Goal: Task Accomplishment & Management: Use online tool/utility

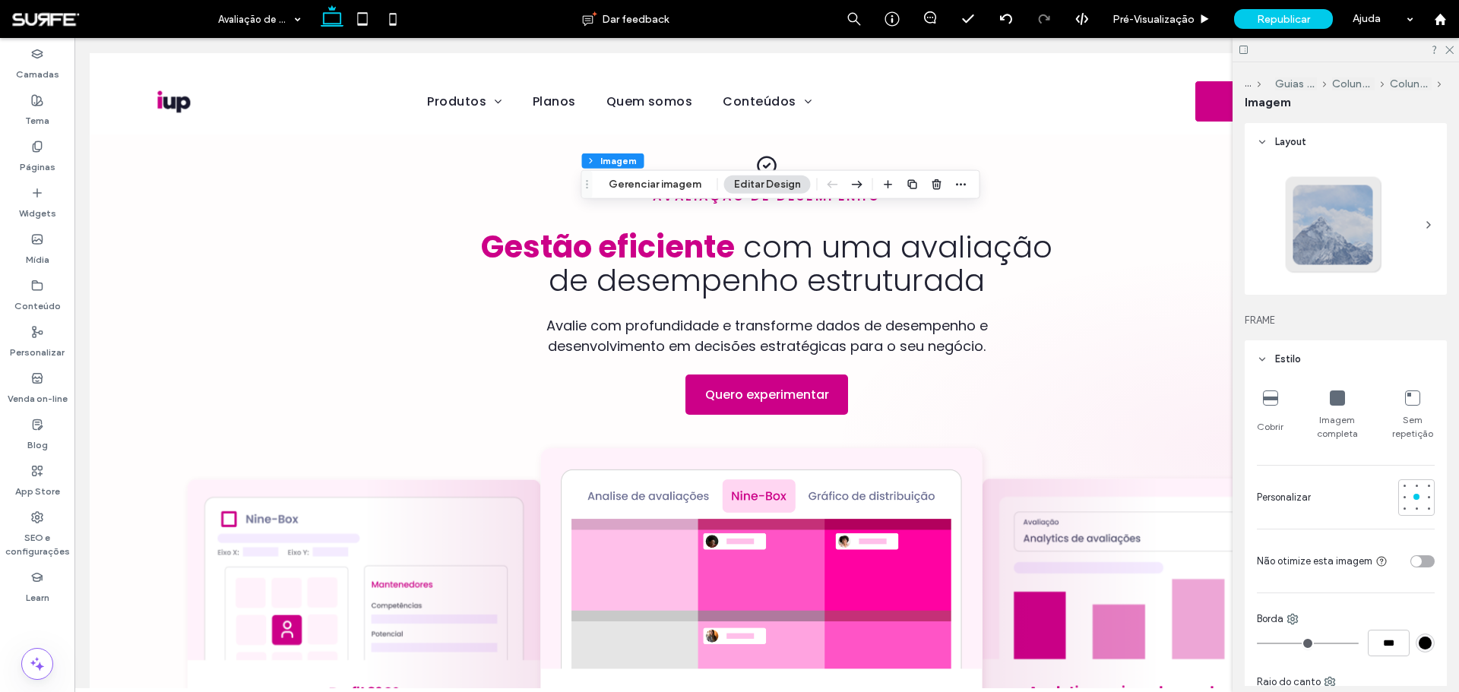
type input "**"
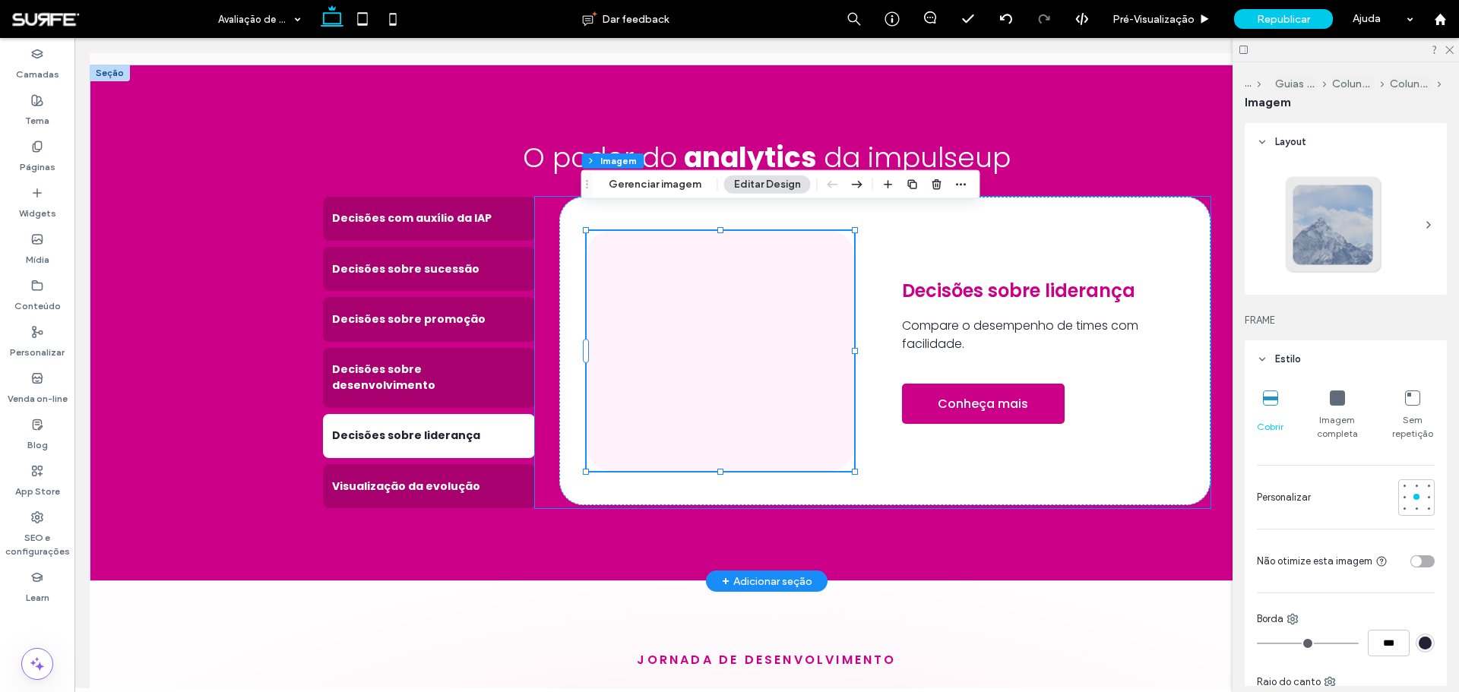
scroll to position [2036, 0]
click at [649, 192] on button "Gerenciar imagem" at bounding box center [655, 185] width 112 height 18
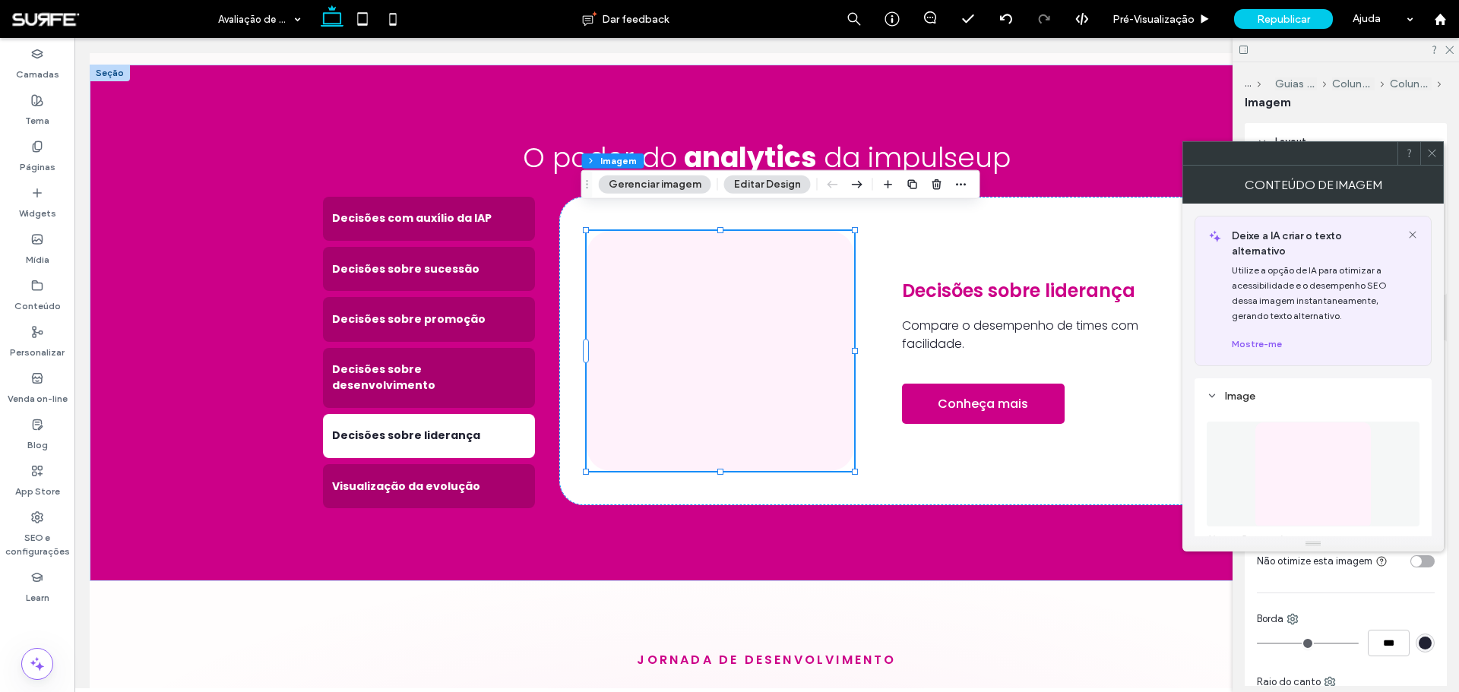
click at [1308, 468] on img at bounding box center [1312, 474] width 116 height 105
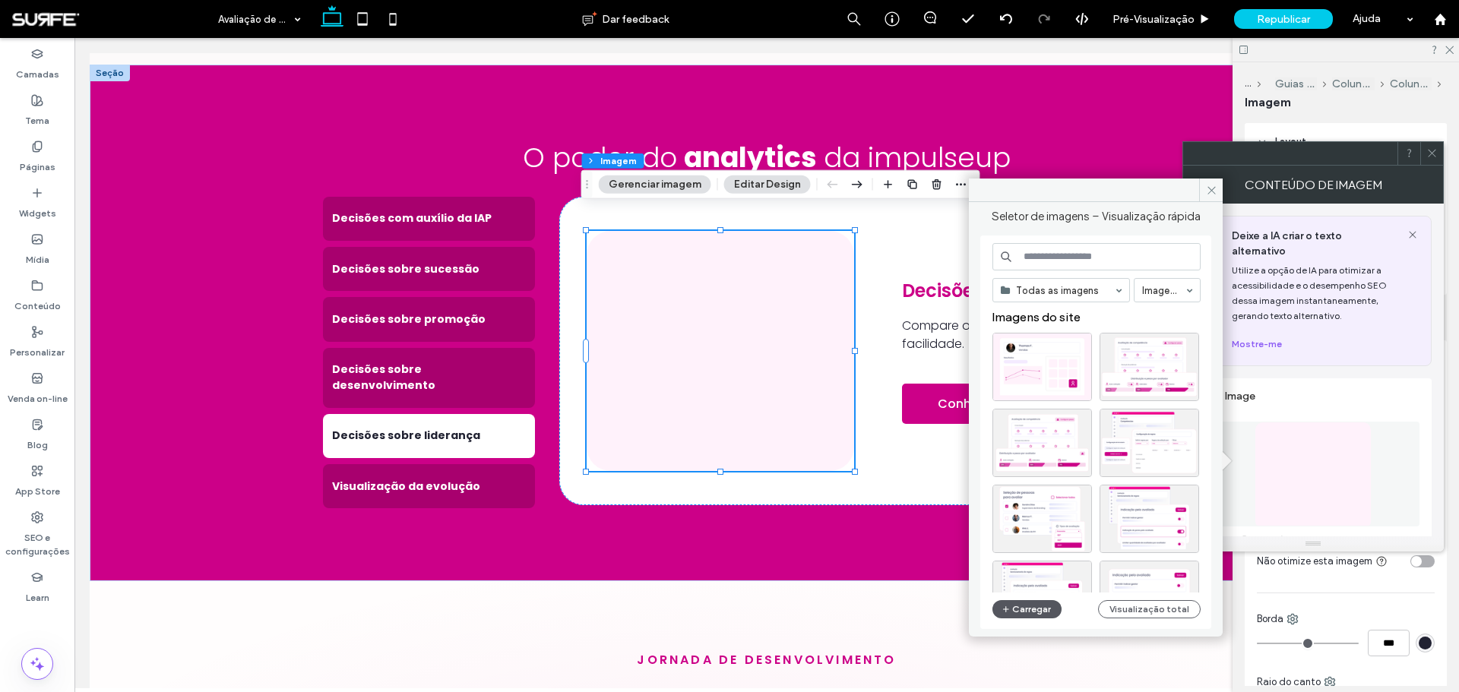
click at [1031, 608] on button "Carregar" at bounding box center [1026, 609] width 69 height 18
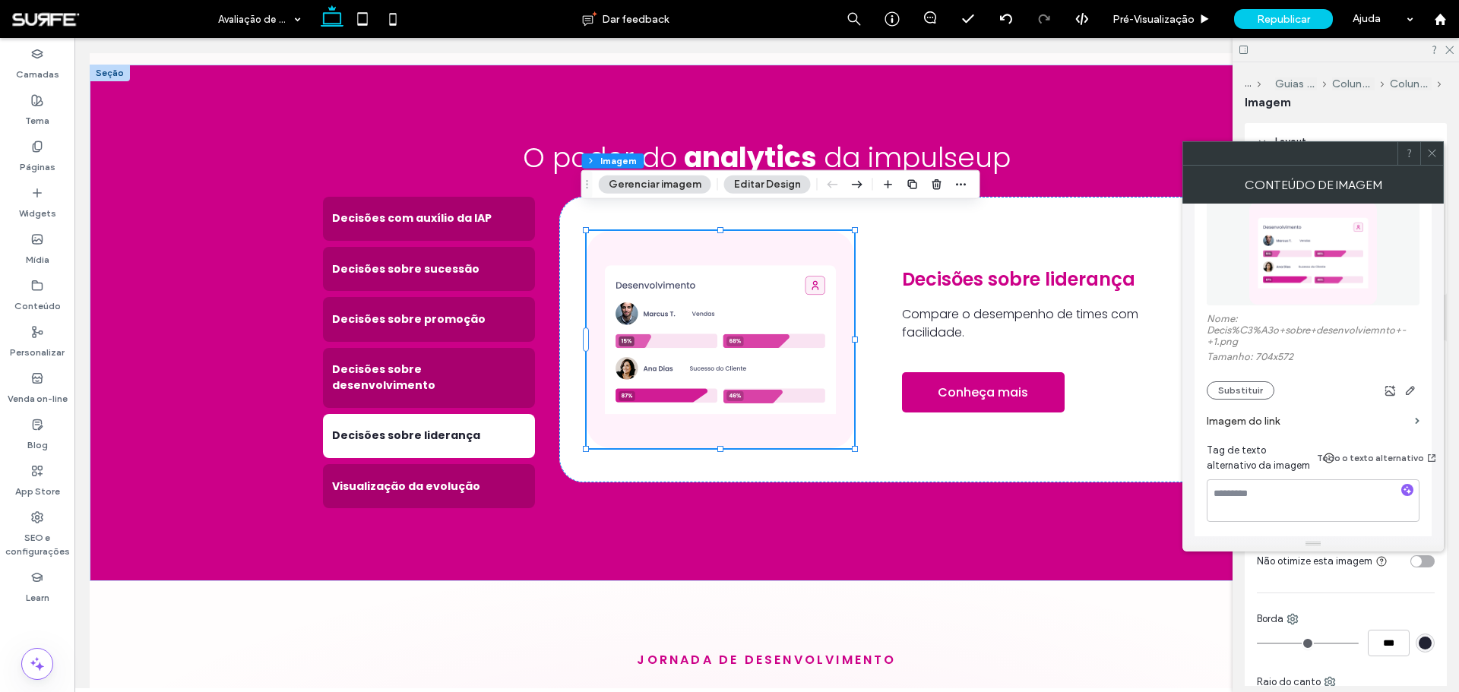
scroll to position [228, 0]
click at [1300, 476] on textarea at bounding box center [1312, 494] width 213 height 43
type textarea "**********"
click at [1434, 157] on icon at bounding box center [1431, 152] width 11 height 11
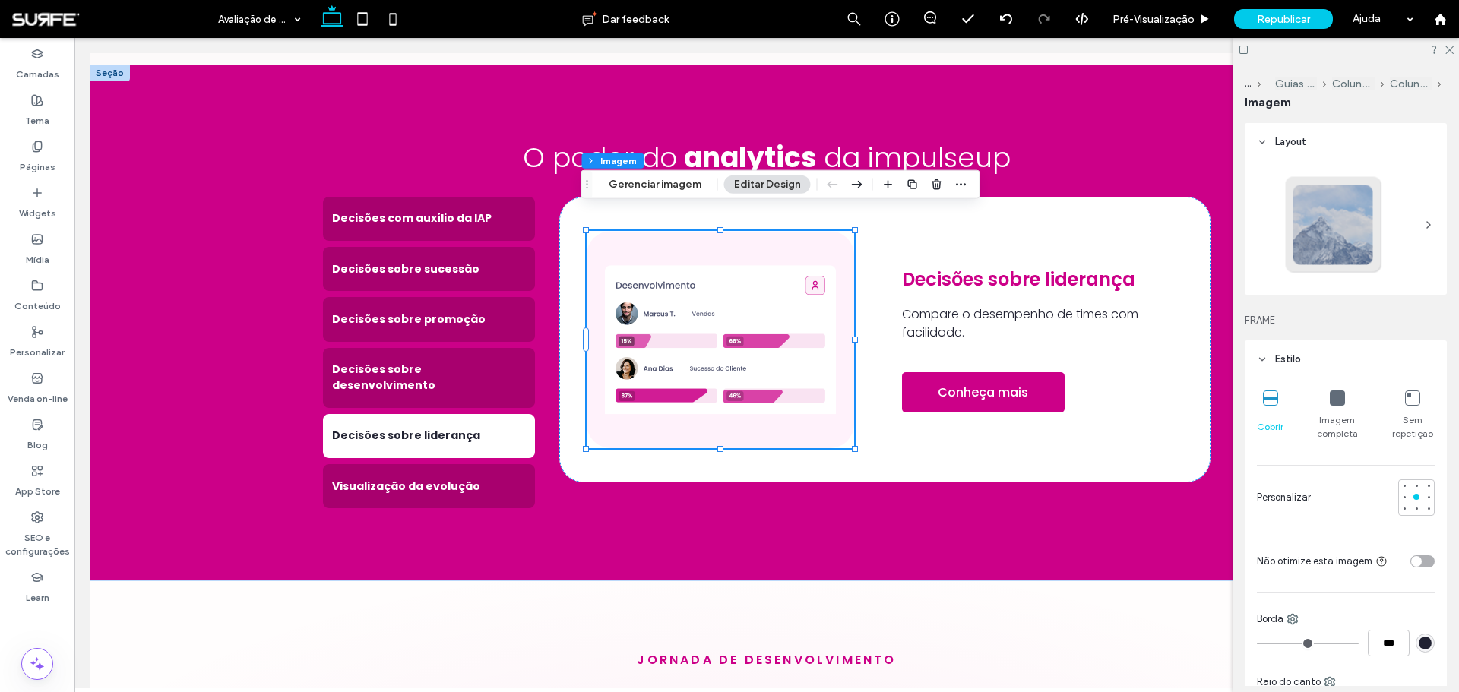
click at [1411, 561] on div "toggle" at bounding box center [1416, 561] width 11 height 11
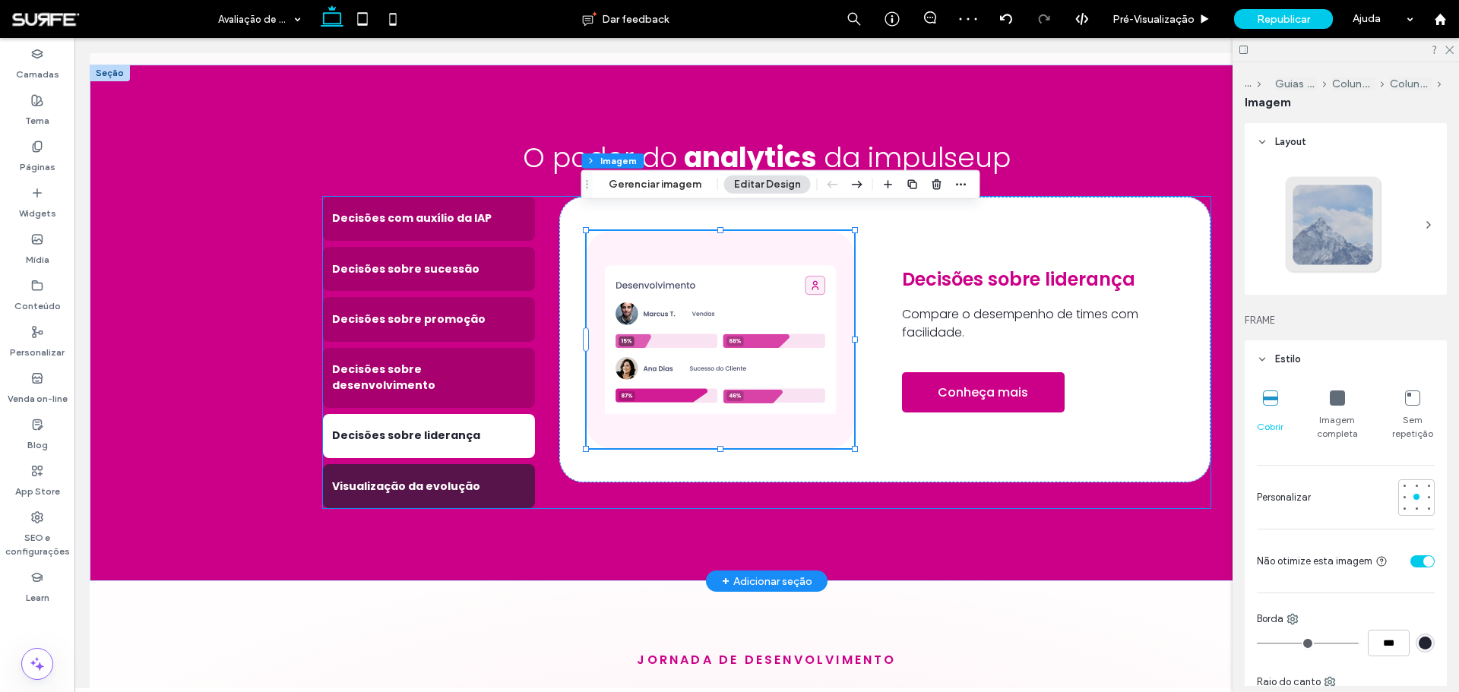
click at [475, 479] on h4 "Visualização da evolução" at bounding box center [429, 487] width 194 height 16
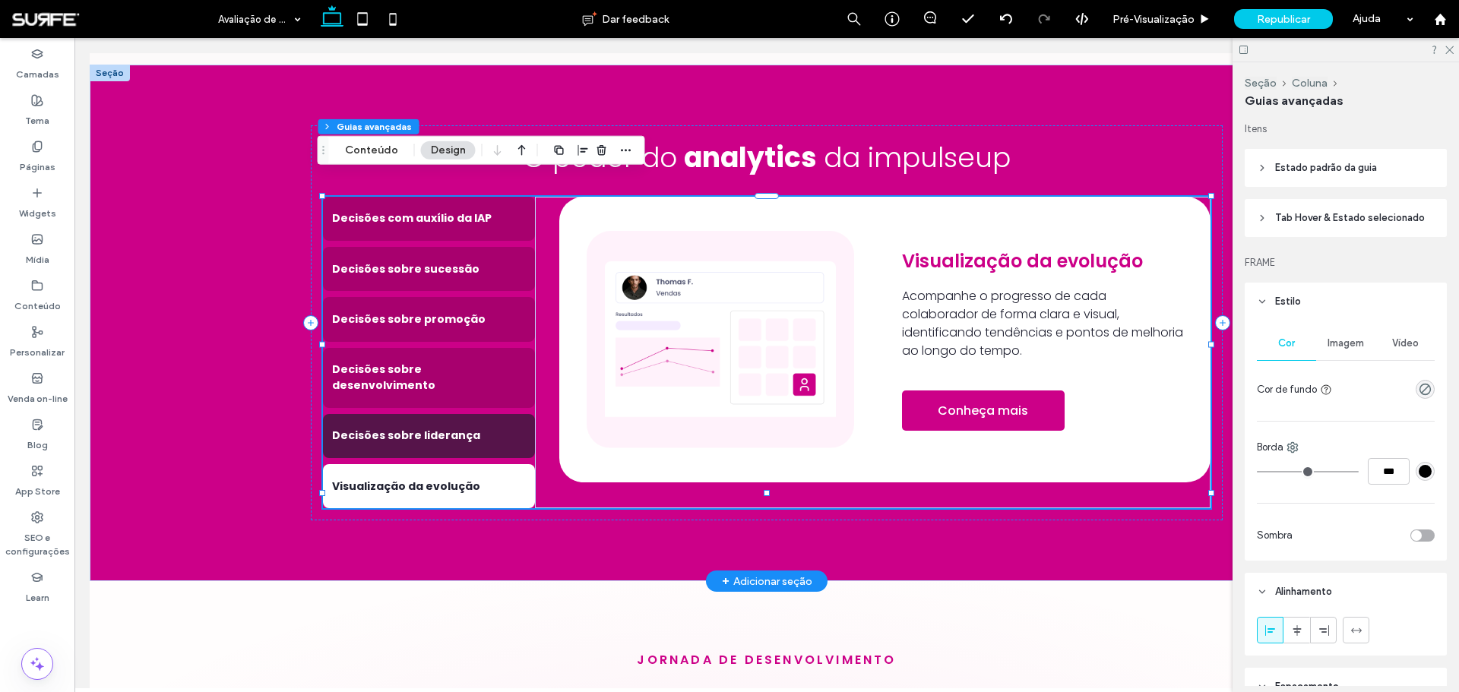
click at [460, 428] on h4 "Decisões sobre liderança" at bounding box center [429, 436] width 194 height 16
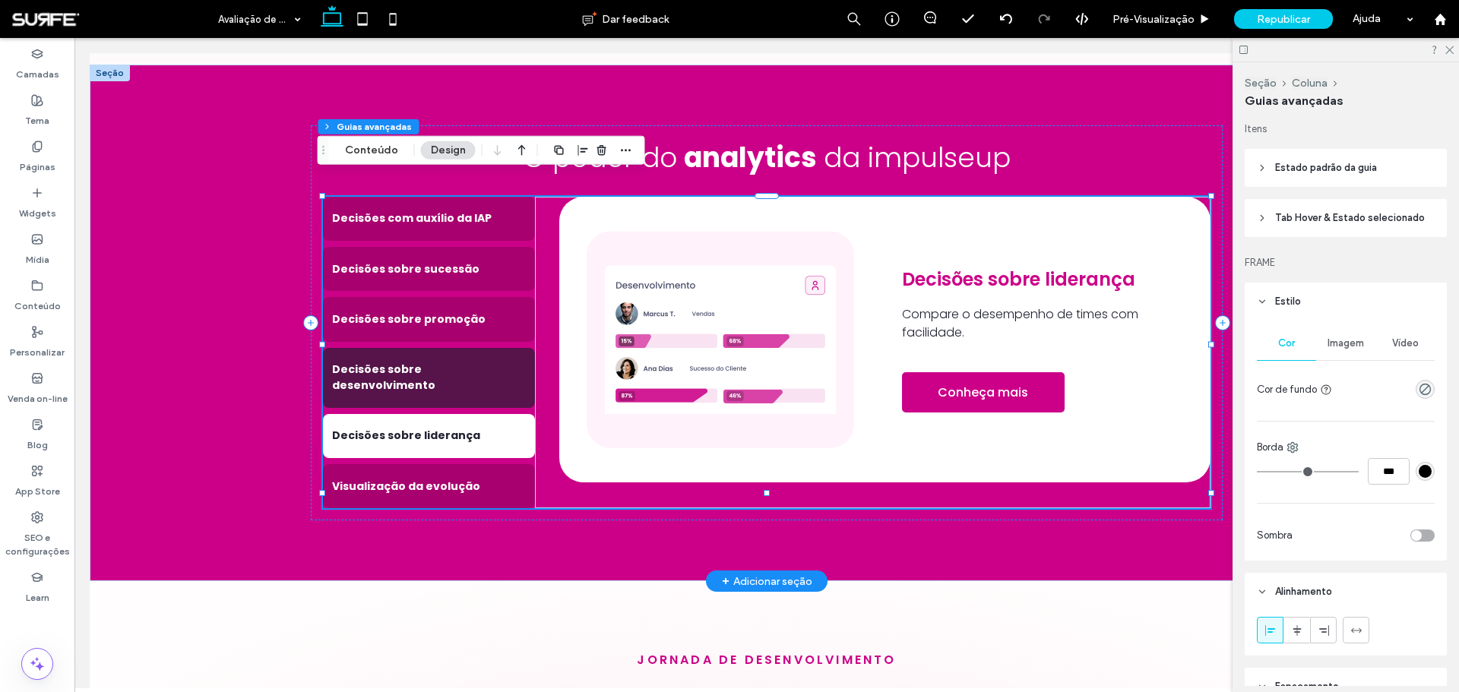
click at [455, 362] on h4 "Decisões sobre desenvolvimento" at bounding box center [429, 378] width 194 height 32
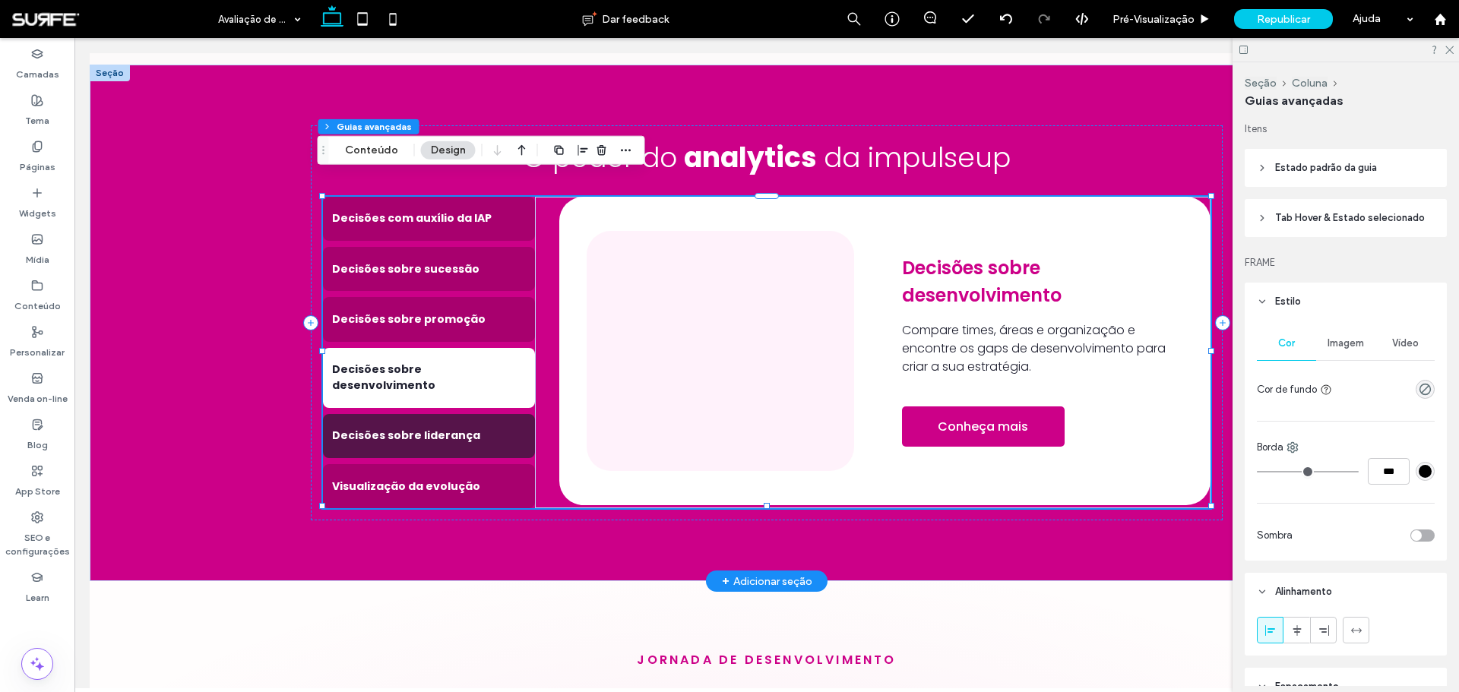
click at [447, 428] on h4 "Decisões sobre liderança" at bounding box center [429, 436] width 194 height 16
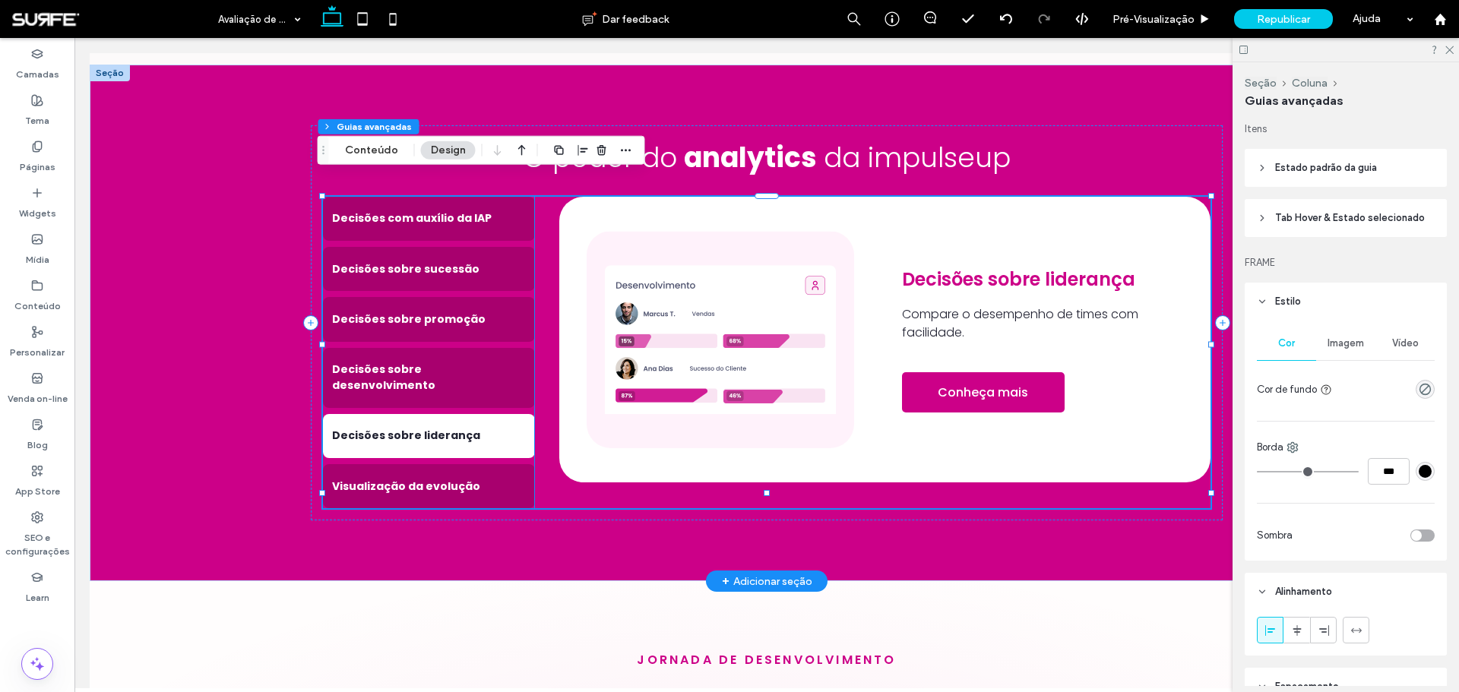
click at [725, 331] on img at bounding box center [720, 339] width 267 height 217
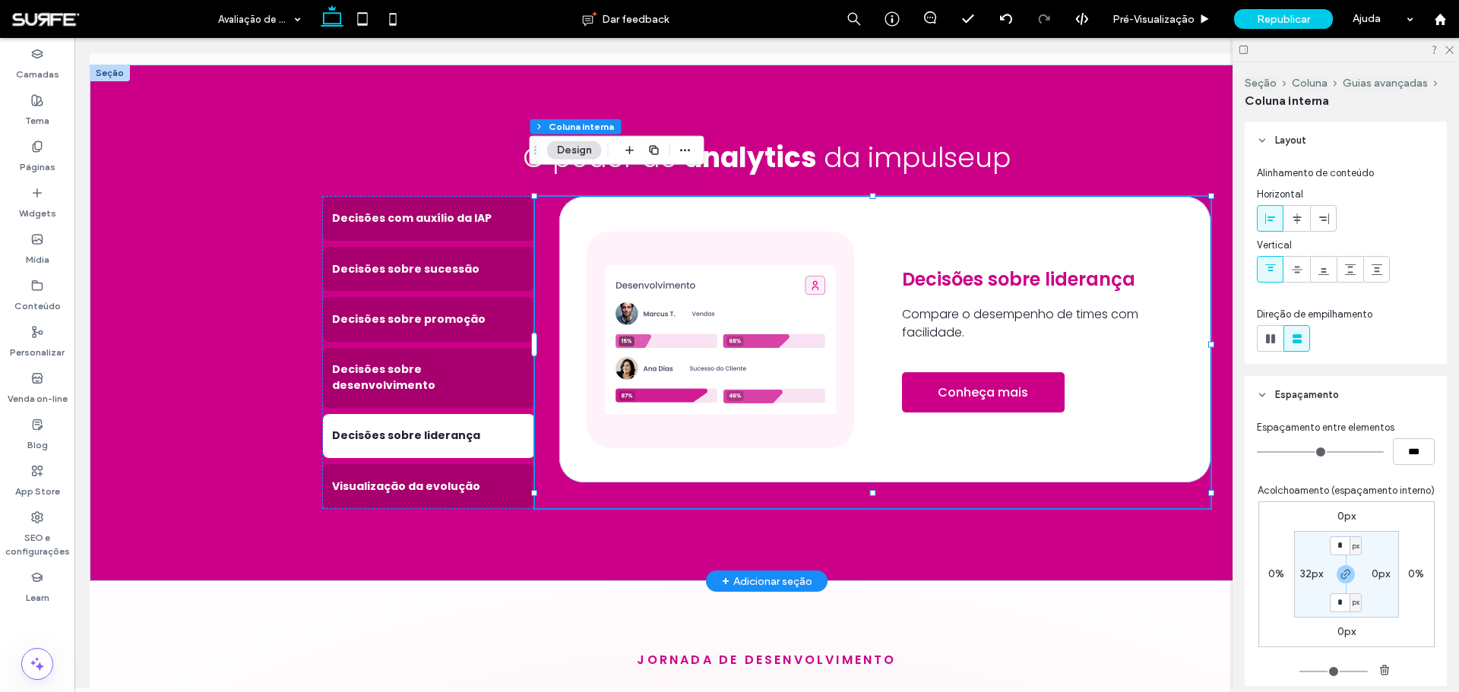
click at [725, 331] on img at bounding box center [720, 339] width 267 height 217
click at [725, 331] on div at bounding box center [720, 339] width 267 height 217
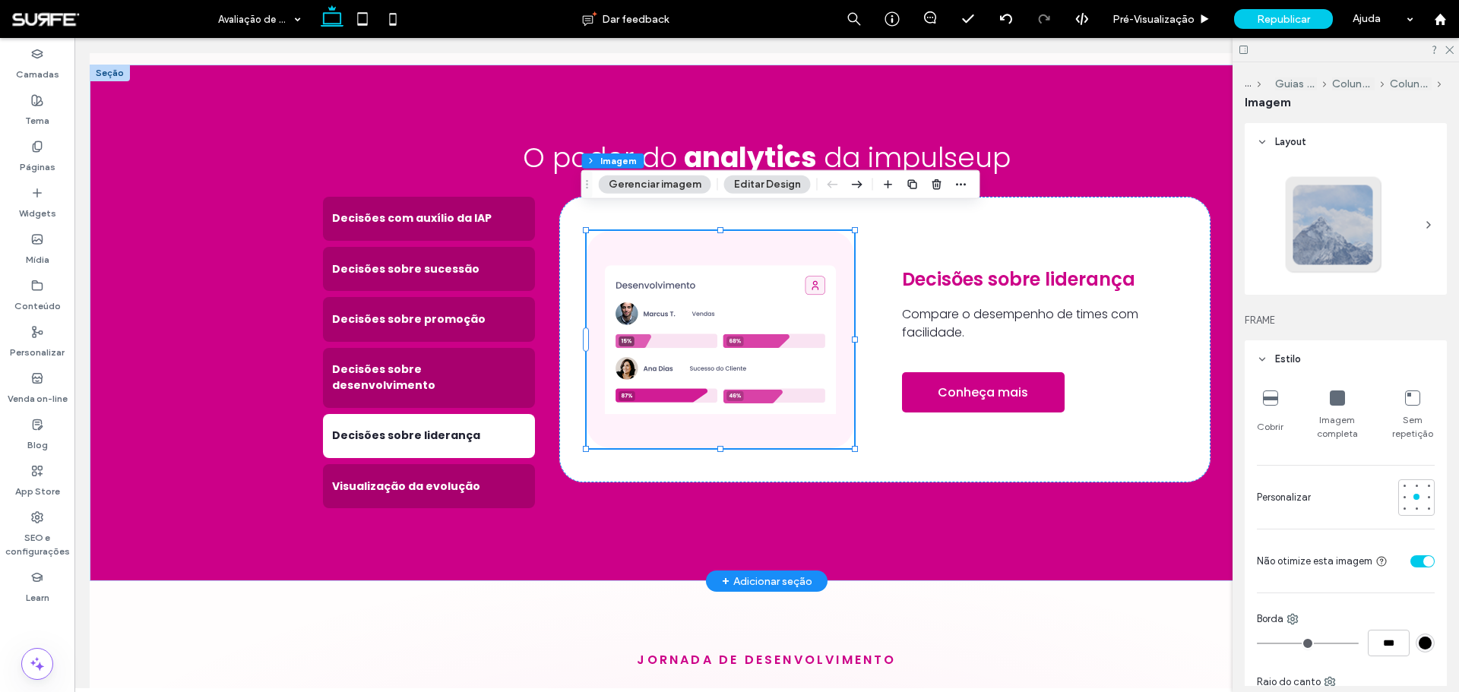
type input "**"
click at [634, 193] on button "Gerenciar imagem" at bounding box center [655, 185] width 112 height 18
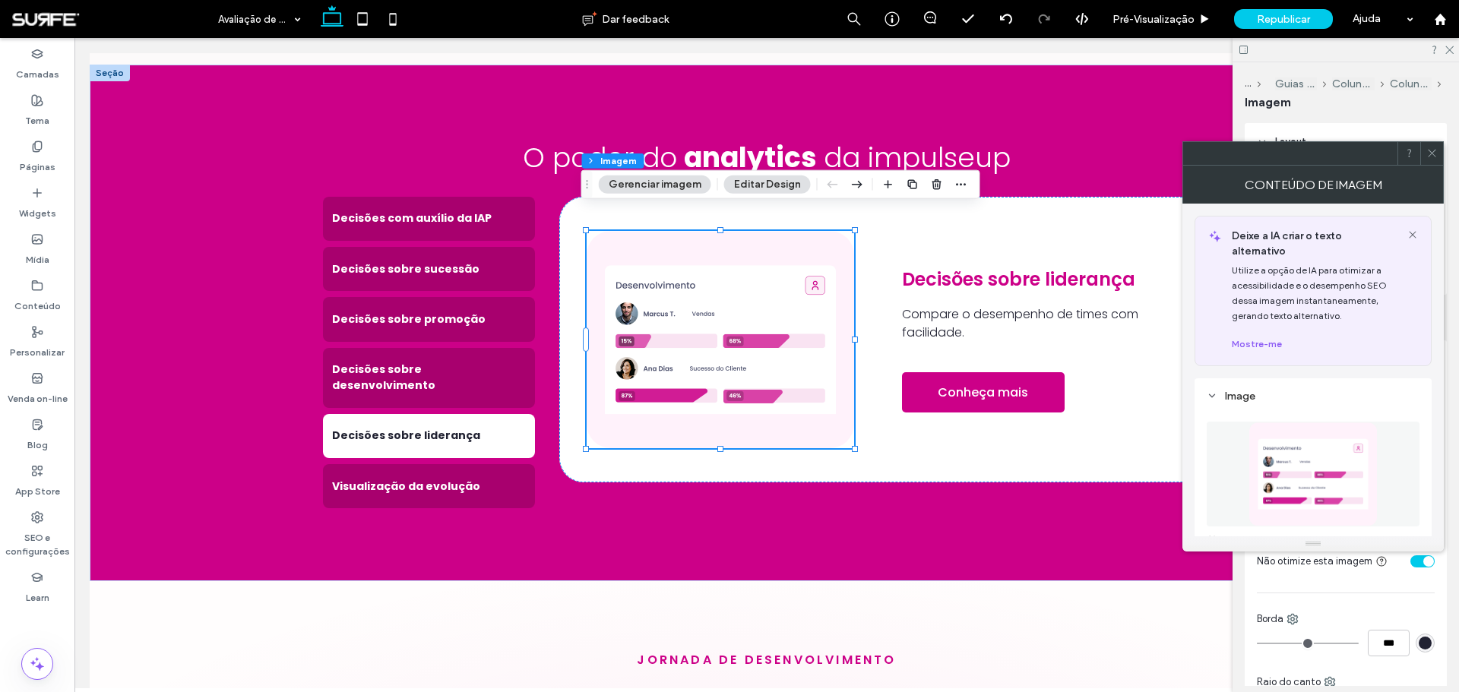
click at [1305, 447] on img at bounding box center [1312, 474] width 128 height 105
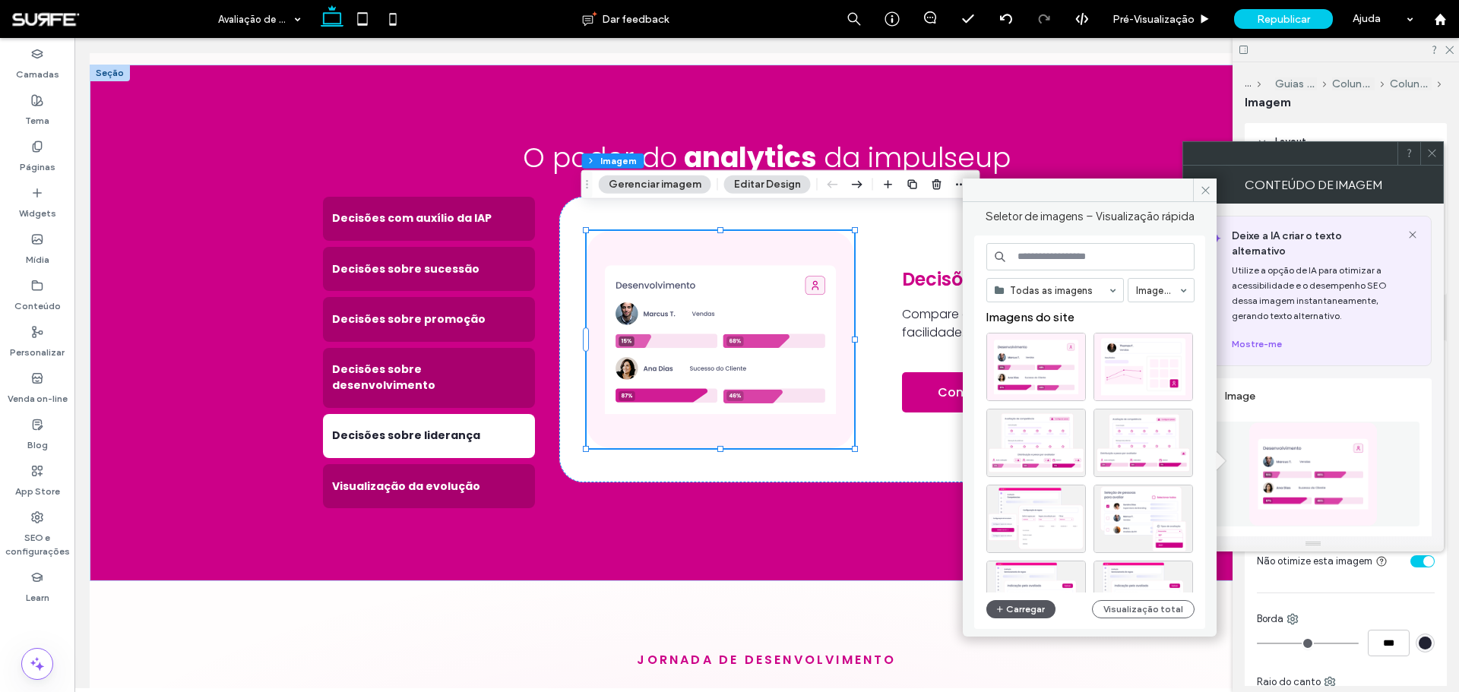
click at [1040, 611] on button "Carregar" at bounding box center [1020, 609] width 69 height 18
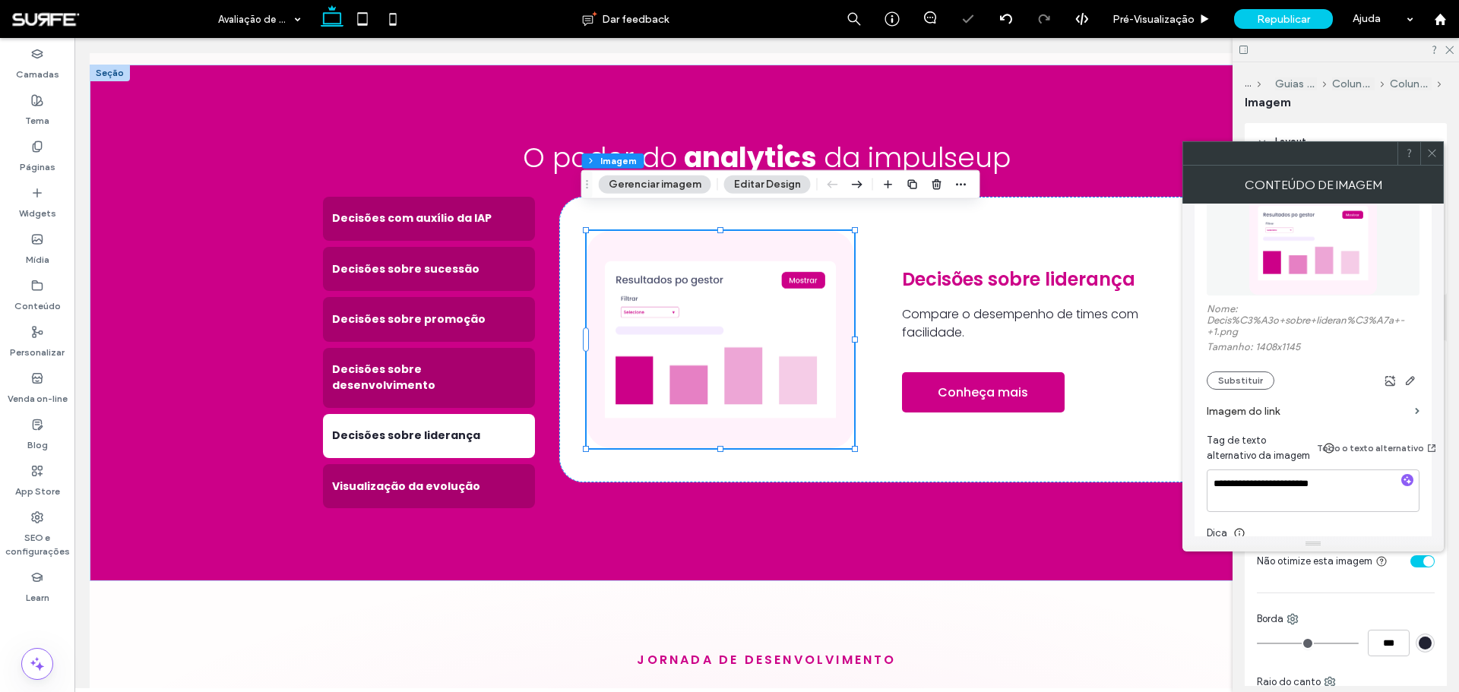
scroll to position [304, 0]
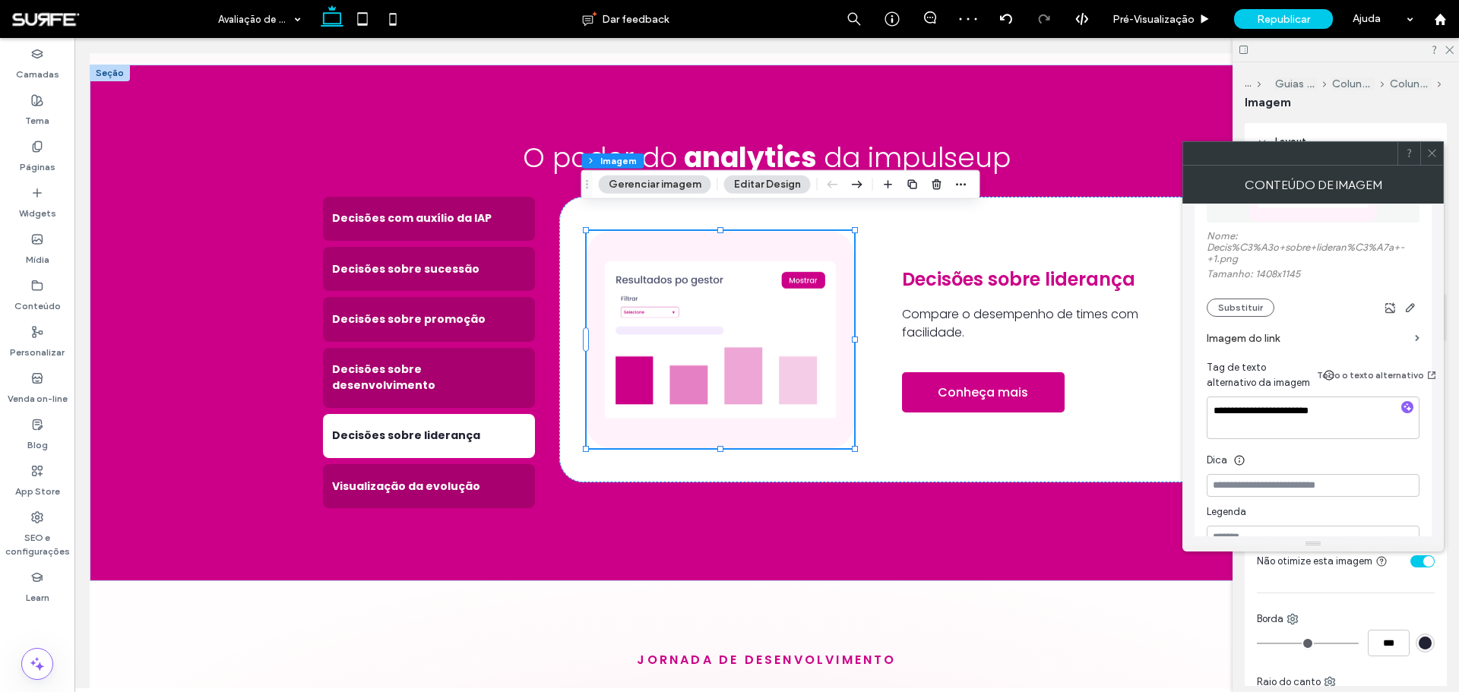
click at [1429, 147] on icon at bounding box center [1431, 152] width 11 height 11
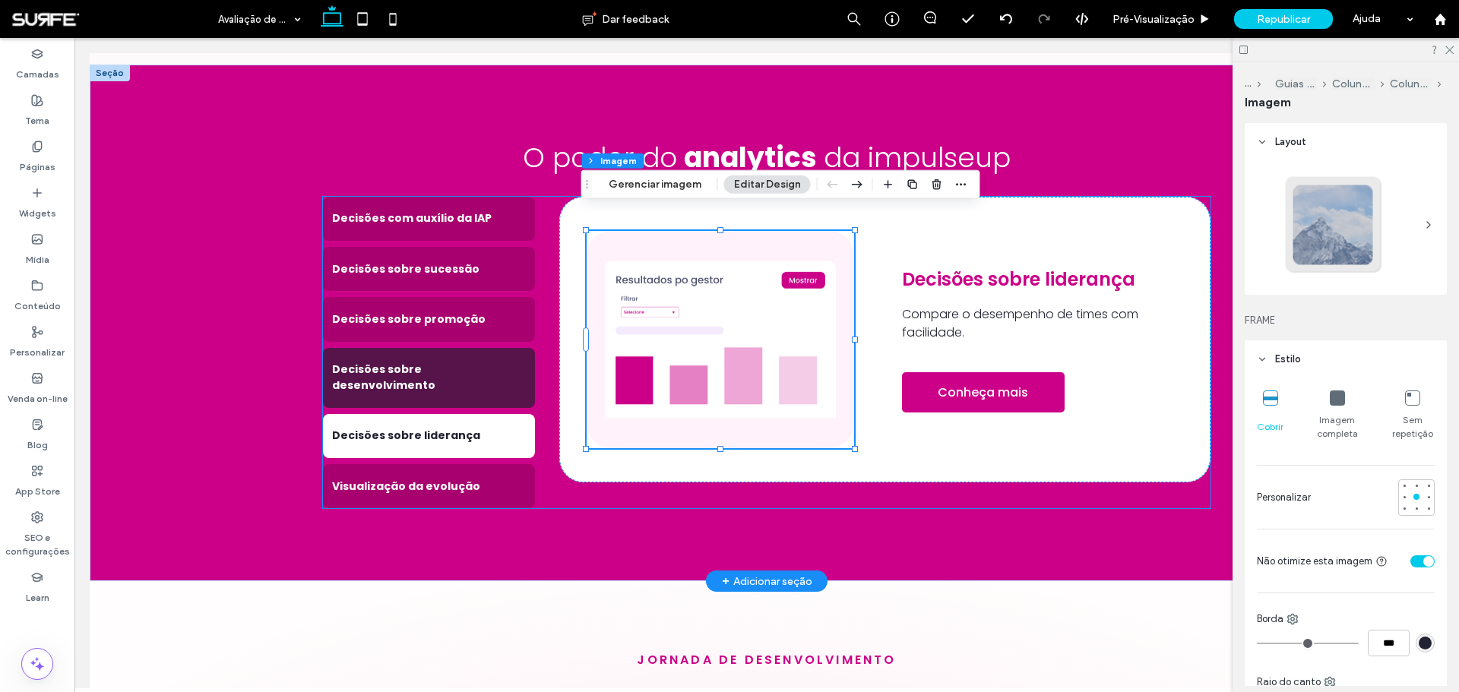
click at [447, 362] on h4 "Decisões sobre desenvolvimento" at bounding box center [429, 378] width 194 height 32
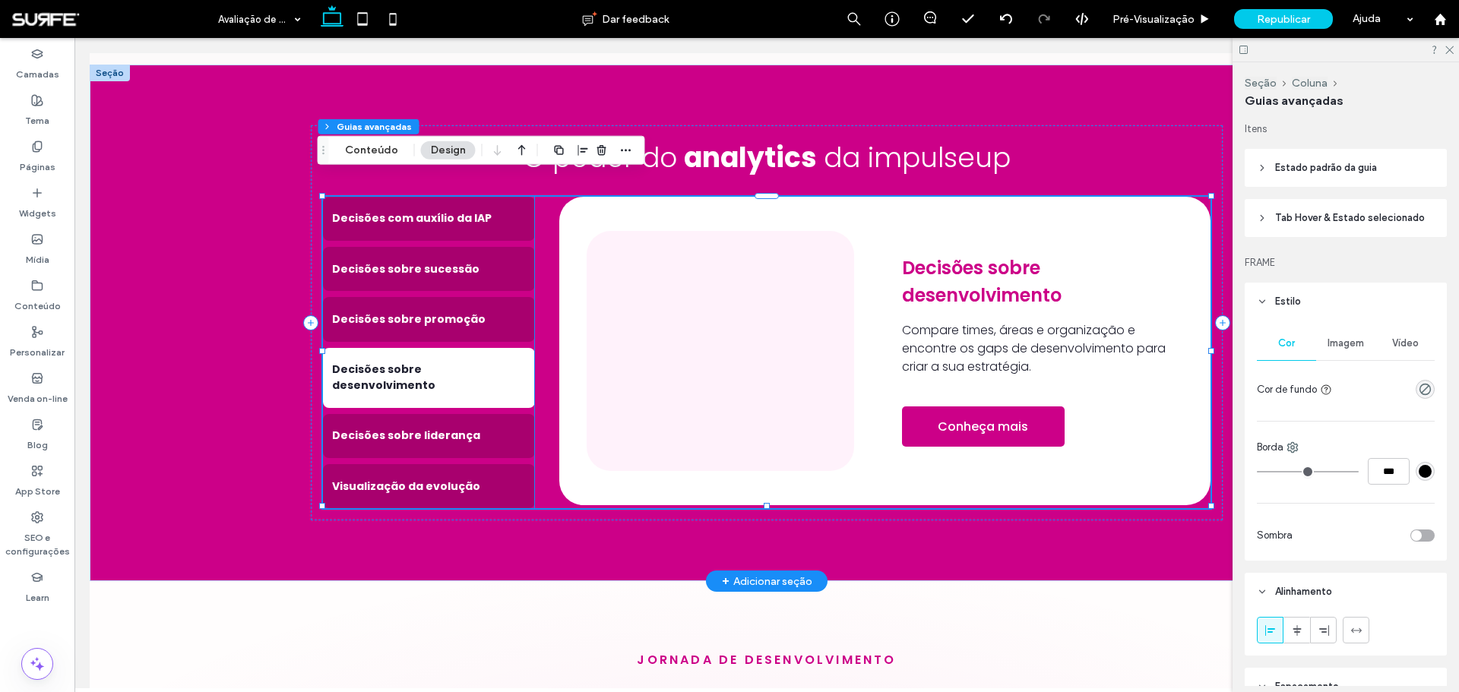
click at [640, 338] on img at bounding box center [720, 351] width 267 height 240
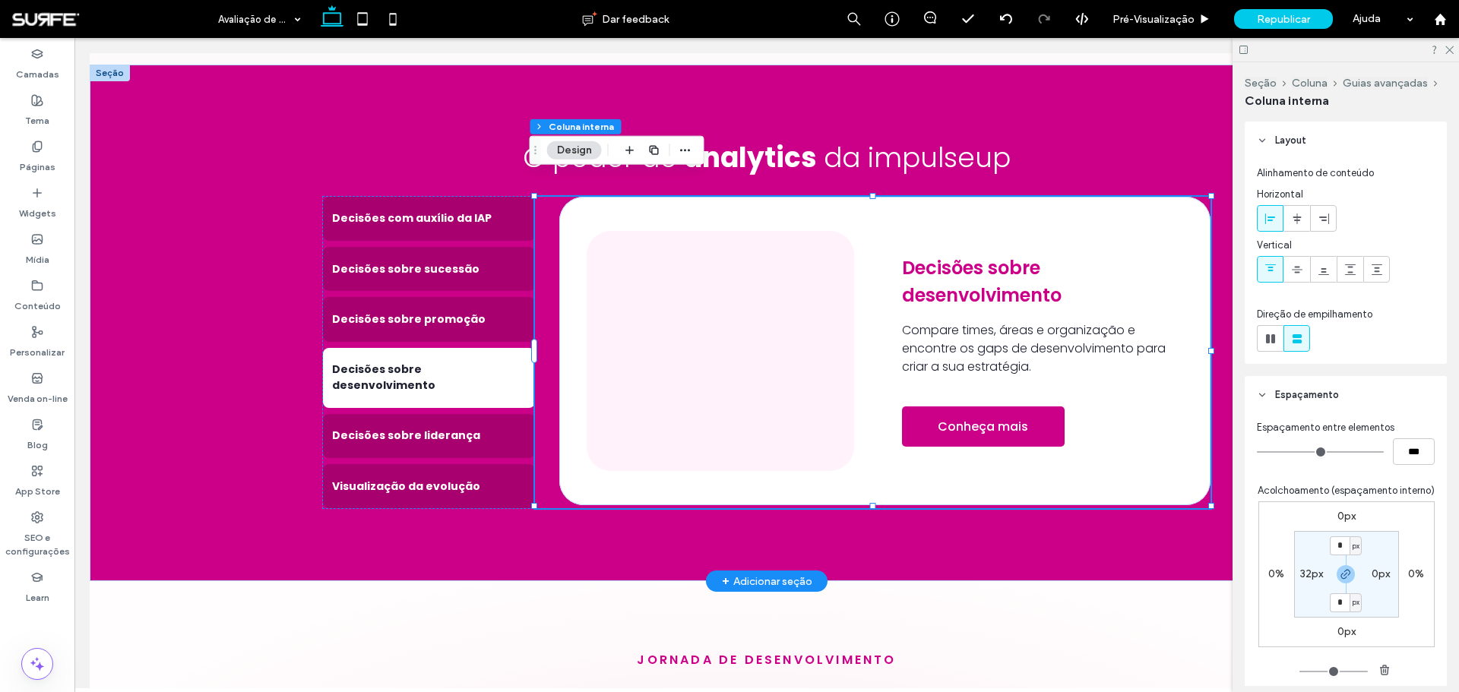
click at [640, 338] on img at bounding box center [720, 351] width 267 height 240
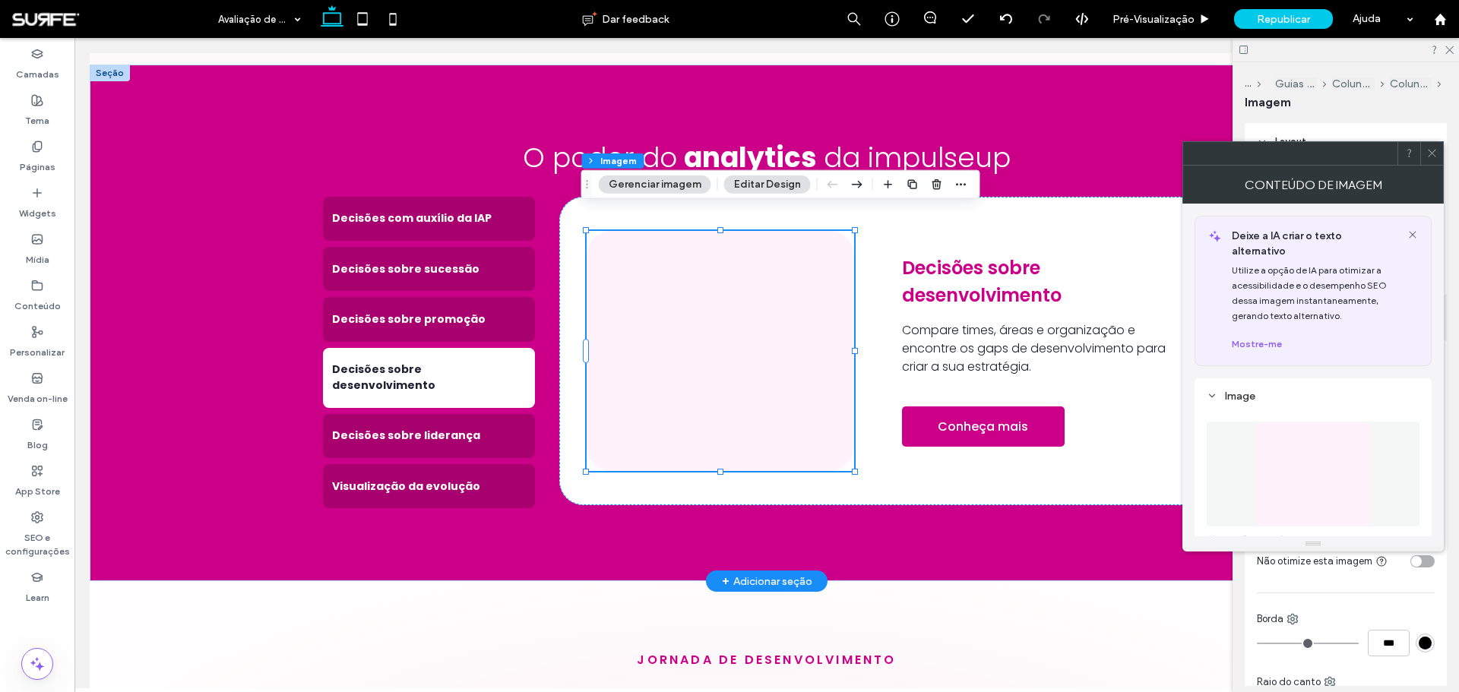
type input "**"
click at [667, 191] on button "Gerenciar imagem" at bounding box center [655, 185] width 112 height 18
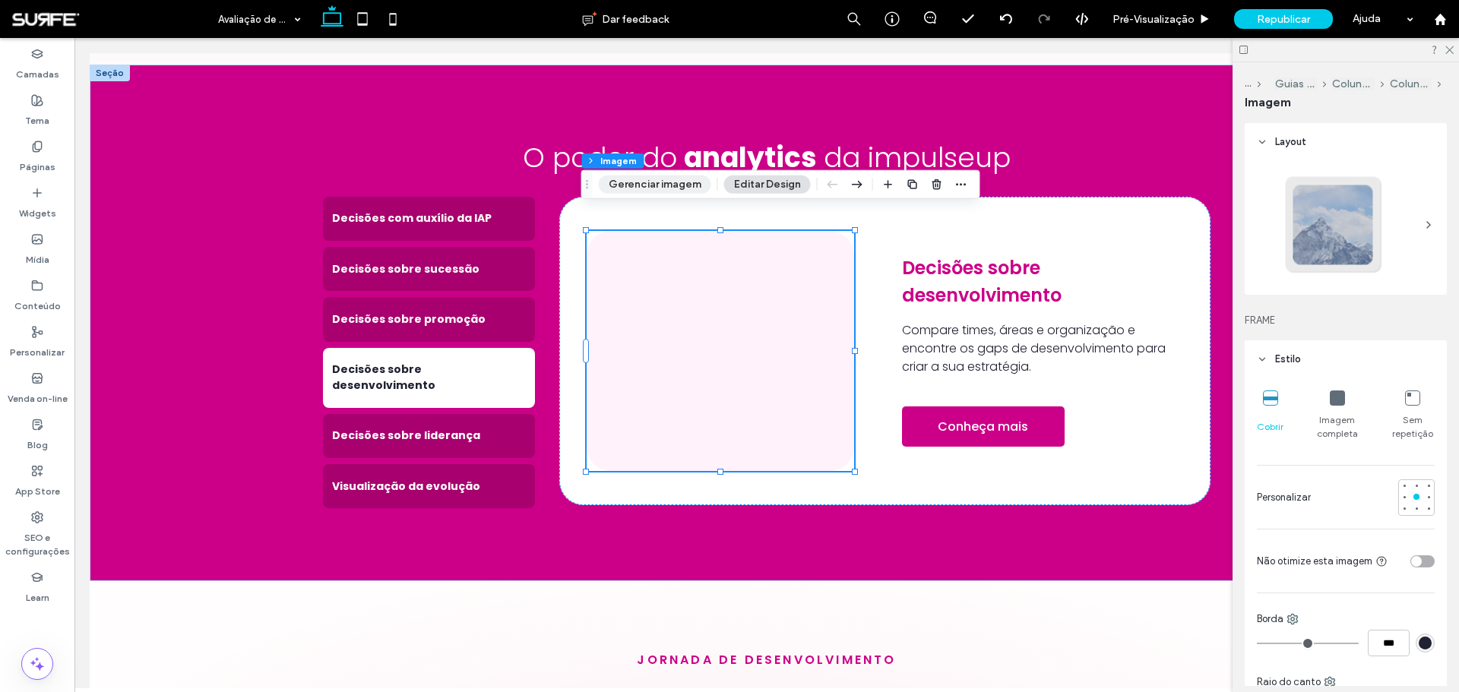
click at [658, 186] on button "Gerenciar imagem" at bounding box center [655, 185] width 112 height 18
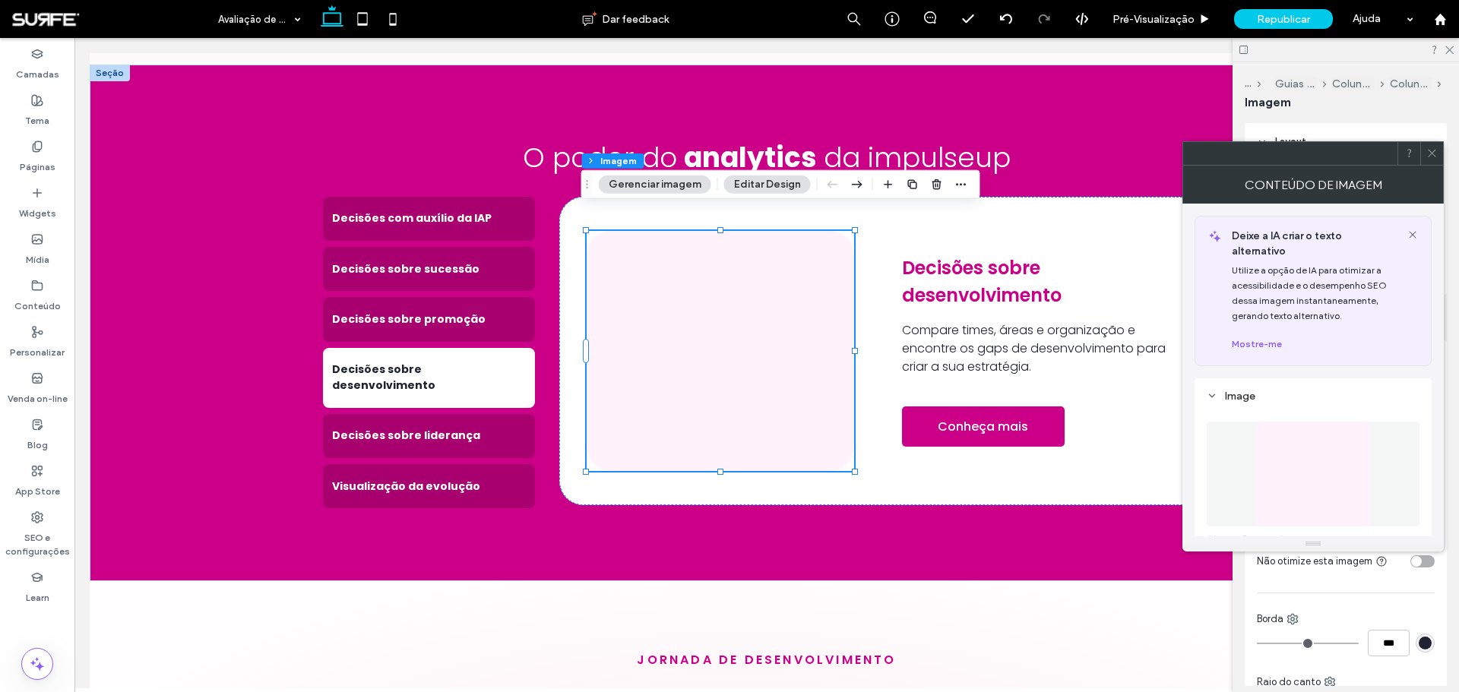
click at [1277, 491] on img at bounding box center [1312, 474] width 116 height 105
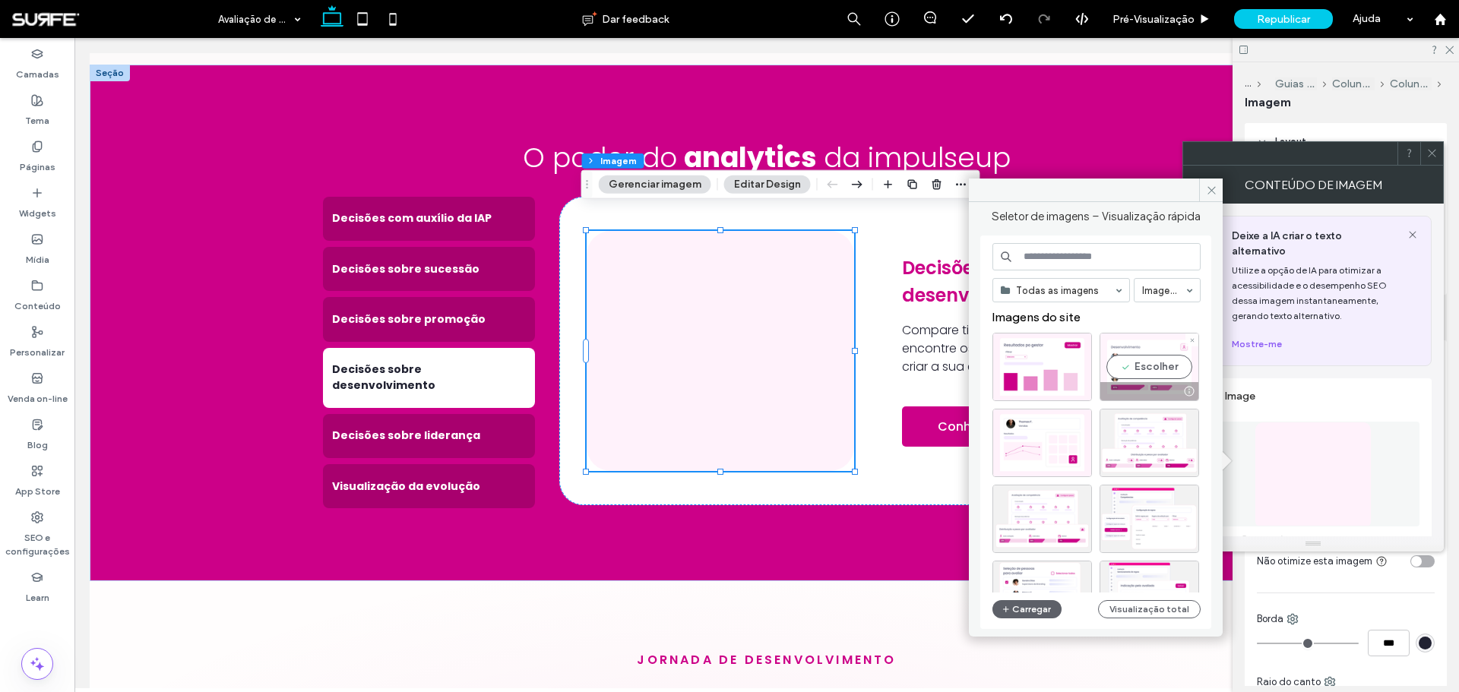
click at [1159, 364] on div "Escolher" at bounding box center [1149, 367] width 100 height 68
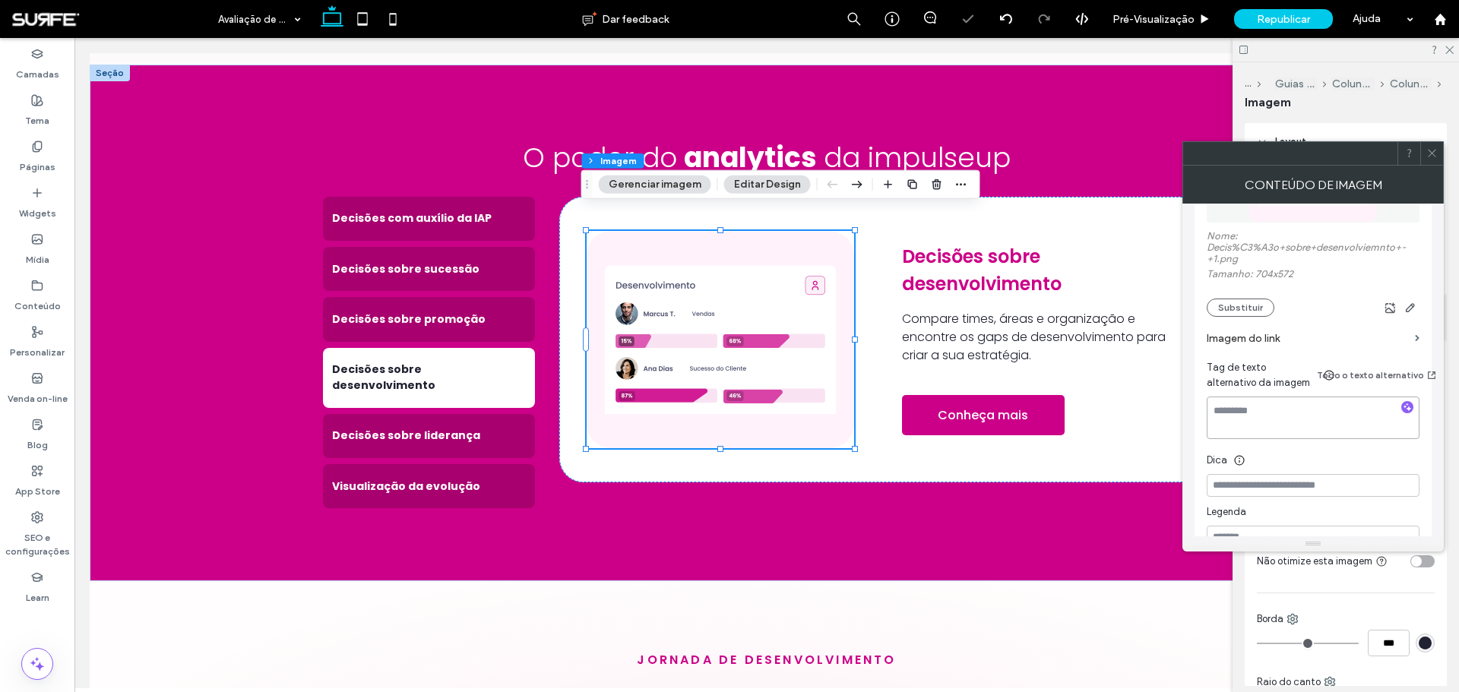
click at [1285, 405] on textarea at bounding box center [1312, 418] width 213 height 43
type textarea "**********"
click at [1434, 149] on icon at bounding box center [1431, 152] width 11 height 11
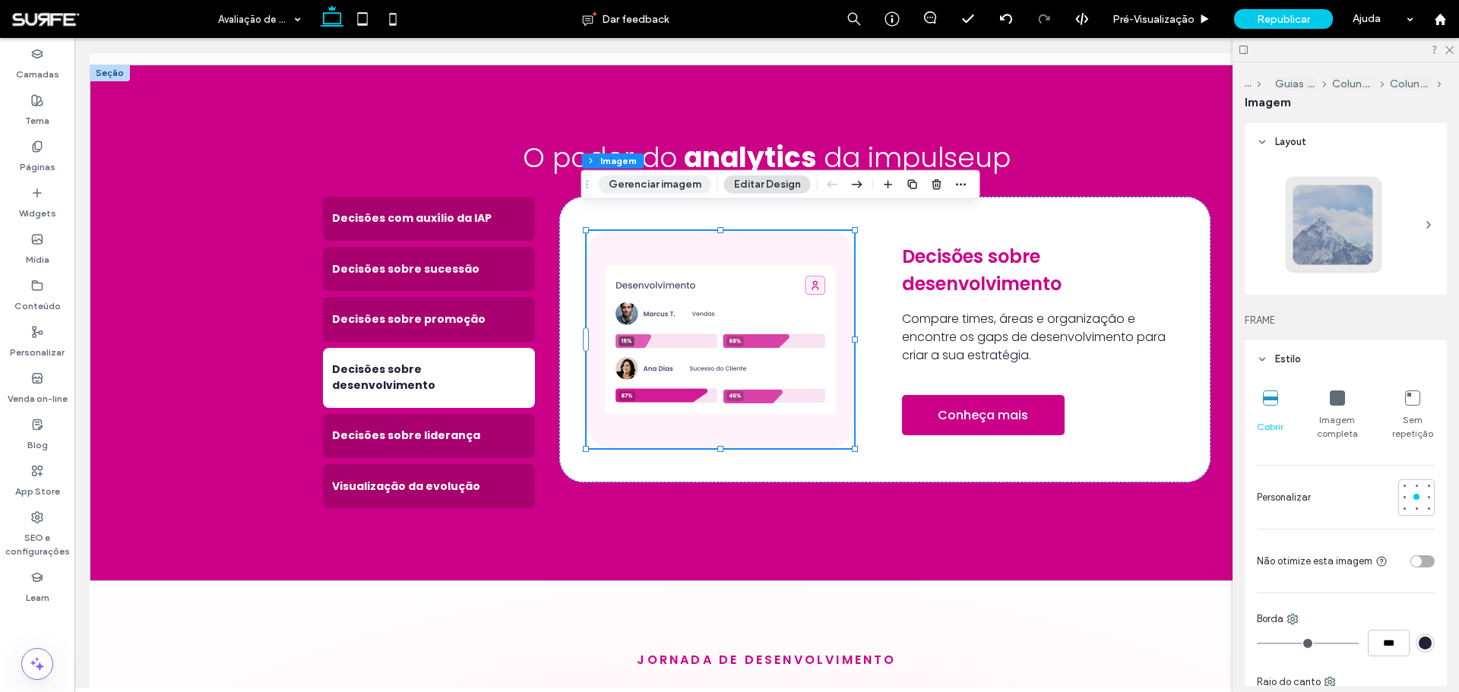
click at [655, 185] on button "Gerenciar imagem" at bounding box center [655, 185] width 112 height 18
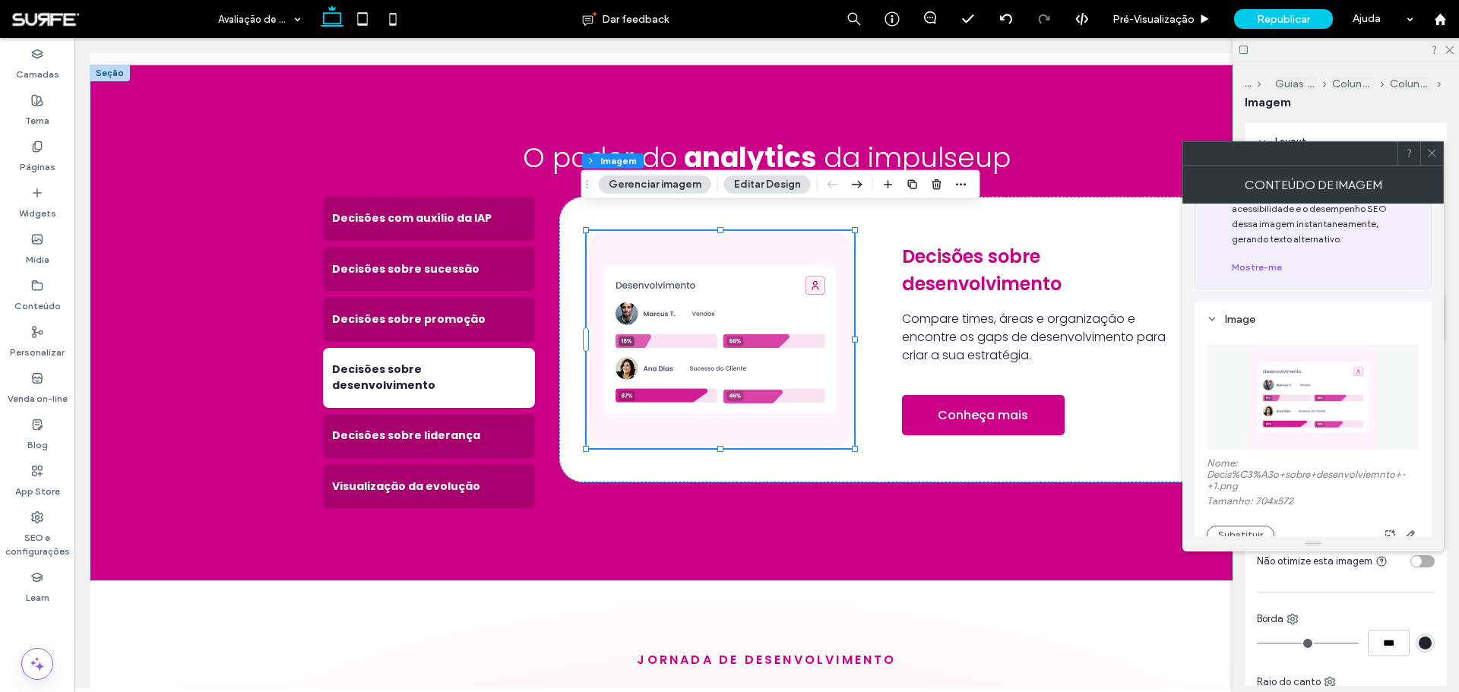
scroll to position [228, 0]
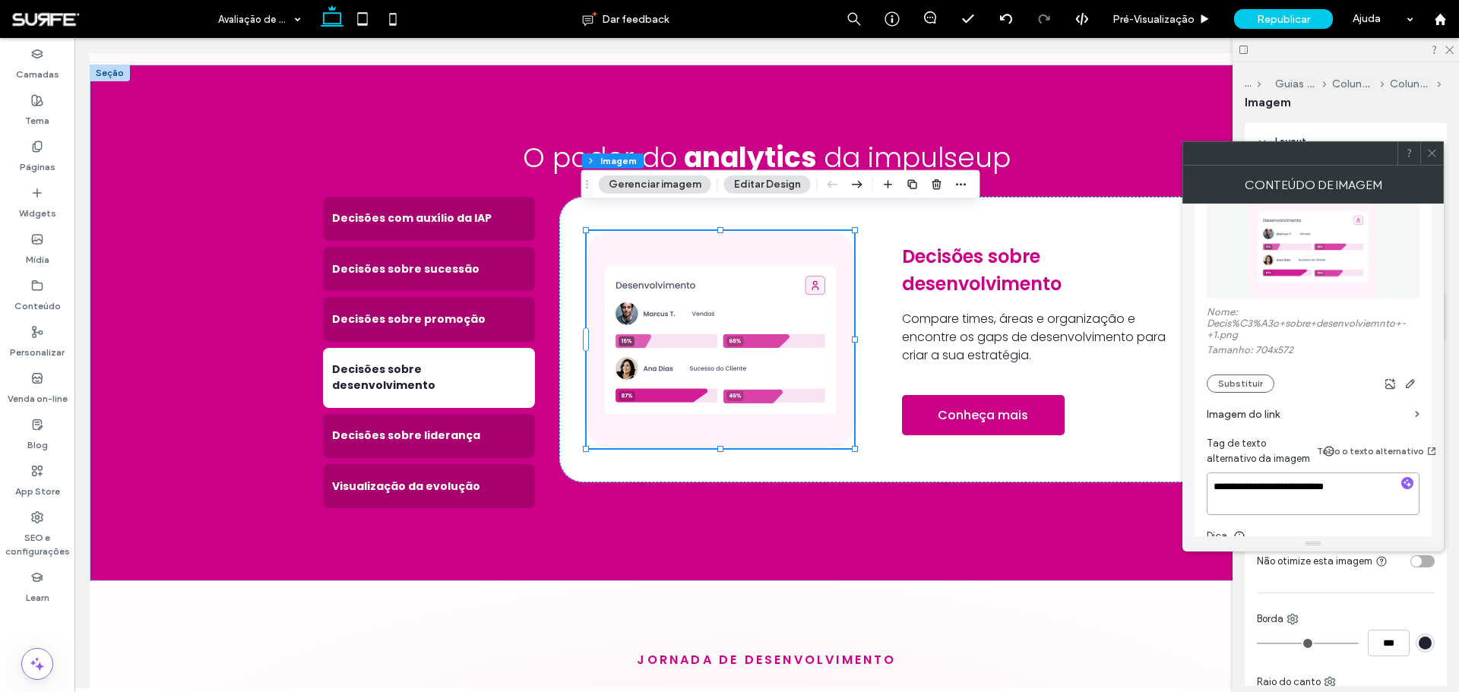
drag, startPoint x: 1364, startPoint y: 473, endPoint x: 1301, endPoint y: 472, distance: 63.1
click at [1301, 473] on textarea "**********" at bounding box center [1312, 494] width 213 height 43
drag, startPoint x: 1301, startPoint y: 472, endPoint x: 1333, endPoint y: 474, distance: 32.0
click at [1329, 474] on textarea "**********" at bounding box center [1312, 494] width 213 height 43
click at [1337, 473] on textarea "**********" at bounding box center [1312, 494] width 213 height 43
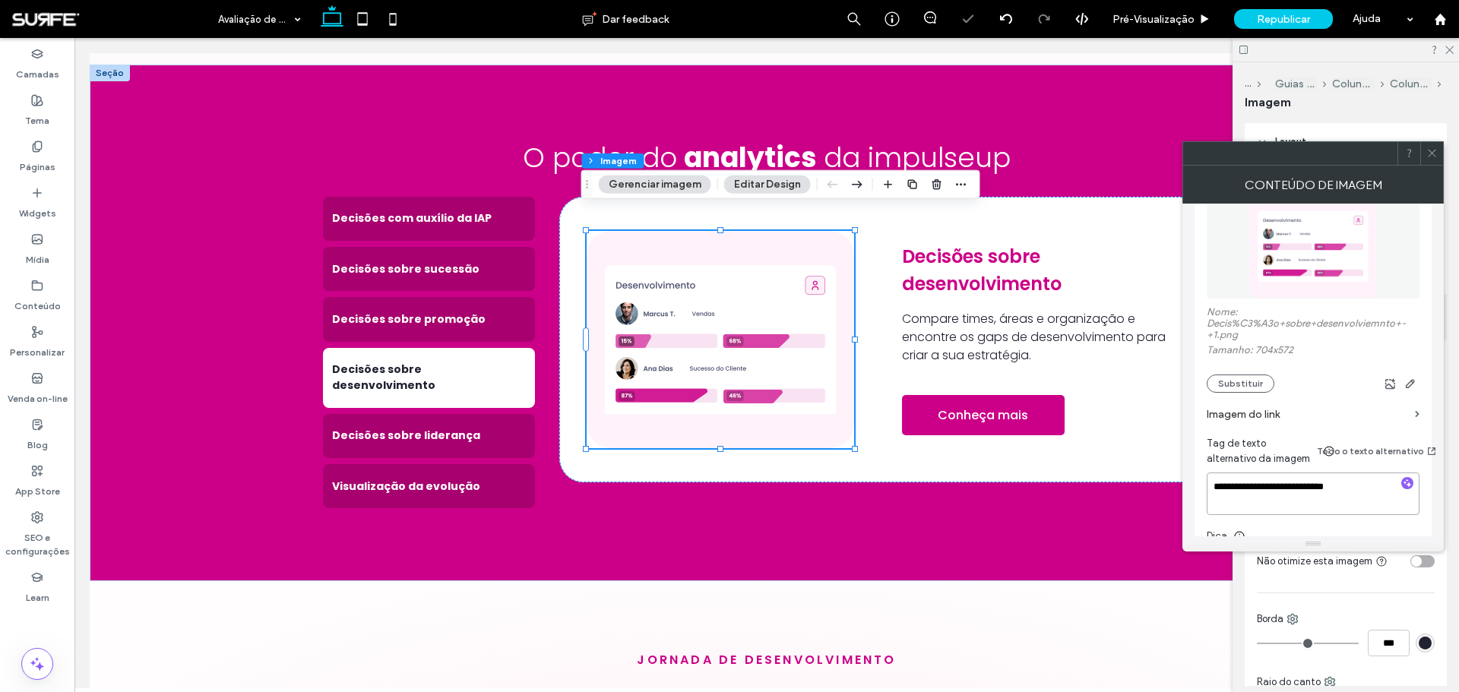
type textarea "**********"
click at [1429, 153] on icon at bounding box center [1431, 152] width 11 height 11
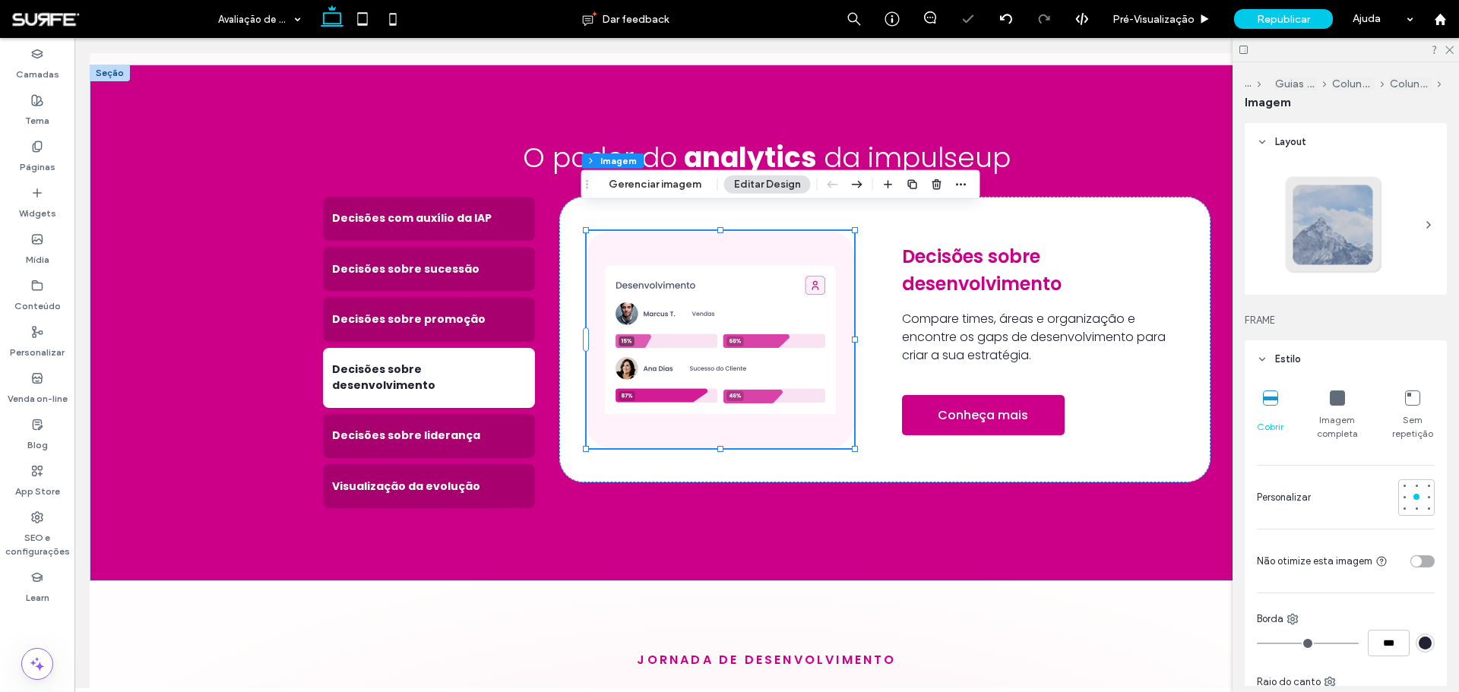
click at [1411, 561] on div "toggle" at bounding box center [1416, 561] width 11 height 11
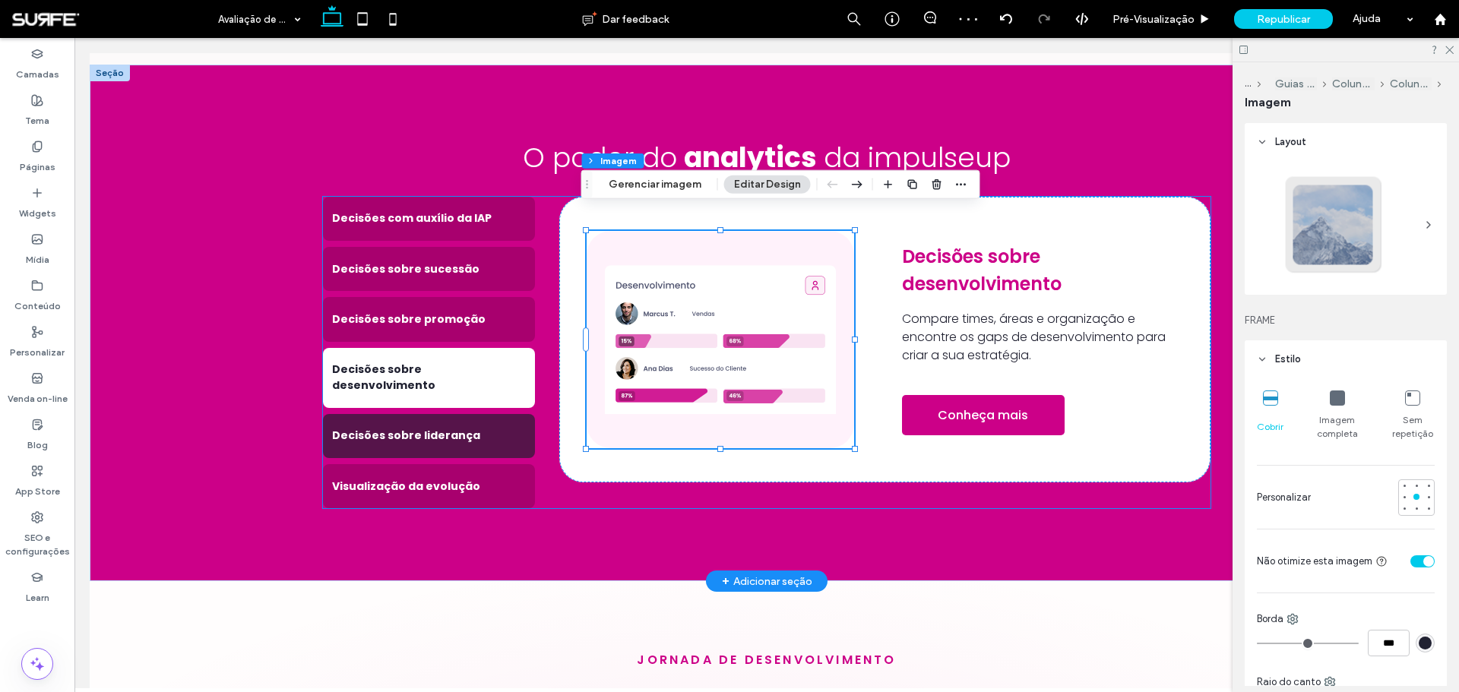
click at [459, 428] on h4 "Decisões sobre liderança" at bounding box center [429, 436] width 194 height 16
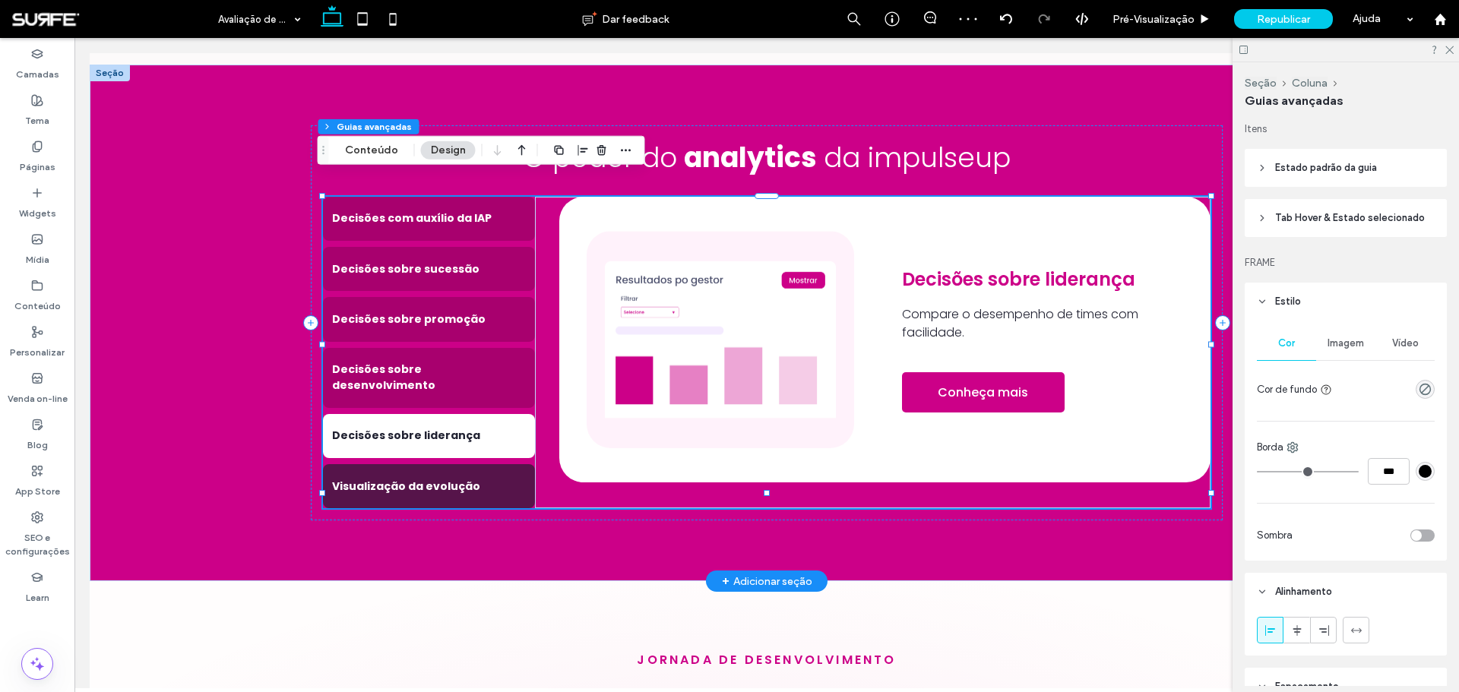
click at [459, 479] on h4 "Visualização da evolução" at bounding box center [429, 487] width 194 height 16
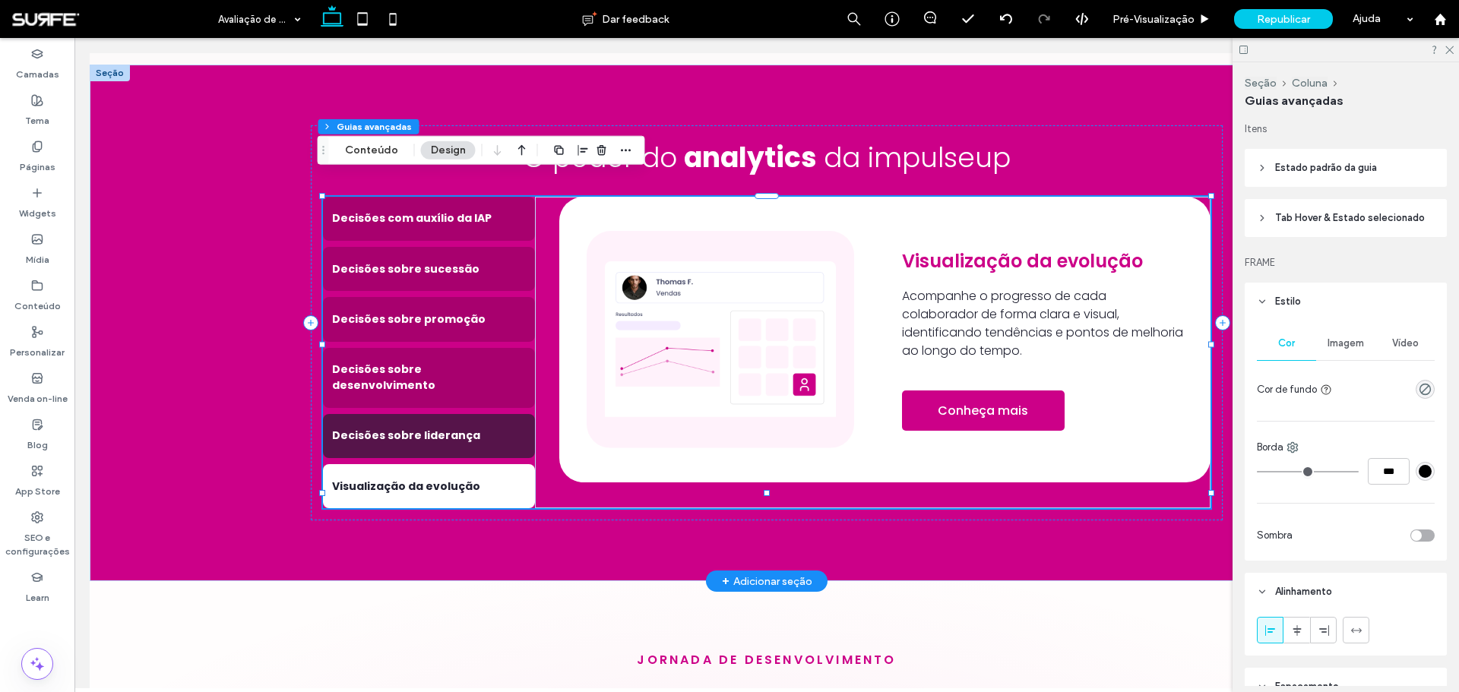
click at [450, 428] on h4 "Decisões sobre liderança" at bounding box center [429, 436] width 194 height 16
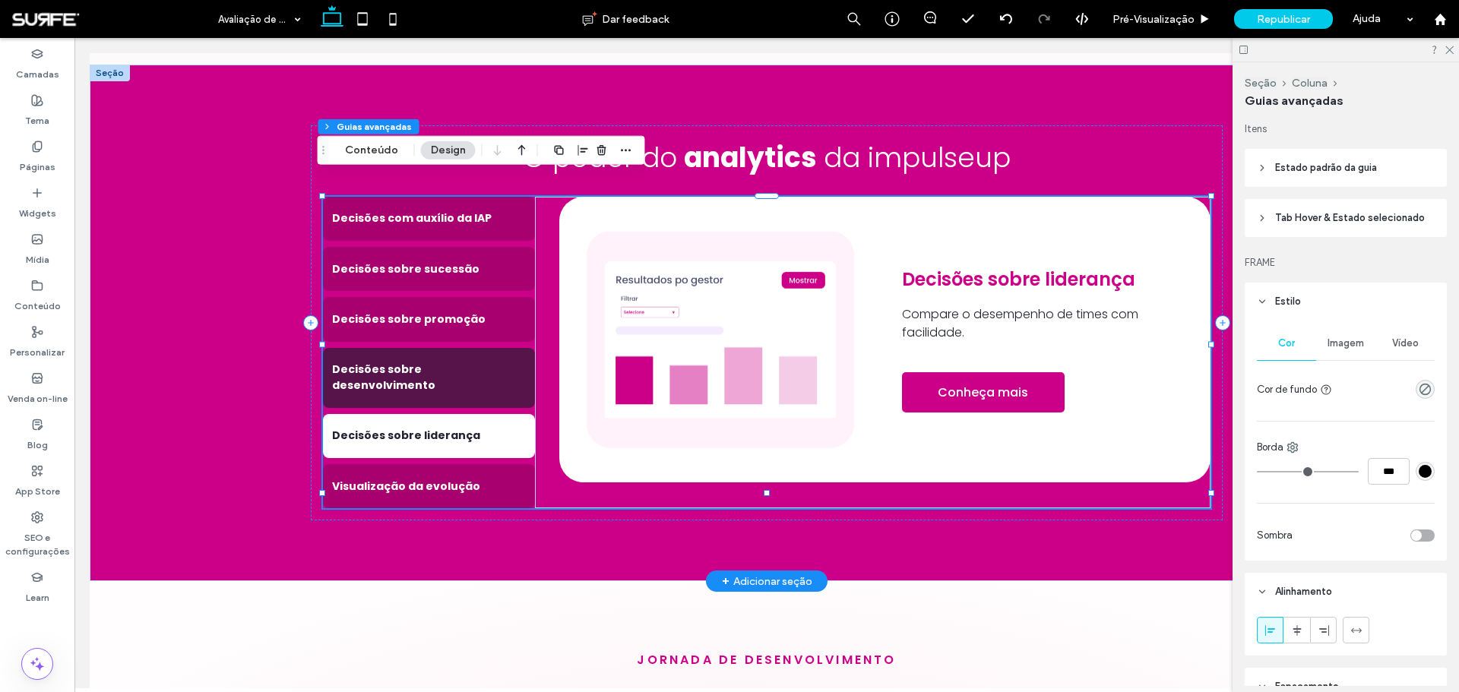
click at [456, 362] on h4 "Decisões sobre desenvolvimento" at bounding box center [429, 378] width 194 height 32
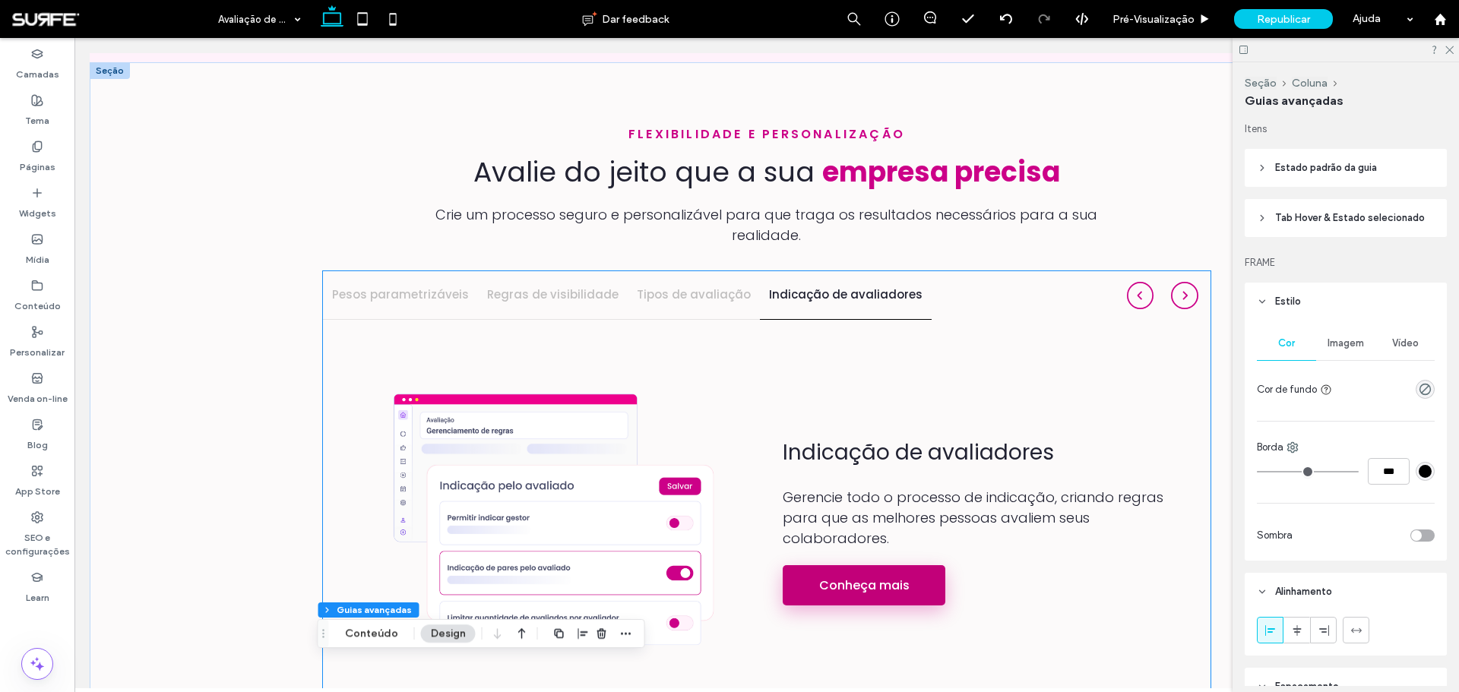
scroll to position [1428, 0]
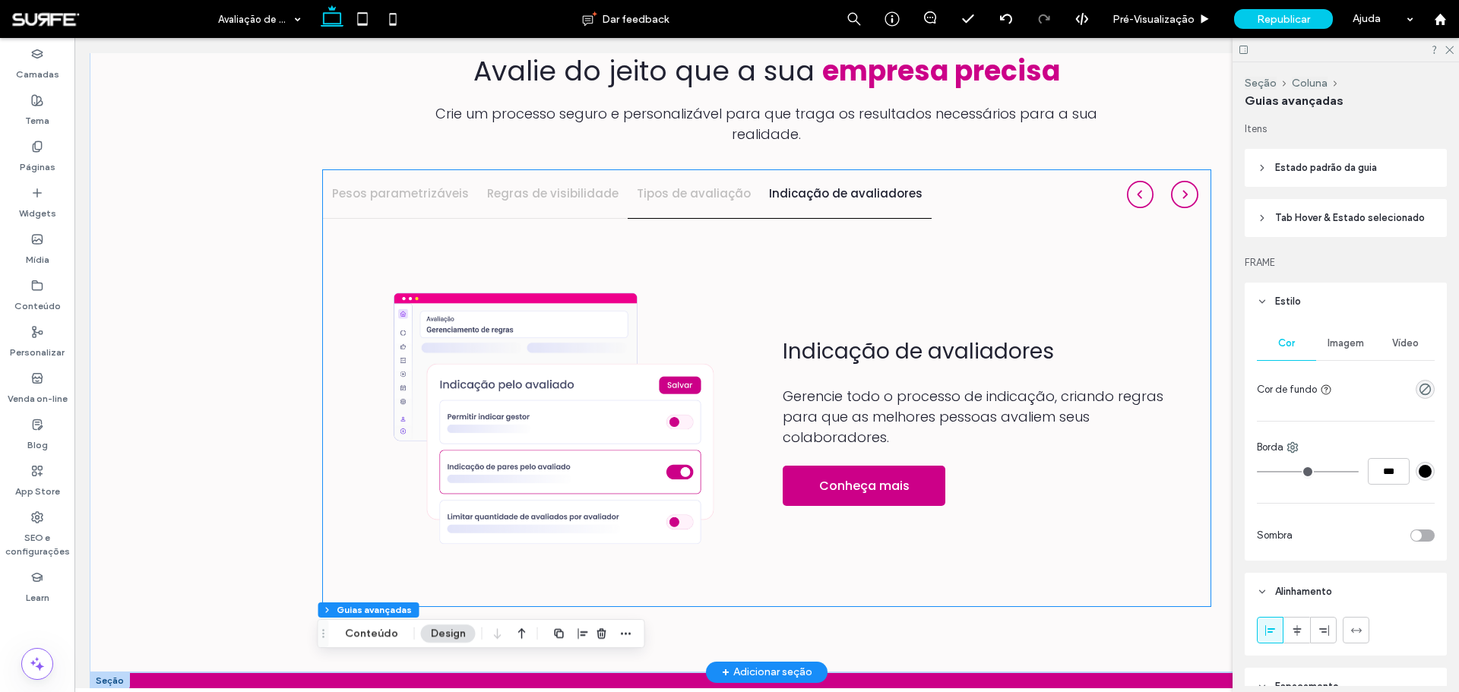
click at [678, 185] on h4 "Tipos de avaliação" at bounding box center [694, 193] width 114 height 17
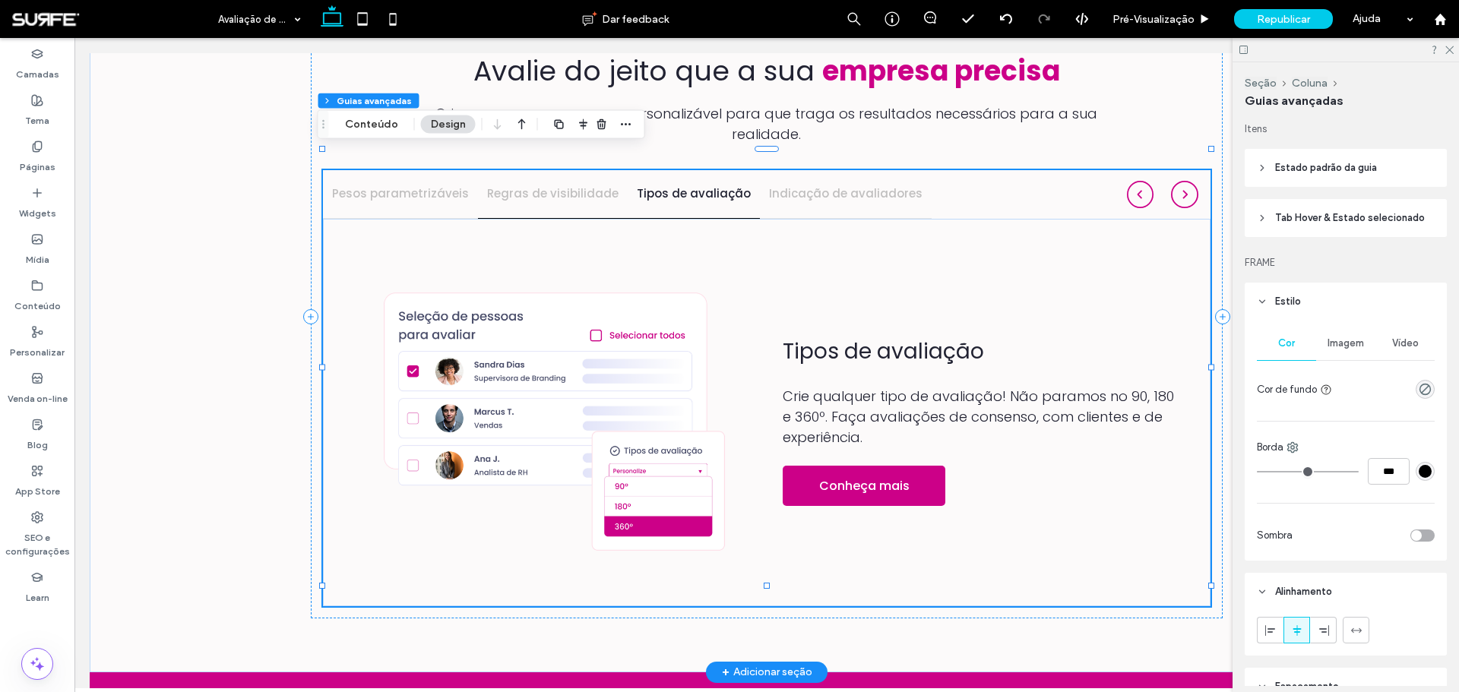
click at [561, 185] on h4 "Regras de visibilidade" at bounding box center [552, 193] width 131 height 17
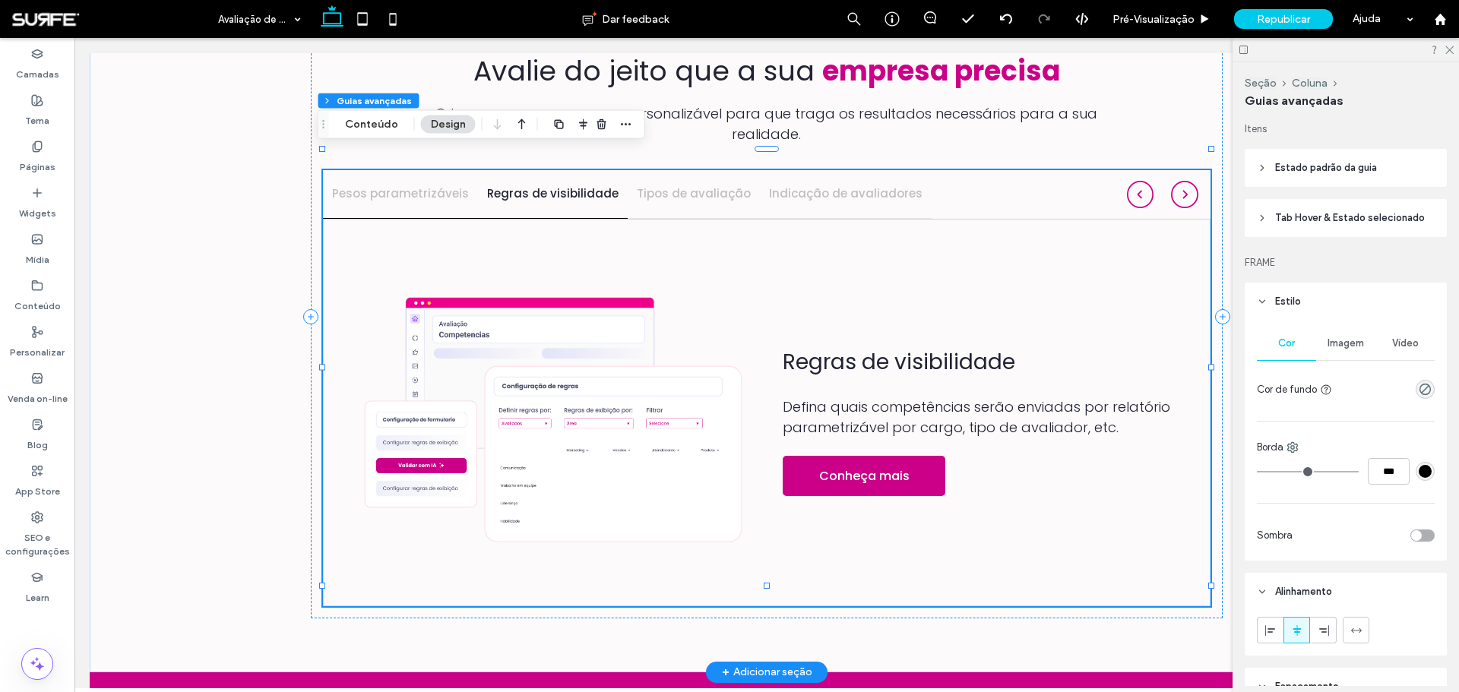
click at [395, 185] on h4 "Pesos parametrizáveis" at bounding box center [400, 193] width 137 height 17
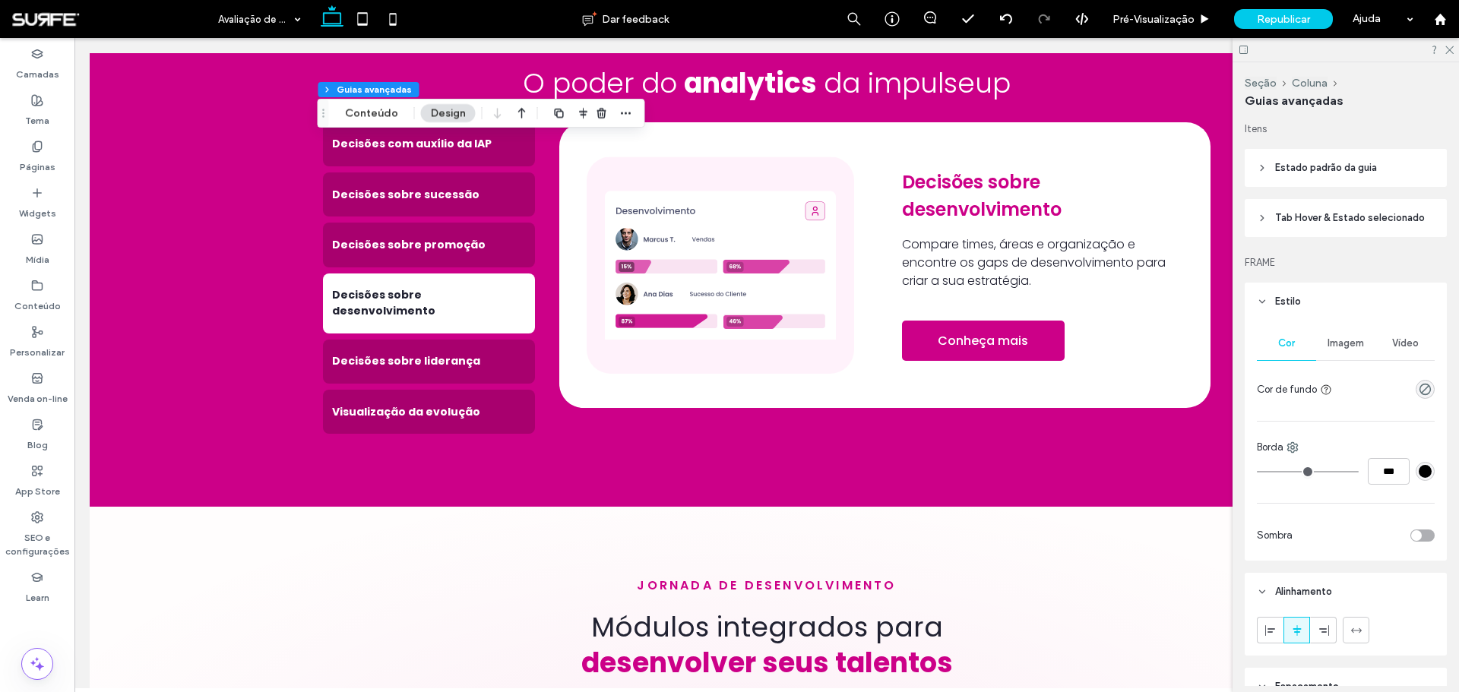
scroll to position [2112, 0]
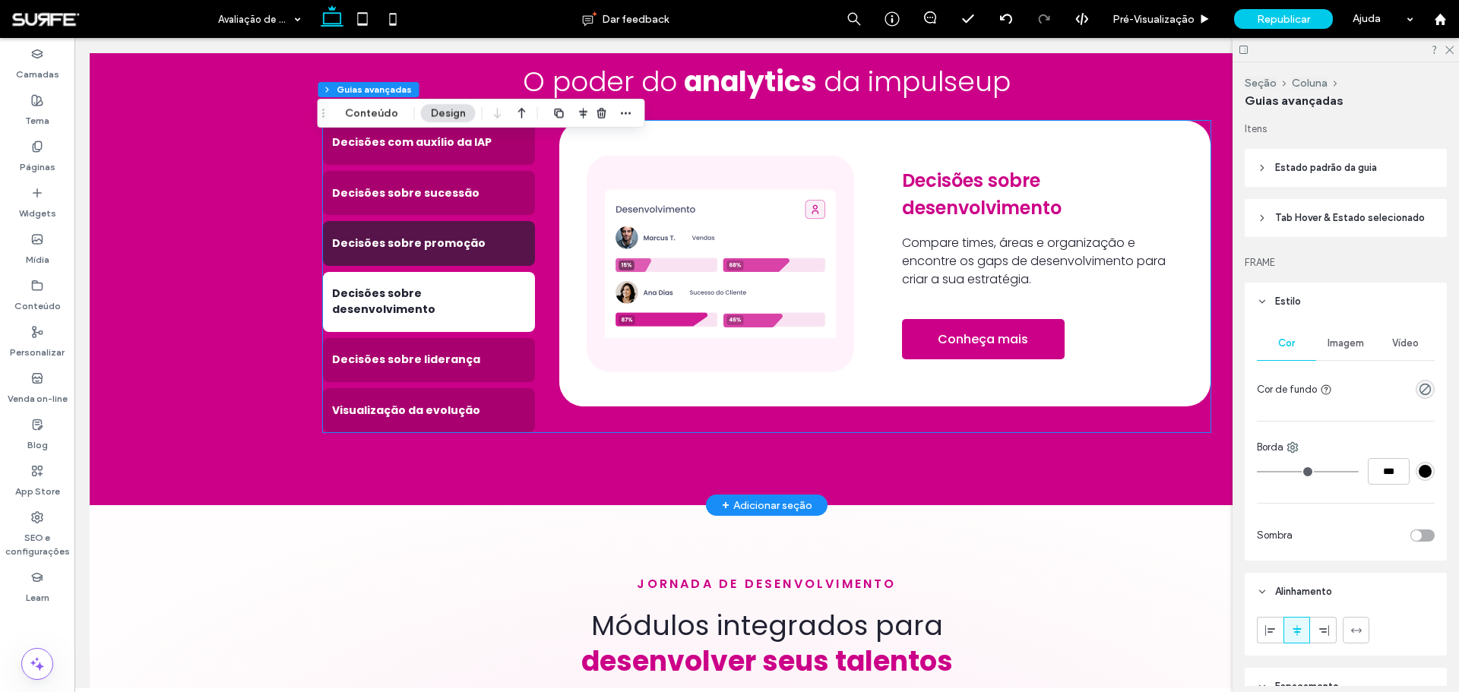
click at [461, 236] on h4 "Decisões sobre promoção" at bounding box center [429, 244] width 194 height 16
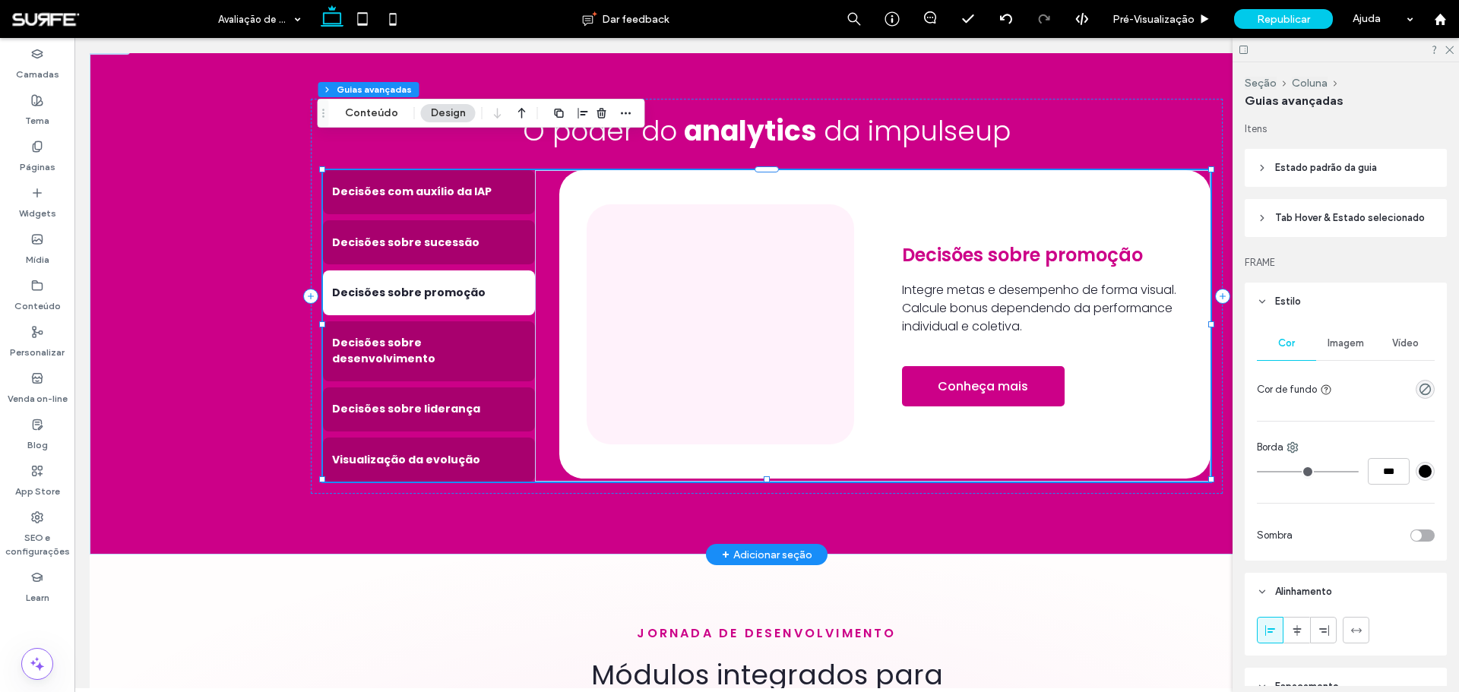
scroll to position [2036, 0]
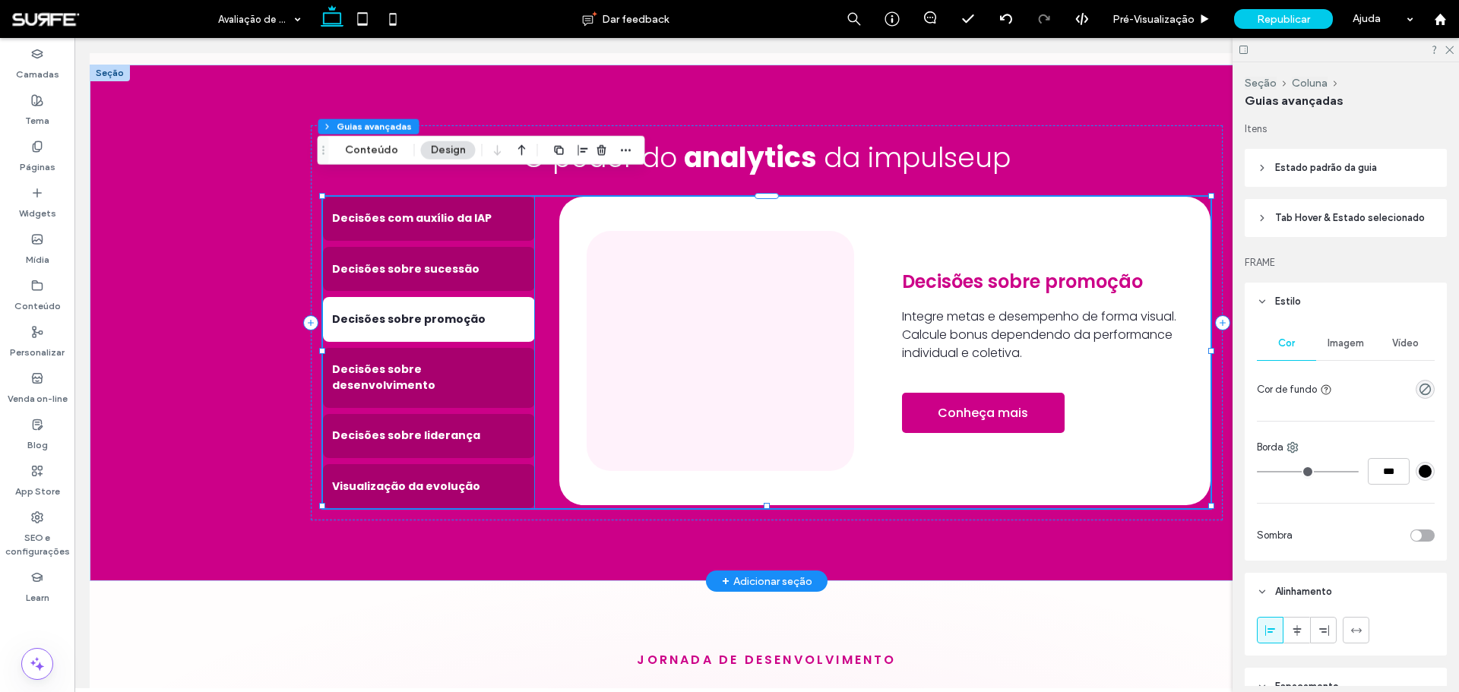
click at [694, 352] on img at bounding box center [720, 351] width 267 height 240
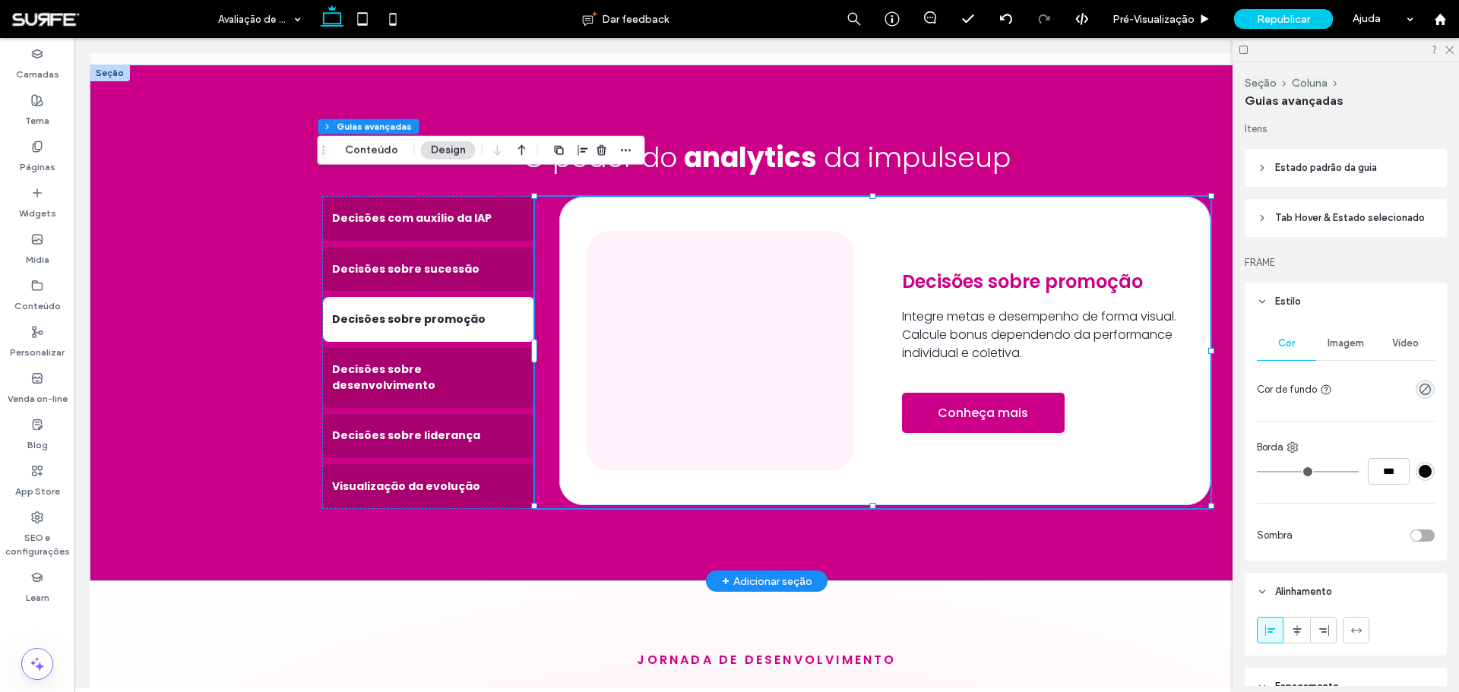
click at [694, 352] on img at bounding box center [720, 351] width 267 height 240
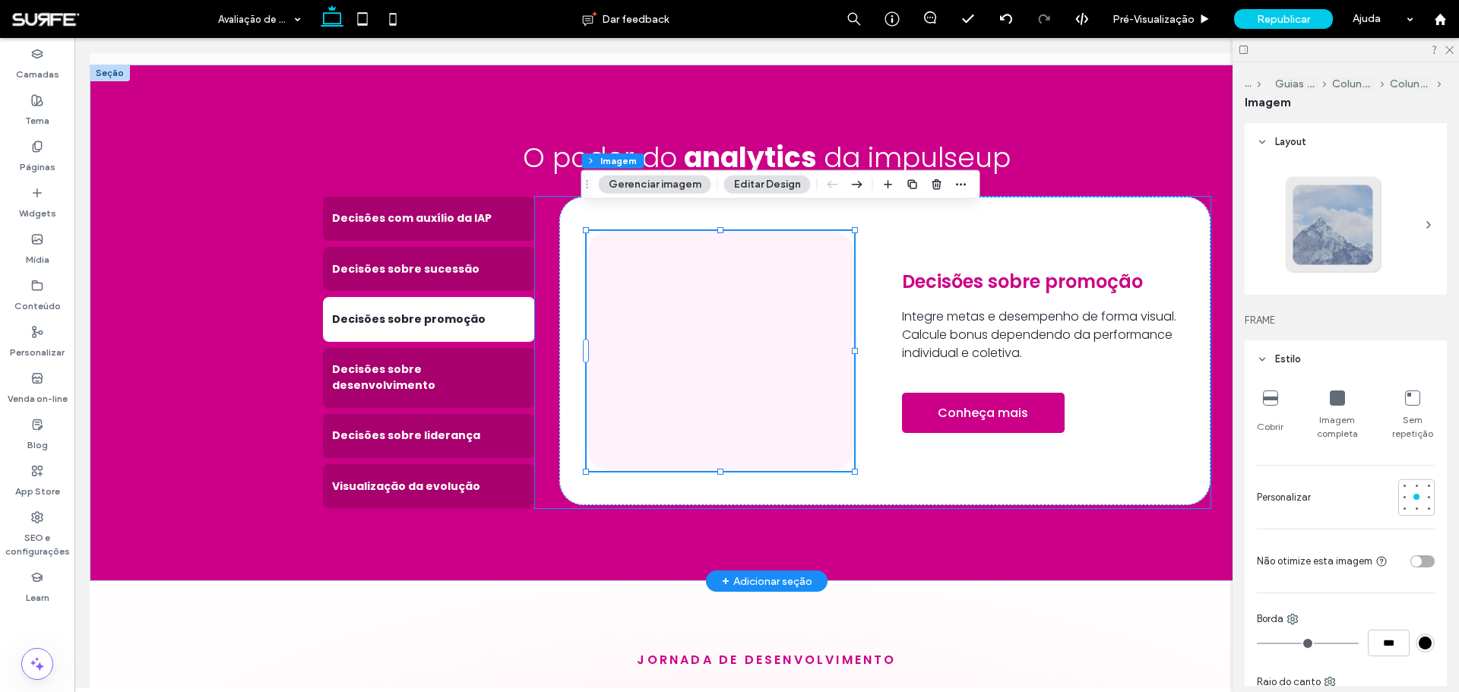
type input "**"
click at [643, 183] on button "Gerenciar imagem" at bounding box center [655, 185] width 112 height 18
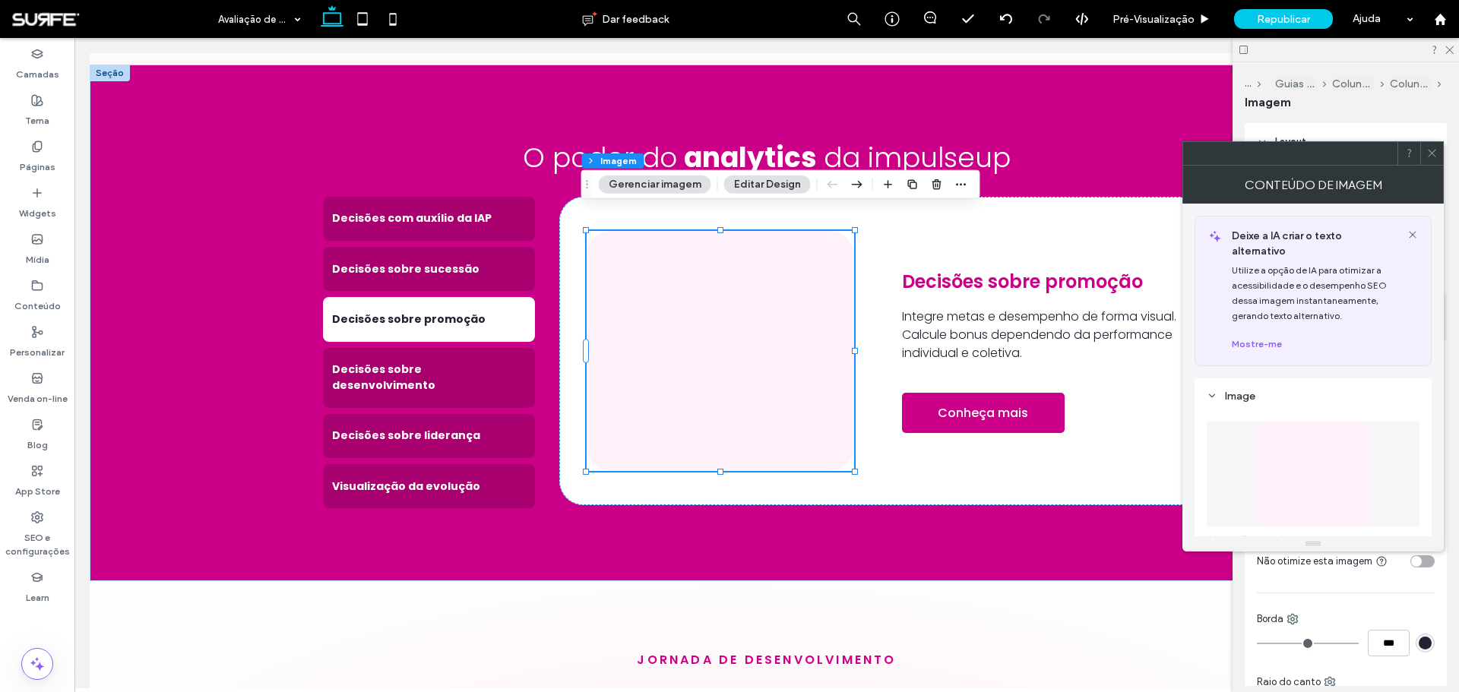
click at [1281, 436] on img at bounding box center [1312, 474] width 116 height 105
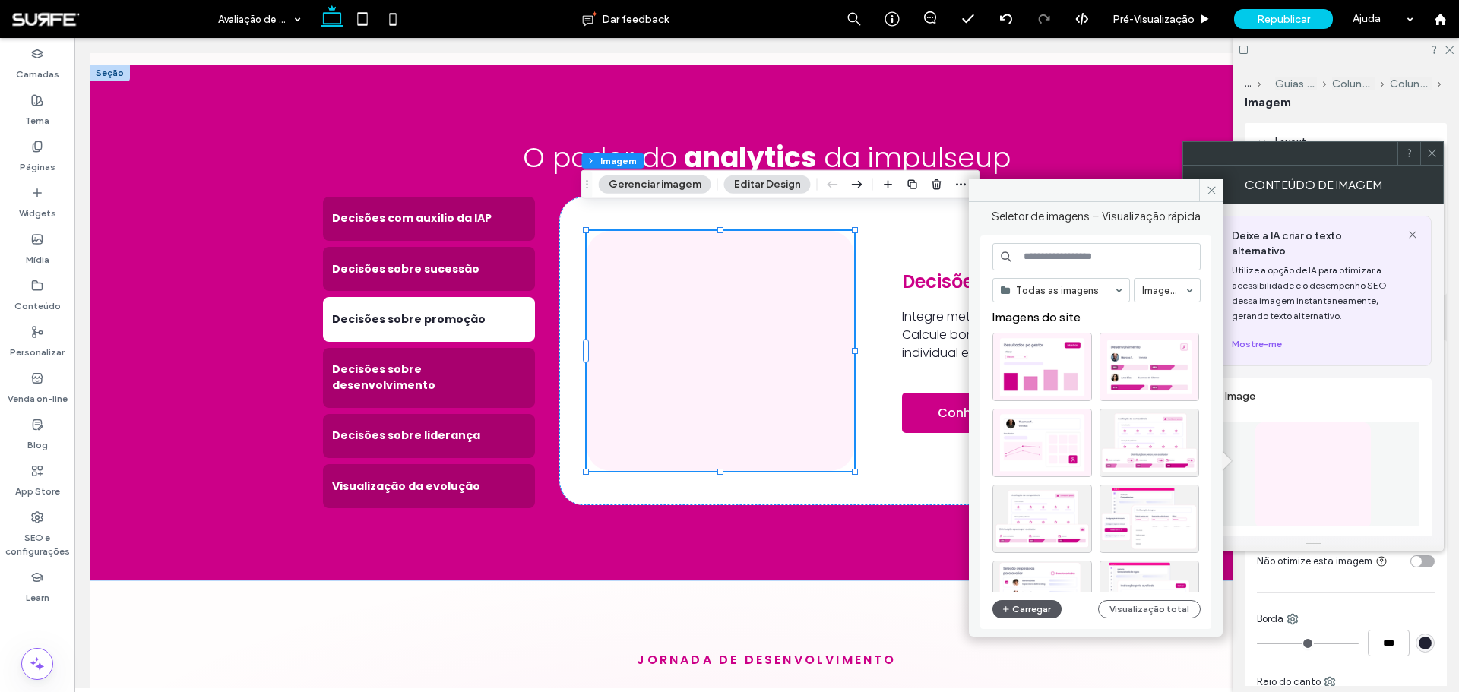
click at [1042, 609] on button "Carregar" at bounding box center [1026, 609] width 69 height 18
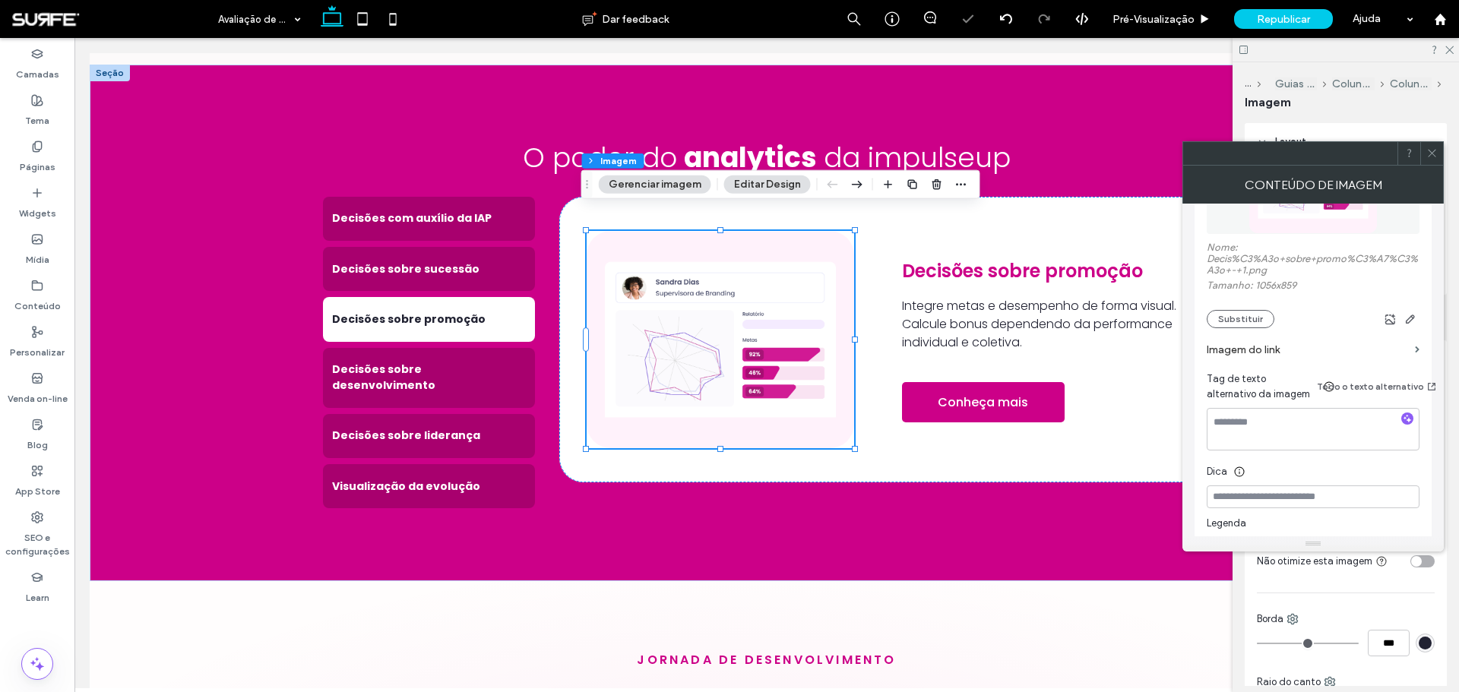
scroll to position [304, 0]
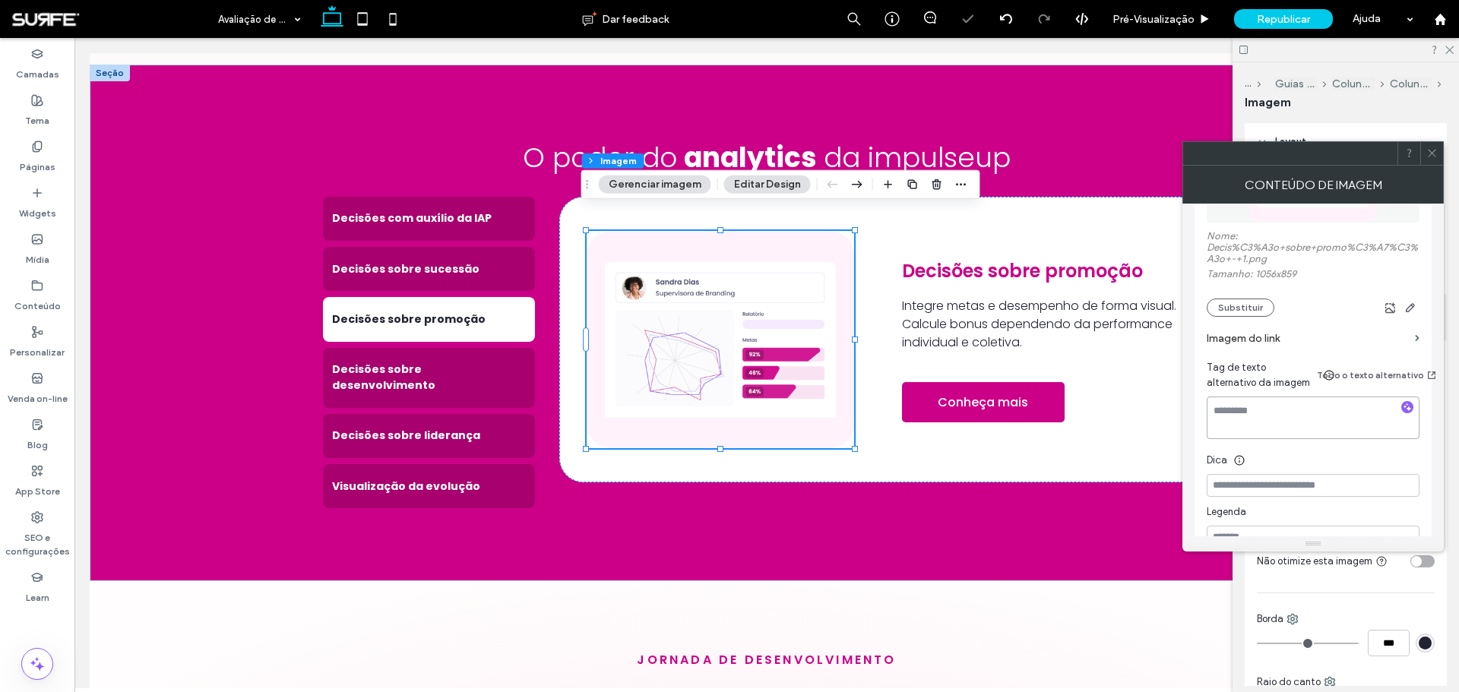
click at [1326, 412] on textarea at bounding box center [1312, 418] width 213 height 43
type textarea "**********"
click at [1431, 160] on span at bounding box center [1431, 153] width 11 height 23
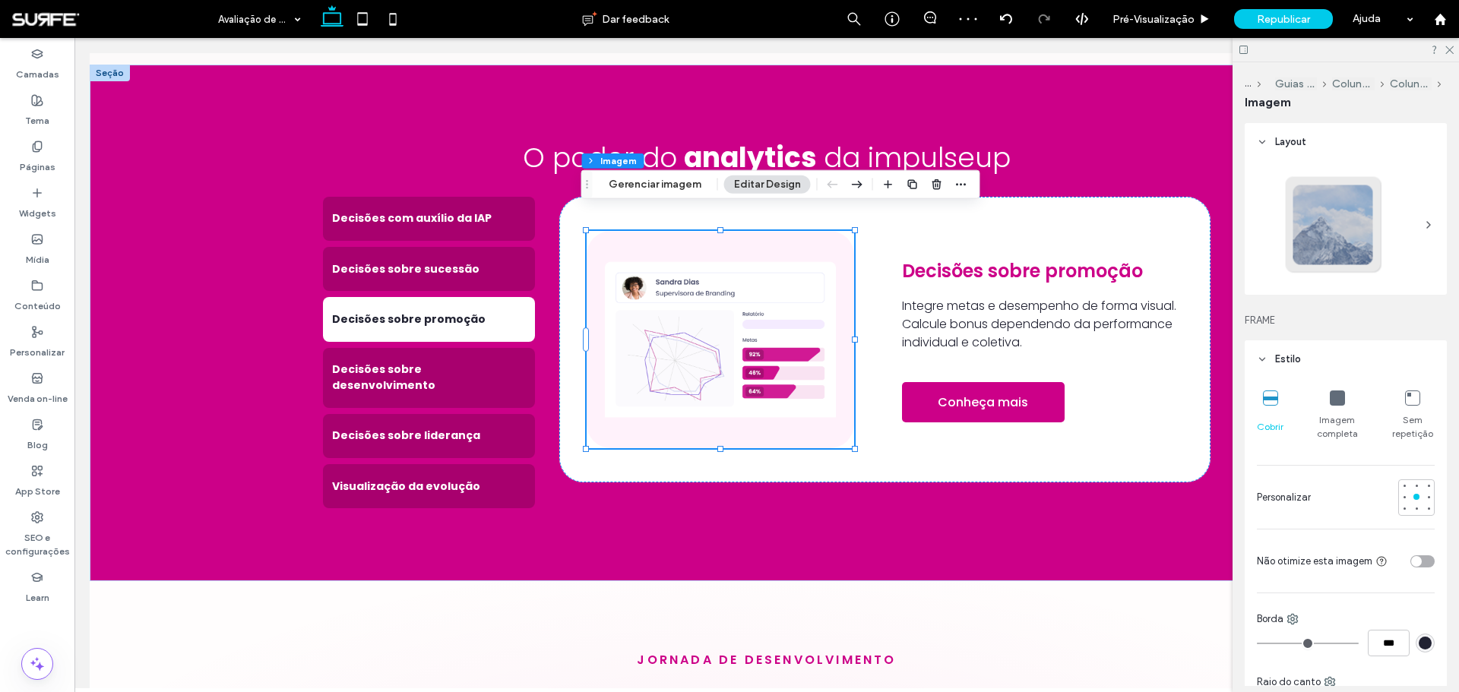
click at [1412, 558] on div "toggle" at bounding box center [1416, 561] width 11 height 11
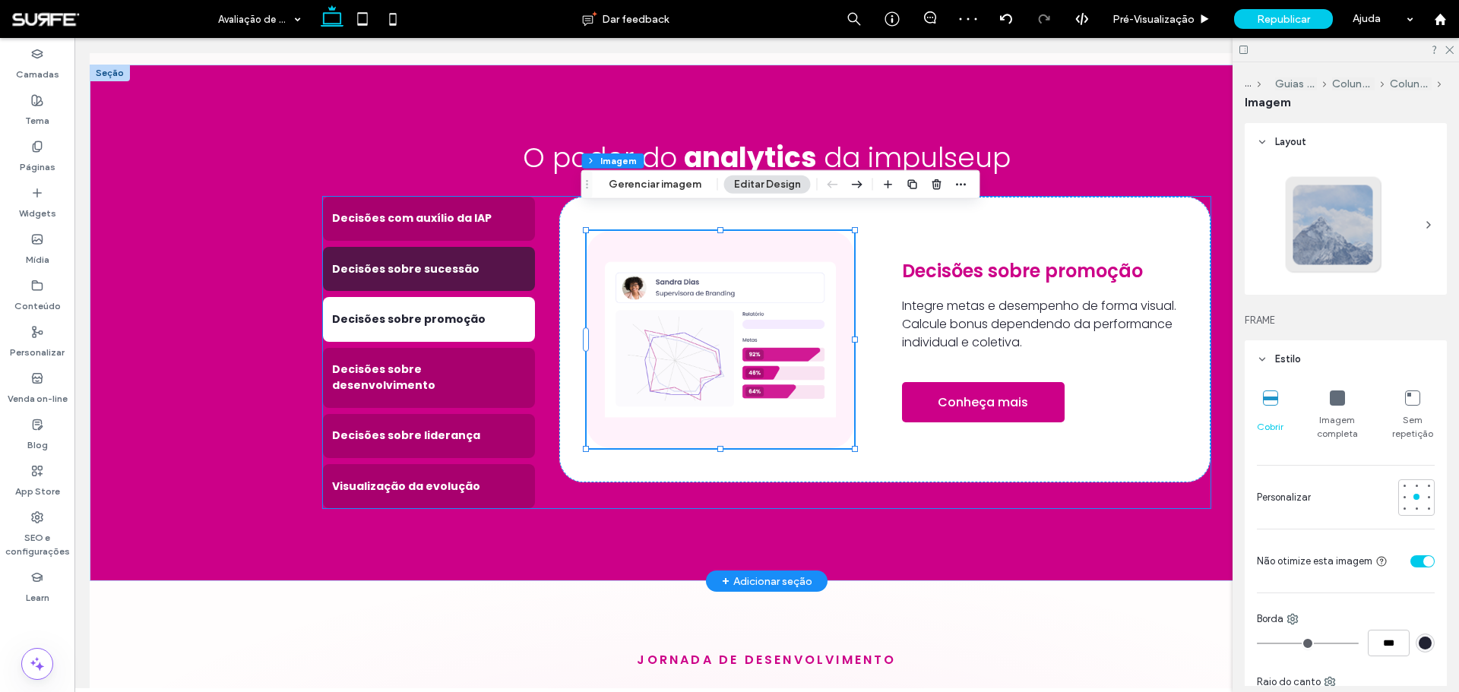
click at [473, 247] on div "Decisões sobre sucessão" at bounding box center [429, 269] width 212 height 44
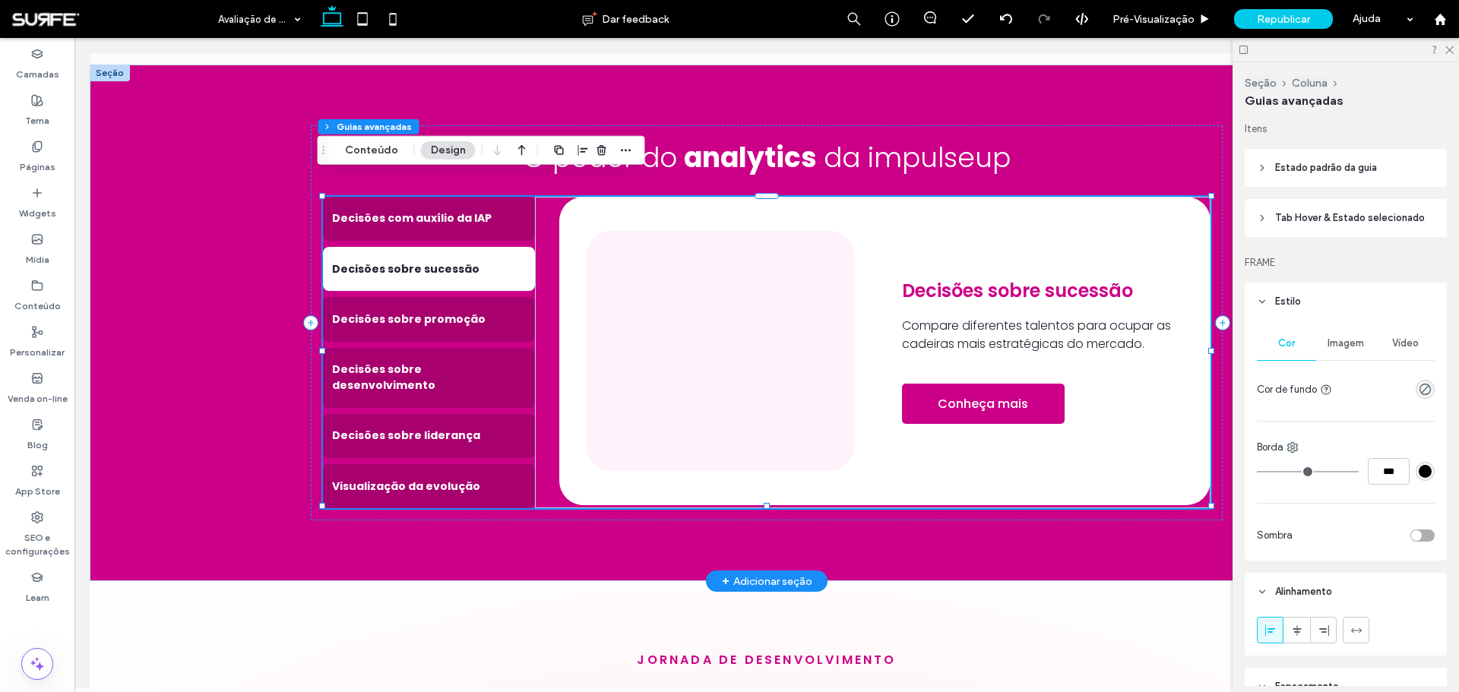
click at [481, 312] on h4 "Decisões sobre promoção" at bounding box center [429, 320] width 194 height 16
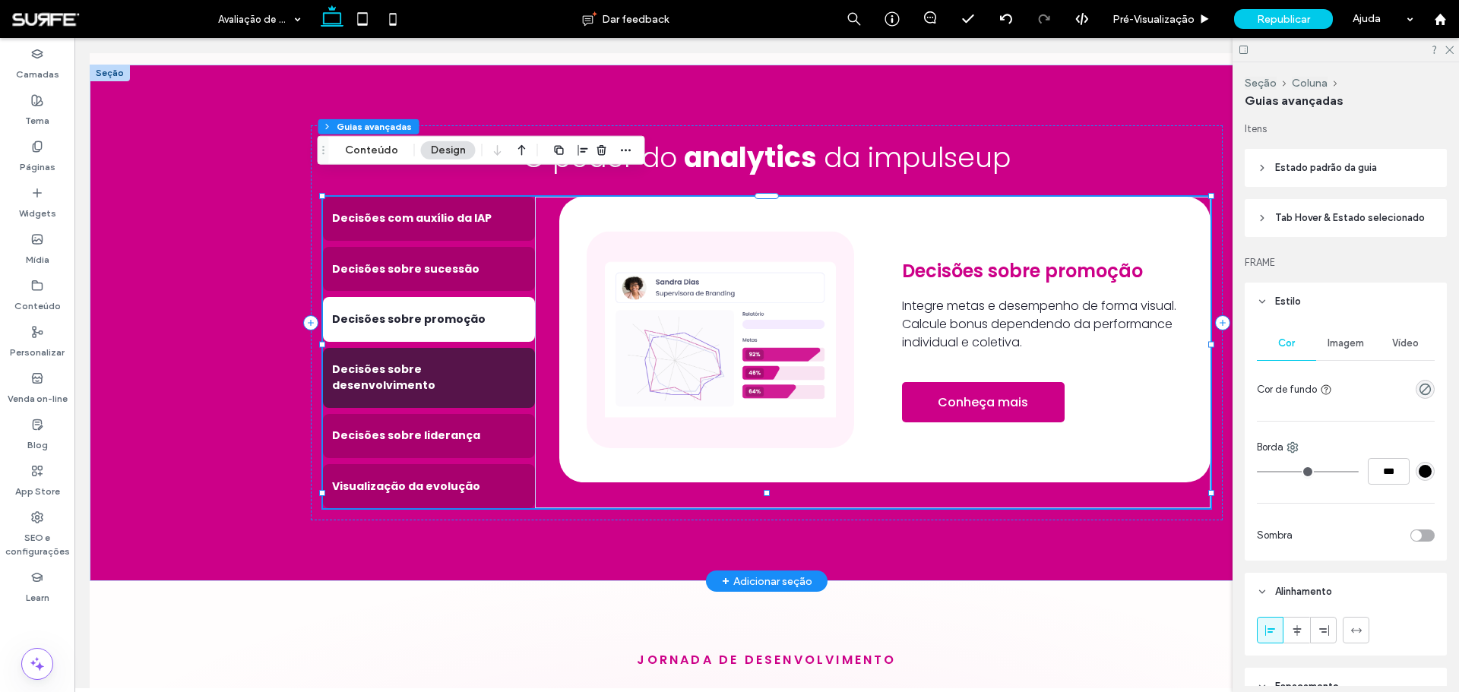
click at [480, 362] on h4 "Decisões sobre desenvolvimento" at bounding box center [429, 378] width 194 height 32
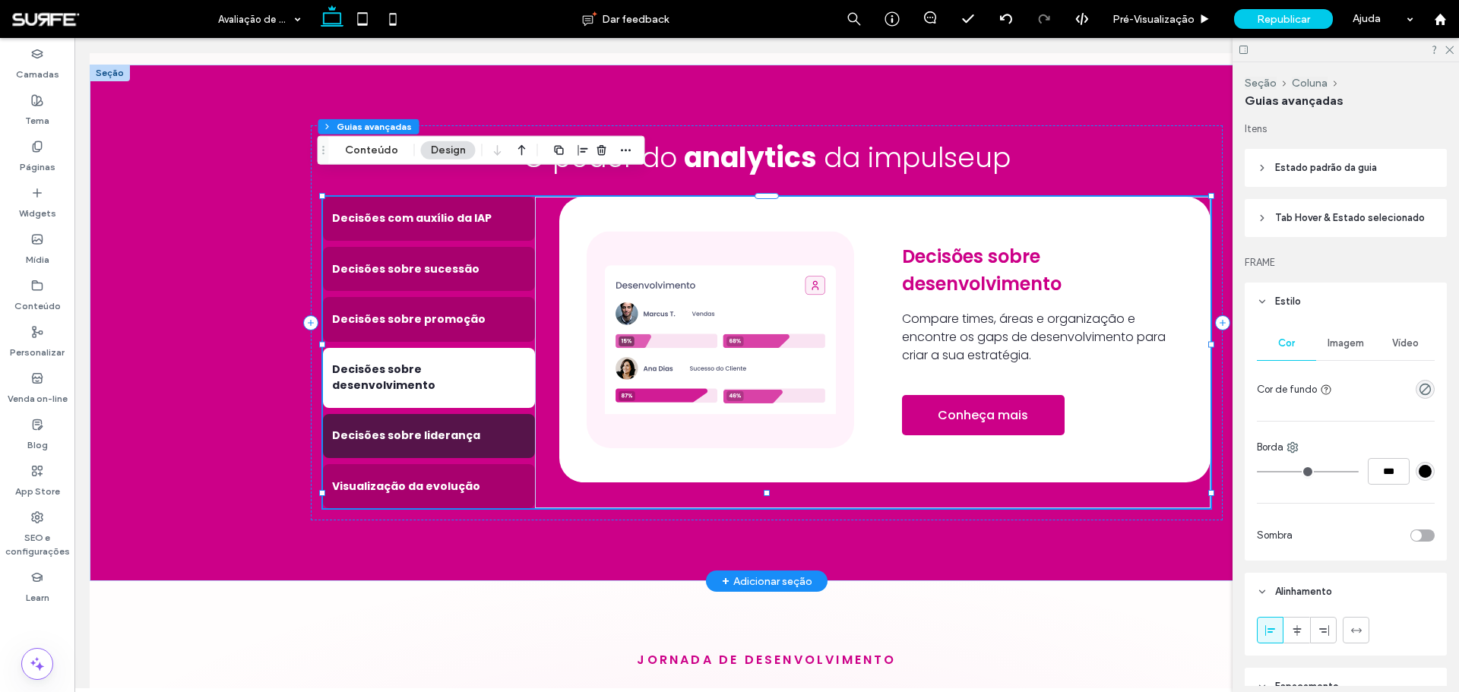
click at [487, 414] on div "Decisões sobre liderança" at bounding box center [429, 436] width 212 height 44
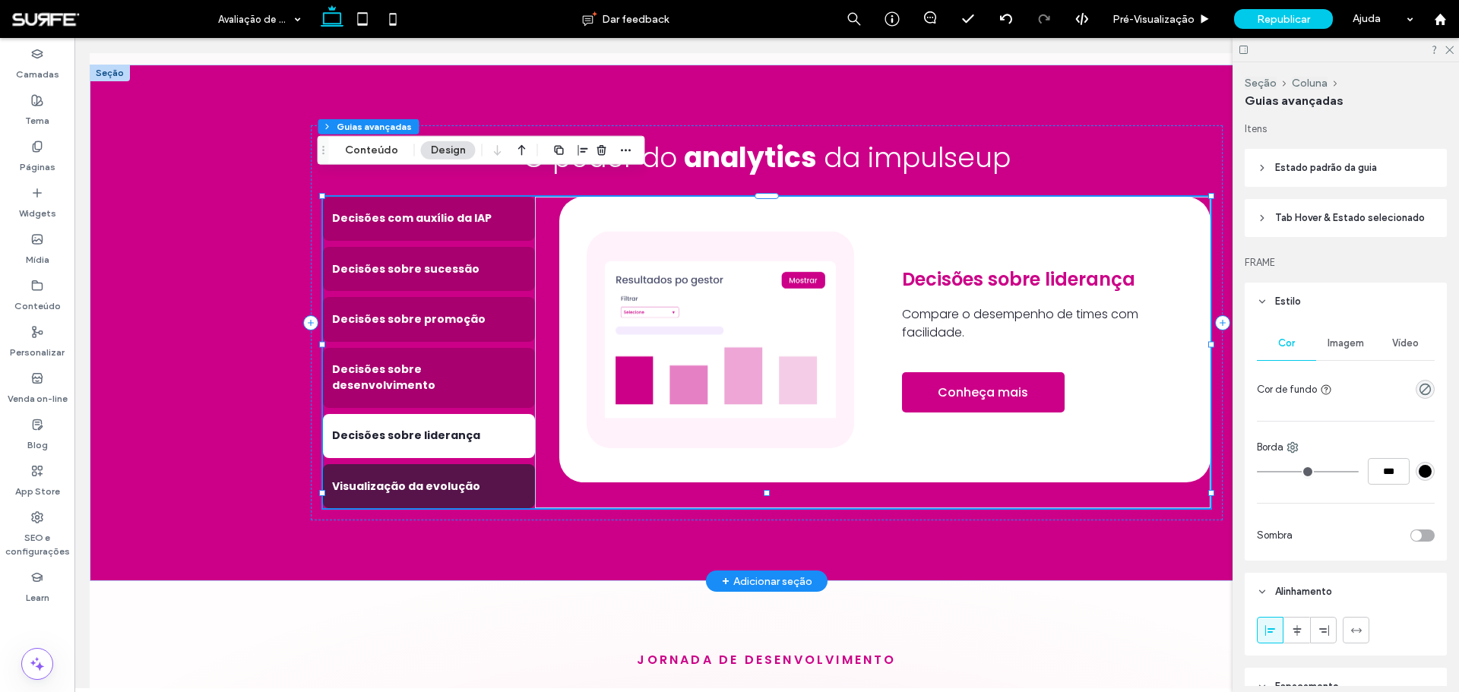
click at [481, 479] on h4 "Visualização da evolução" at bounding box center [429, 487] width 194 height 16
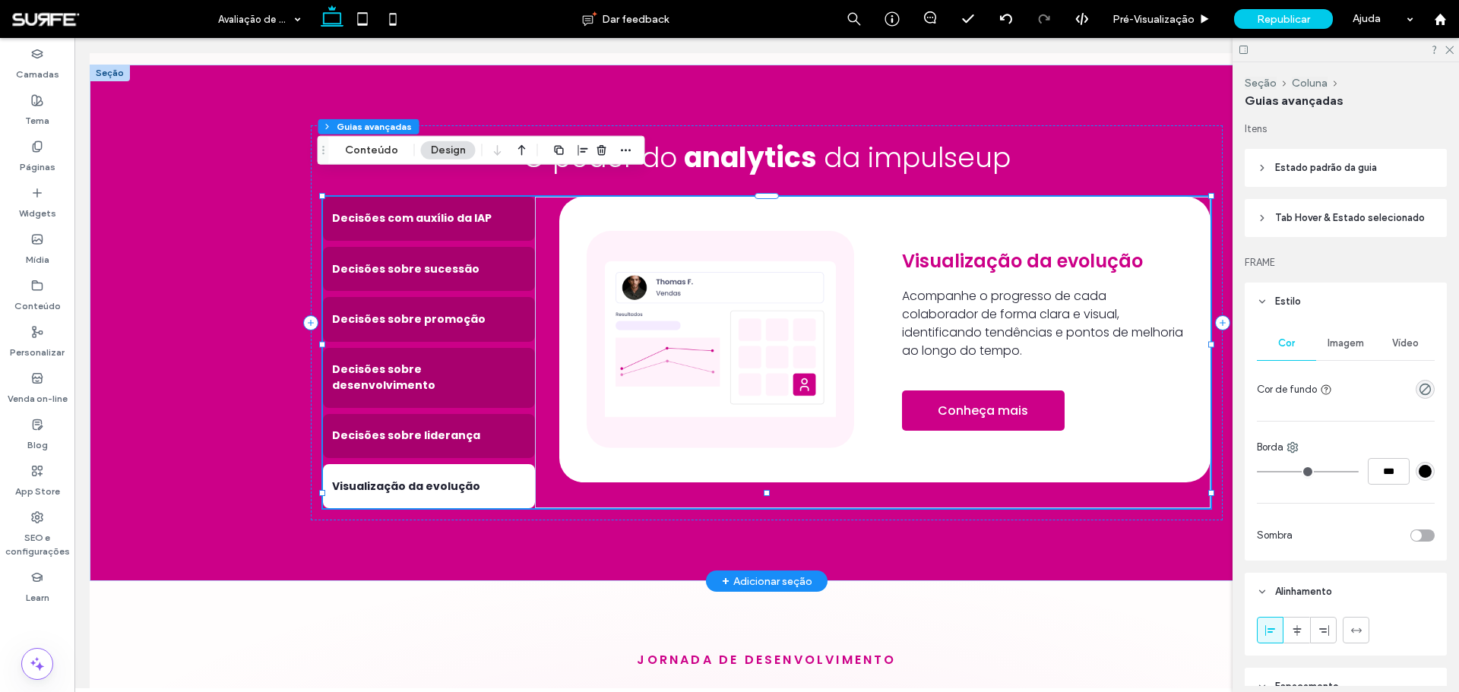
click at [463, 428] on h4 "Decisões sobre liderança" at bounding box center [429, 436] width 194 height 16
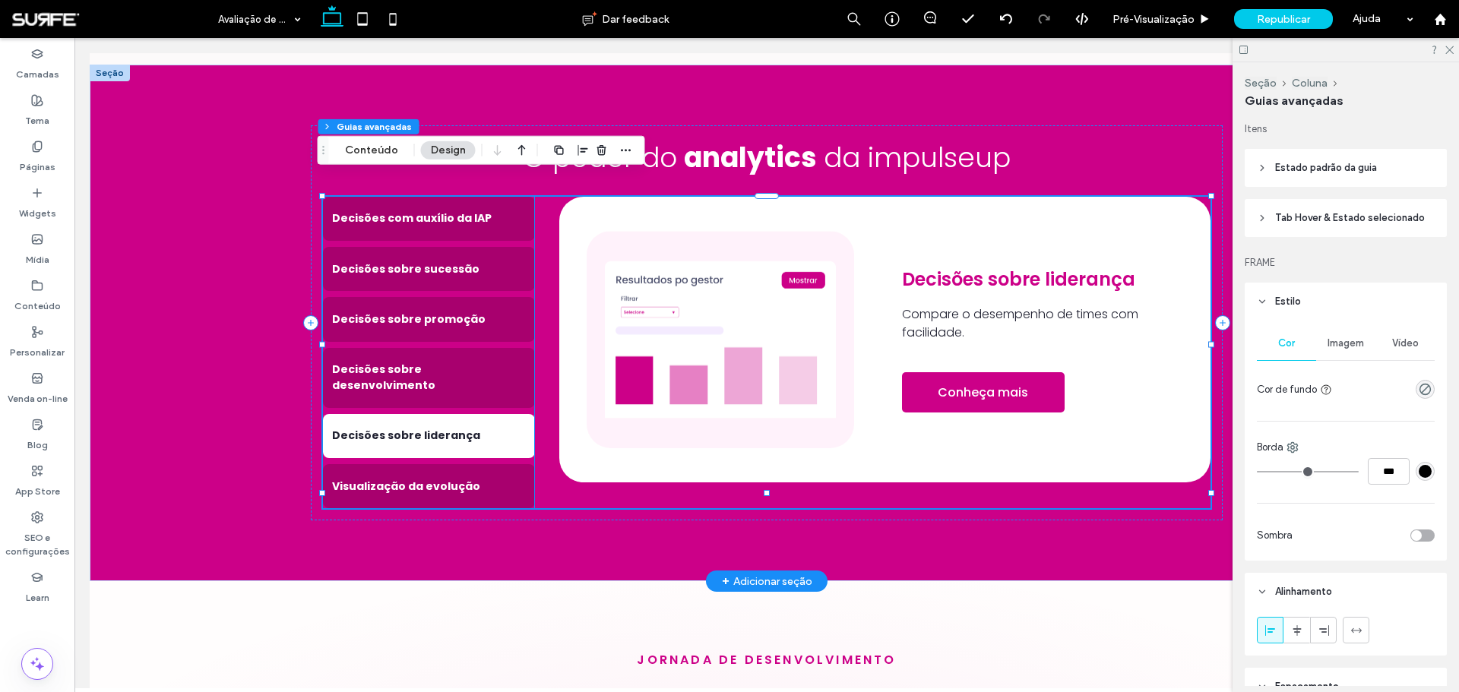
click at [732, 274] on img at bounding box center [720, 339] width 267 height 217
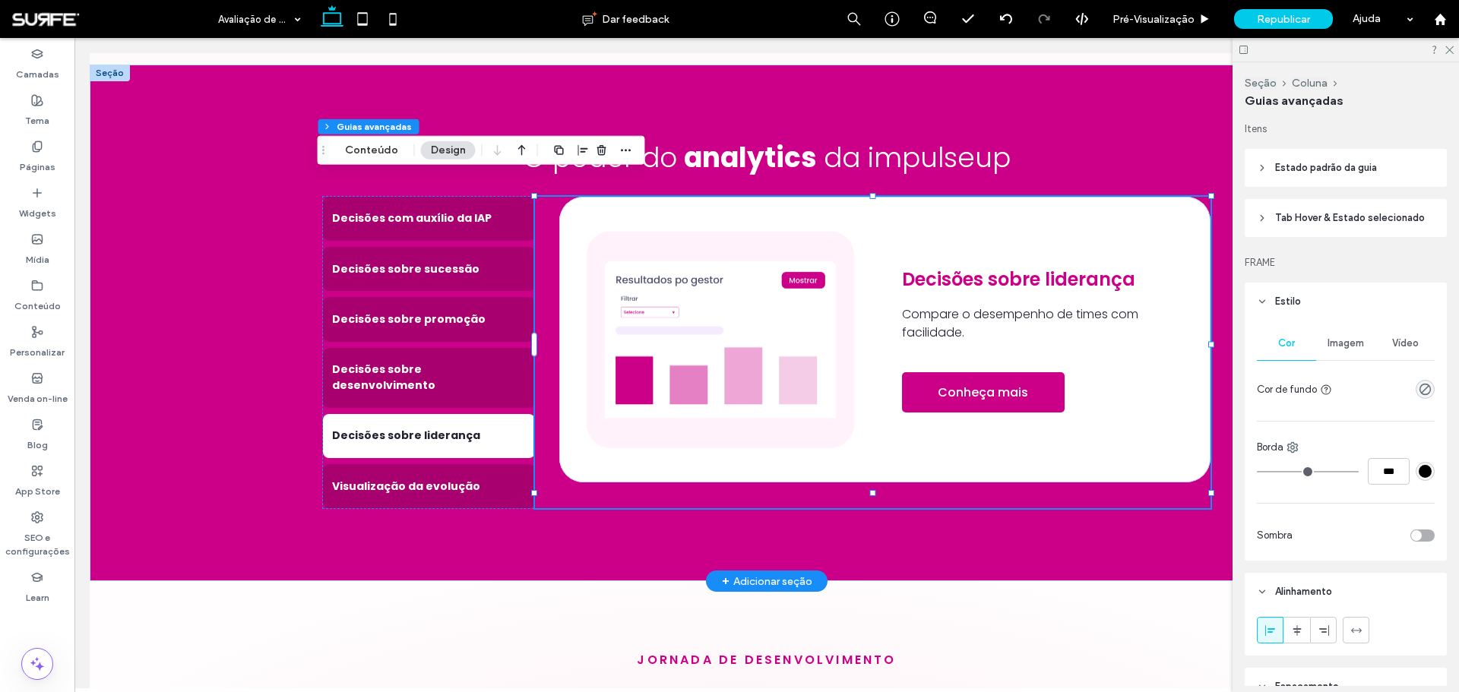
click at [732, 274] on img at bounding box center [720, 339] width 267 height 217
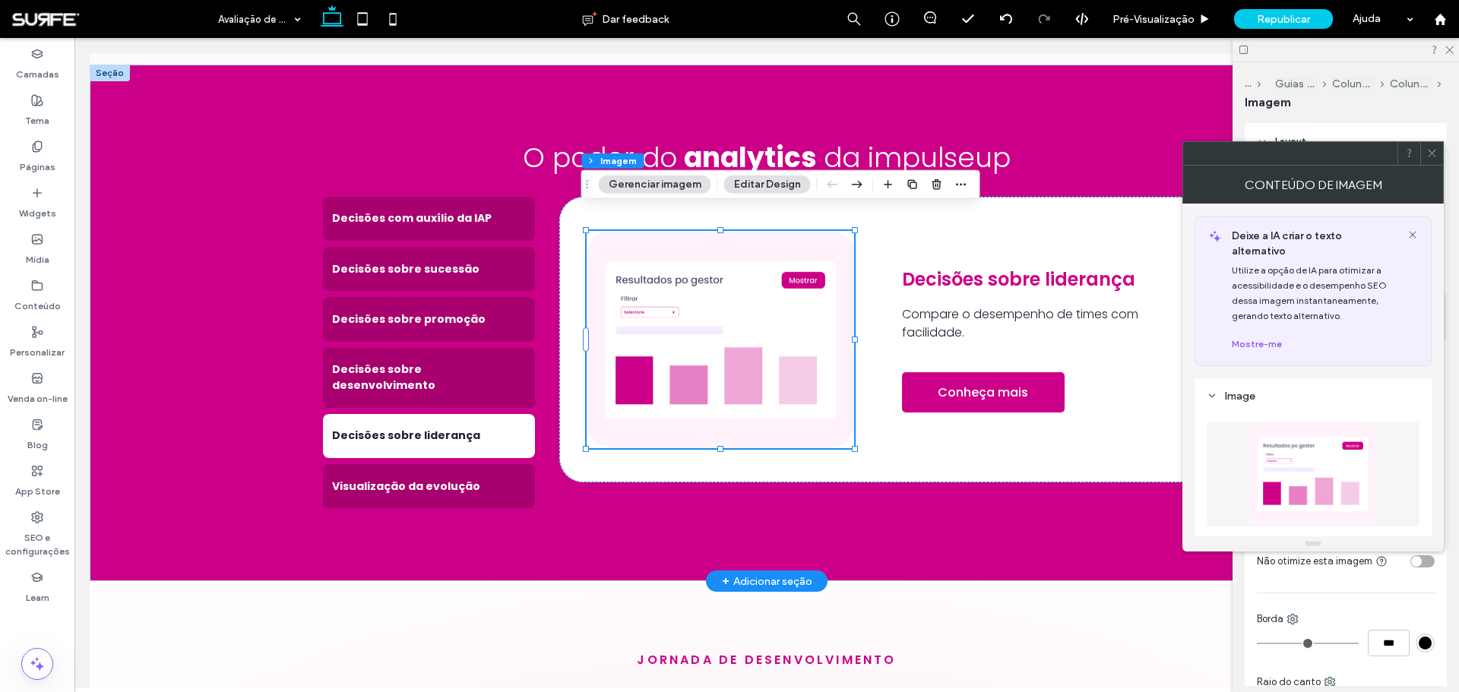
type input "**"
click at [1330, 465] on img at bounding box center [1312, 474] width 128 height 105
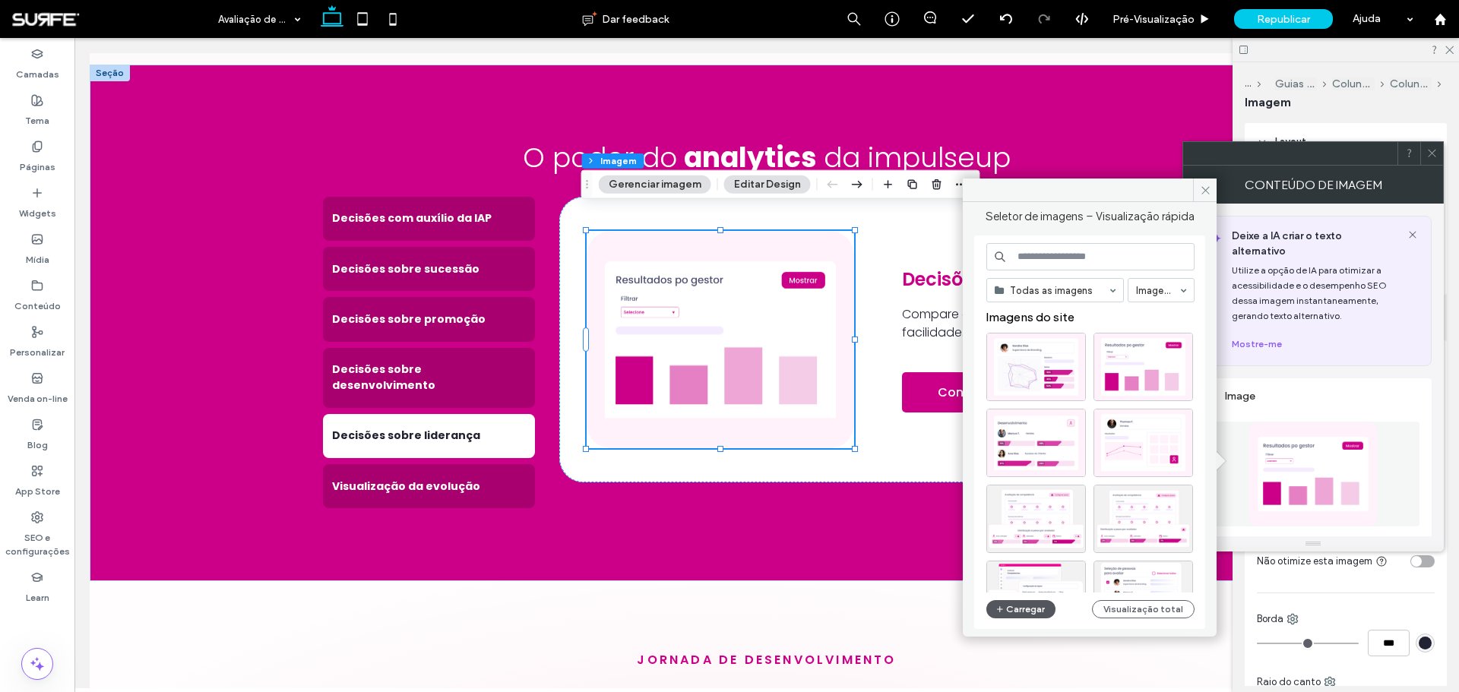
click at [1018, 606] on button "Carregar" at bounding box center [1020, 609] width 69 height 18
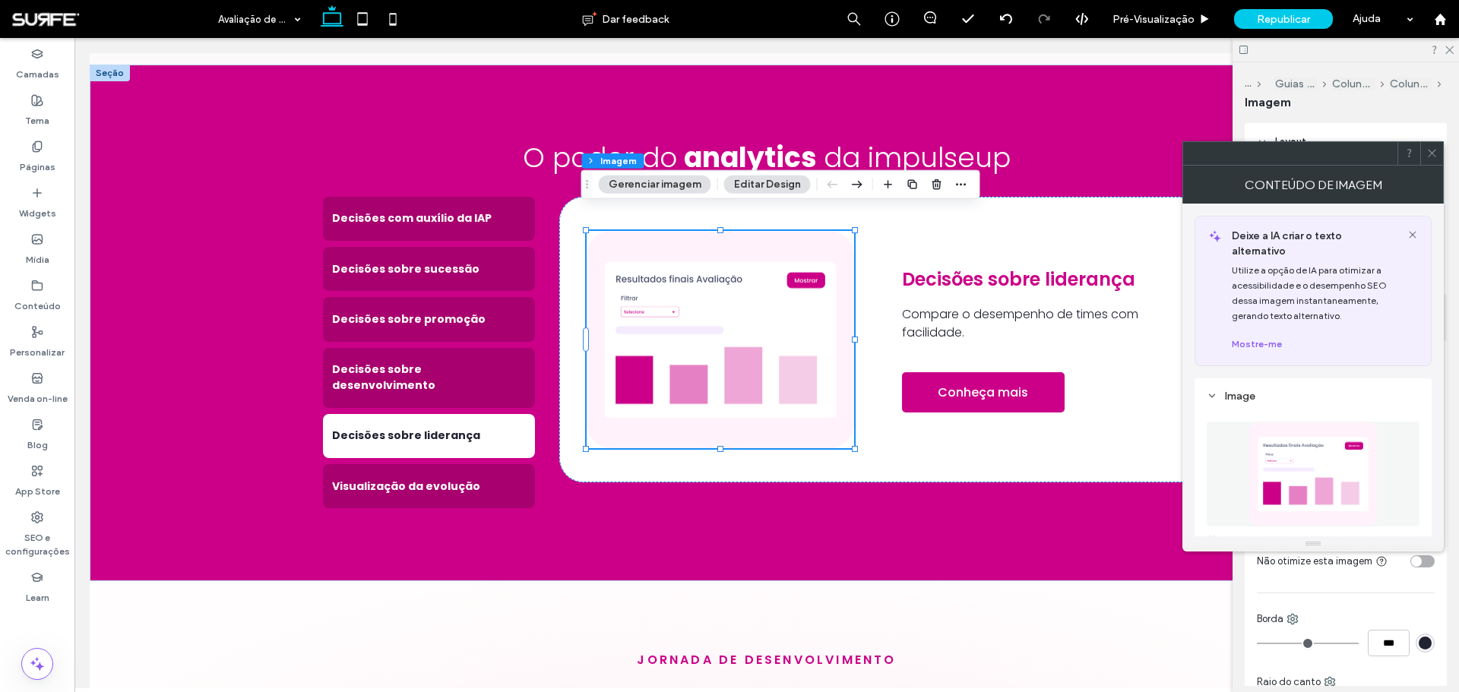
click at [1437, 156] on icon at bounding box center [1431, 152] width 11 height 11
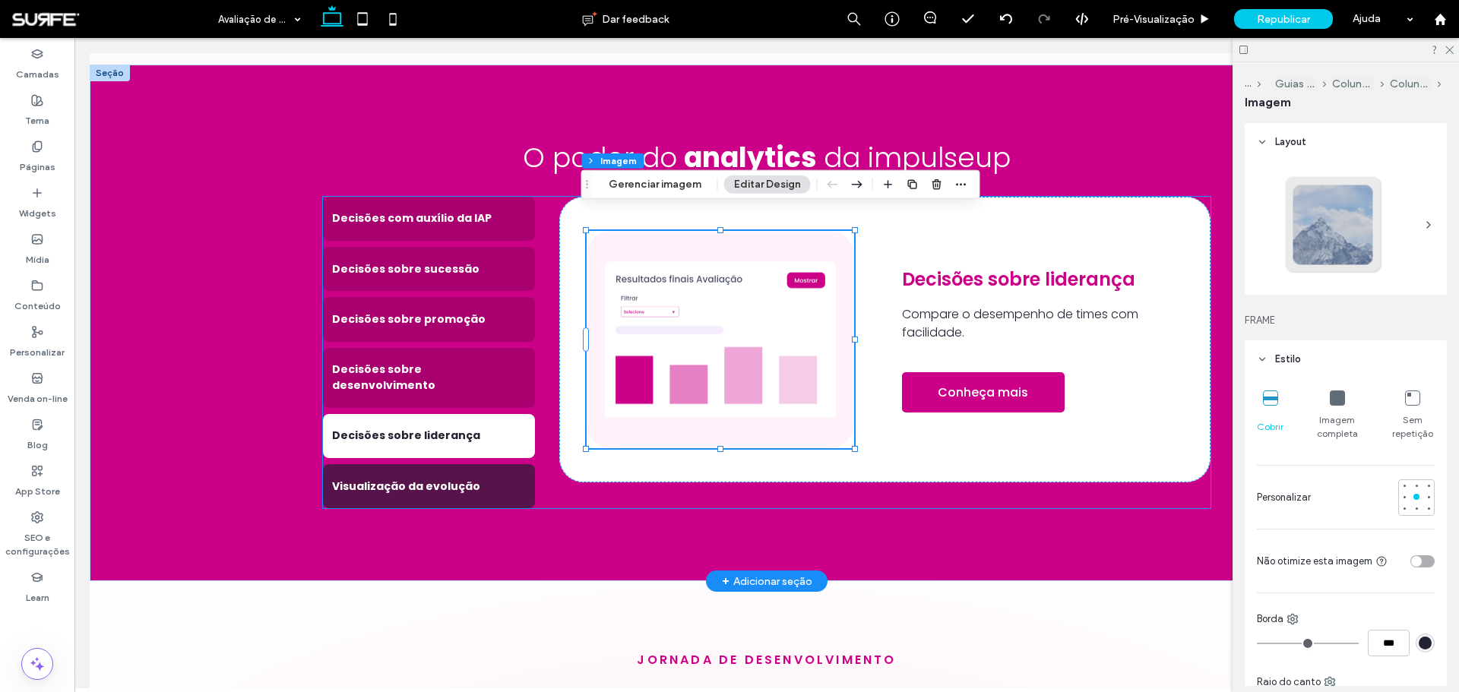
click at [422, 479] on h4 "Visualização da evolução" at bounding box center [429, 487] width 194 height 16
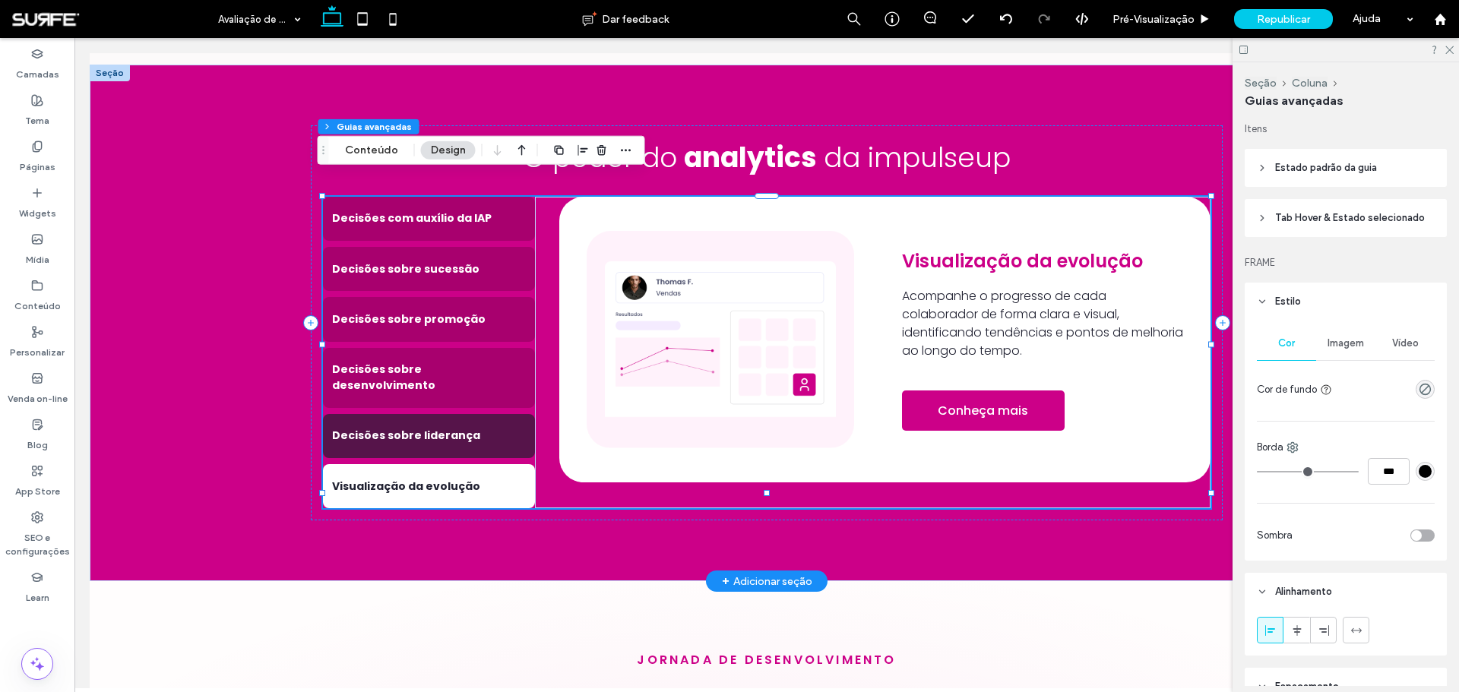
click at [435, 428] on h4 "Decisões sobre liderança" at bounding box center [429, 436] width 194 height 16
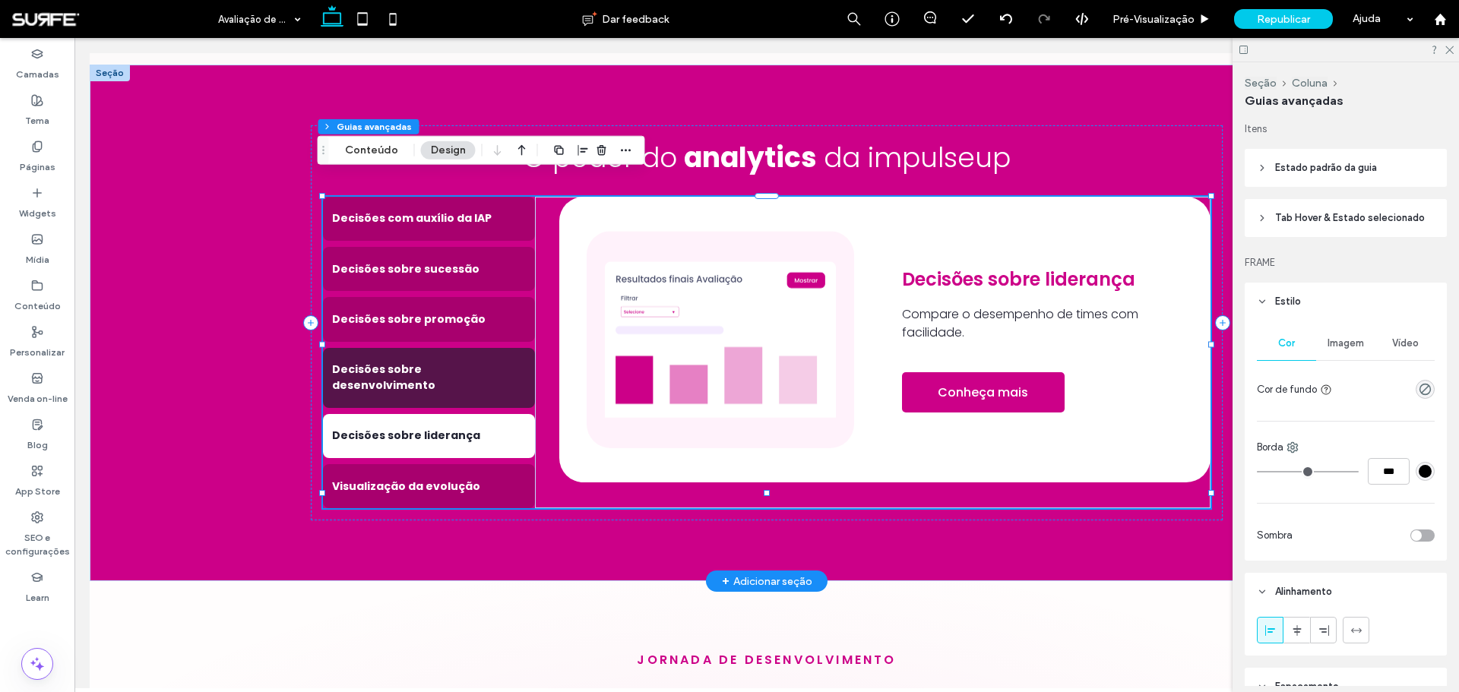
click at [434, 348] on div "Decisões sobre desenvolvimento" at bounding box center [429, 378] width 212 height 60
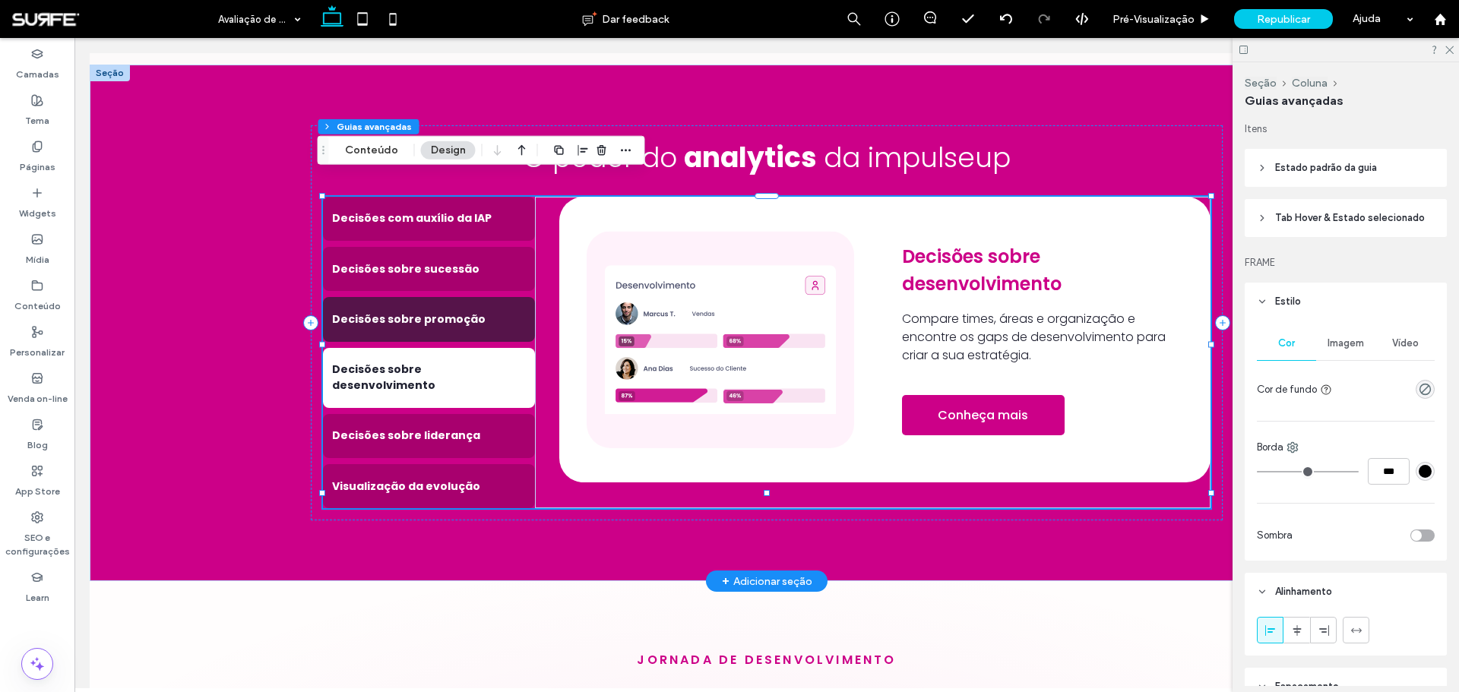
click at [448, 312] on h4 "Decisões sobre promoção" at bounding box center [429, 320] width 194 height 16
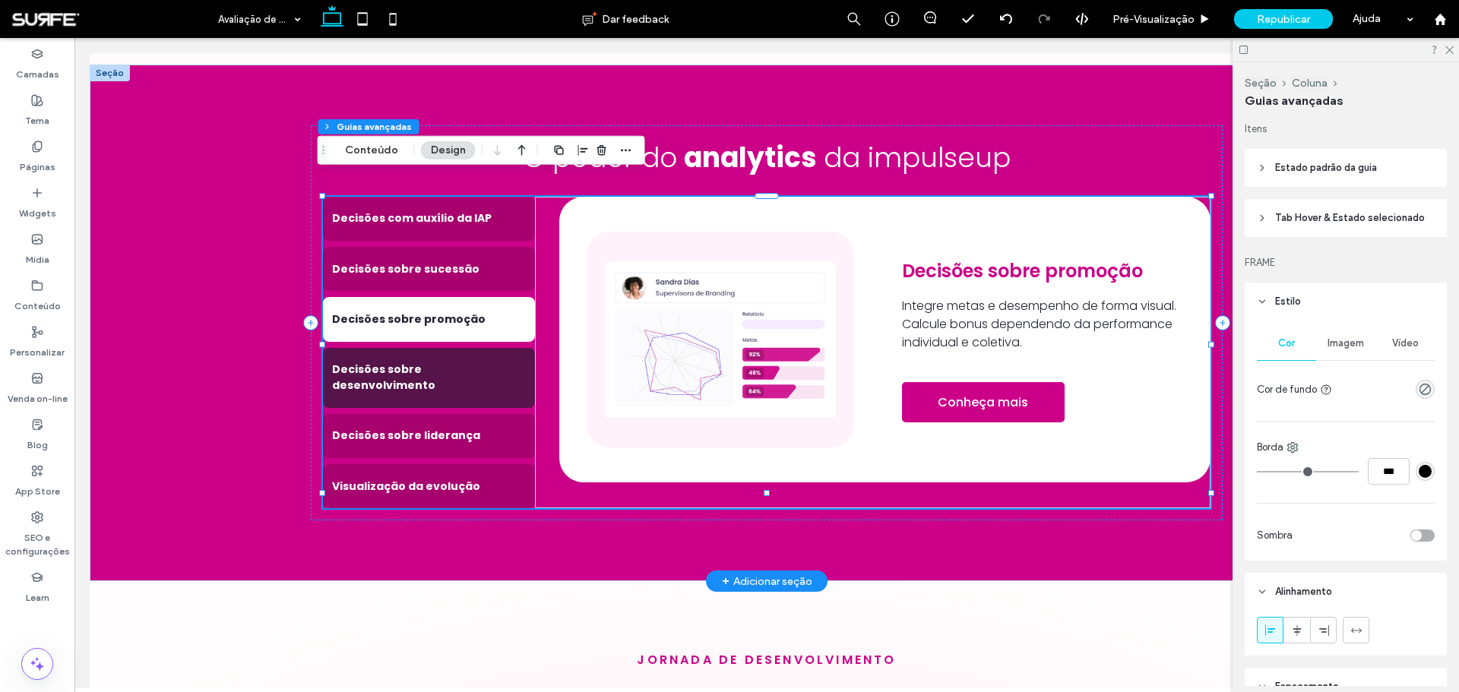
click at [436, 362] on h4 "Decisões sobre desenvolvimento" at bounding box center [429, 378] width 194 height 32
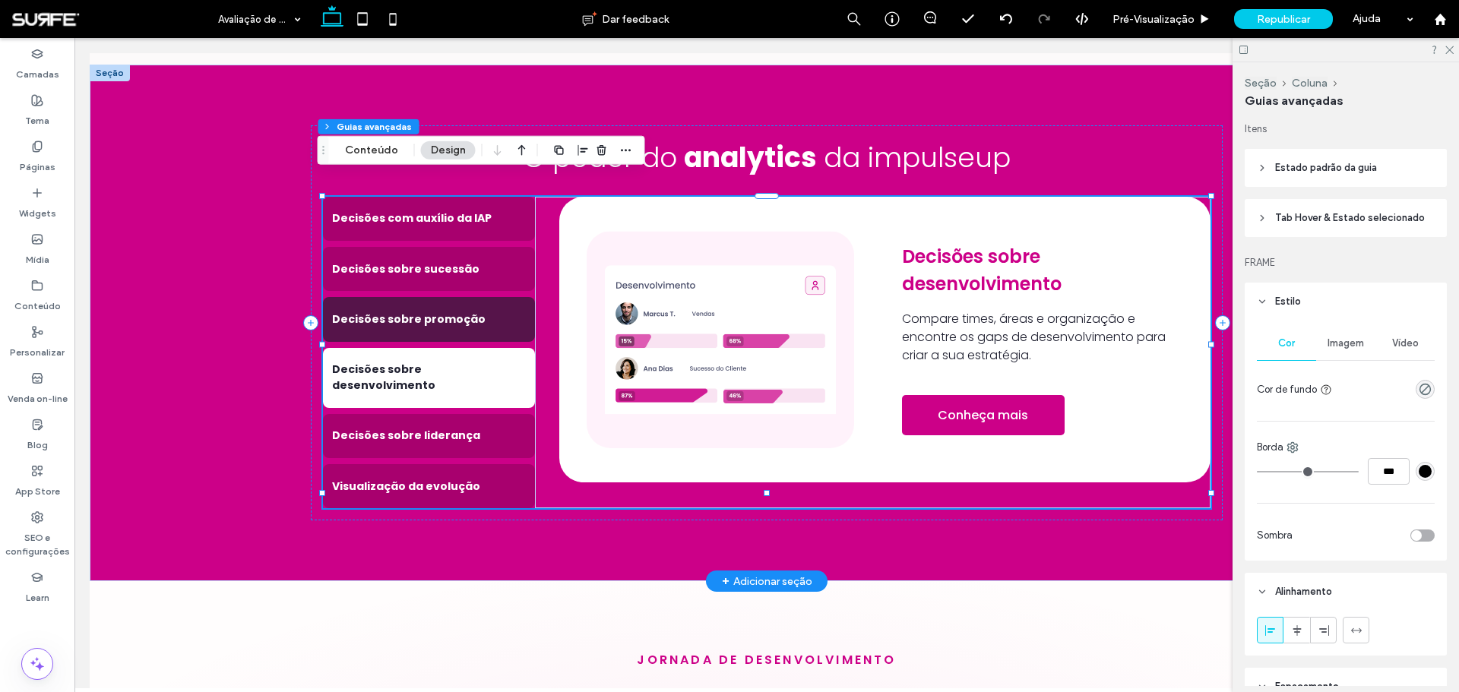
click at [448, 312] on h4 "Decisões sobre promoção" at bounding box center [429, 320] width 194 height 16
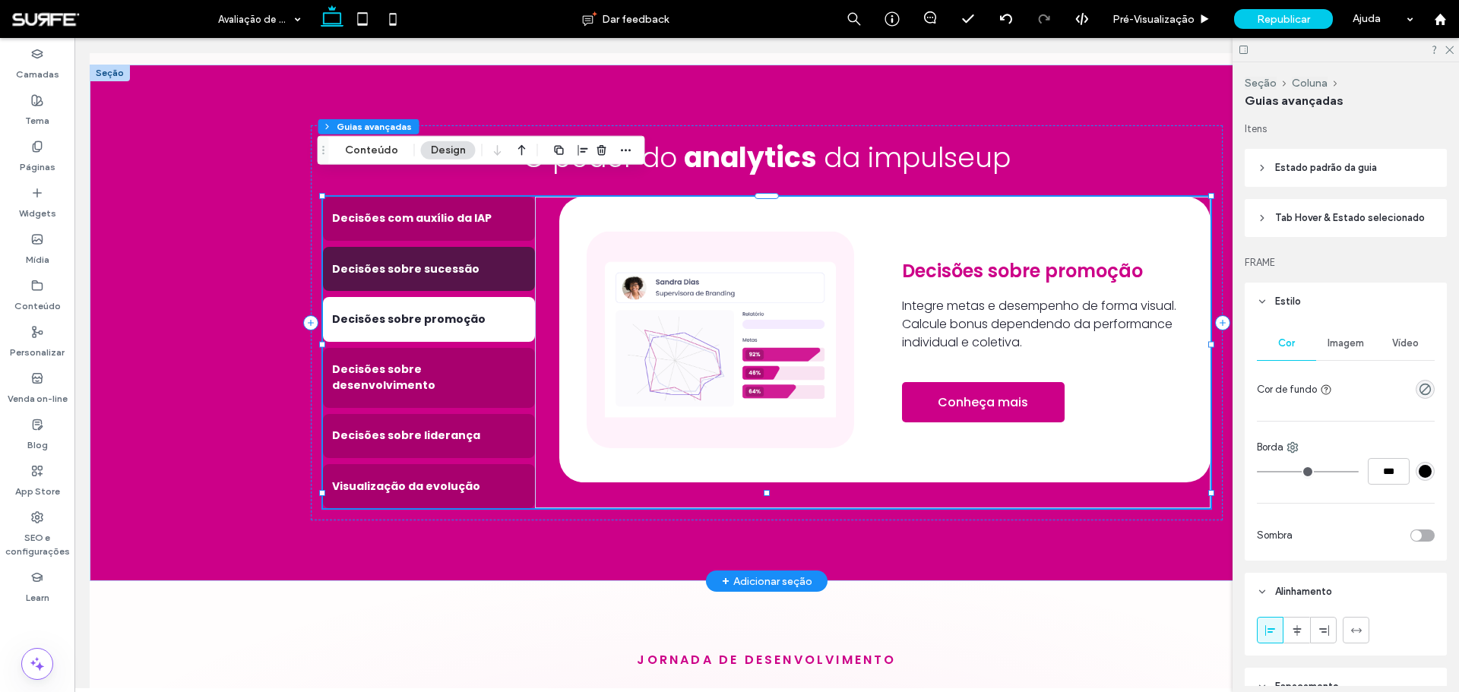
click at [451, 261] on h4 "Decisões sobre sucessão" at bounding box center [429, 269] width 194 height 16
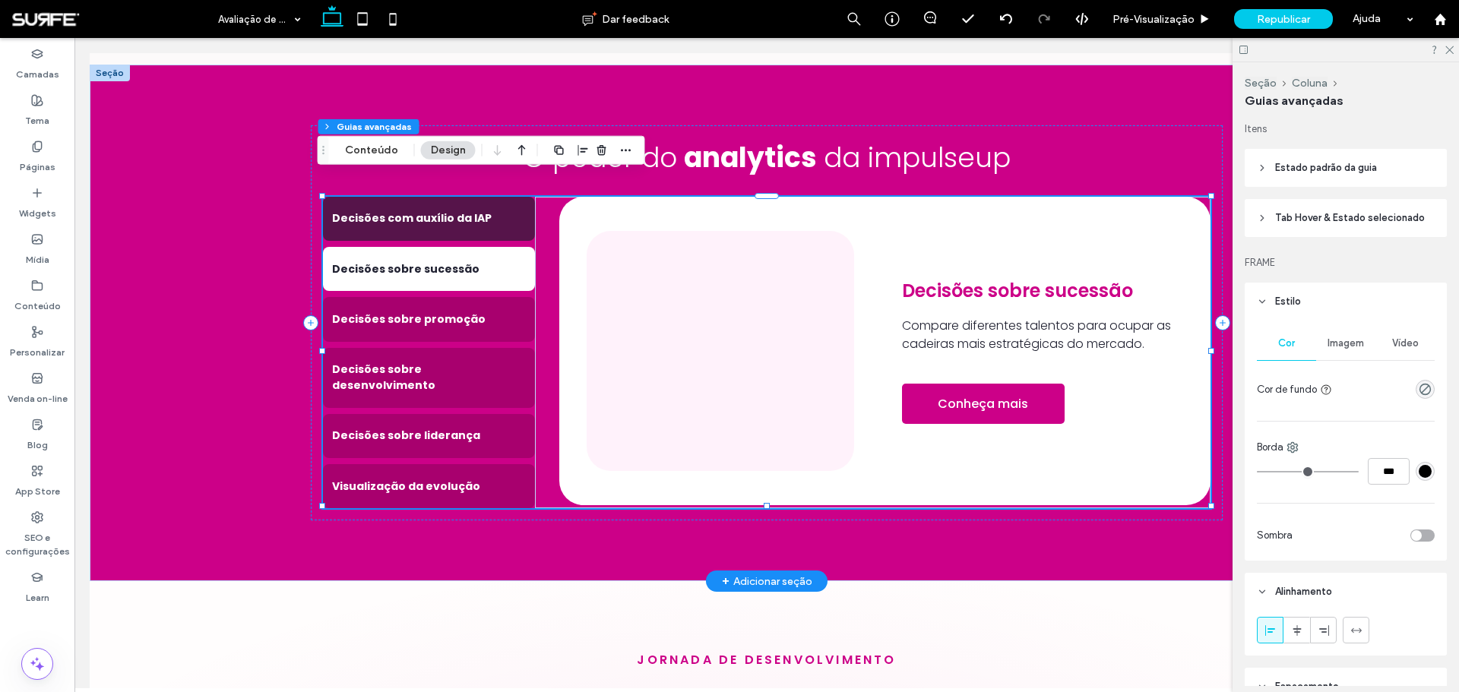
click at [451, 210] on h4 "Decisões com auxílio da IAP" at bounding box center [429, 218] width 194 height 16
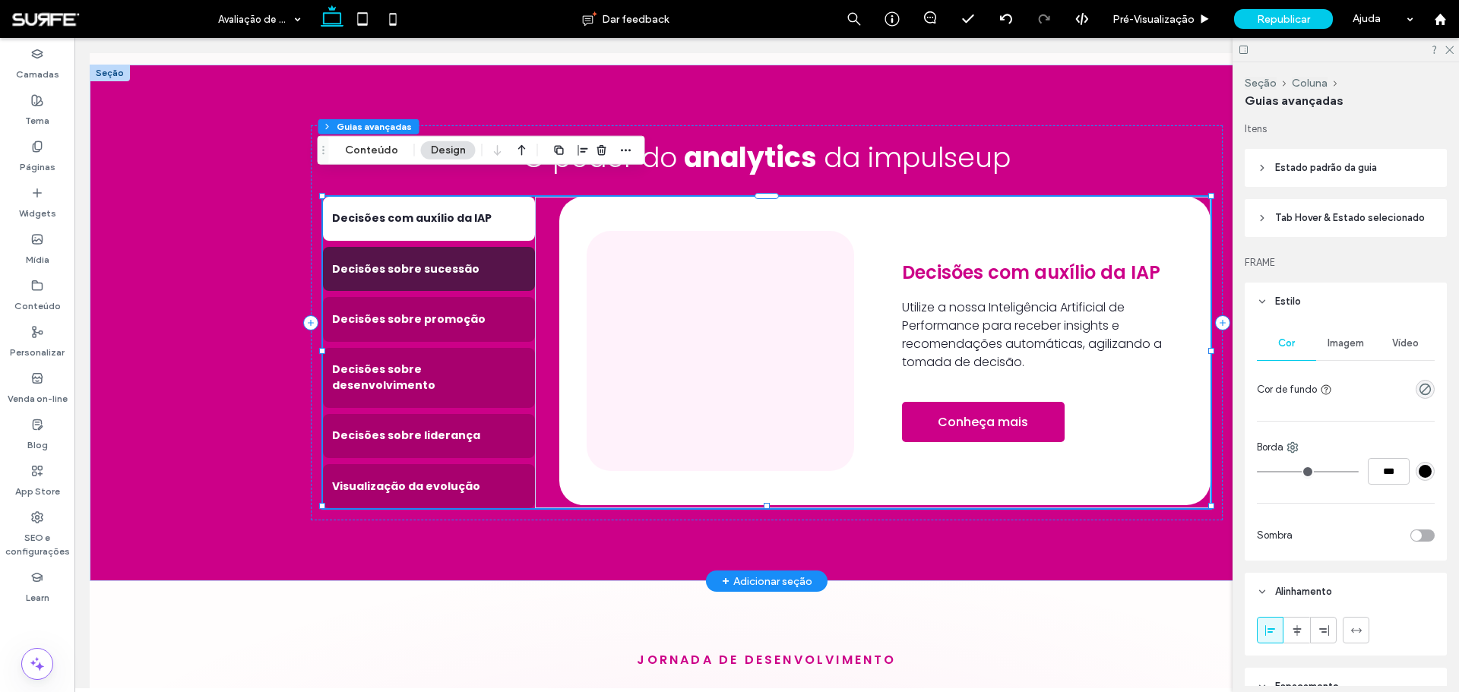
click at [463, 261] on h4 "Decisões sobre sucessão" at bounding box center [429, 269] width 194 height 16
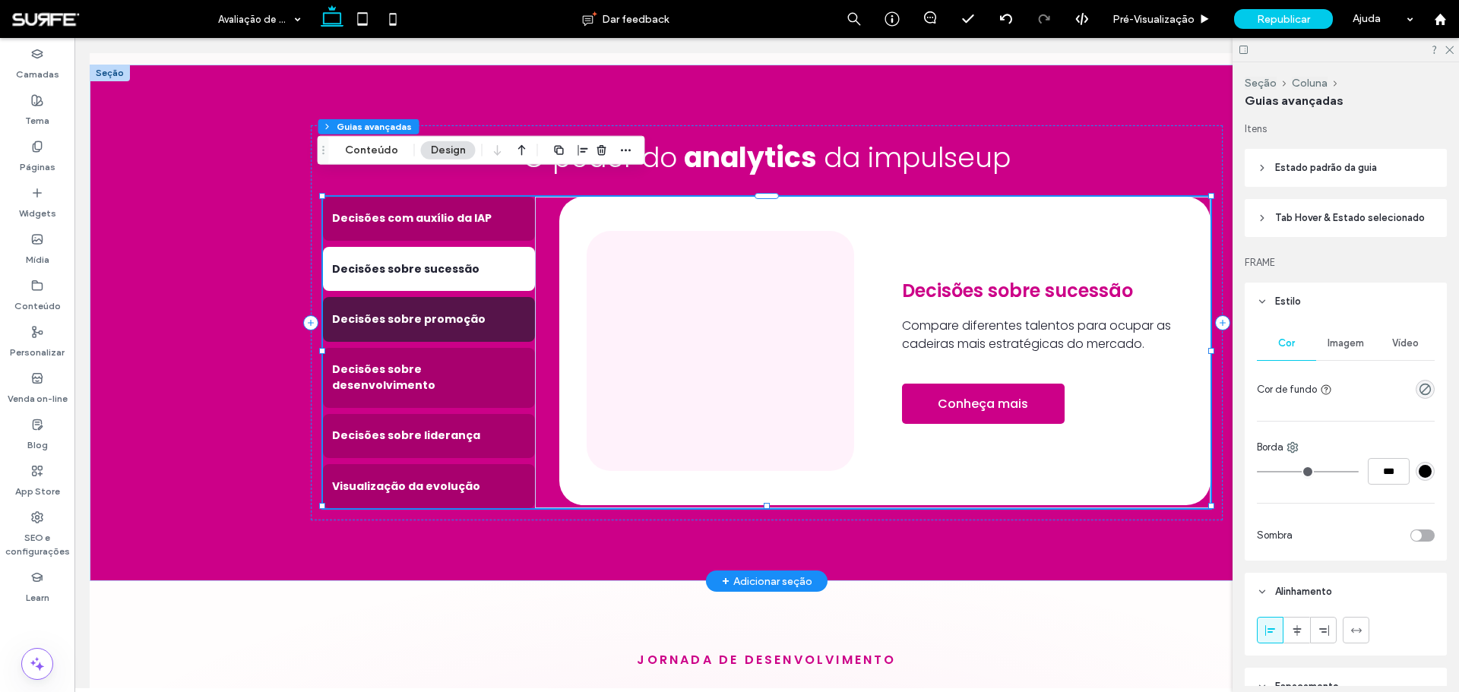
click at [442, 312] on h4 "Decisões sobre promoção" at bounding box center [429, 320] width 194 height 16
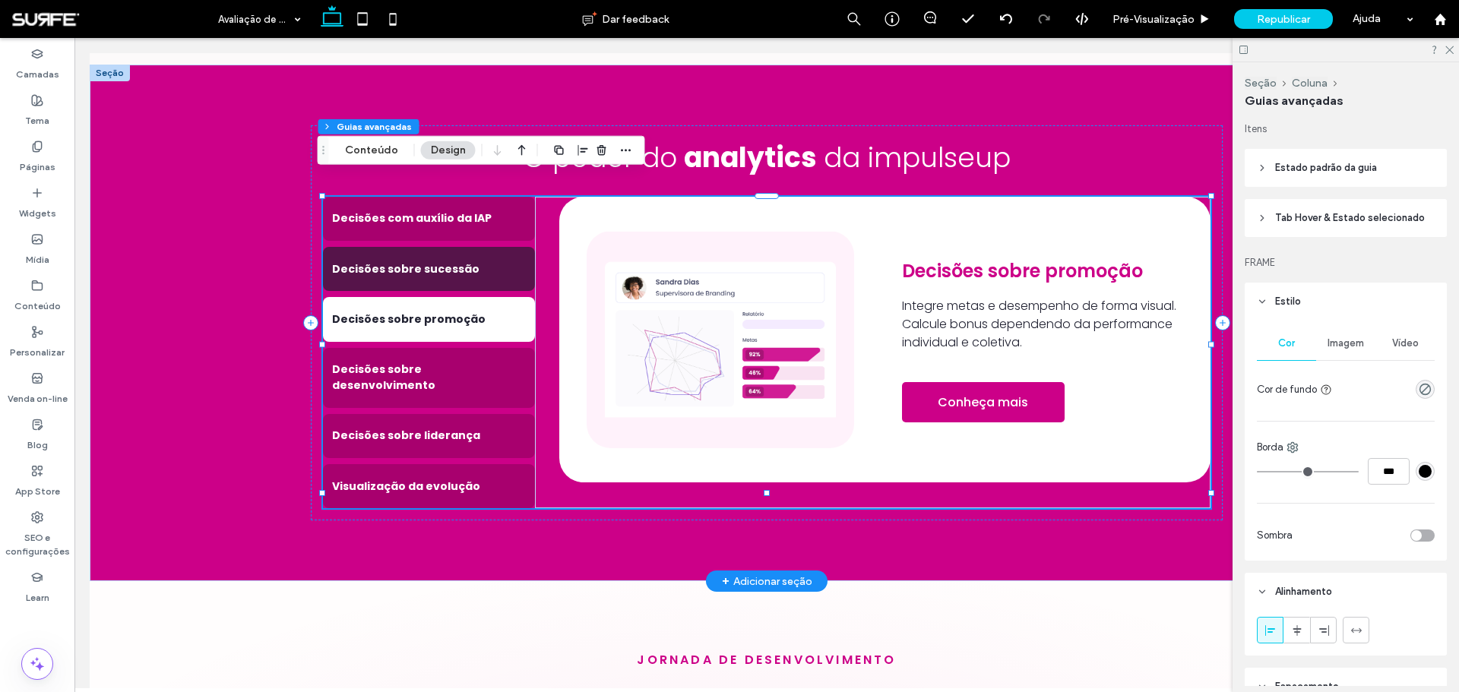
click at [454, 258] on div "Decisões sobre sucessão" at bounding box center [429, 269] width 212 height 44
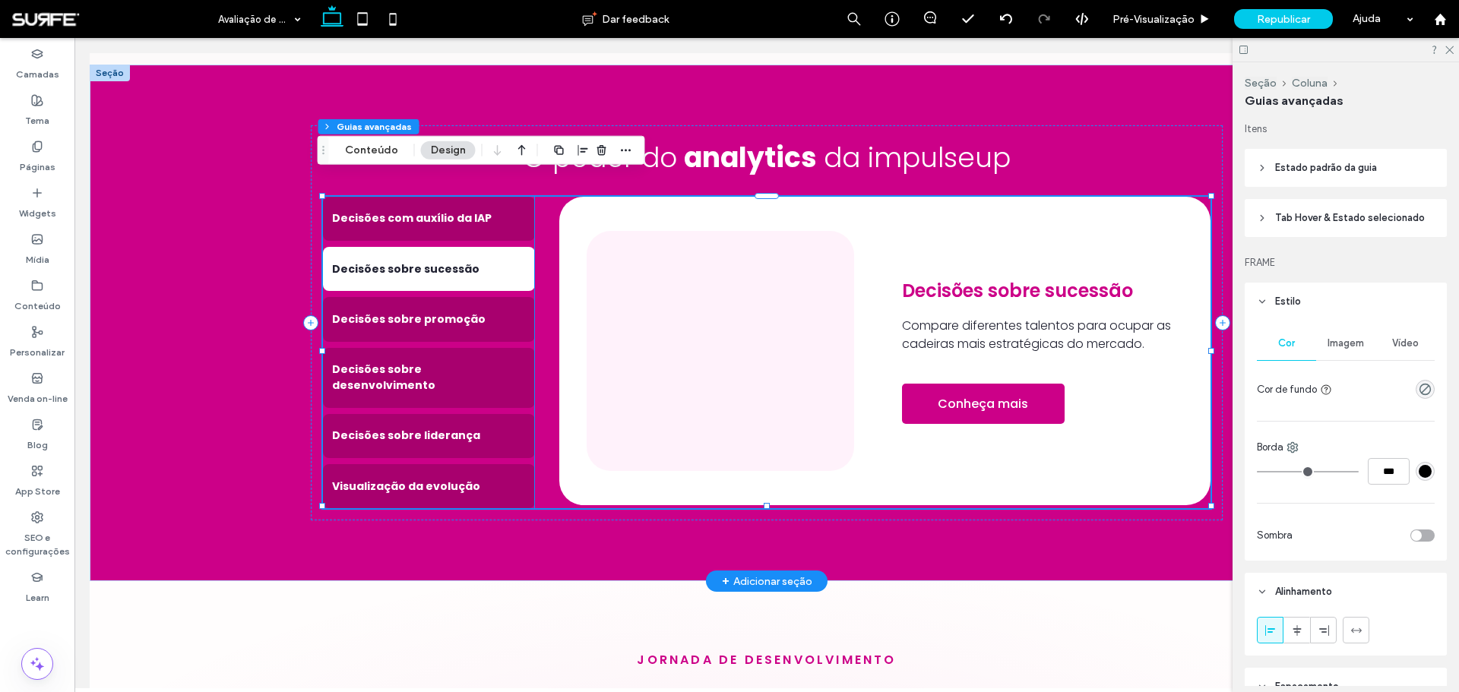
click at [746, 329] on img at bounding box center [720, 351] width 267 height 240
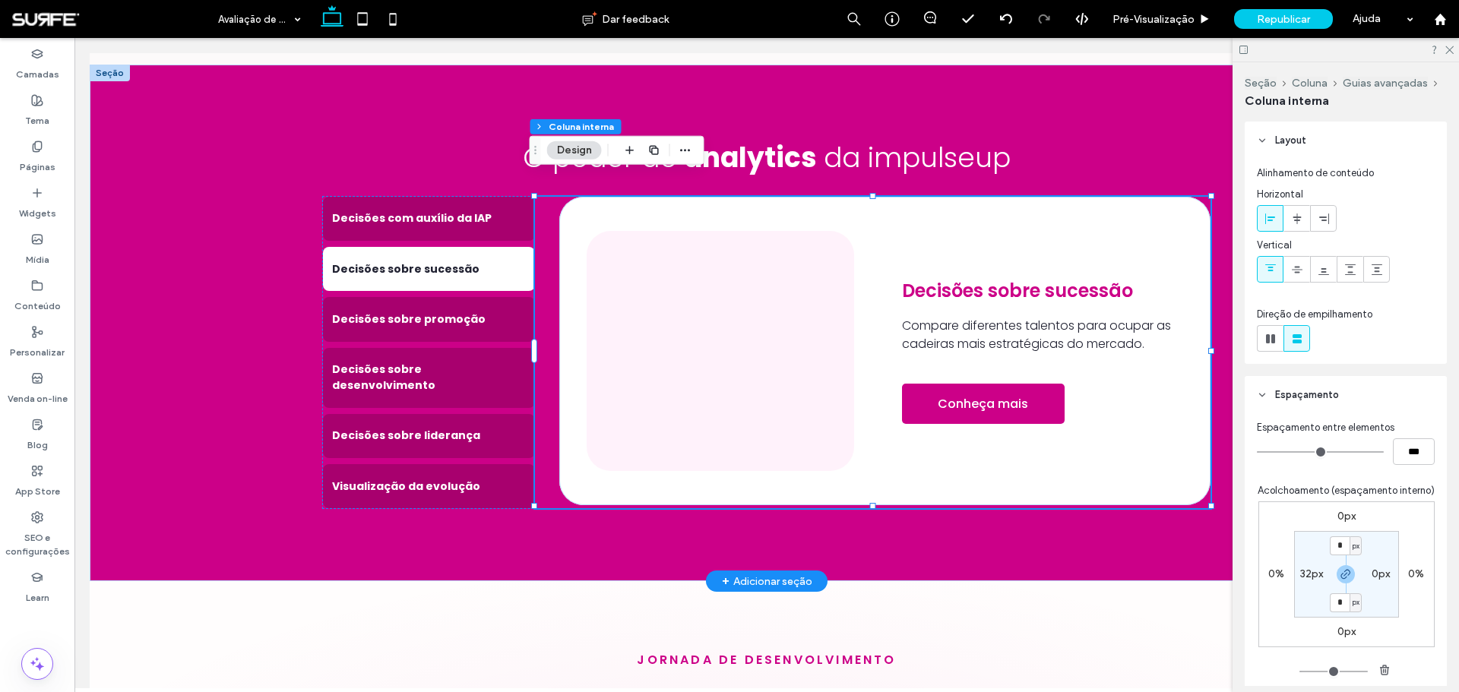
click at [746, 329] on img at bounding box center [720, 351] width 267 height 240
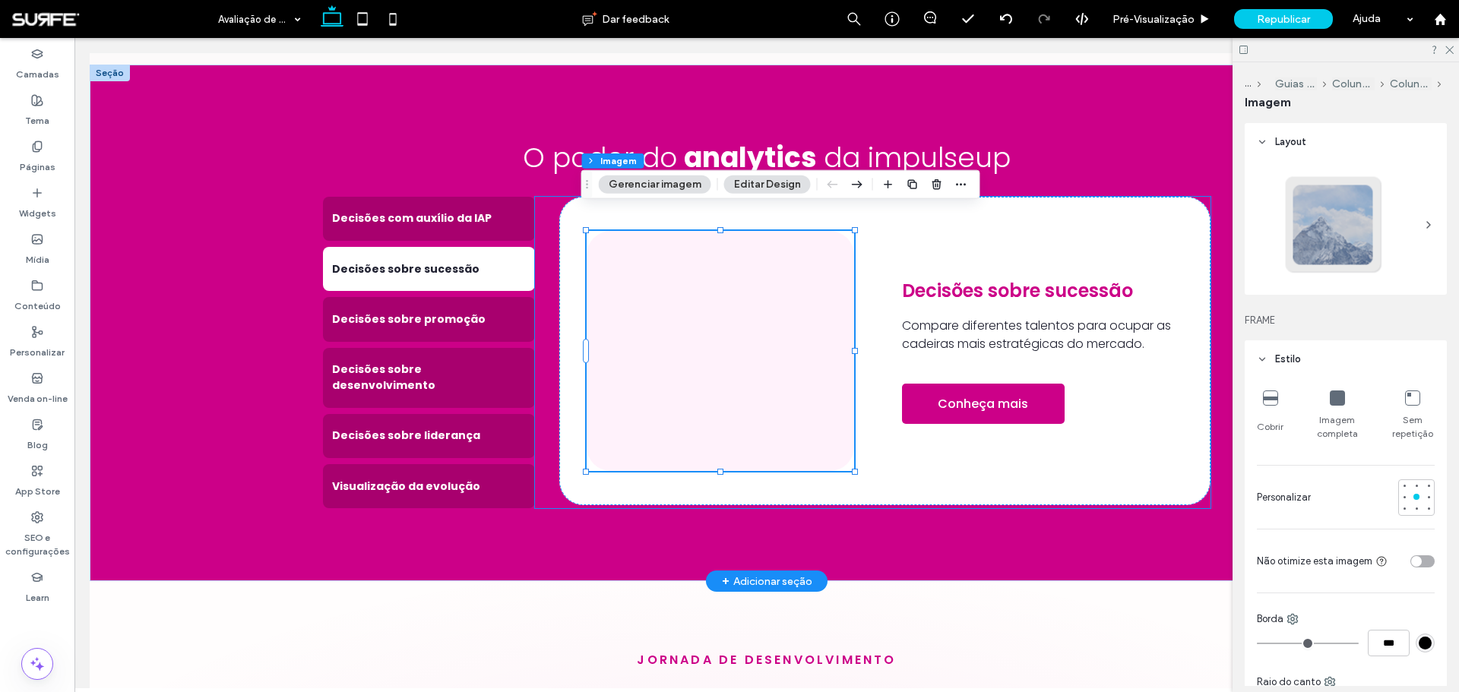
type input "**"
click at [628, 179] on button "Gerenciar imagem" at bounding box center [655, 185] width 112 height 18
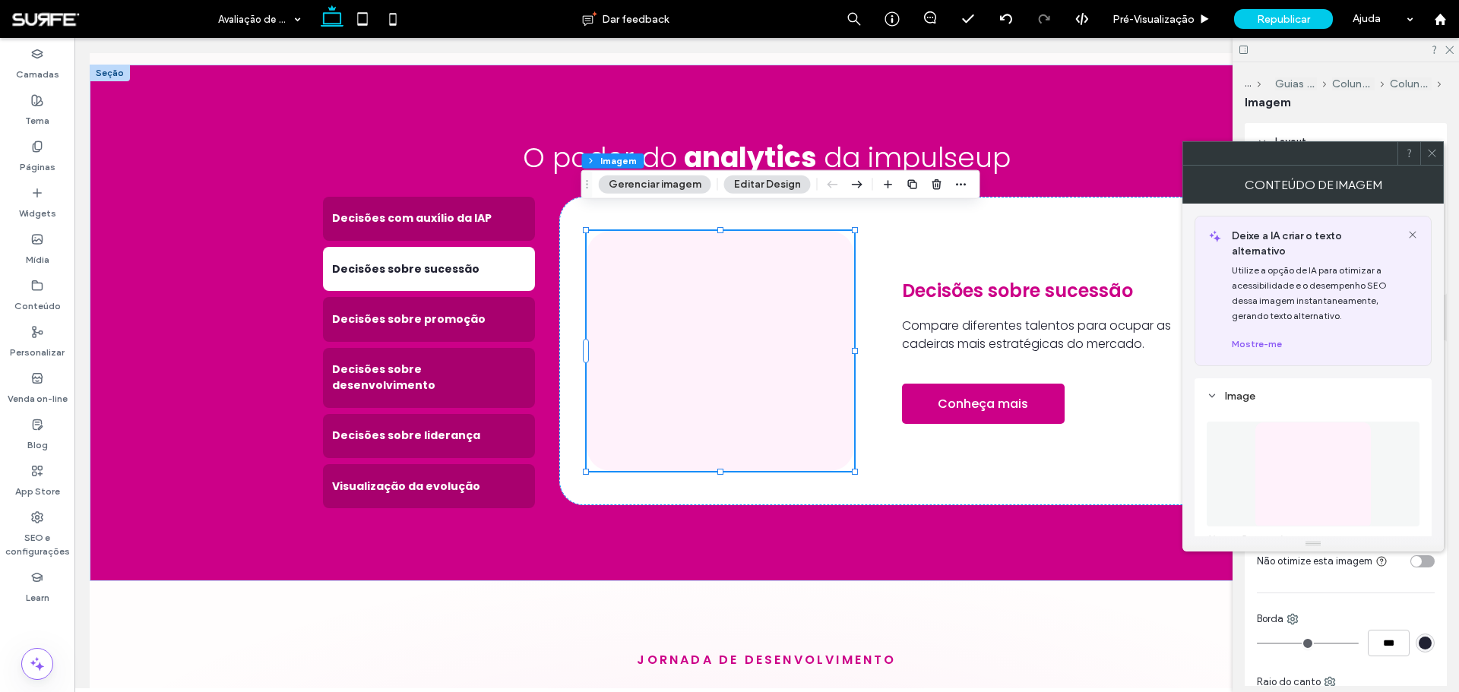
click at [1308, 447] on img at bounding box center [1312, 474] width 116 height 105
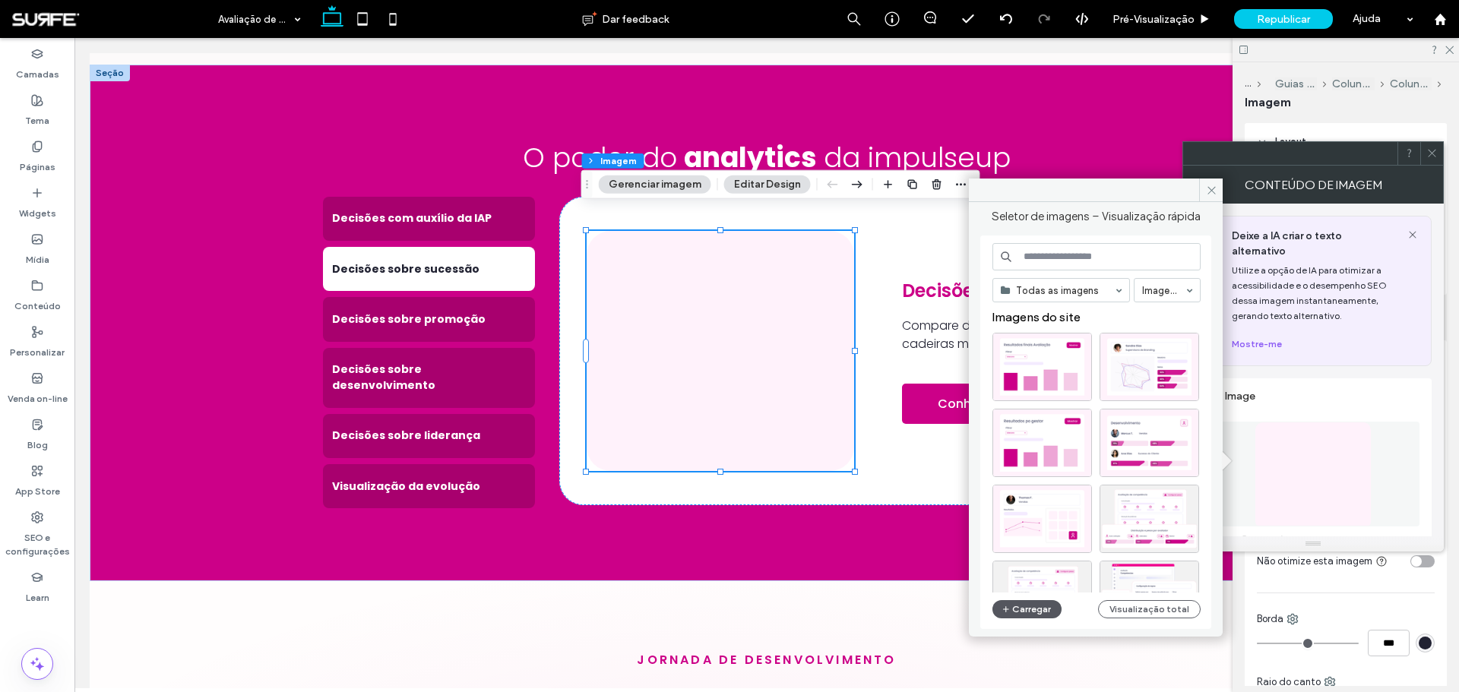
click at [1039, 608] on button "Carregar" at bounding box center [1026, 609] width 69 height 18
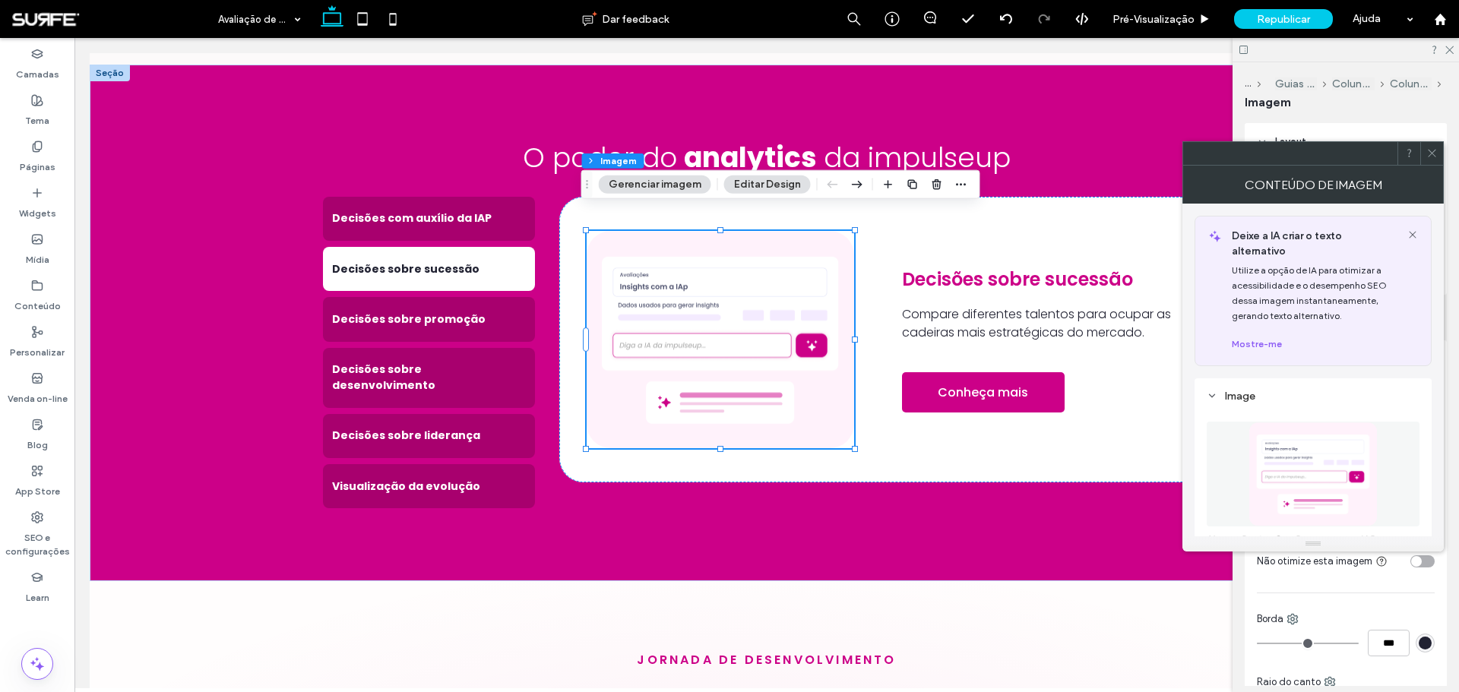
click at [1297, 461] on img at bounding box center [1312, 474] width 128 height 105
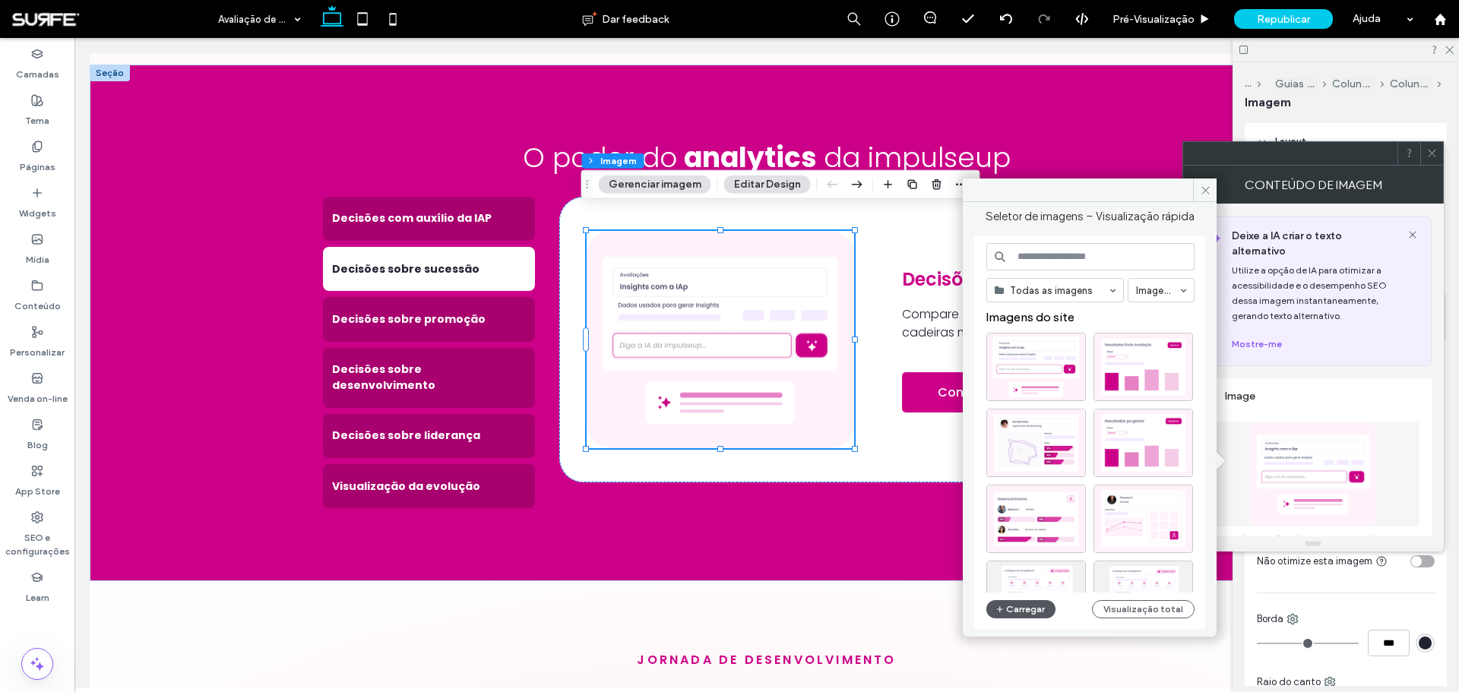
click at [1015, 606] on button "Carregar" at bounding box center [1020, 609] width 69 height 18
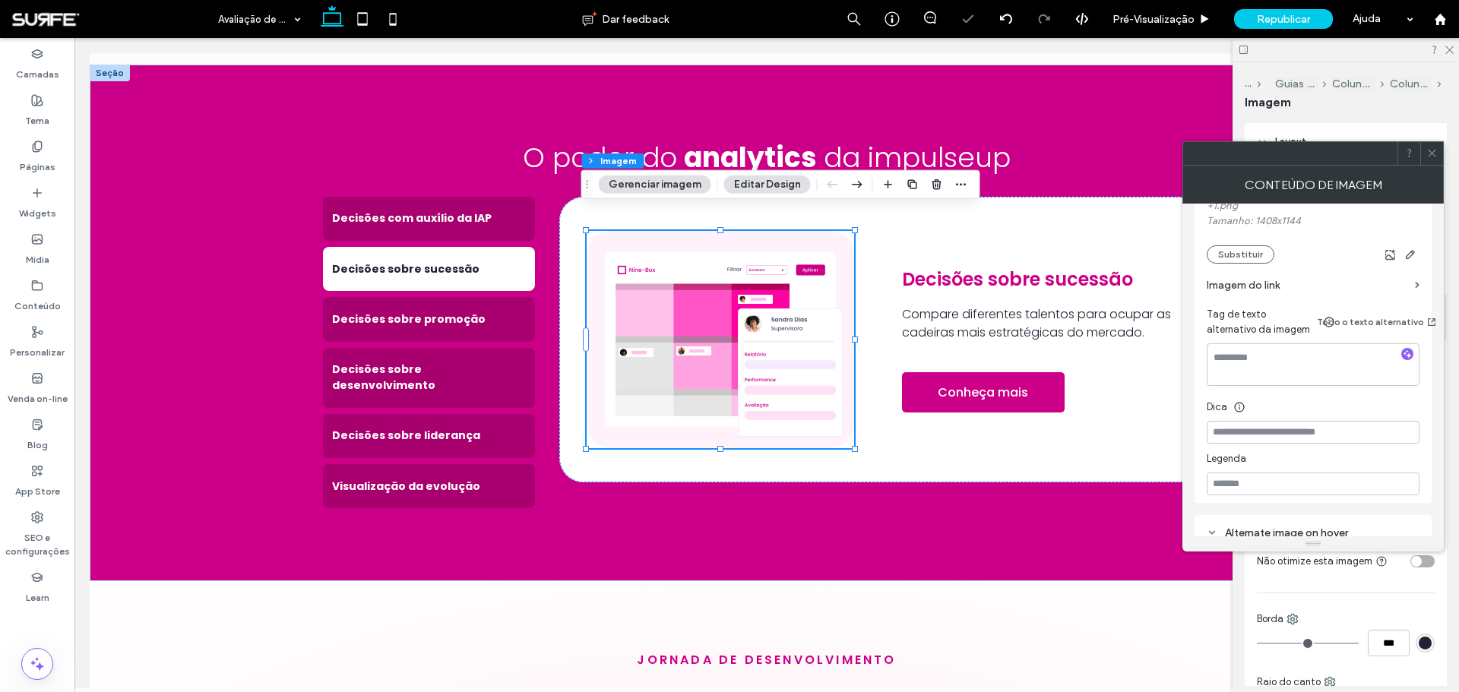
scroll to position [380, 0]
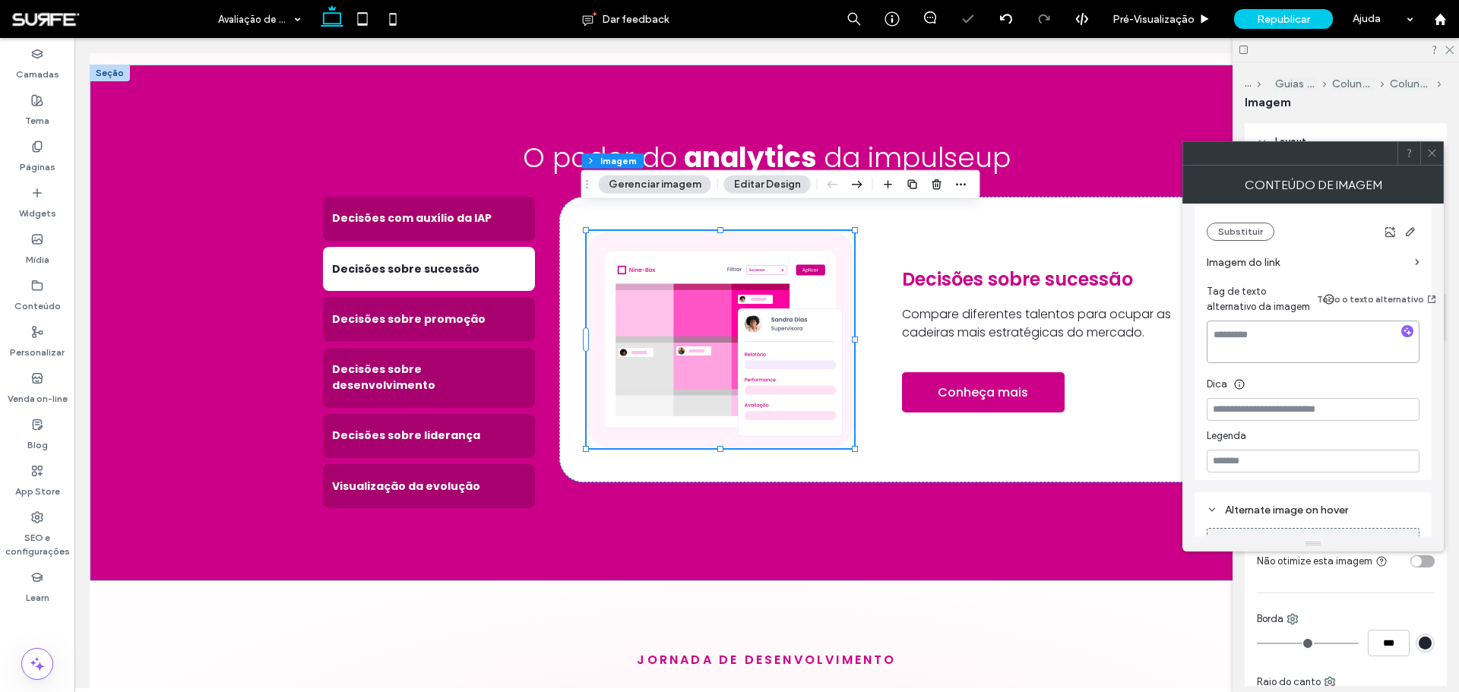
click at [1292, 336] on textarea at bounding box center [1312, 342] width 213 height 43
type textarea "********"
click at [1432, 166] on div "Conteúdo de imagem" at bounding box center [1312, 185] width 261 height 38
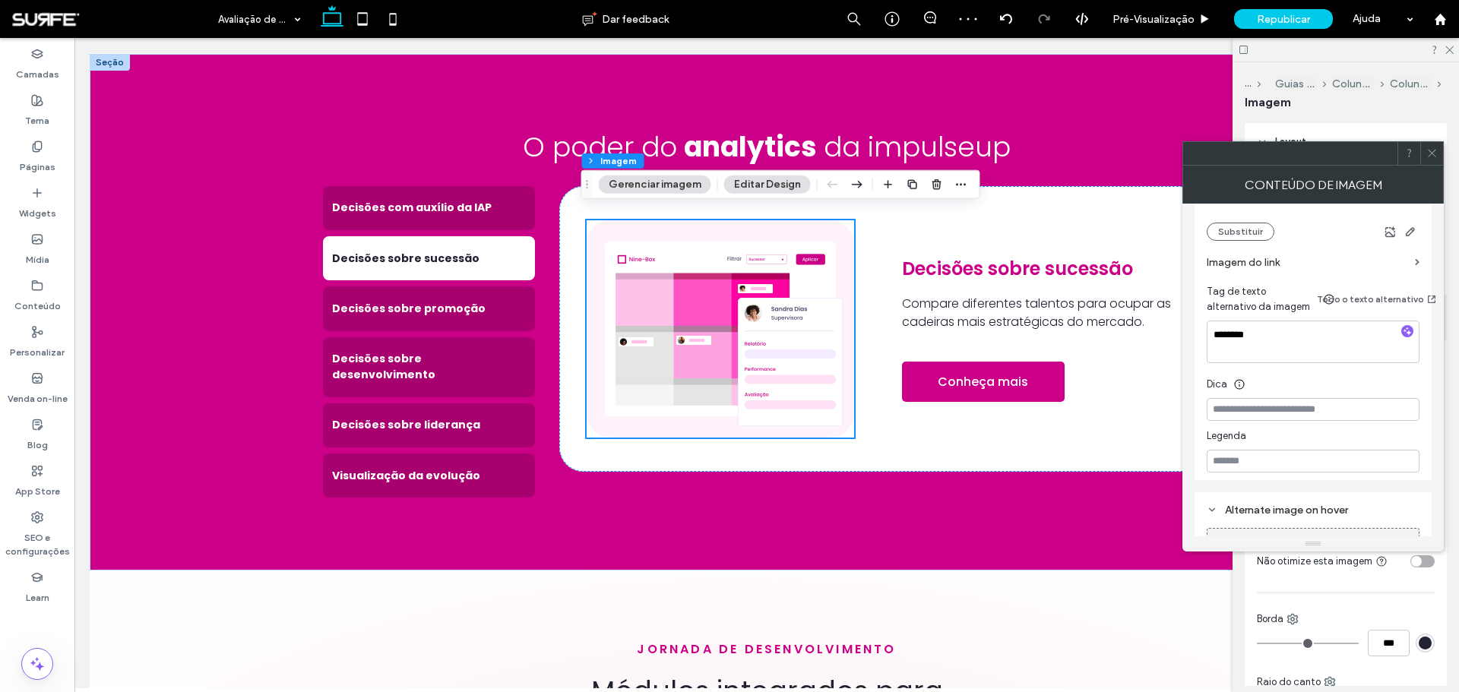
scroll to position [2036, 0]
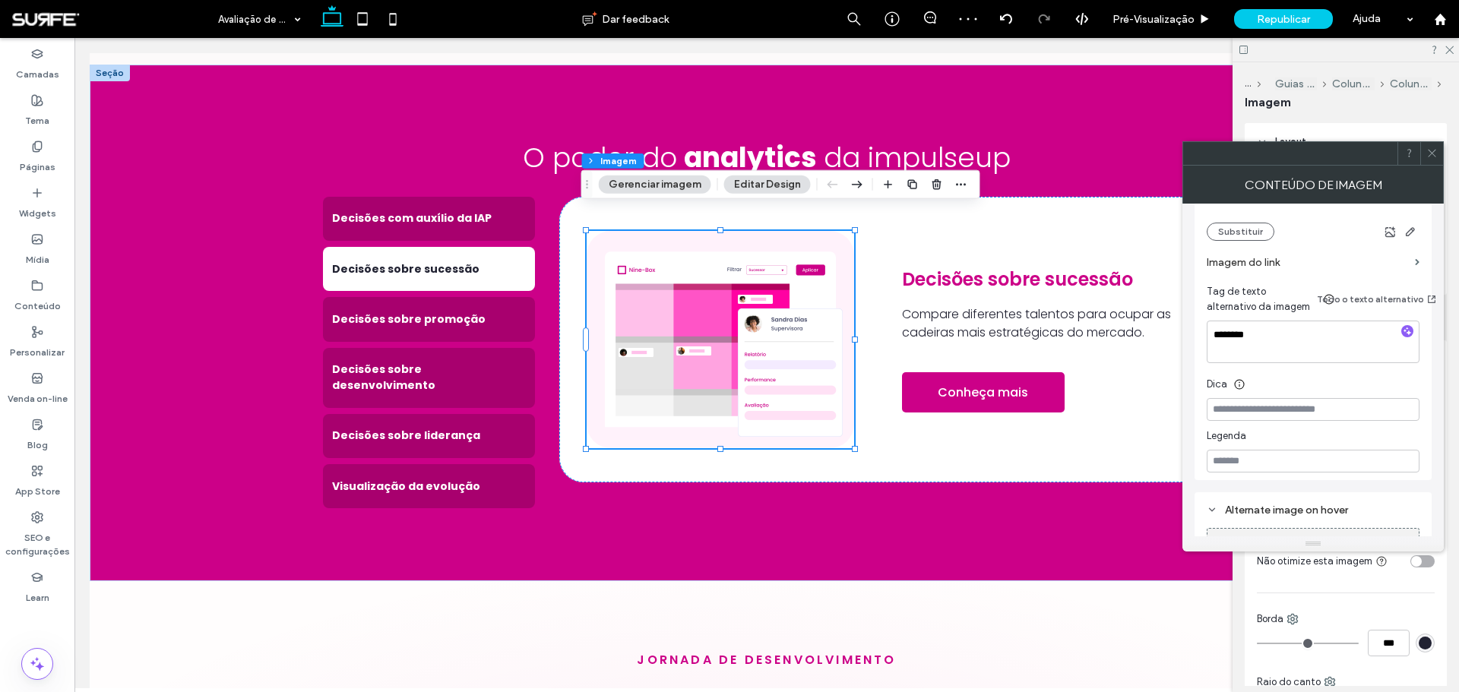
click at [1435, 156] on icon at bounding box center [1431, 152] width 11 height 11
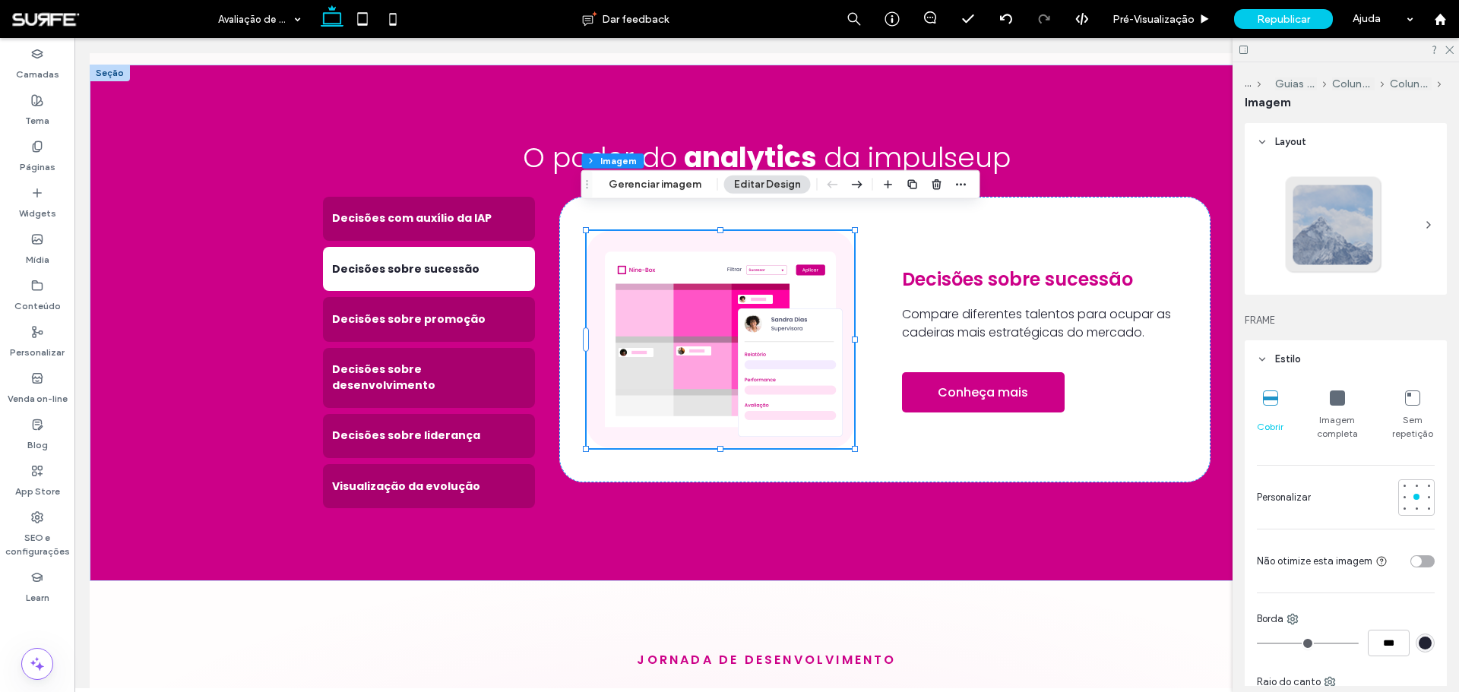
click at [1421, 561] on div "toggle" at bounding box center [1422, 561] width 24 height 12
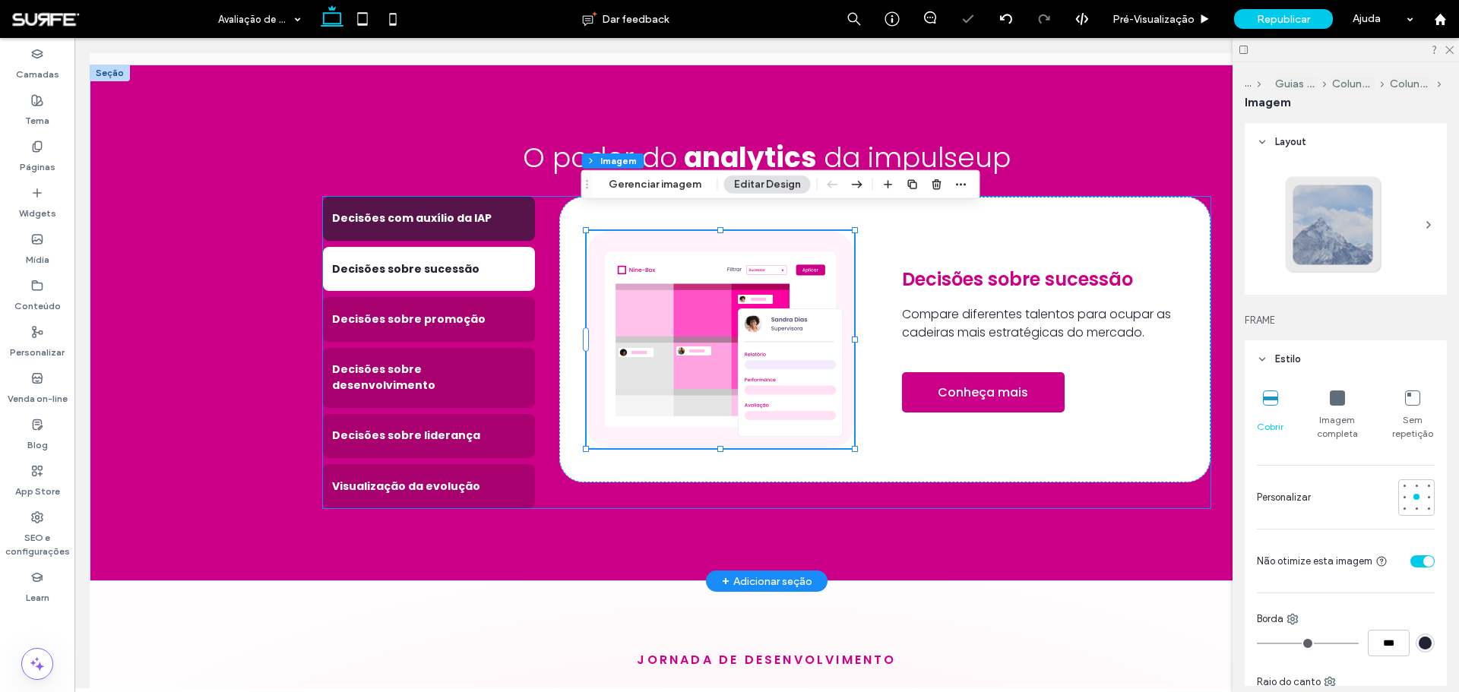
click at [462, 197] on div "Decisões com auxílio da IAP" at bounding box center [429, 219] width 212 height 44
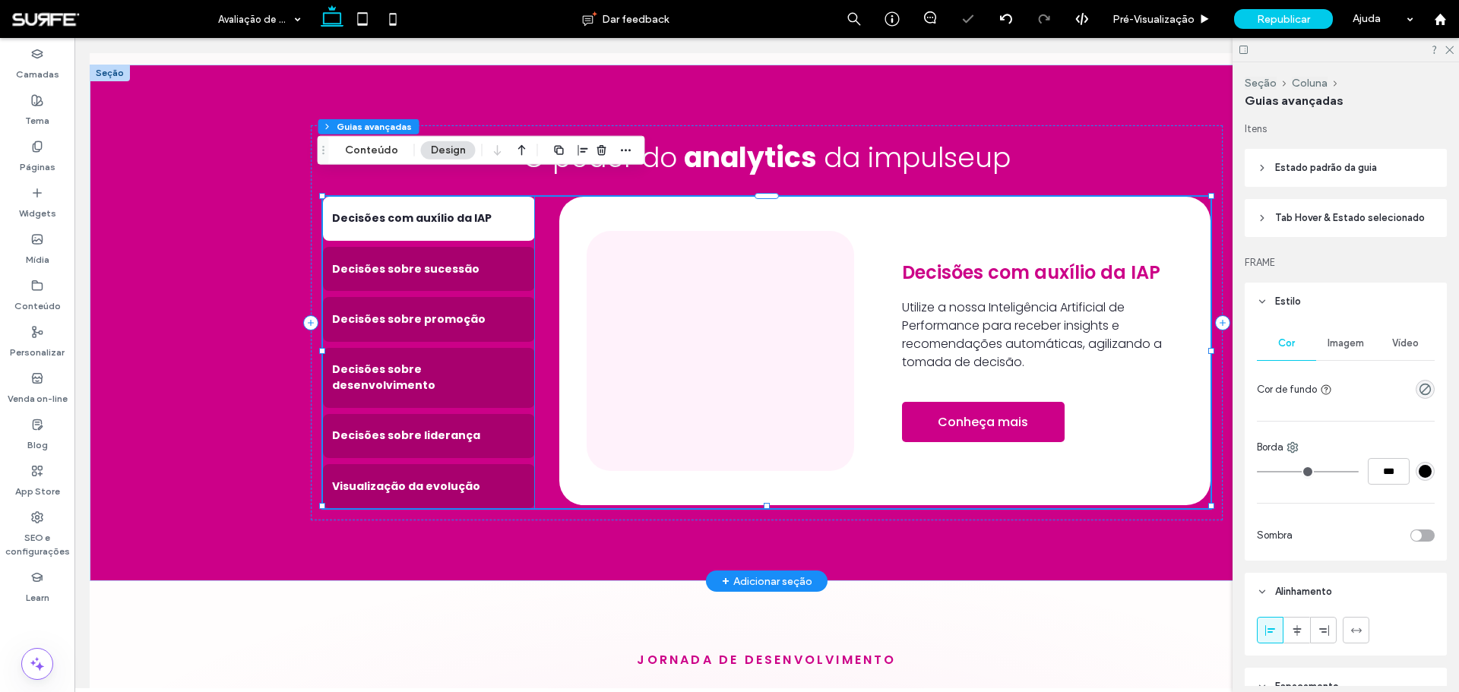
click at [665, 308] on img at bounding box center [720, 351] width 267 height 240
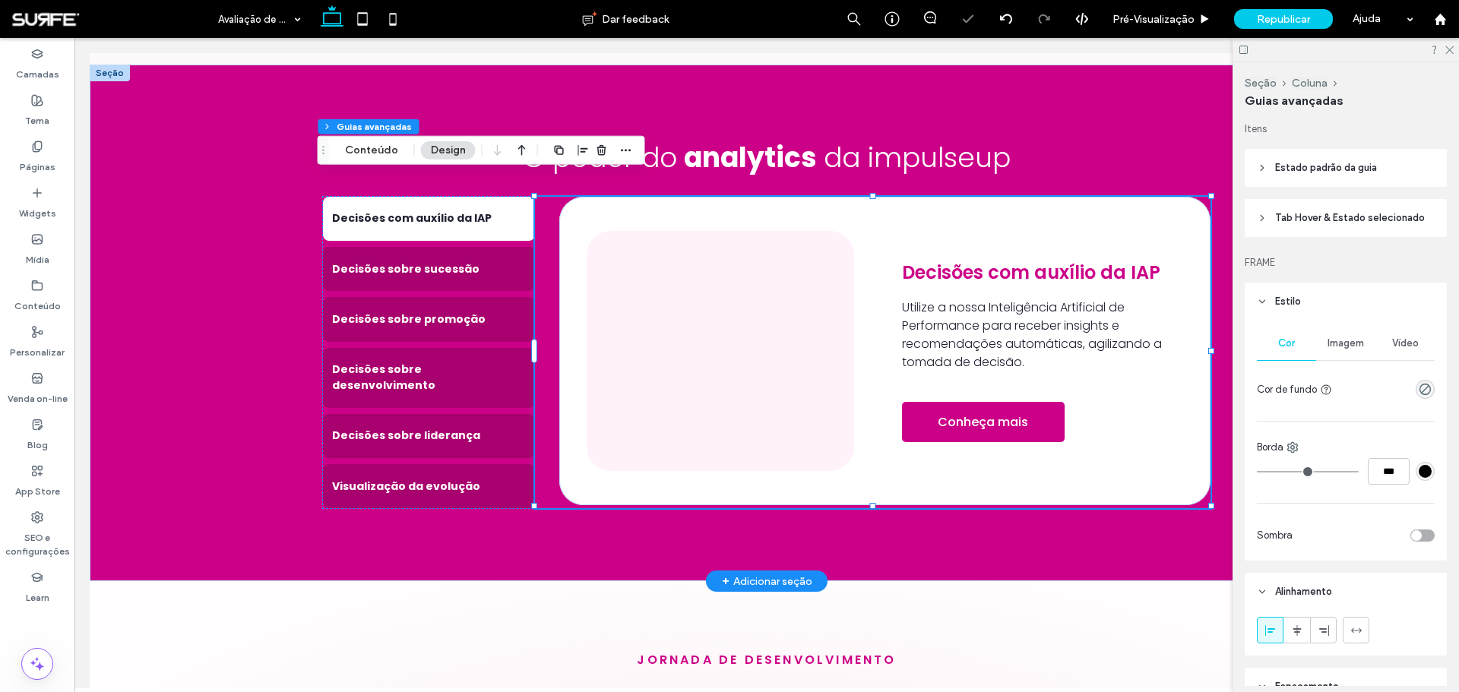
click at [665, 308] on img at bounding box center [720, 351] width 267 height 240
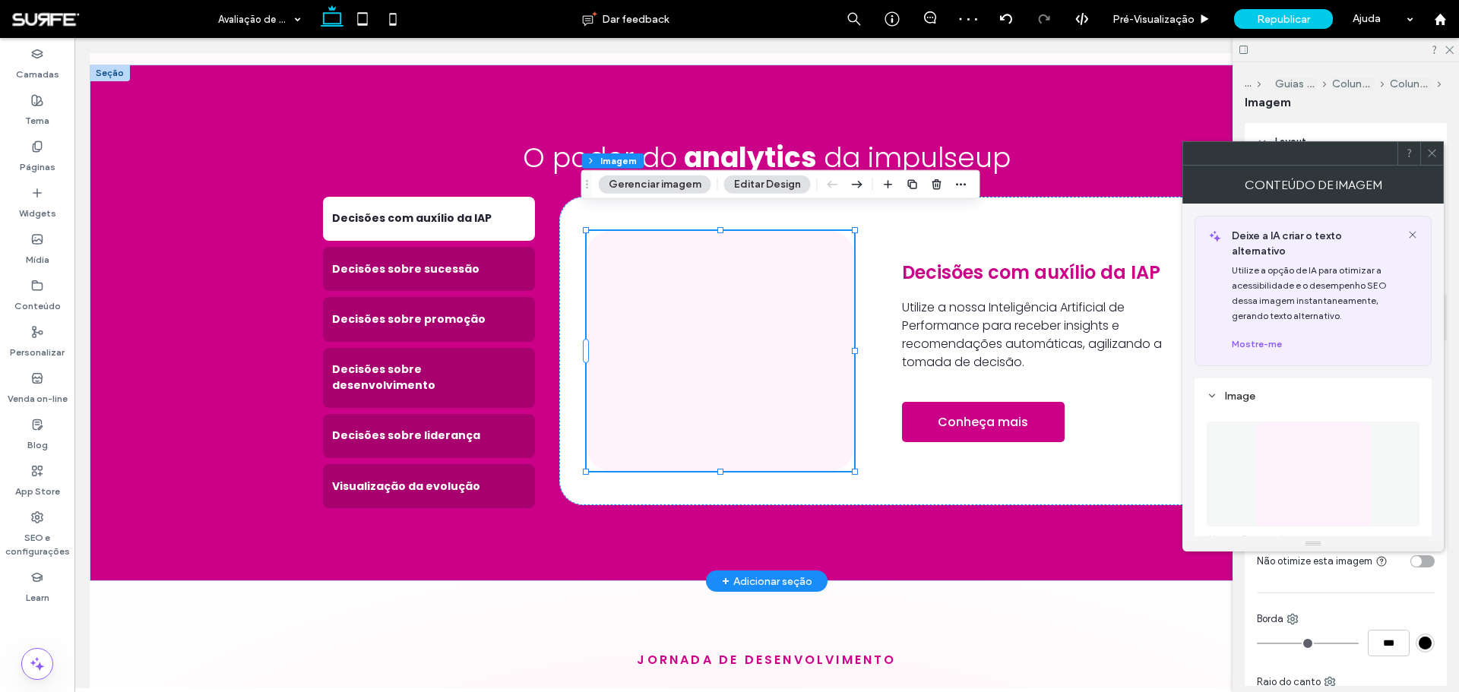
type input "**"
click at [1280, 450] on img at bounding box center [1312, 474] width 116 height 105
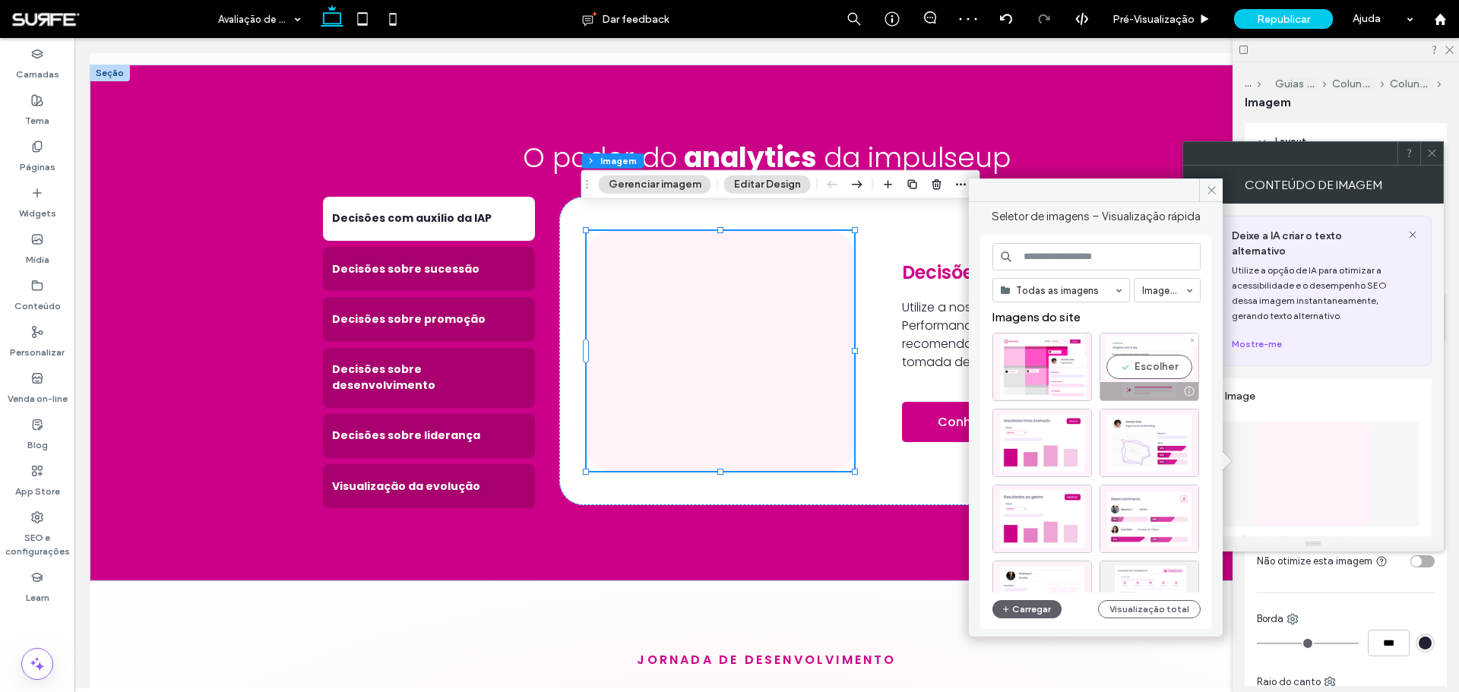
click at [1142, 359] on div "Escolher" at bounding box center [1149, 367] width 100 height 68
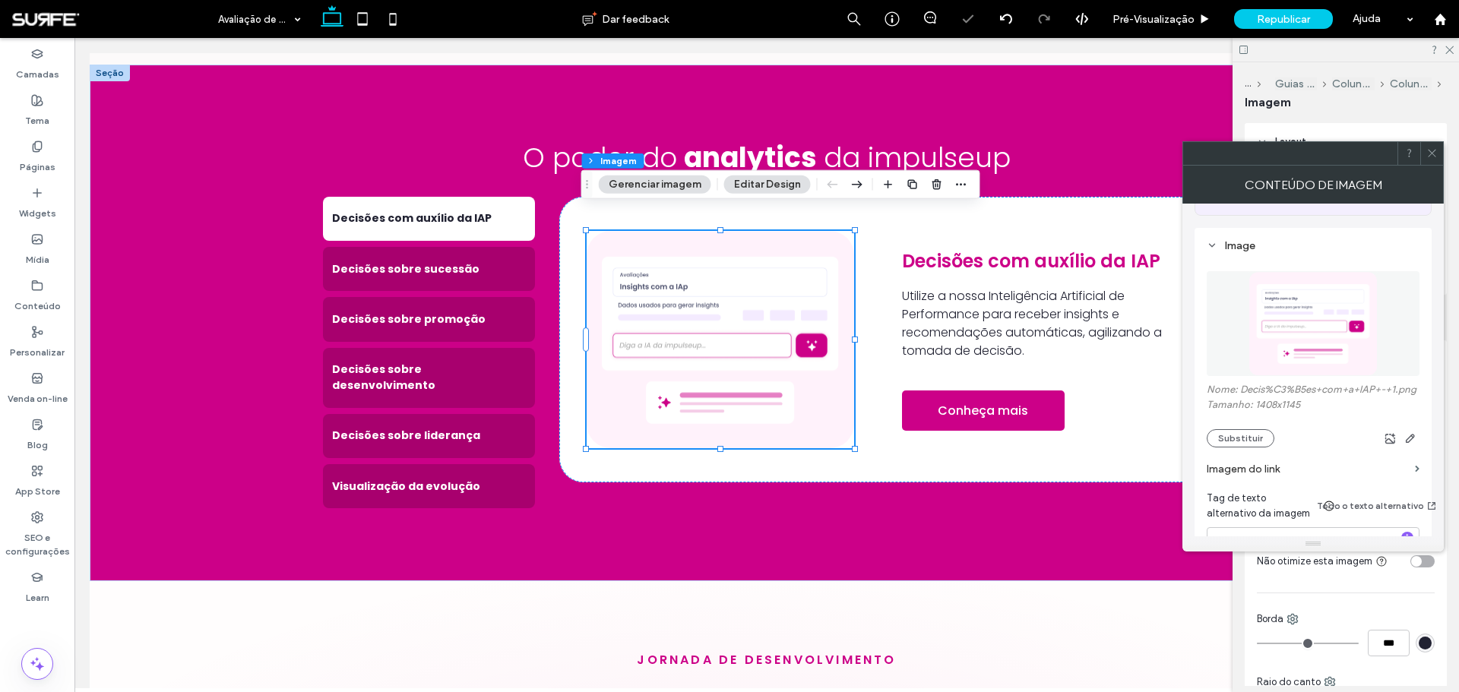
scroll to position [152, 0]
click at [1270, 526] on textarea at bounding box center [1312, 547] width 213 height 43
type textarea "***"
click at [1434, 150] on icon at bounding box center [1431, 152] width 11 height 11
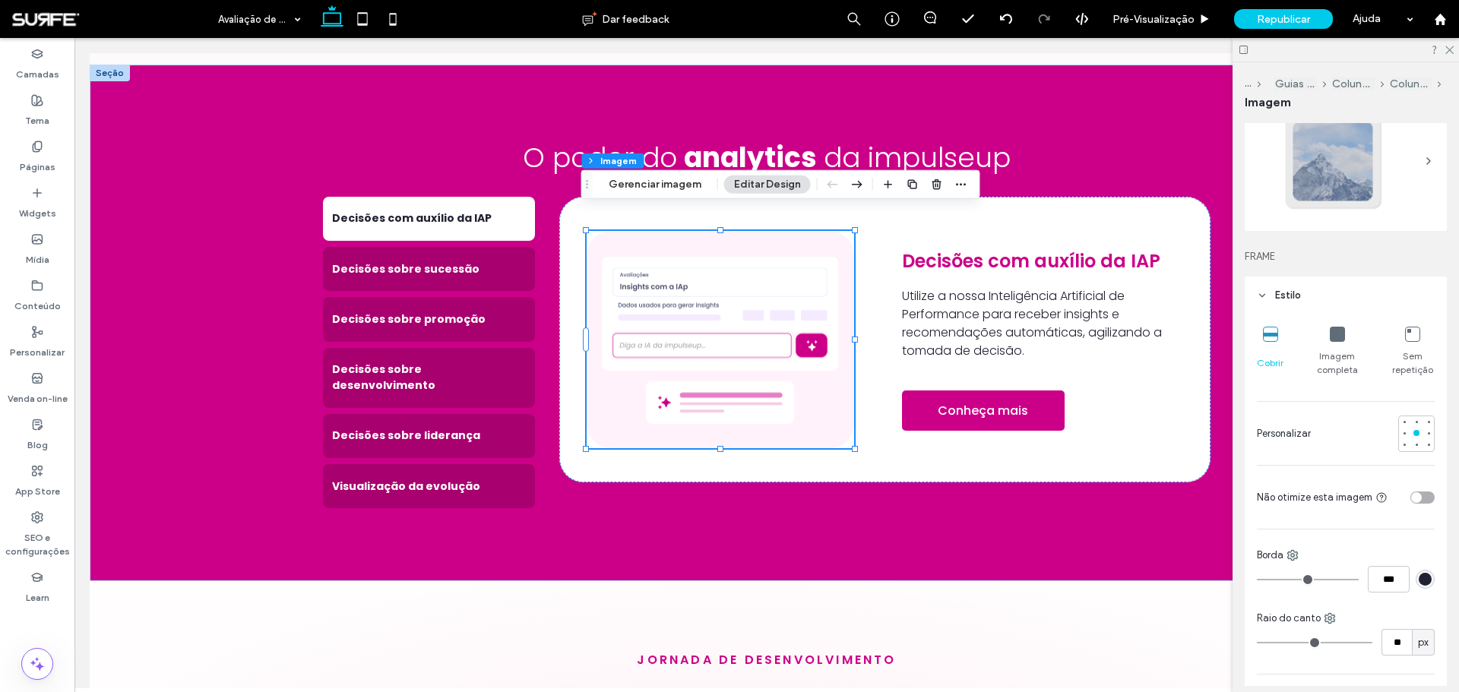
scroll to position [228, 0]
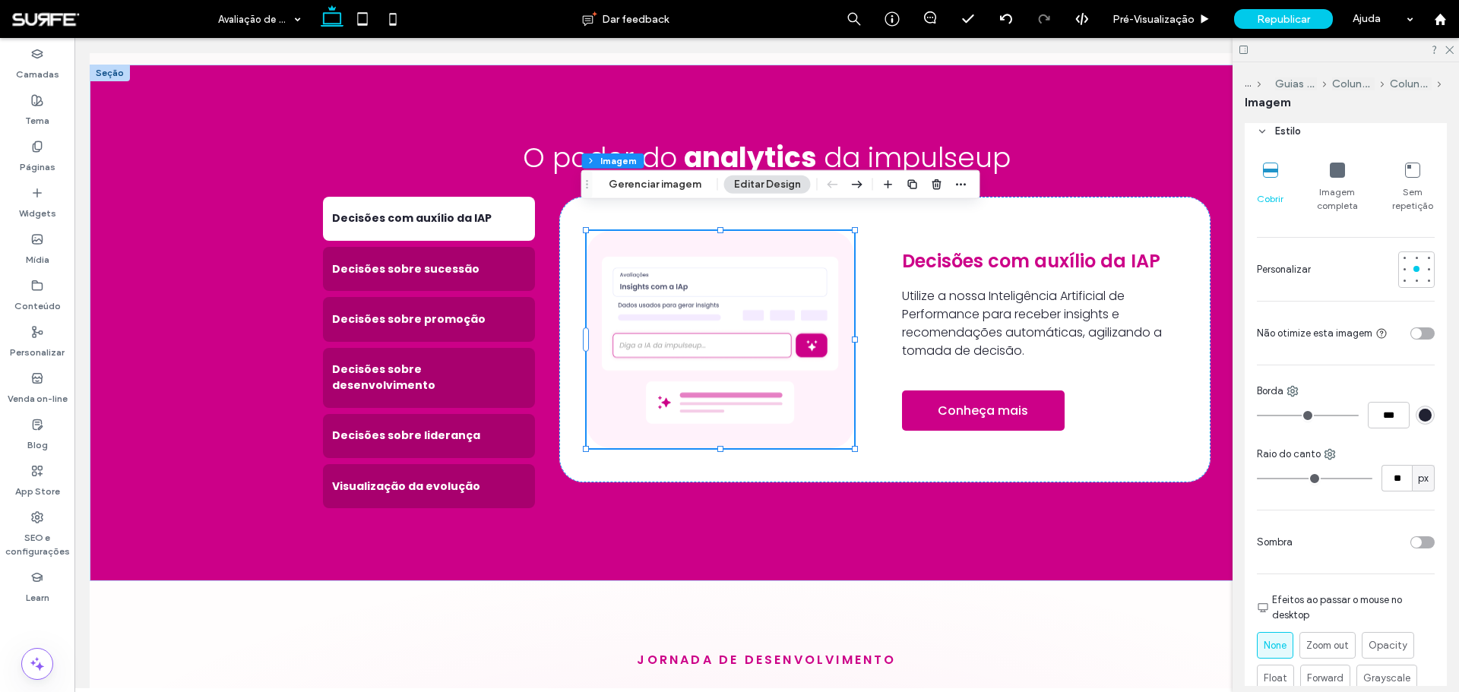
click at [1416, 333] on div "toggle" at bounding box center [1422, 333] width 24 height 12
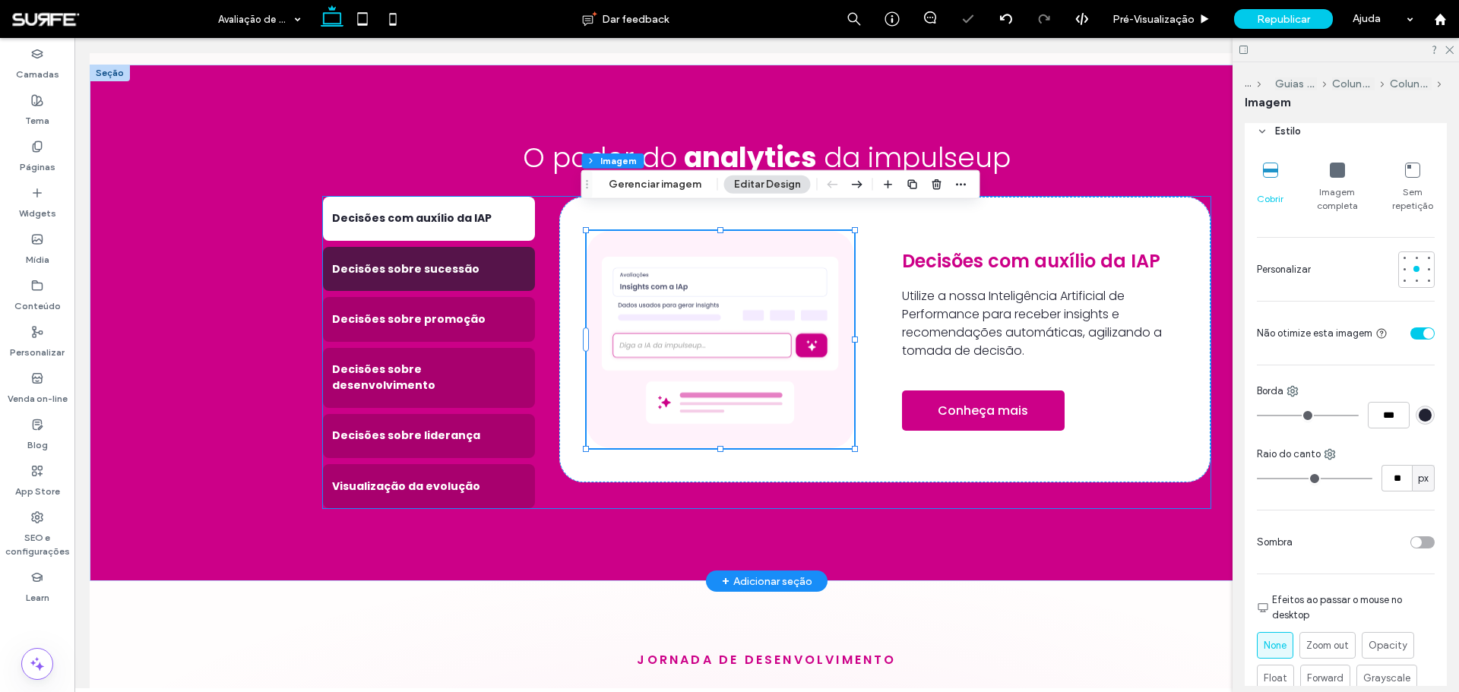
click at [419, 261] on h4 "Decisões sobre sucessão" at bounding box center [429, 269] width 194 height 16
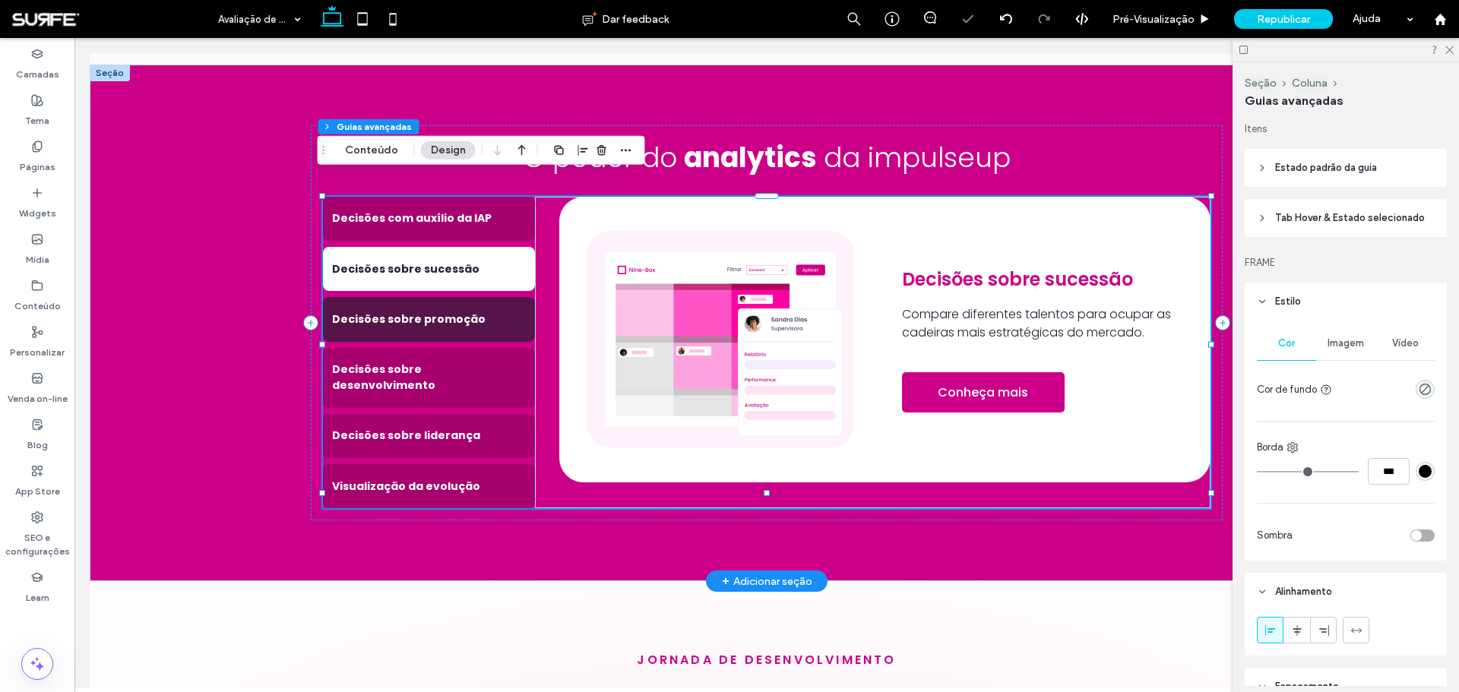
click at [425, 312] on h4 "Decisões sobre promoção" at bounding box center [429, 320] width 194 height 16
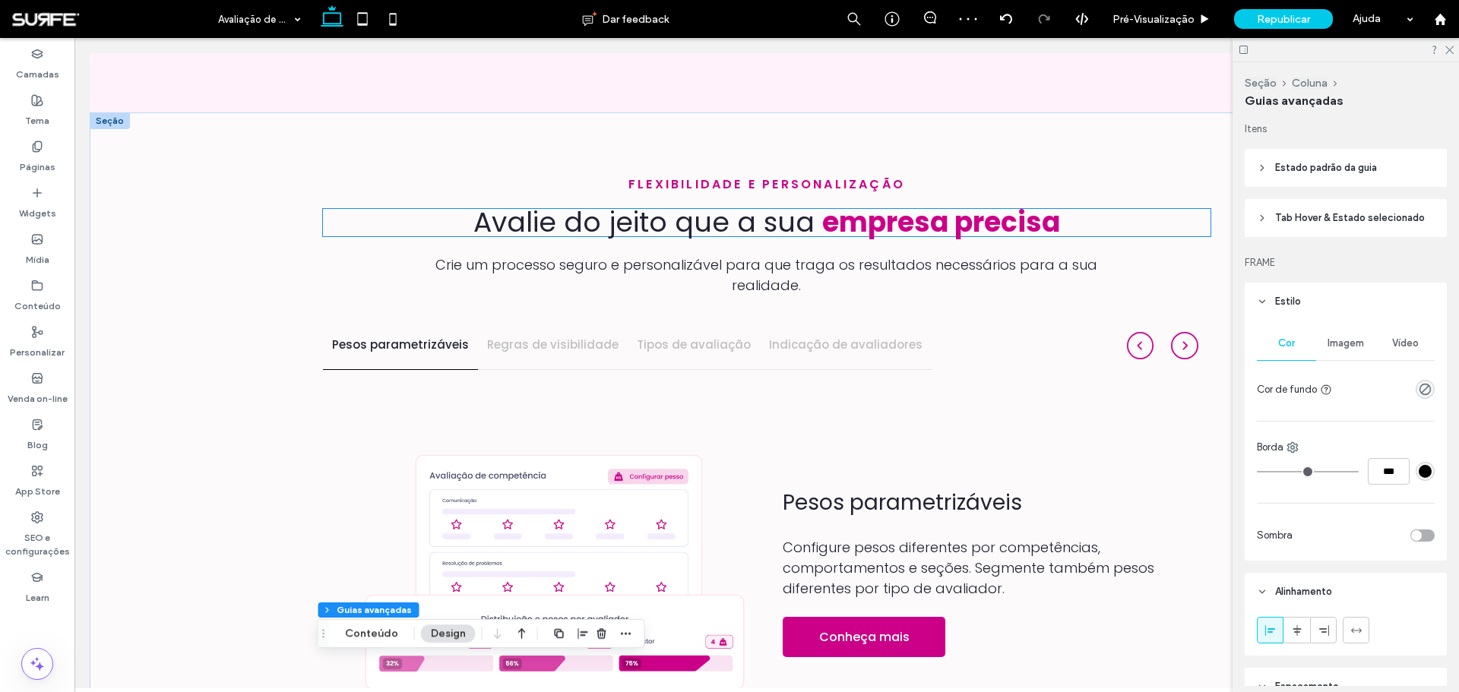
scroll to position [1276, 0]
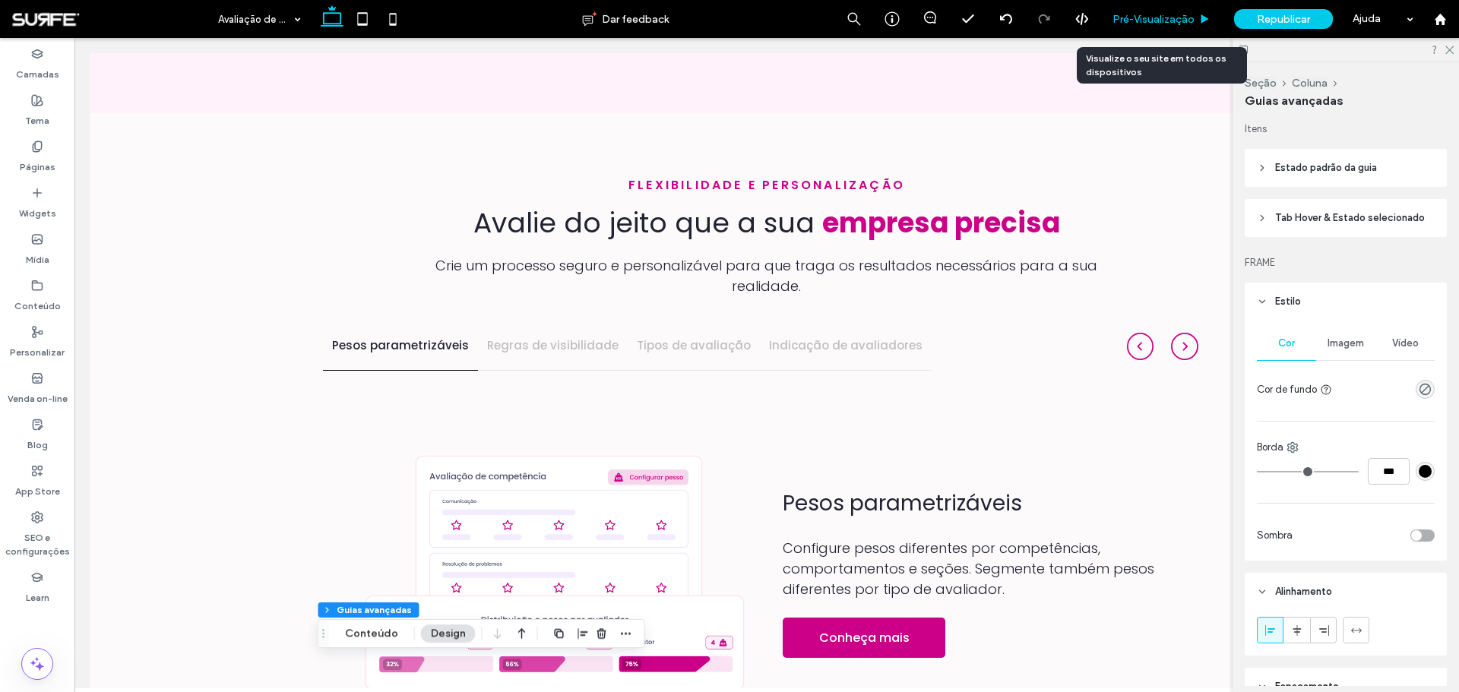
click at [1183, 15] on span "Pré-Visualizaçāo" at bounding box center [1153, 19] width 82 height 13
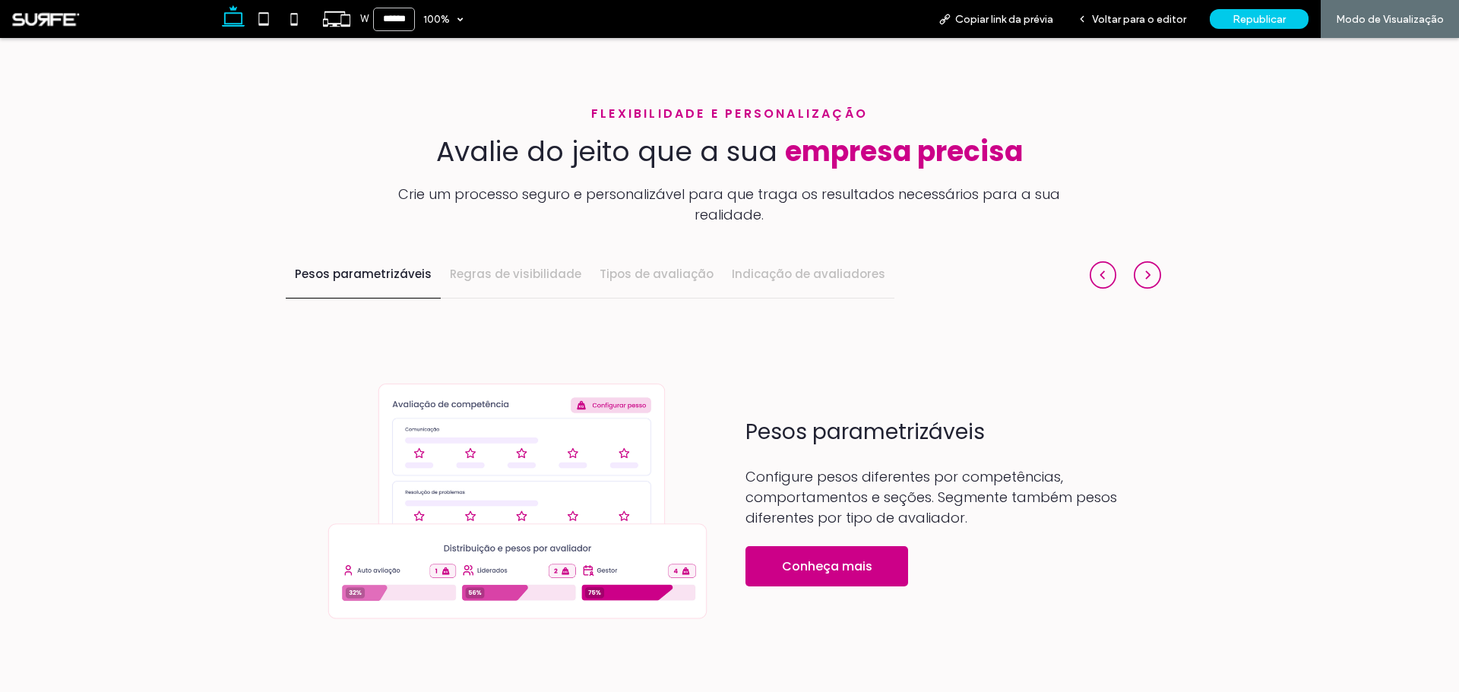
scroll to position [1428, 0]
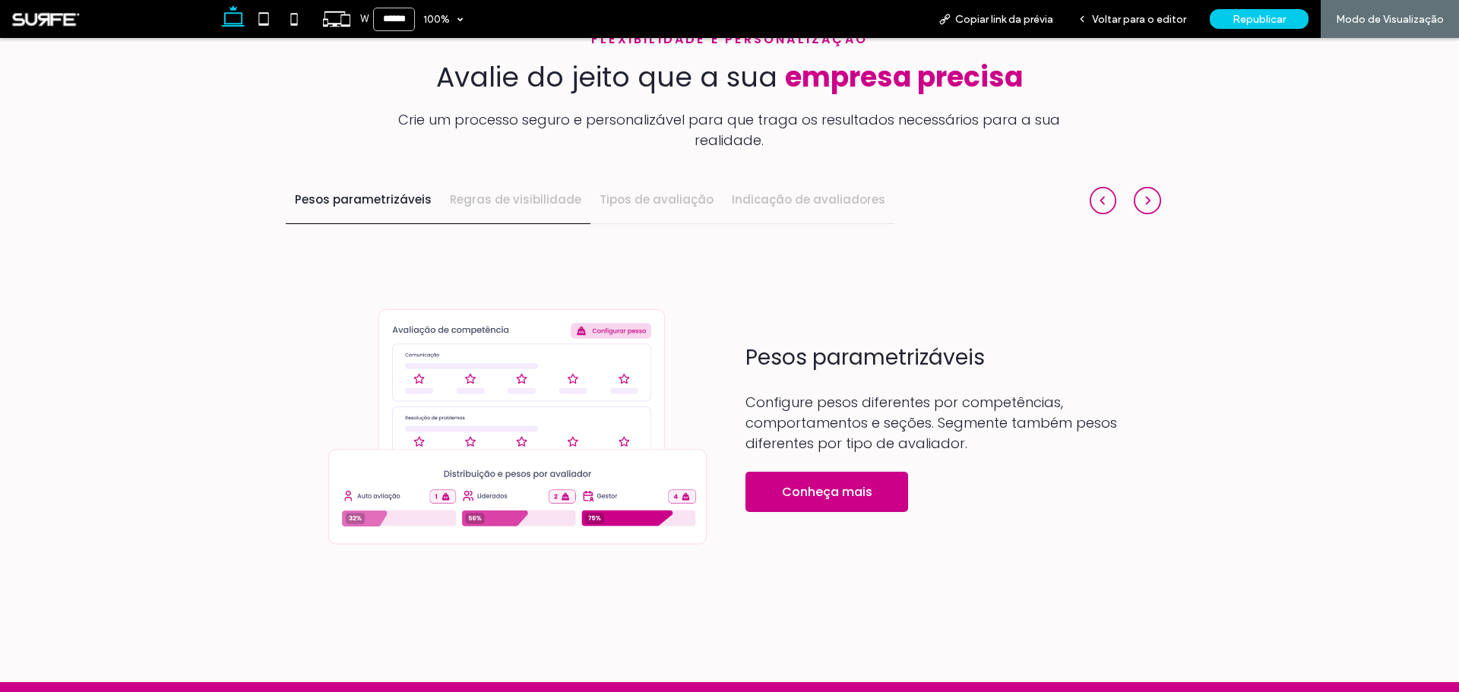
click at [474, 191] on h4 "Regras de visibilidade" at bounding box center [515, 199] width 131 height 17
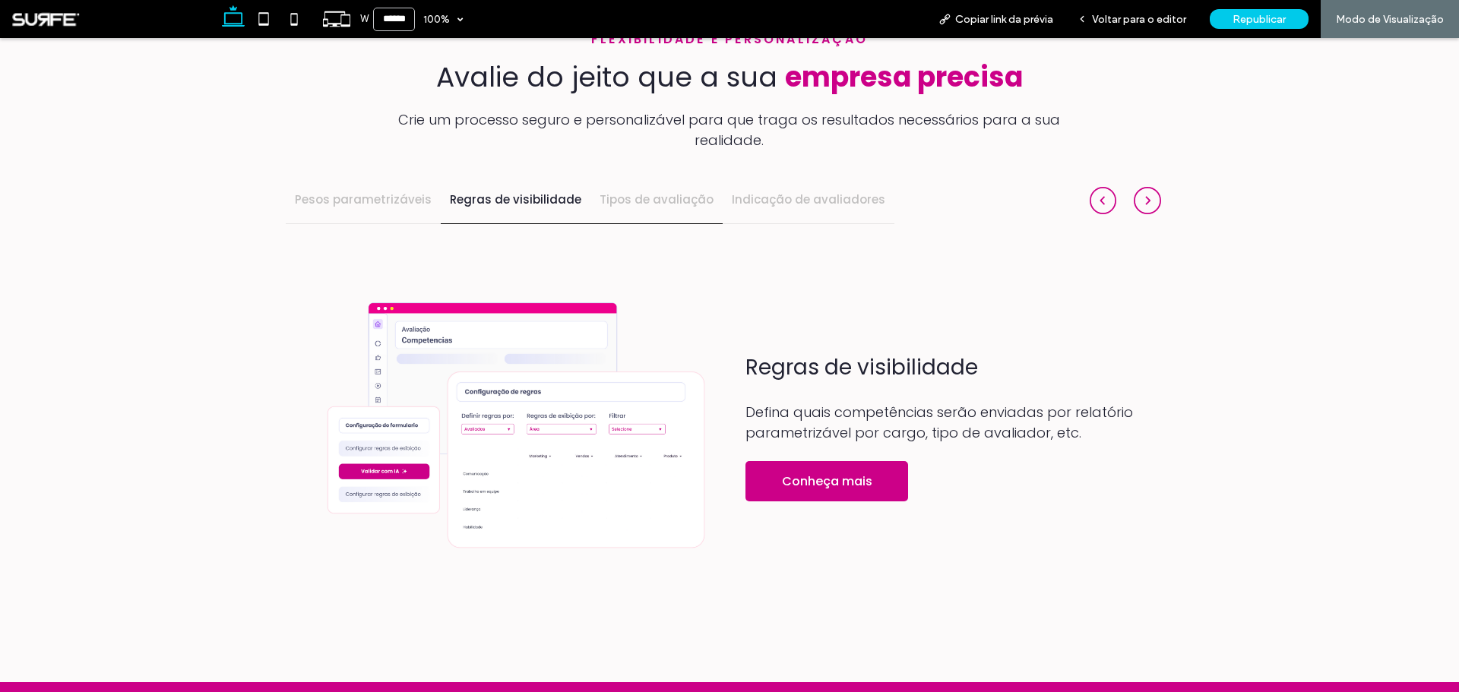
click at [626, 191] on h4 "Tipos de avaliação" at bounding box center [656, 199] width 114 height 17
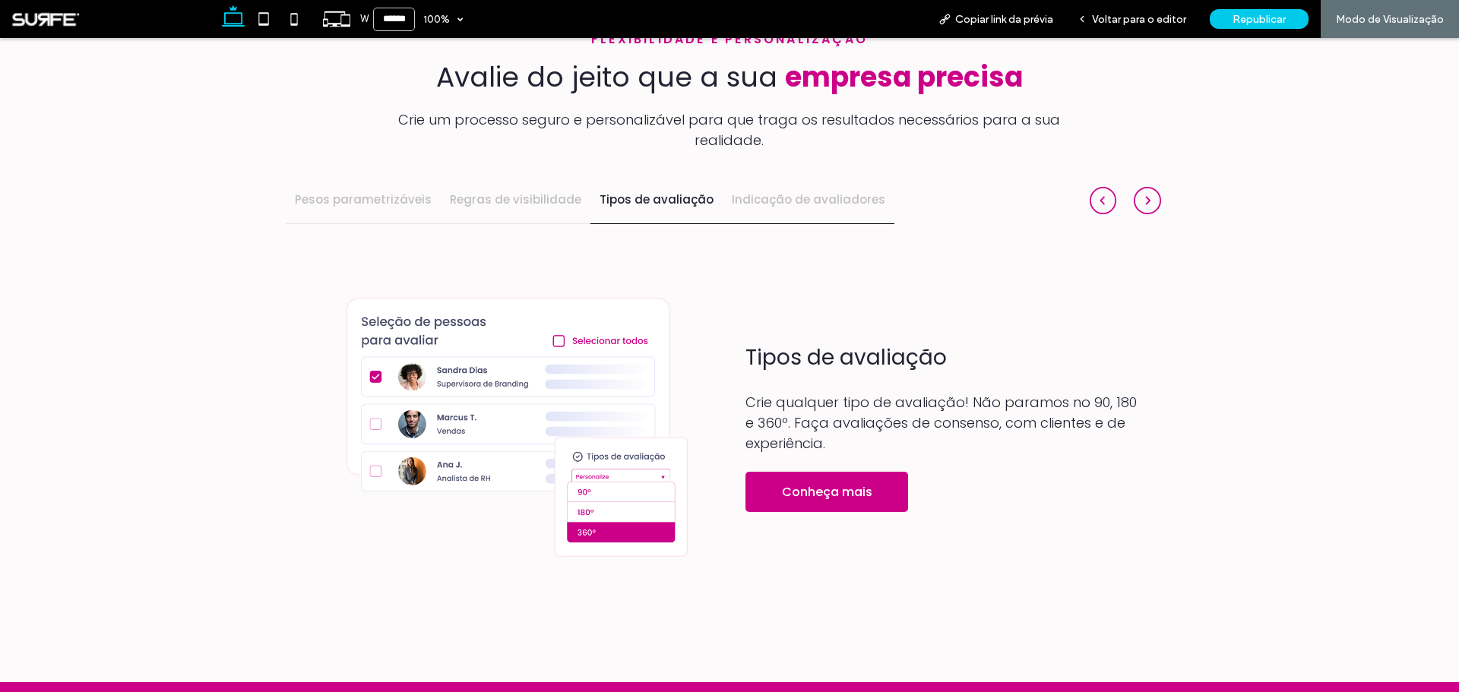
click at [805, 191] on h4 "Indicação de avaliadores" at bounding box center [808, 199] width 153 height 17
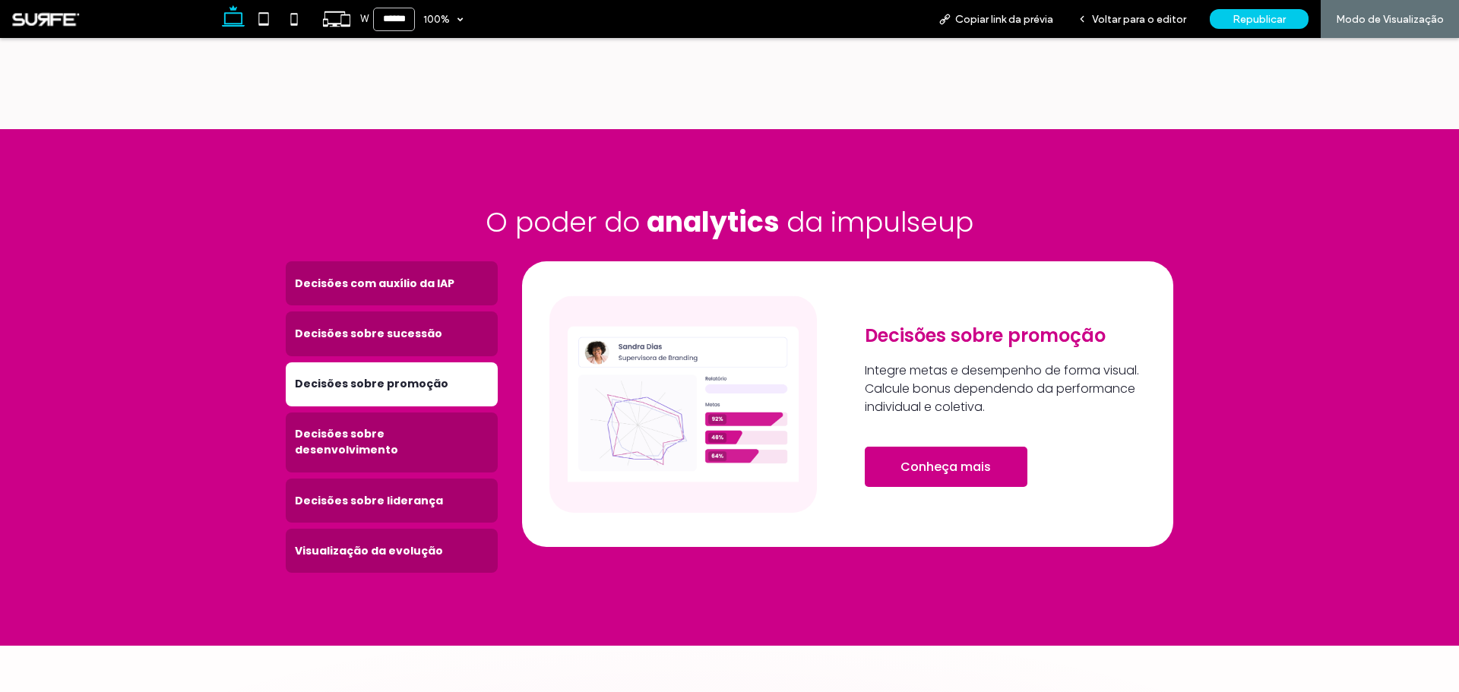
scroll to position [2036, 0]
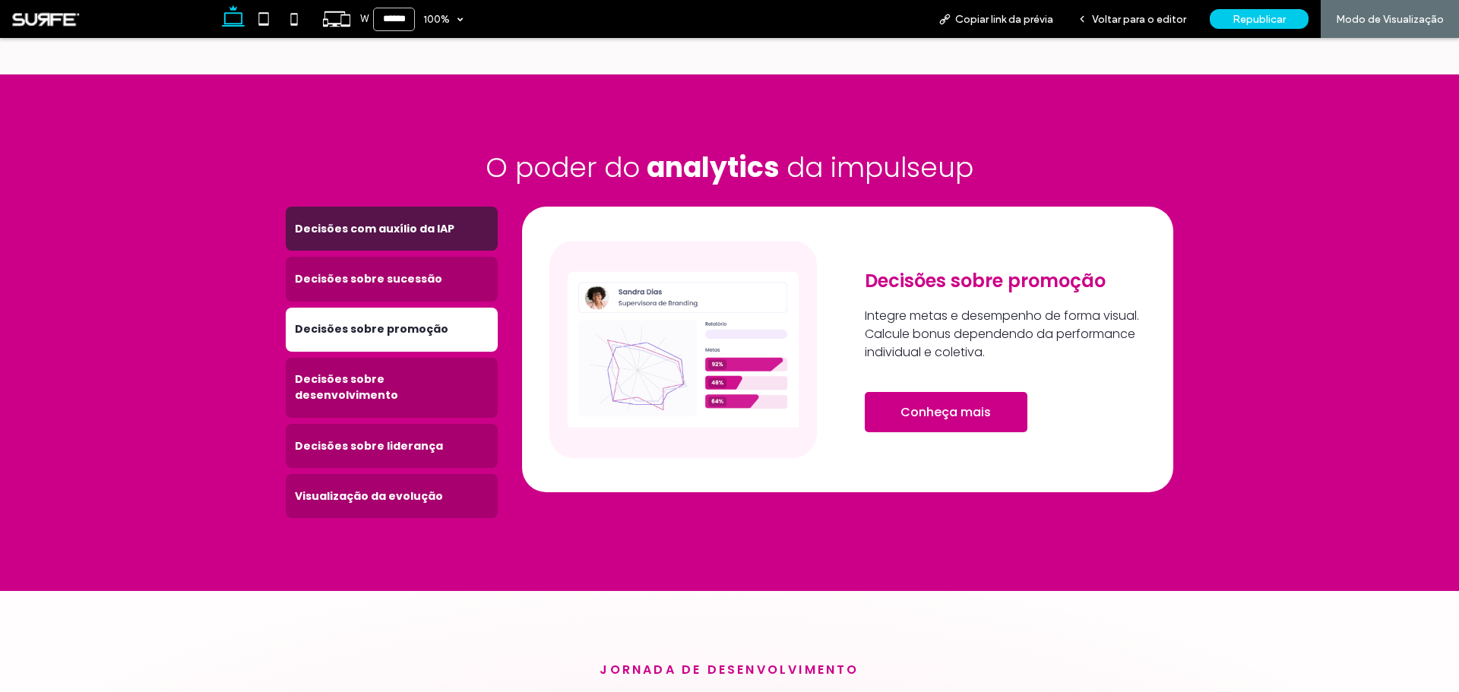
click at [408, 221] on h4 "Decisões com auxílio da IAP" at bounding box center [392, 229] width 194 height 16
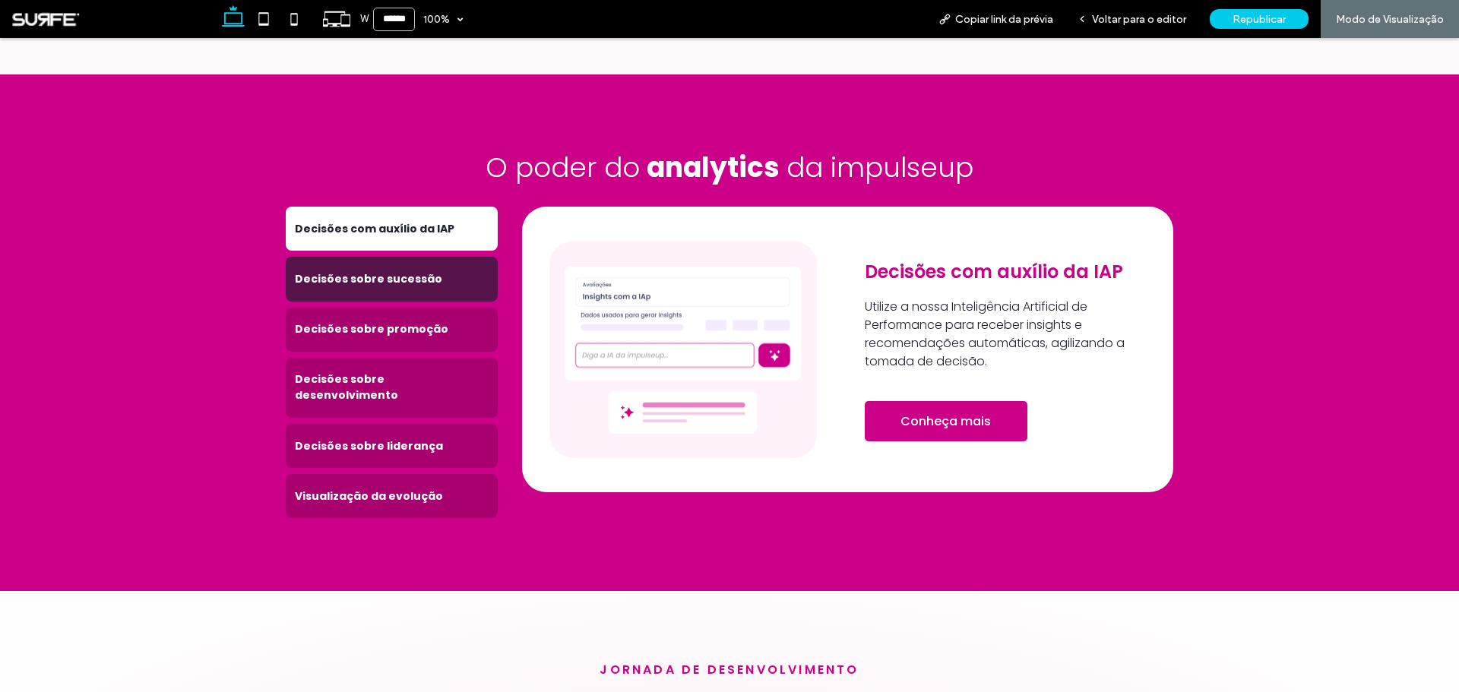
click at [420, 257] on div "Decisões sobre sucessão" at bounding box center [392, 279] width 212 height 44
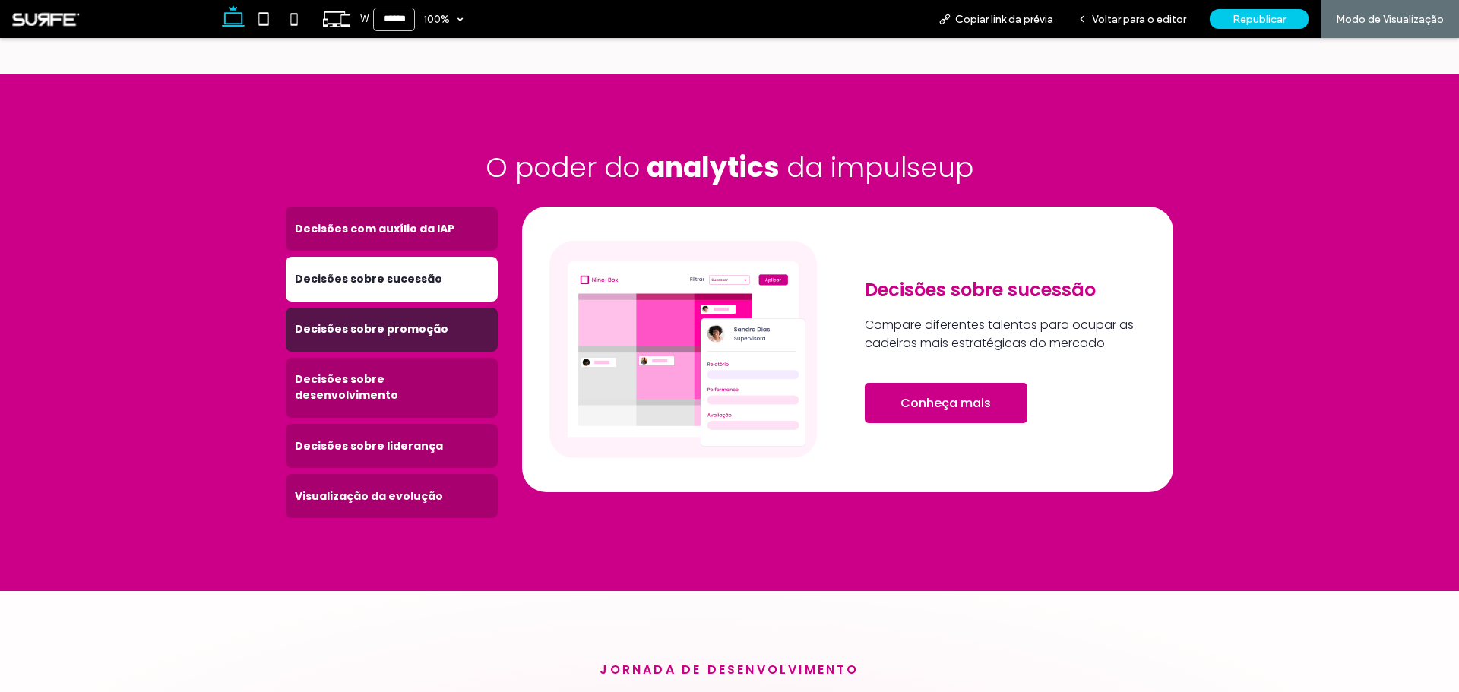
click at [410, 316] on div "Decisões sobre promoção" at bounding box center [392, 330] width 212 height 44
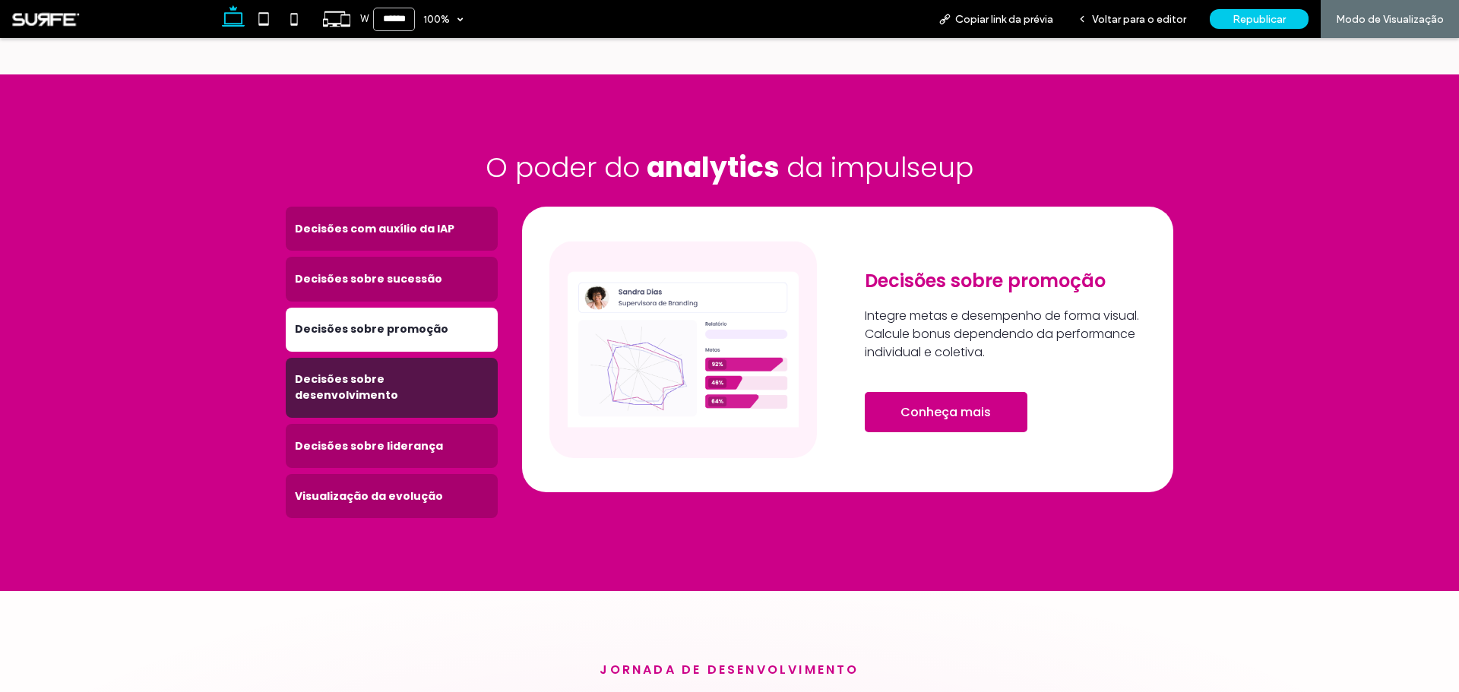
click at [400, 372] on h4 "Decisões sobre desenvolvimento" at bounding box center [392, 388] width 194 height 32
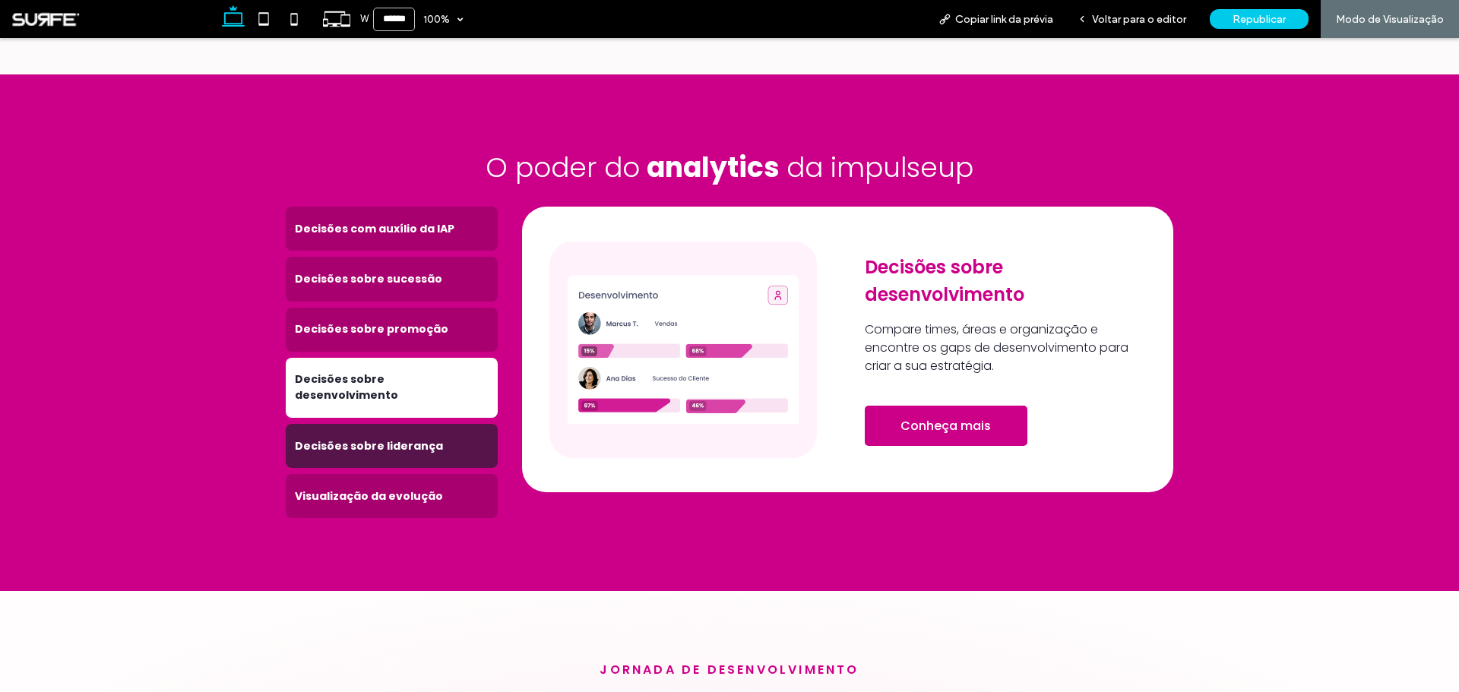
click at [400, 438] on h4 "Decisões sobre liderança" at bounding box center [392, 446] width 194 height 16
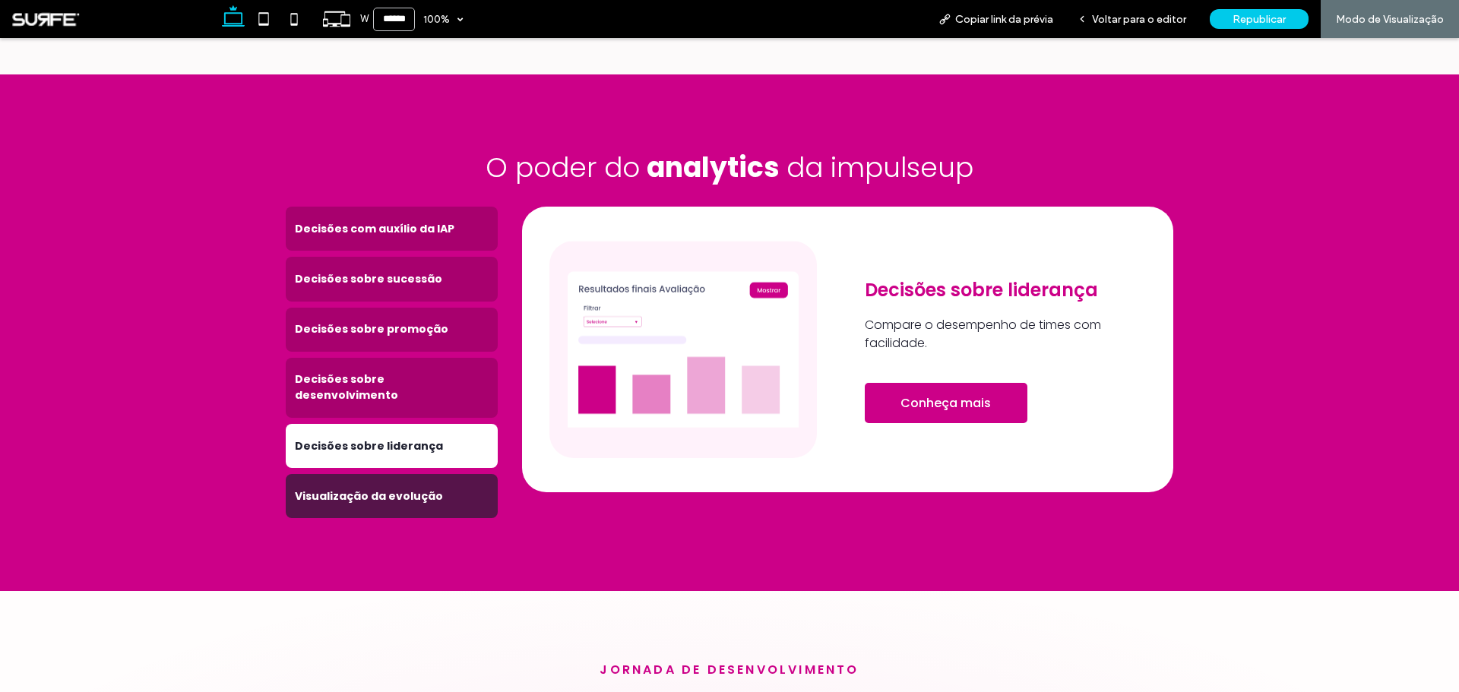
click at [408, 489] on h4 "Visualização da evolução" at bounding box center [392, 497] width 194 height 16
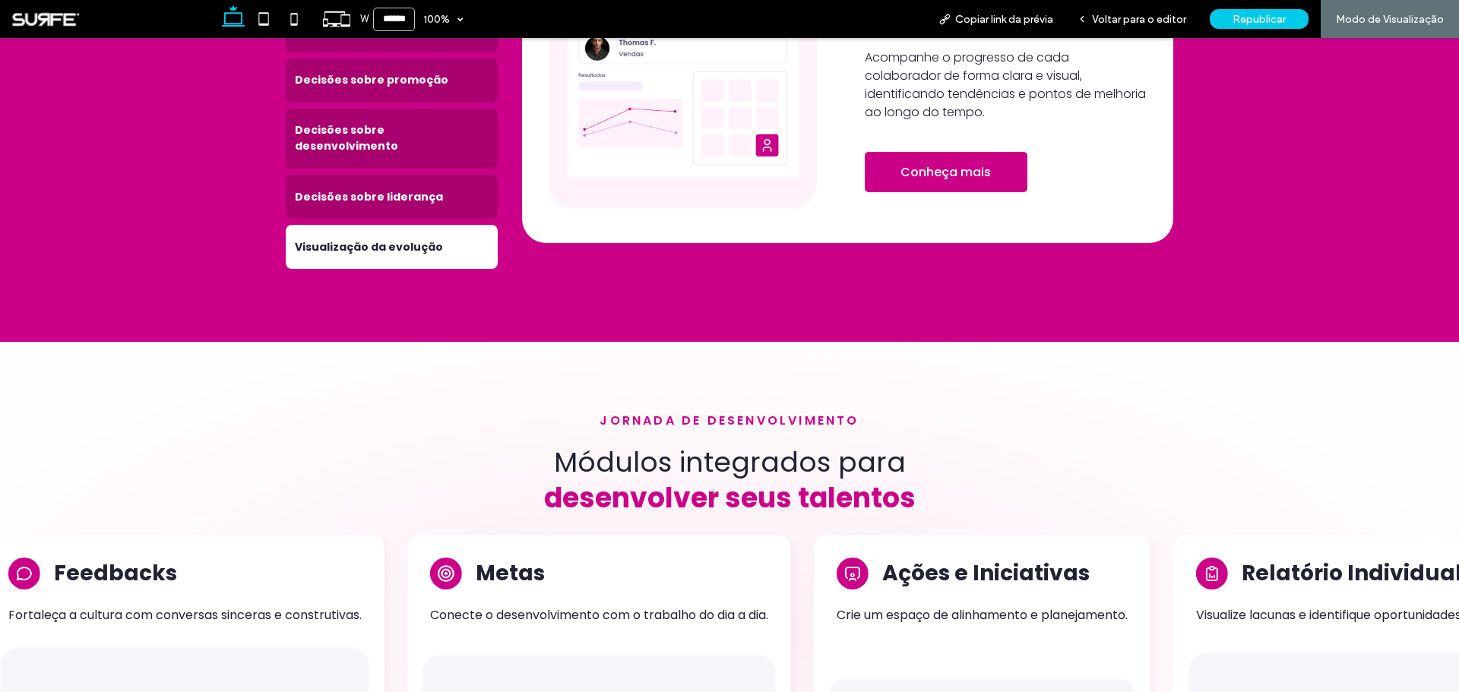
scroll to position [2264, 0]
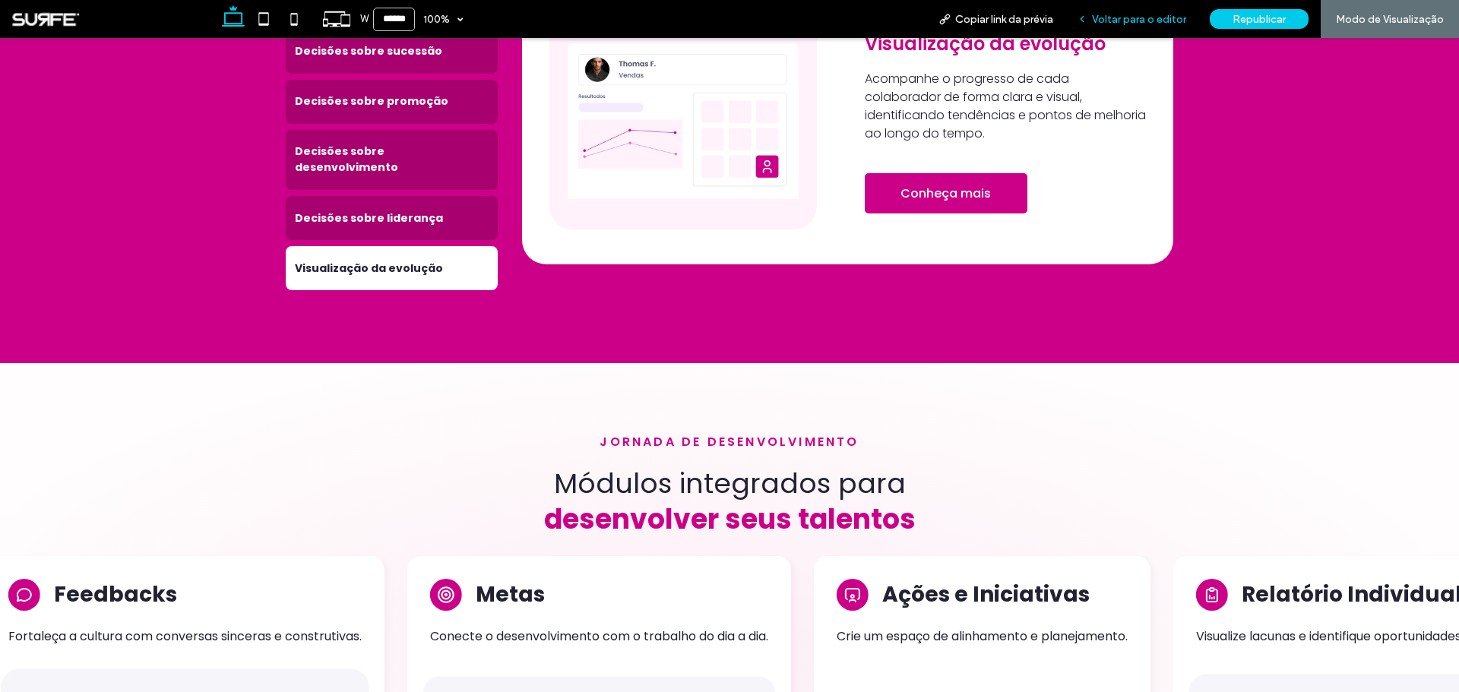
click at [1143, 13] on span "Voltar para o editor" at bounding box center [1139, 19] width 94 height 13
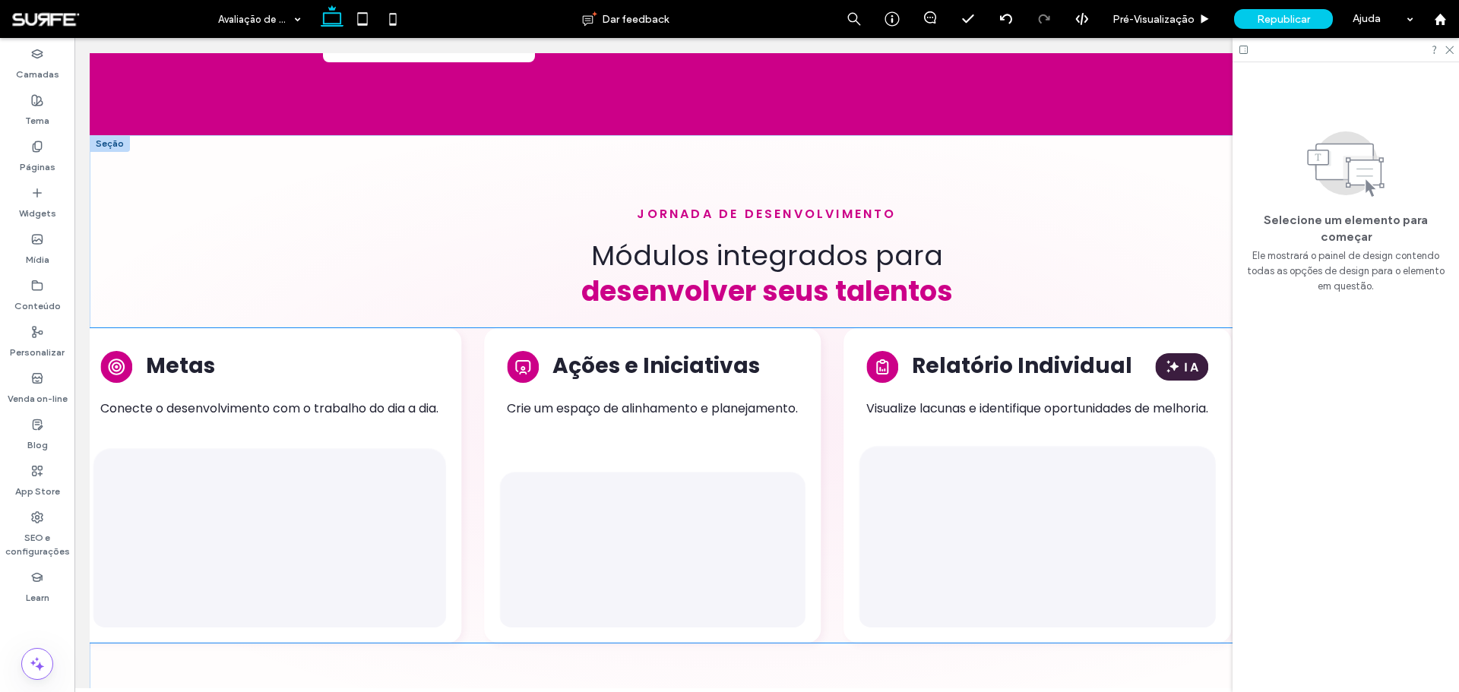
scroll to position [2558, 0]
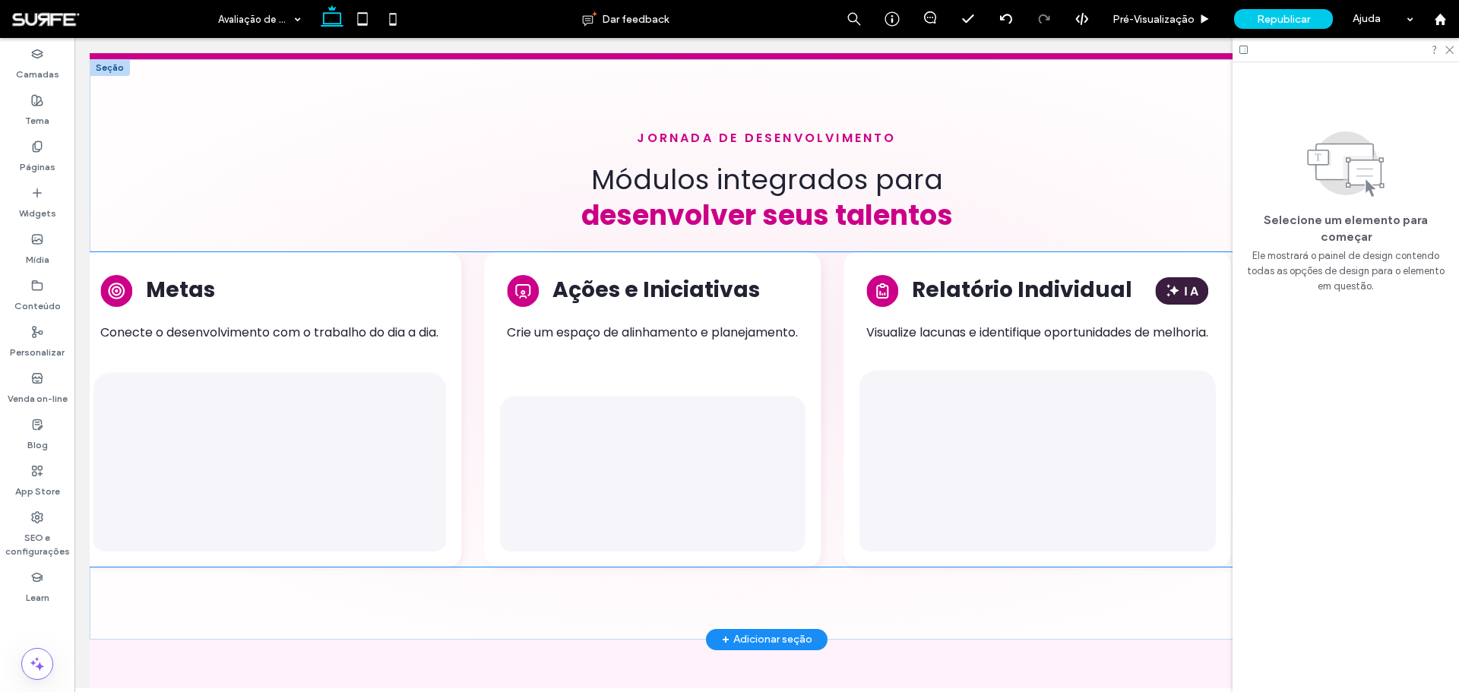
click at [805, 315] on div "Ações e Iniciativas Crie um espaço de alinhamento e planejamento." at bounding box center [652, 313] width 306 height 92
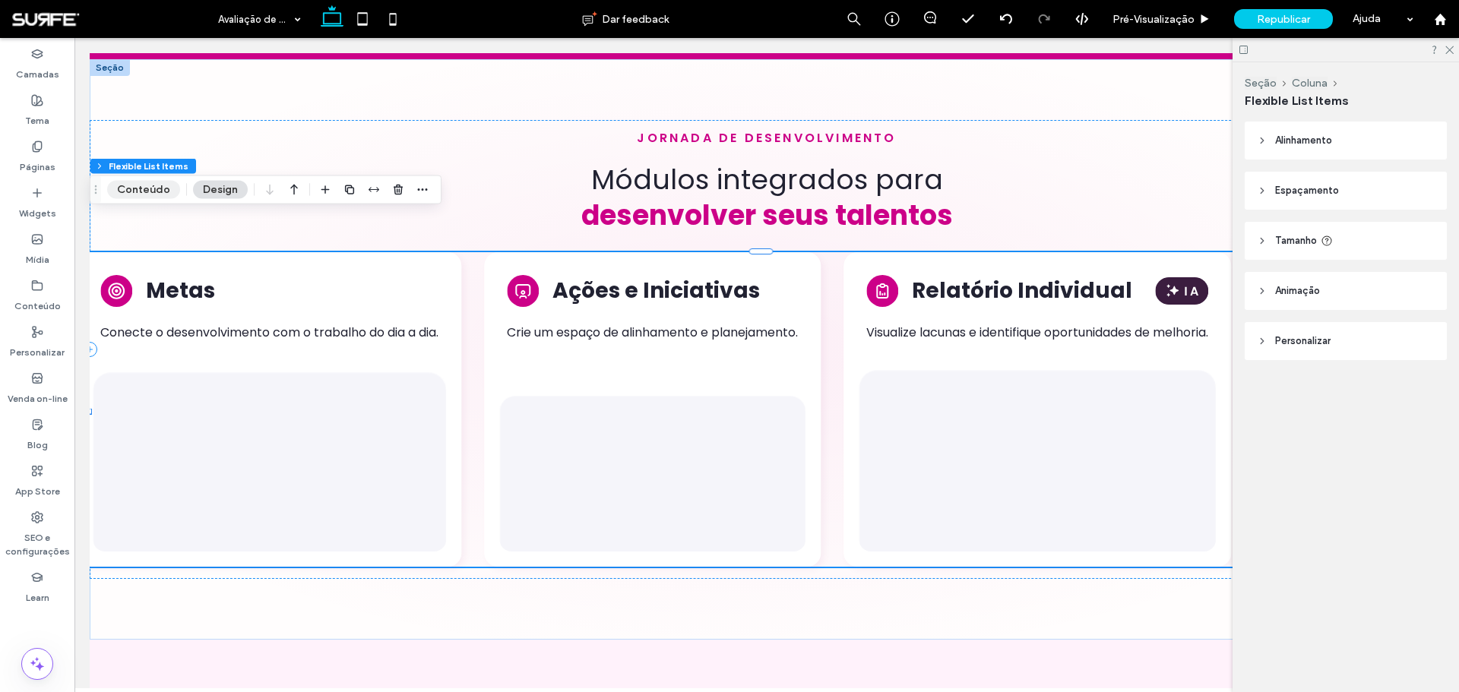
click at [155, 194] on button "Conteúdo" at bounding box center [143, 190] width 73 height 18
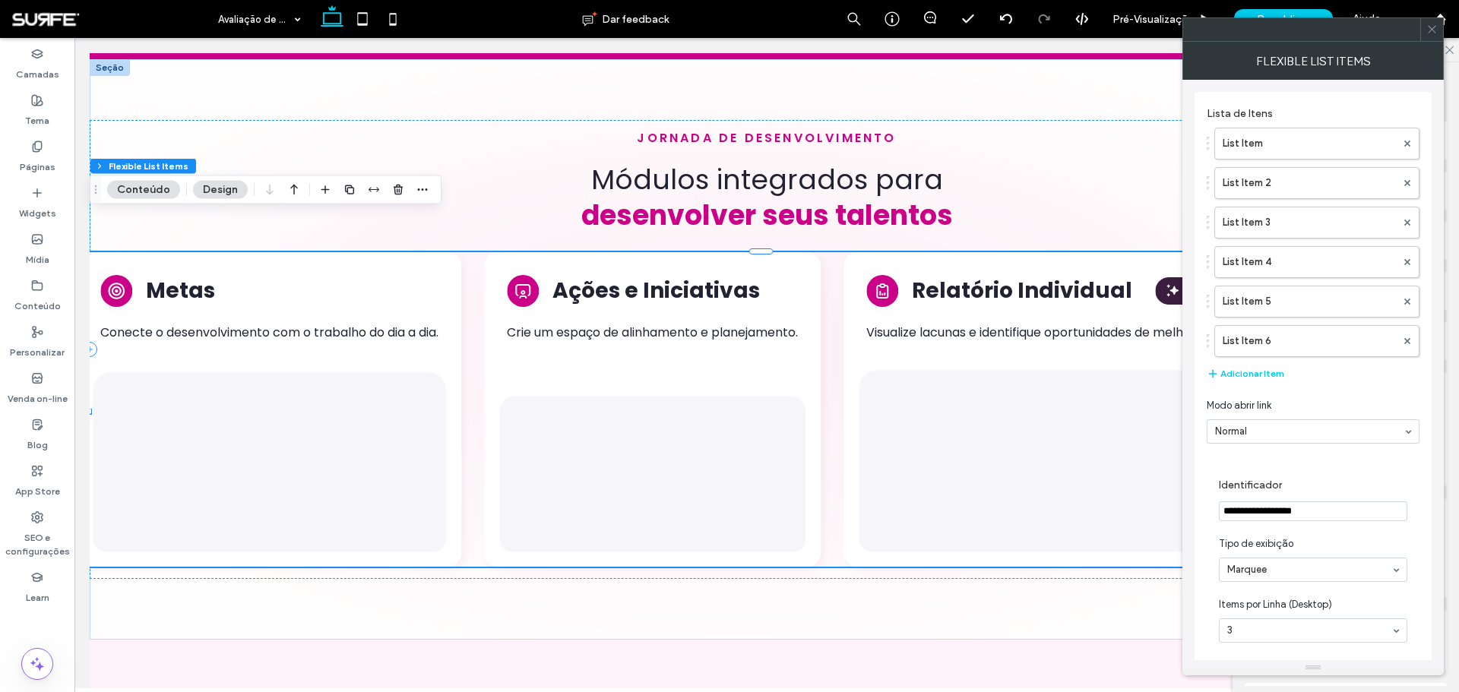
type input "**"
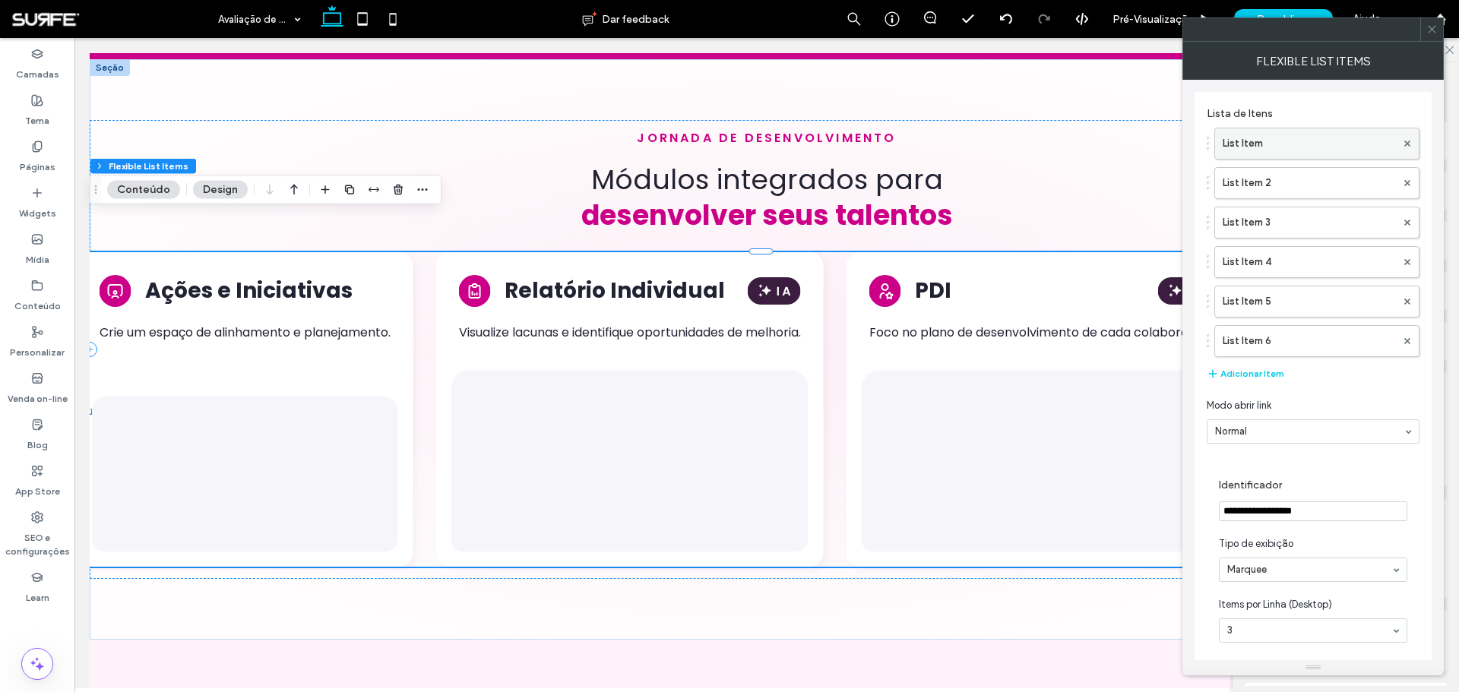
click at [1314, 144] on label "List Item" at bounding box center [1308, 143] width 173 height 30
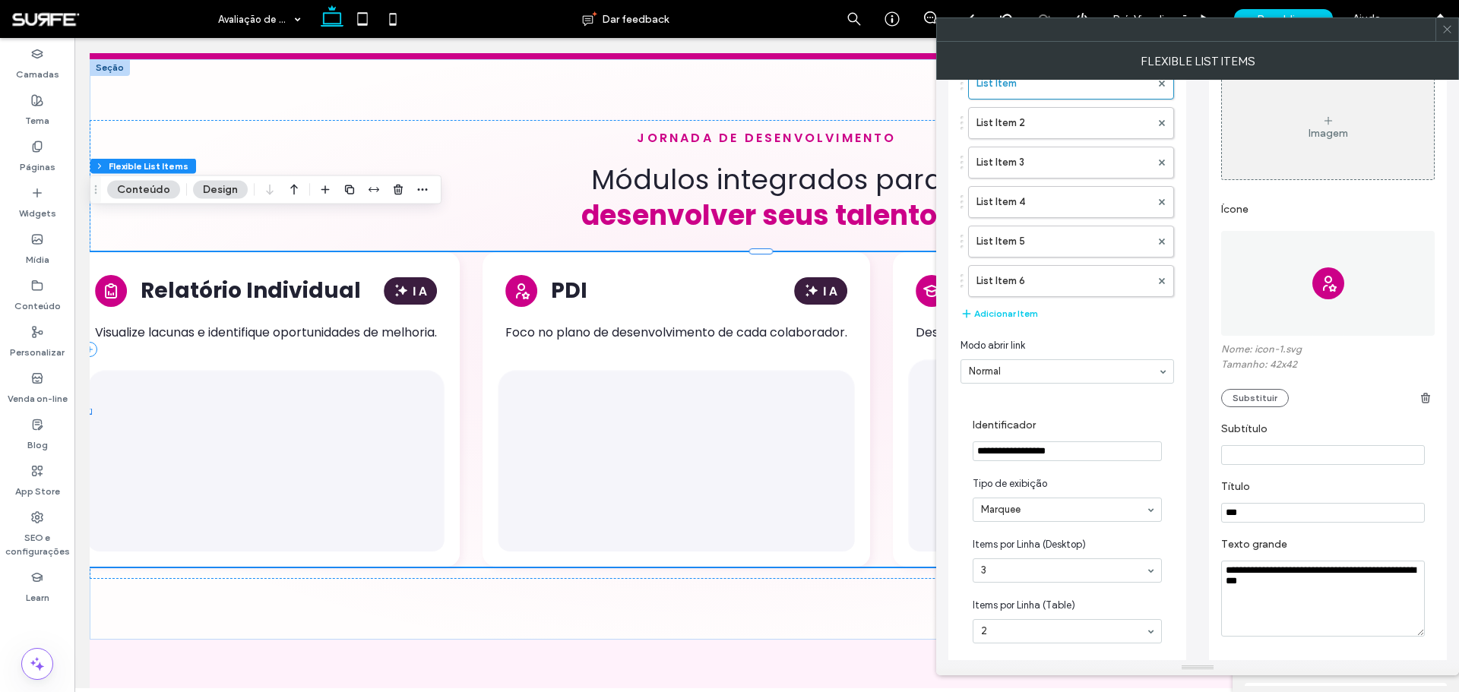
scroll to position [0, 0]
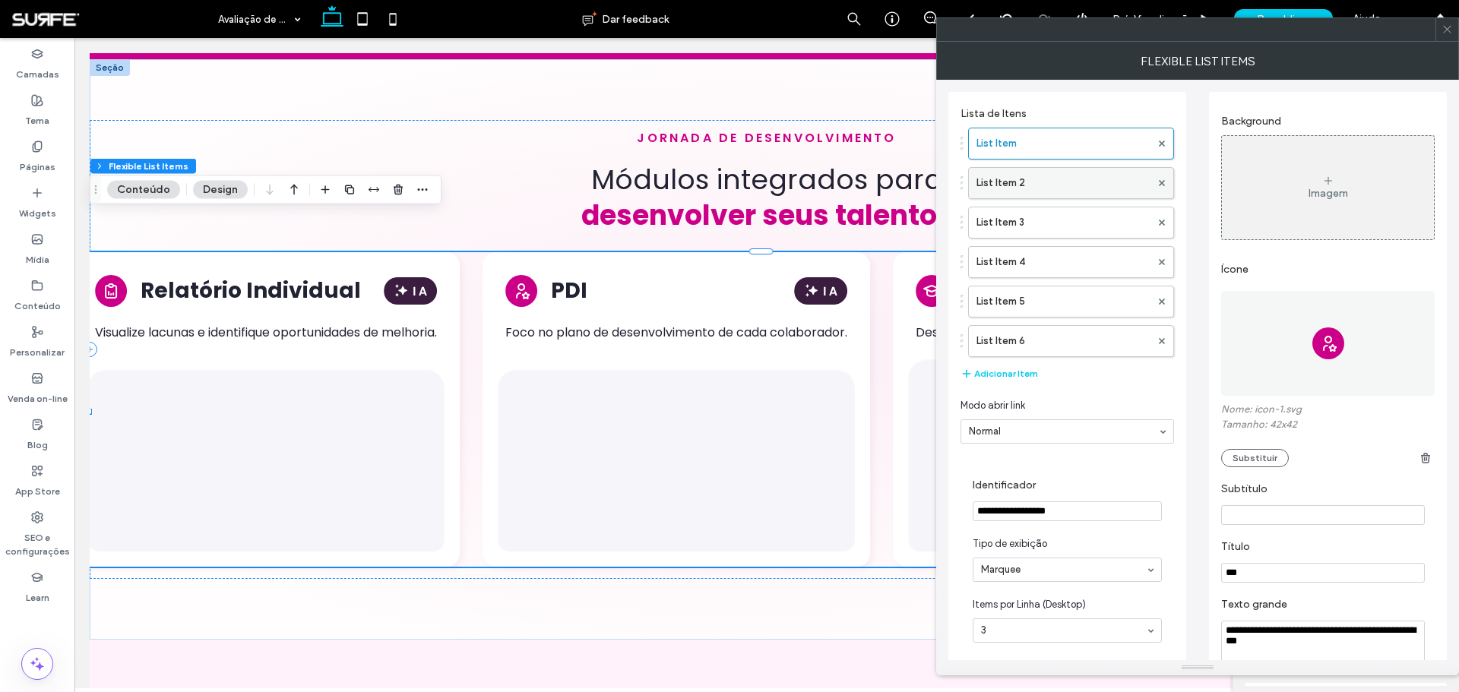
click at [1087, 170] on label "List Item 2" at bounding box center [1063, 183] width 174 height 30
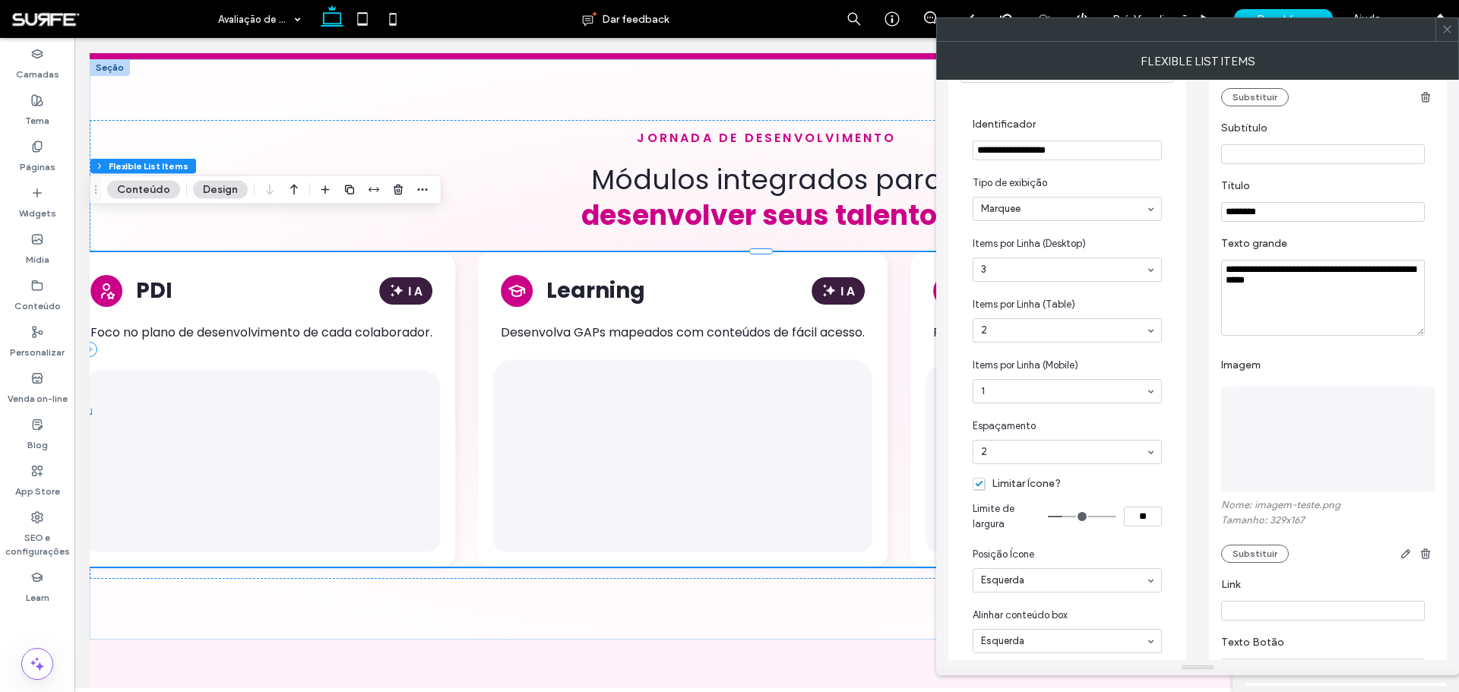
scroll to position [456, 0]
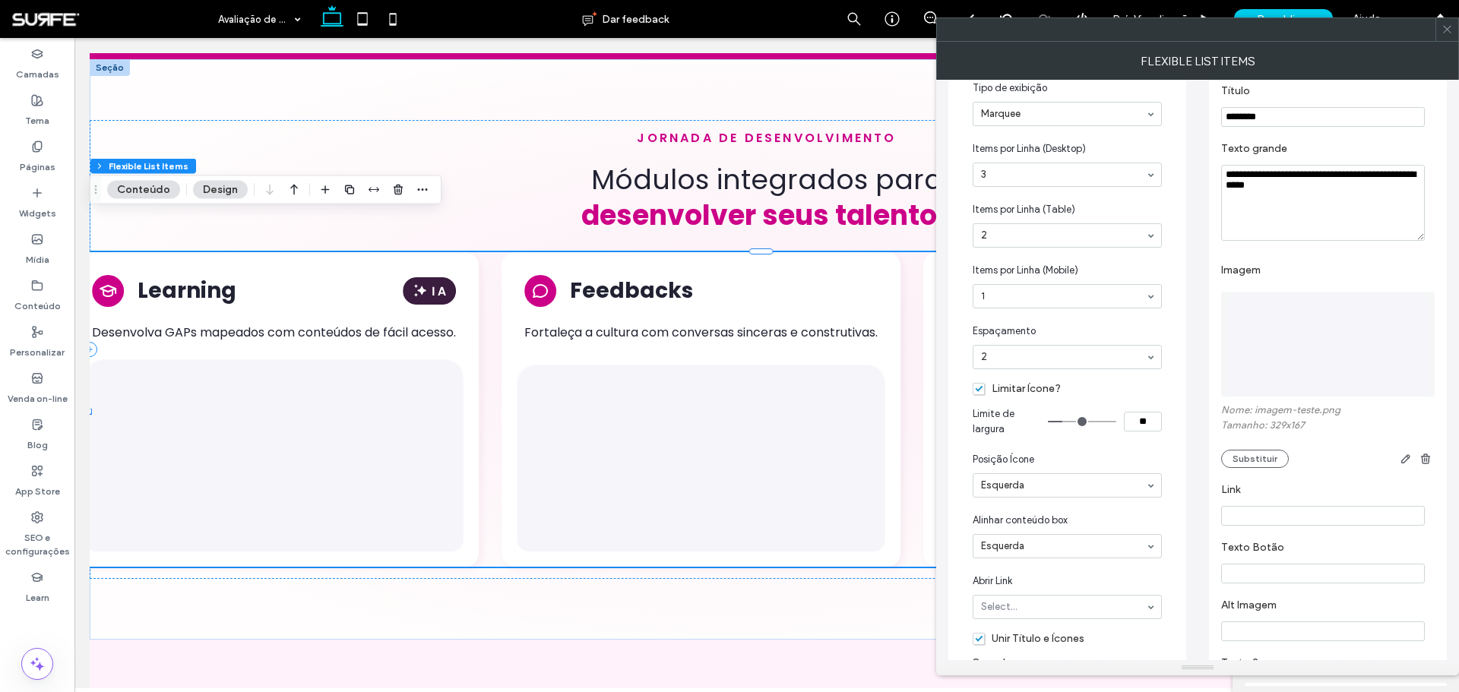
click at [1308, 330] on img at bounding box center [1327, 344] width 205 height 105
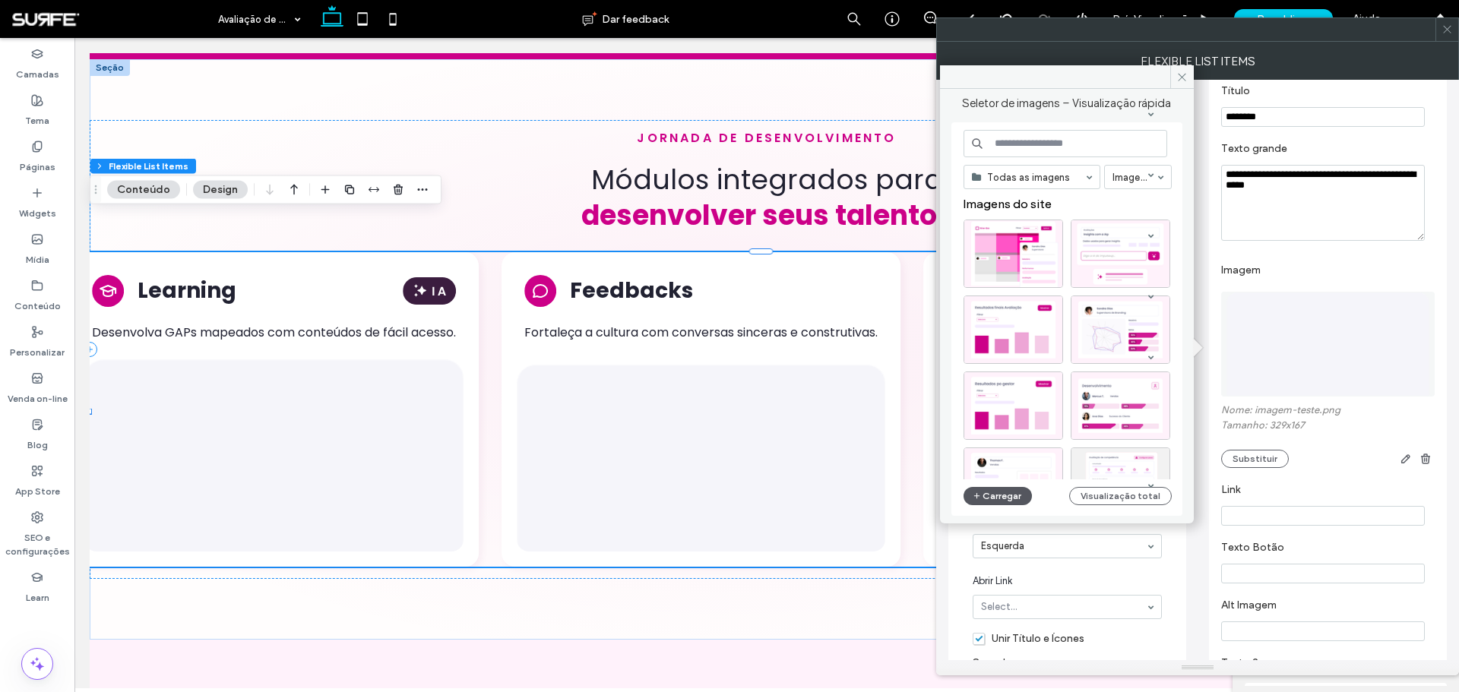
click at [1015, 498] on button "Carregar" at bounding box center [997, 496] width 69 height 18
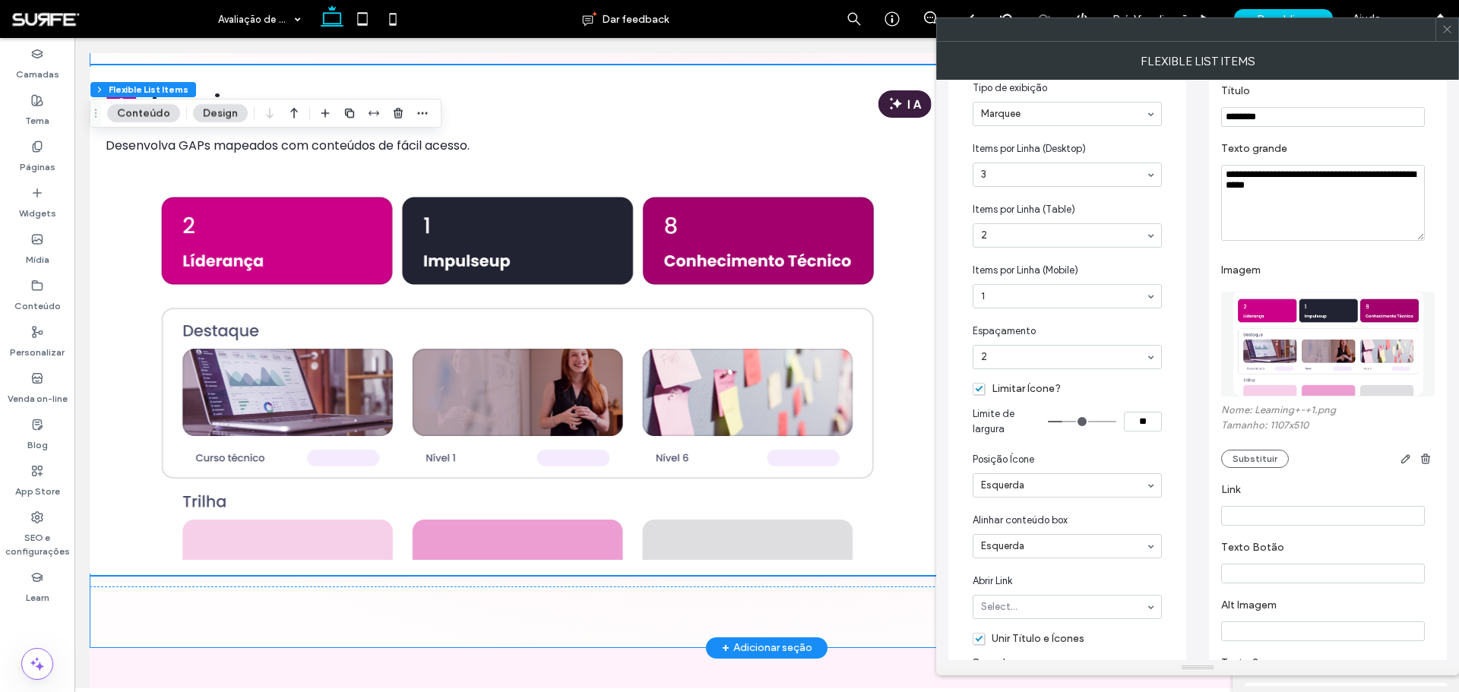
scroll to position [2634, 0]
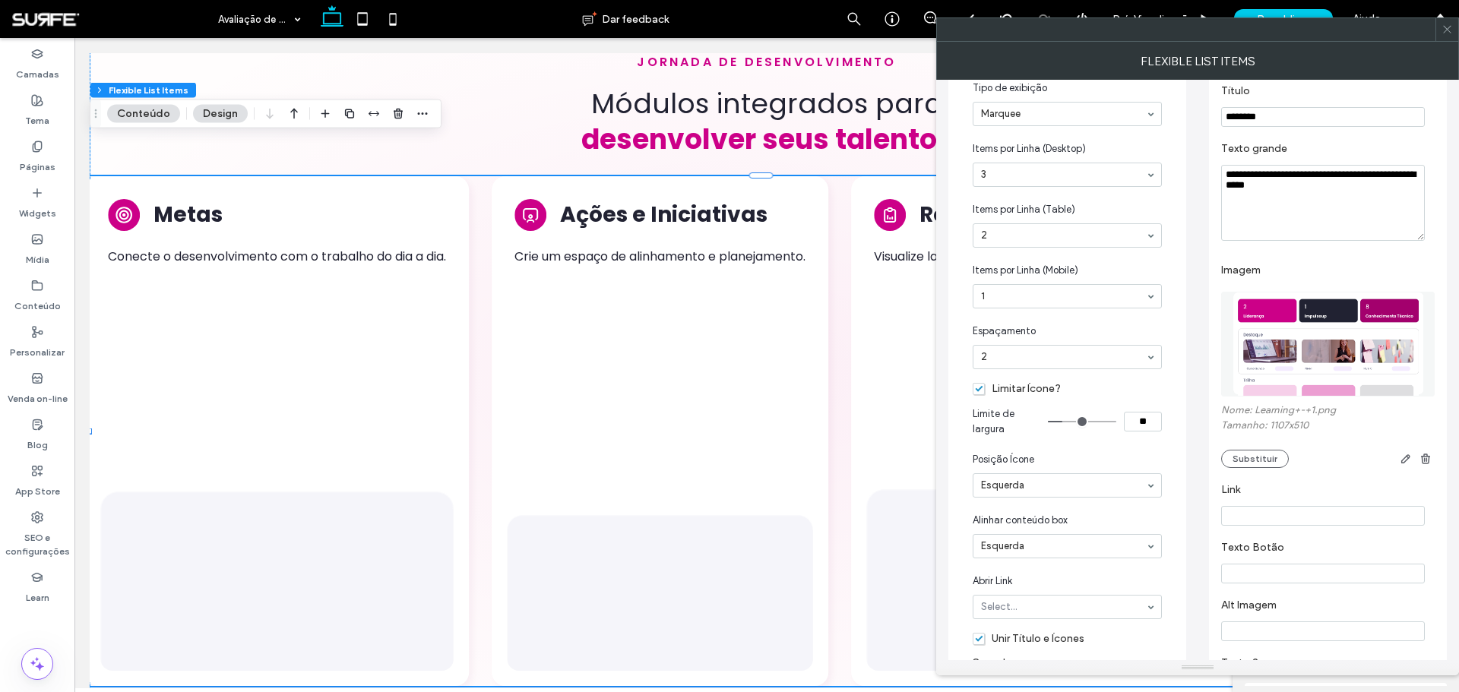
click at [1319, 364] on img at bounding box center [1328, 344] width 215 height 105
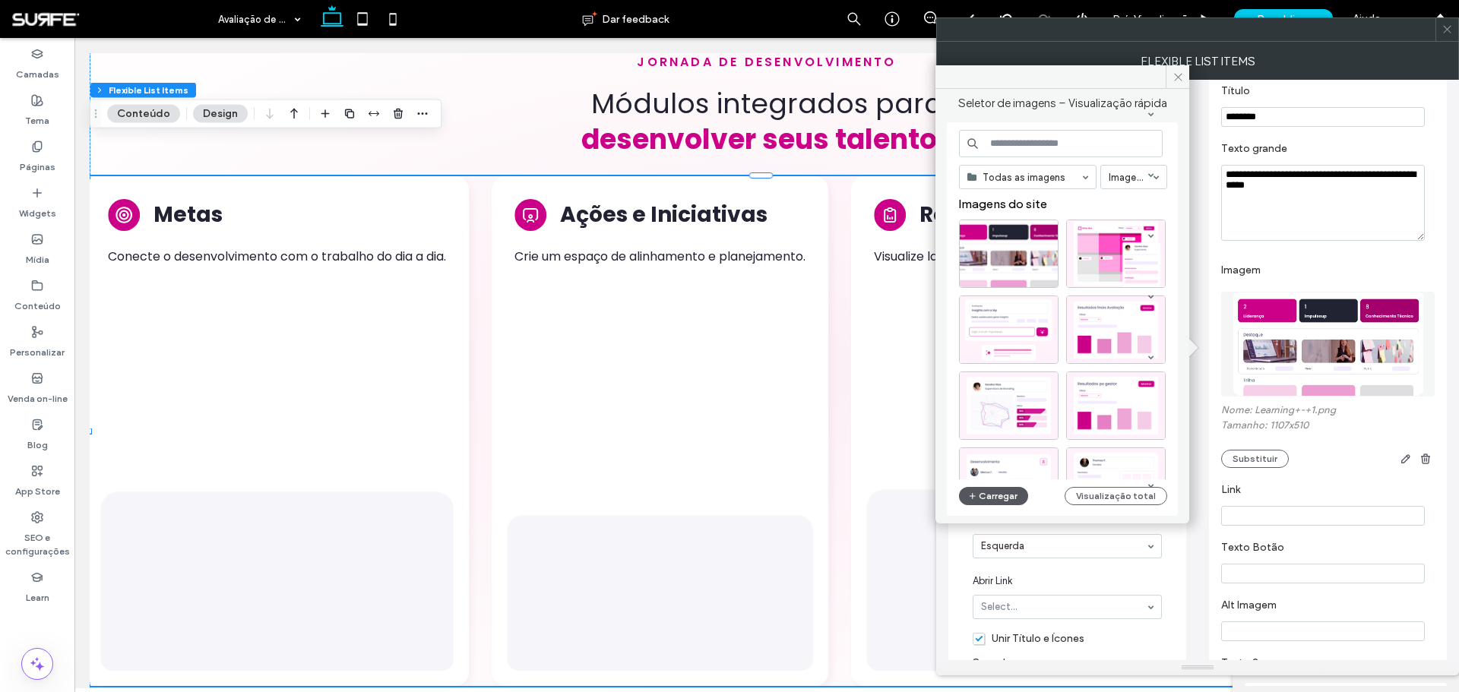
click at [1008, 496] on button "Carregar" at bounding box center [993, 496] width 69 height 18
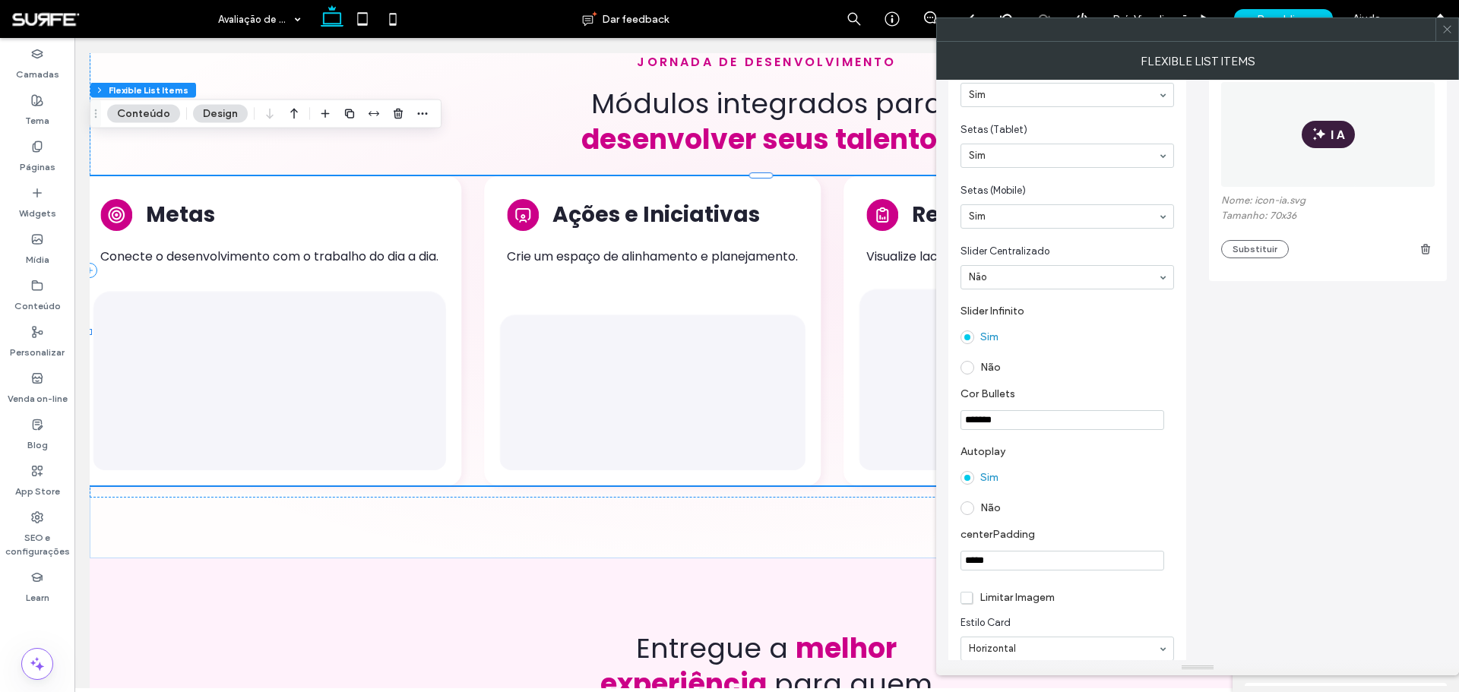
scroll to position [1209, 0]
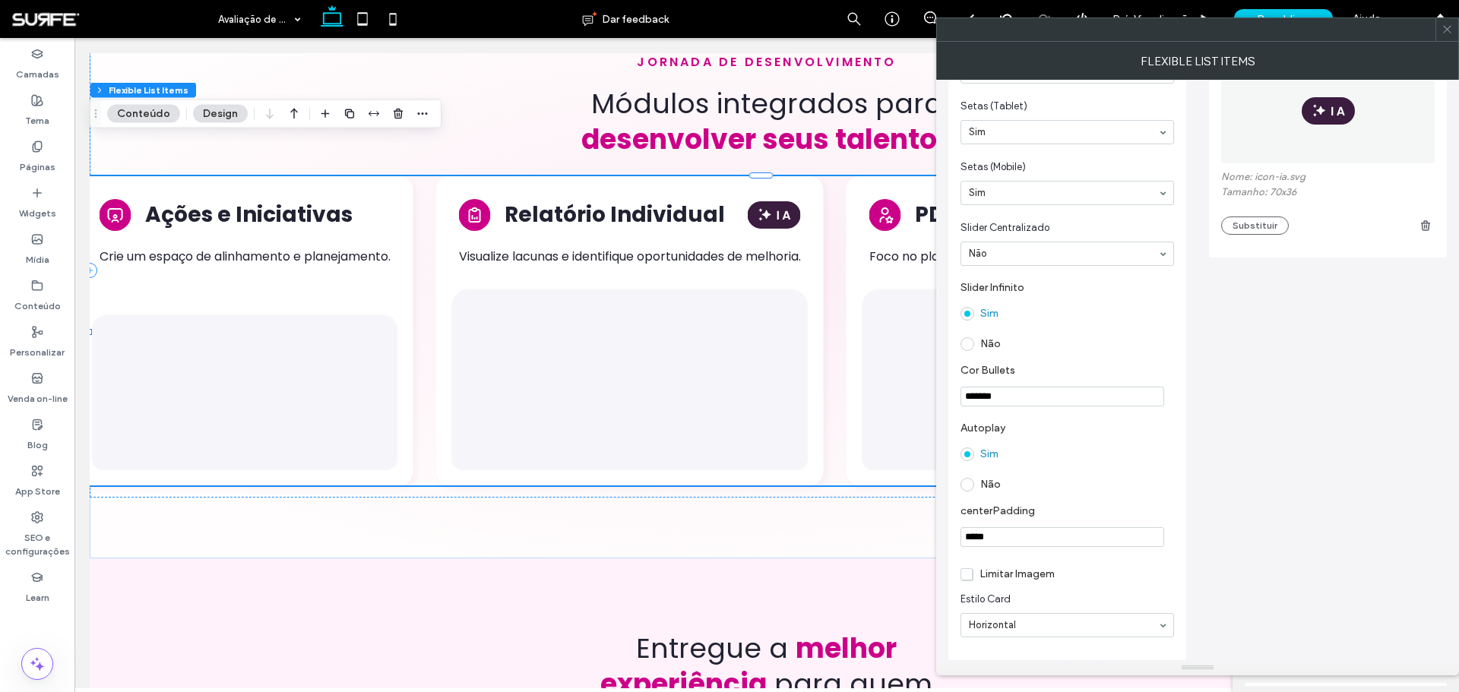
click at [963, 574] on span "Limitar Imagem" at bounding box center [1007, 574] width 94 height 13
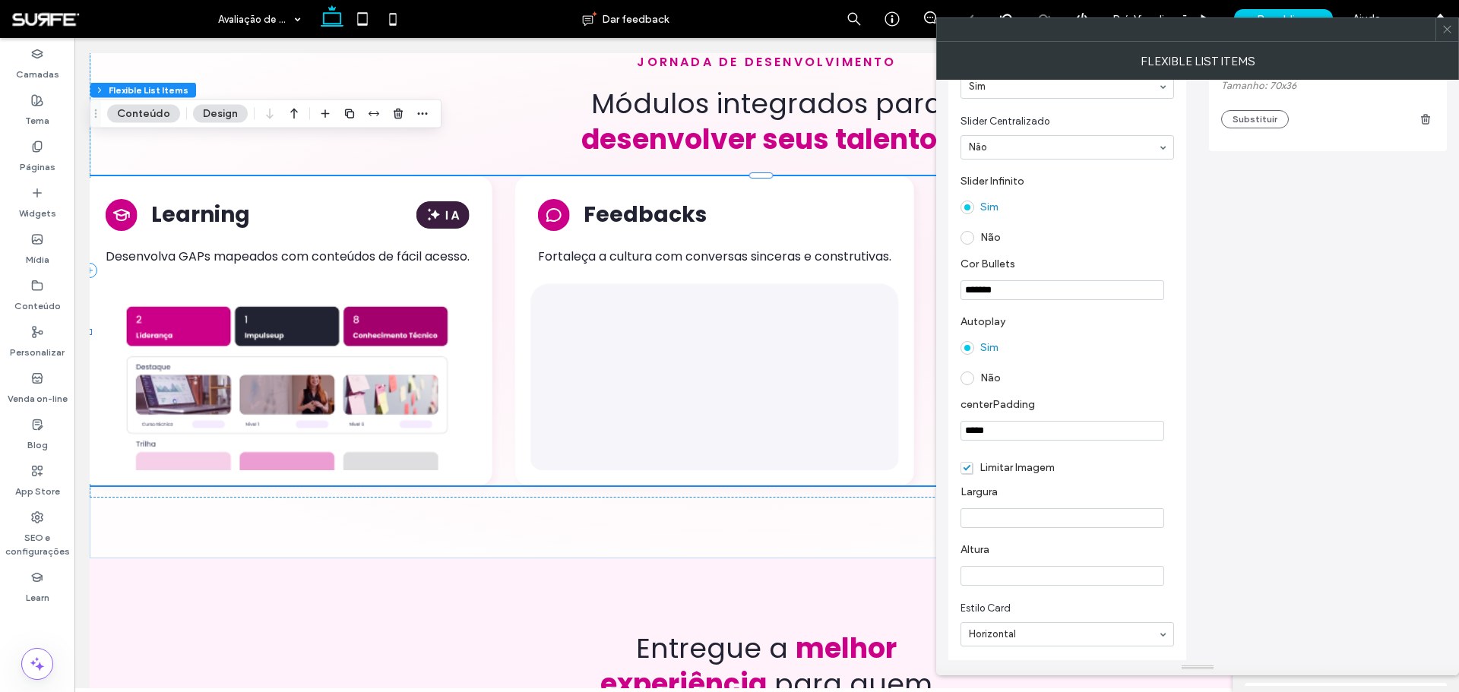
scroll to position [1326, 0]
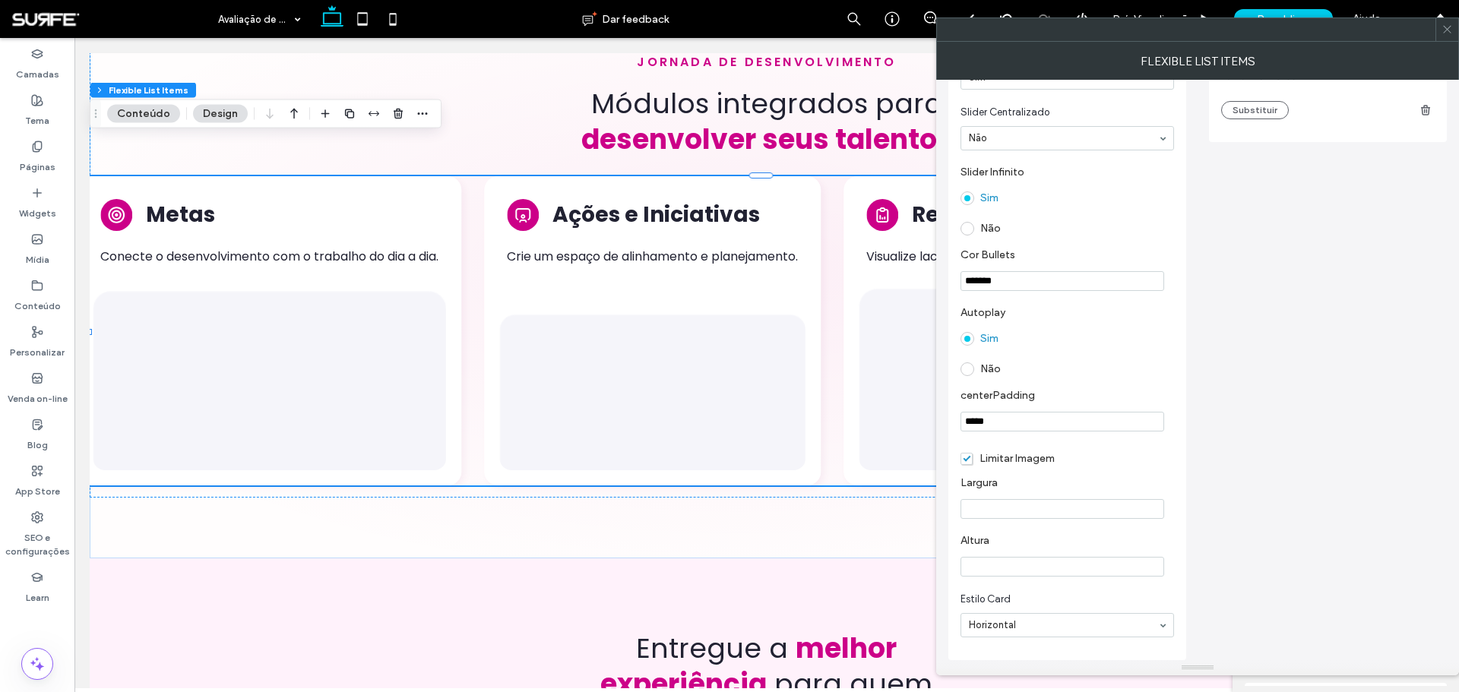
click at [998, 504] on input "Largura" at bounding box center [1062, 509] width 204 height 20
paste input "***"
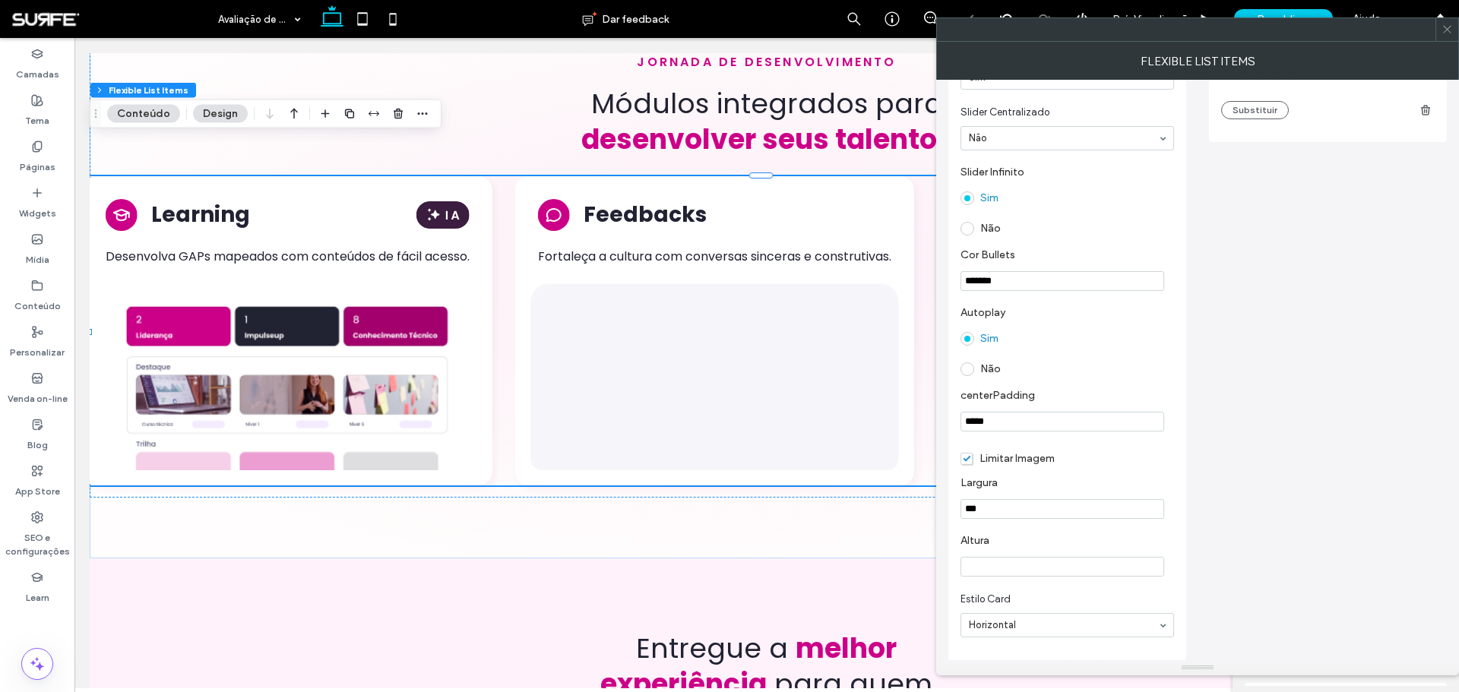
type input "***"
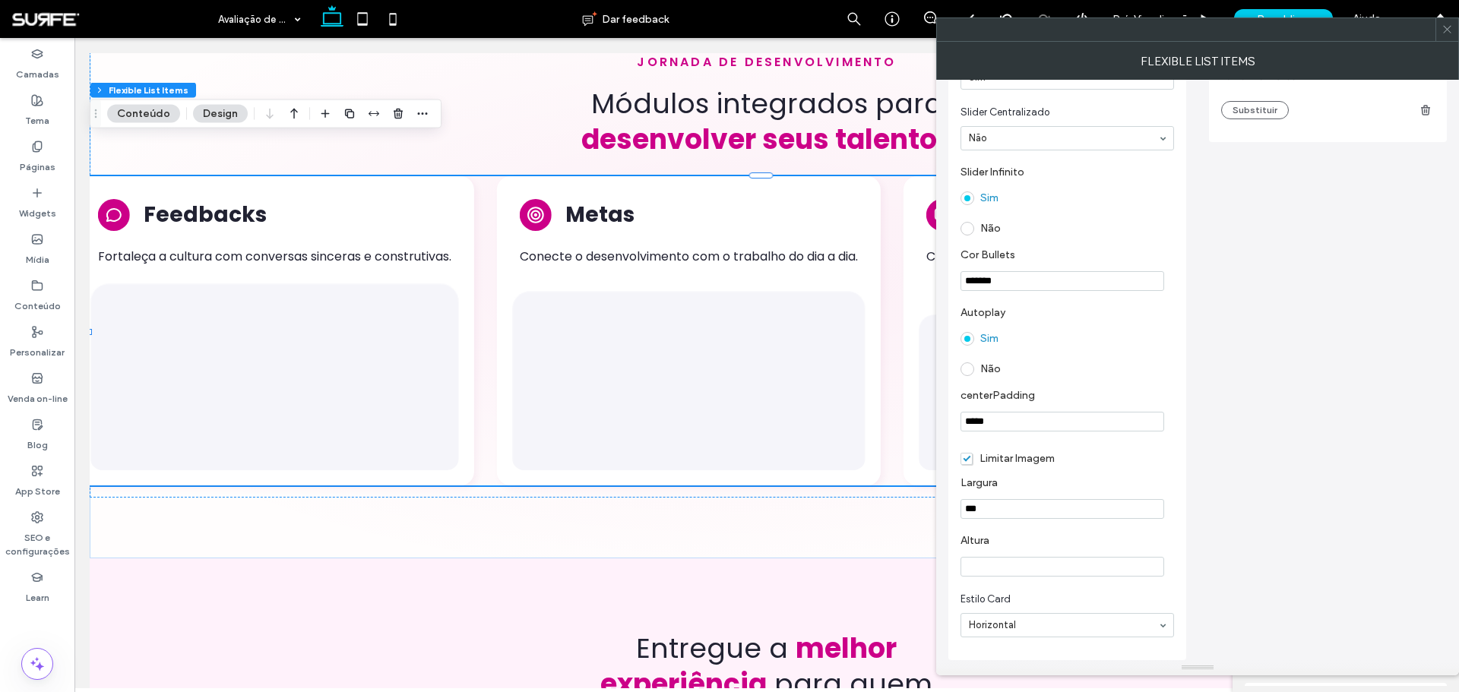
click at [1016, 564] on input "Altura" at bounding box center [1062, 567] width 204 height 20
paste input "***"
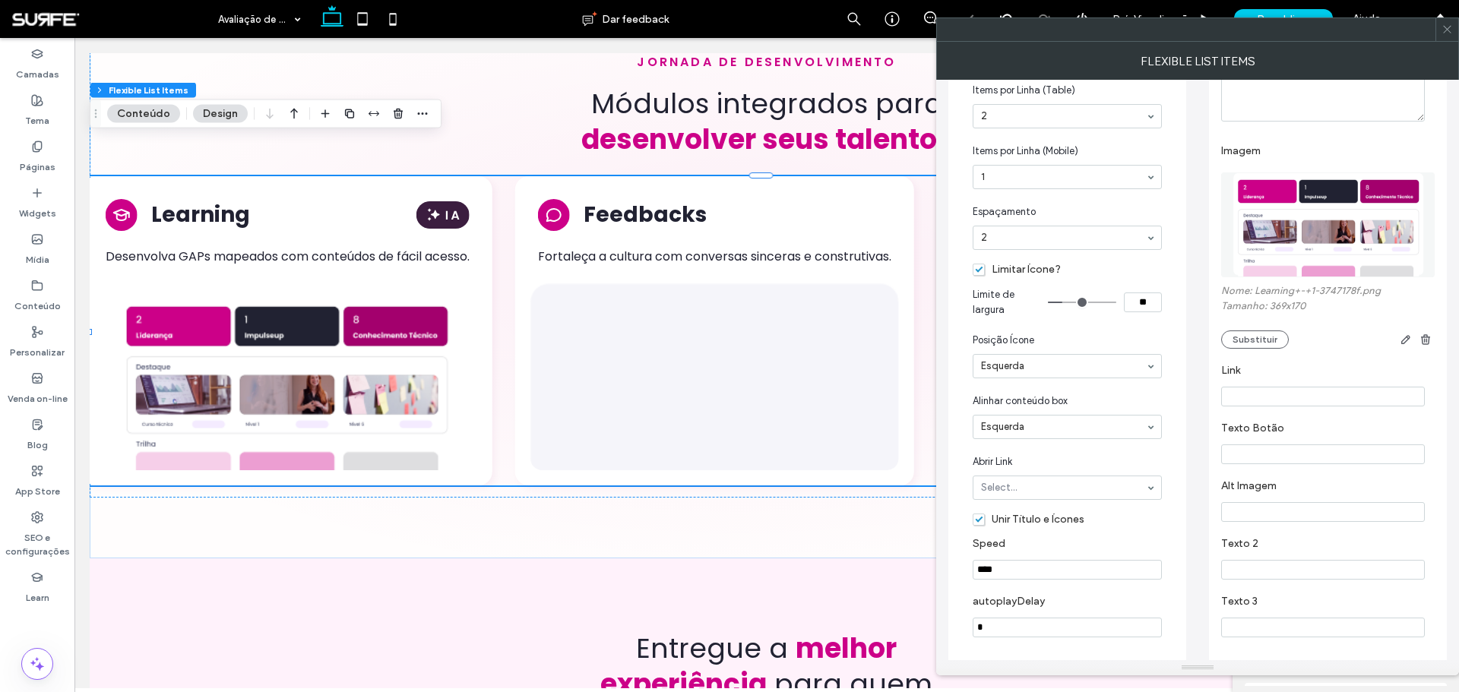
scroll to position [490, 0]
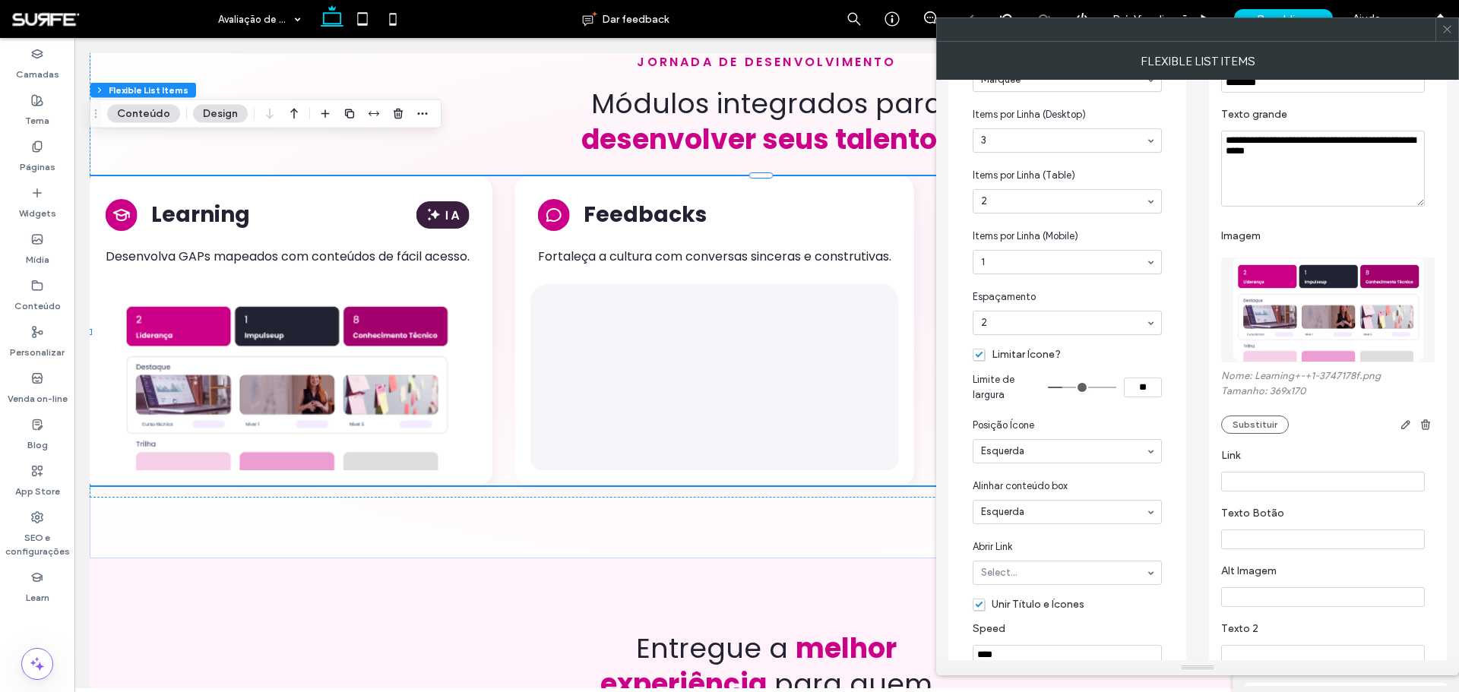
type input "***"
click at [1297, 308] on img at bounding box center [1328, 310] width 215 height 105
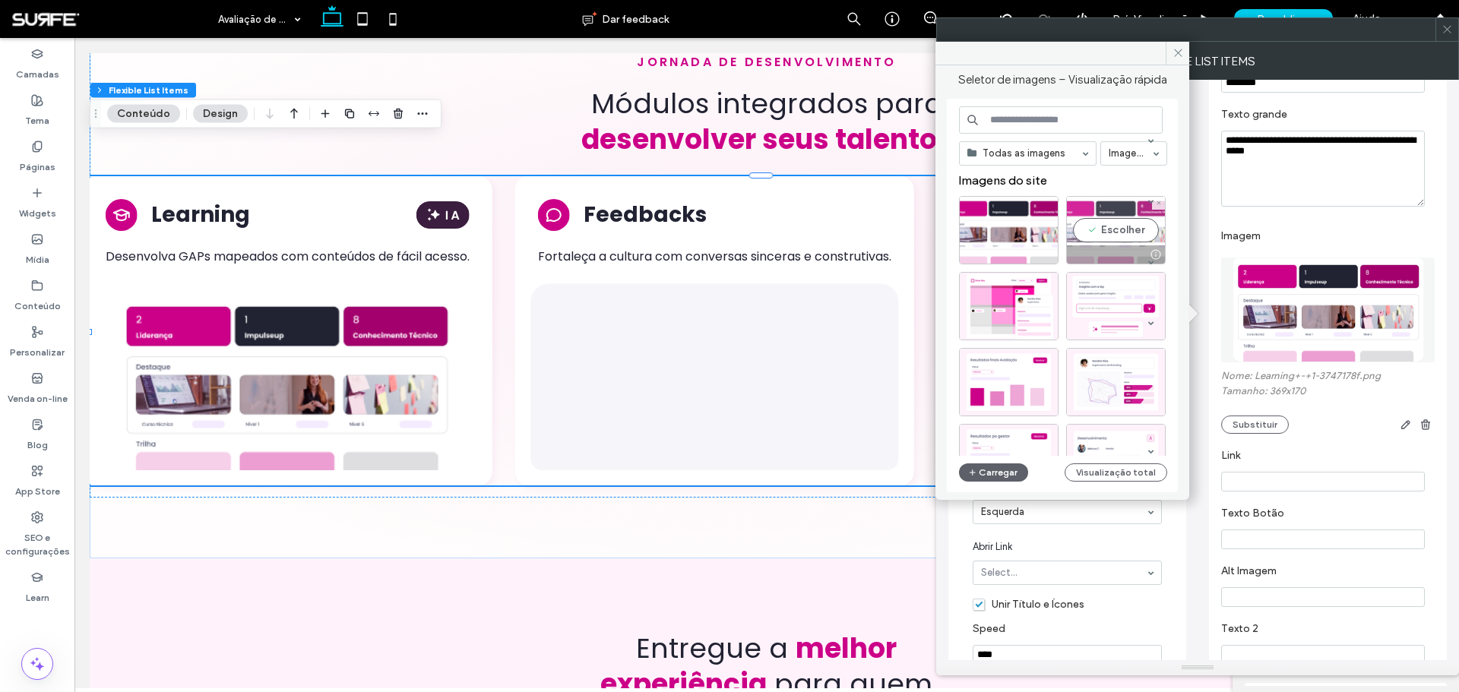
click at [1099, 245] on div at bounding box center [1116, 254] width 98 height 18
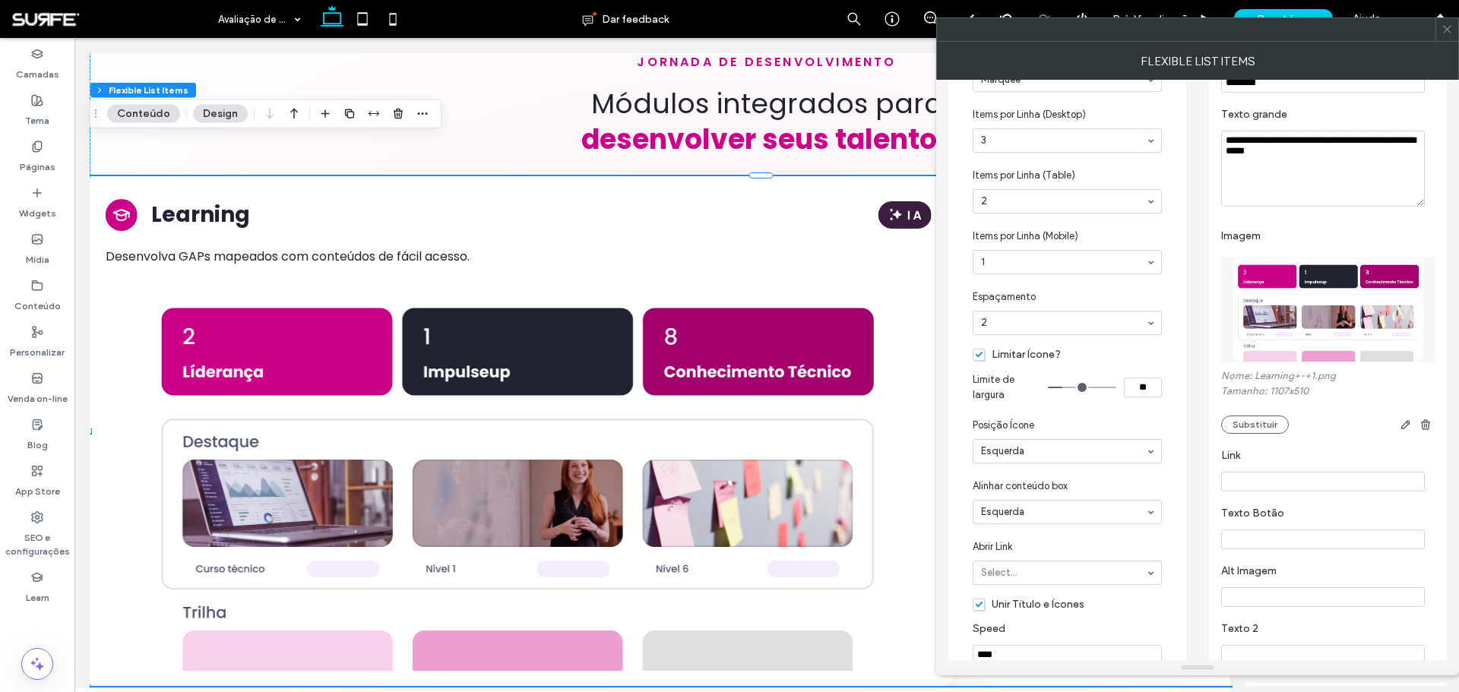
click at [1318, 315] on img at bounding box center [1328, 310] width 215 height 105
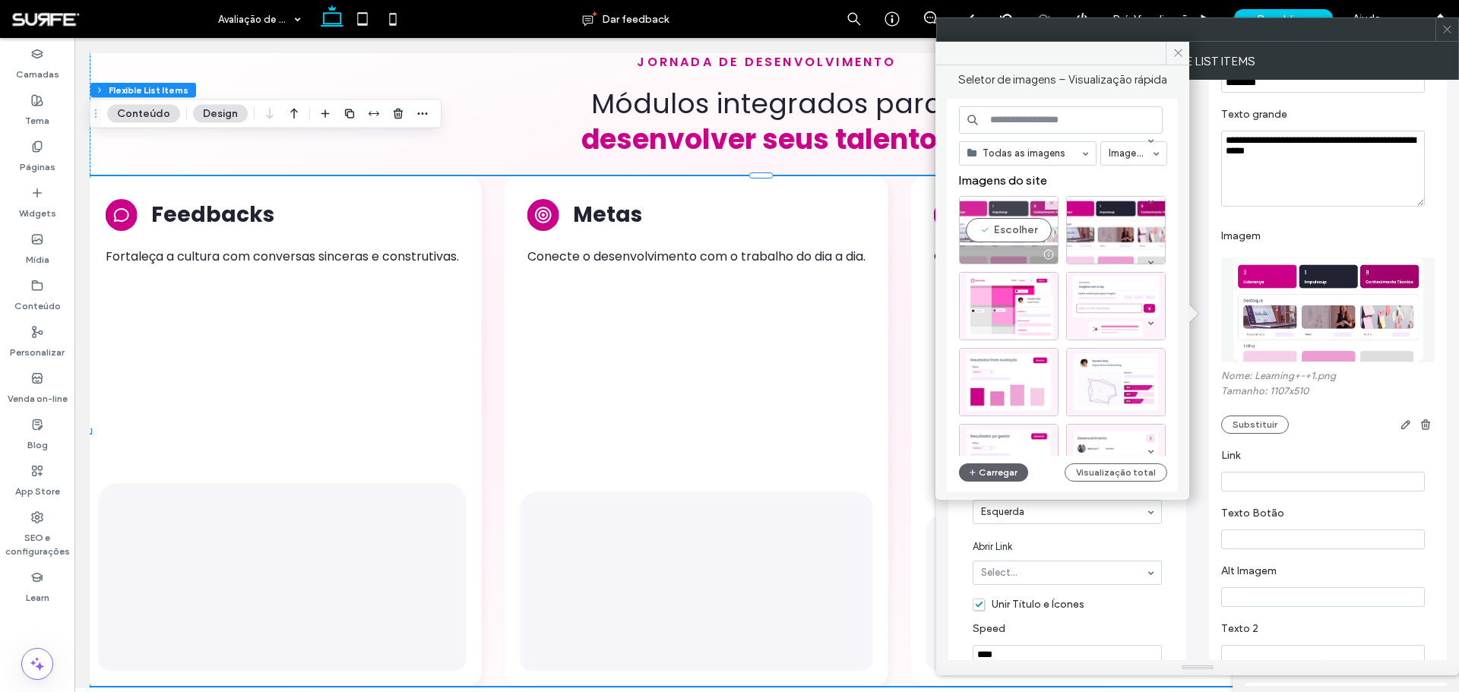
click at [1034, 226] on div "Escolher" at bounding box center [1009, 230] width 100 height 68
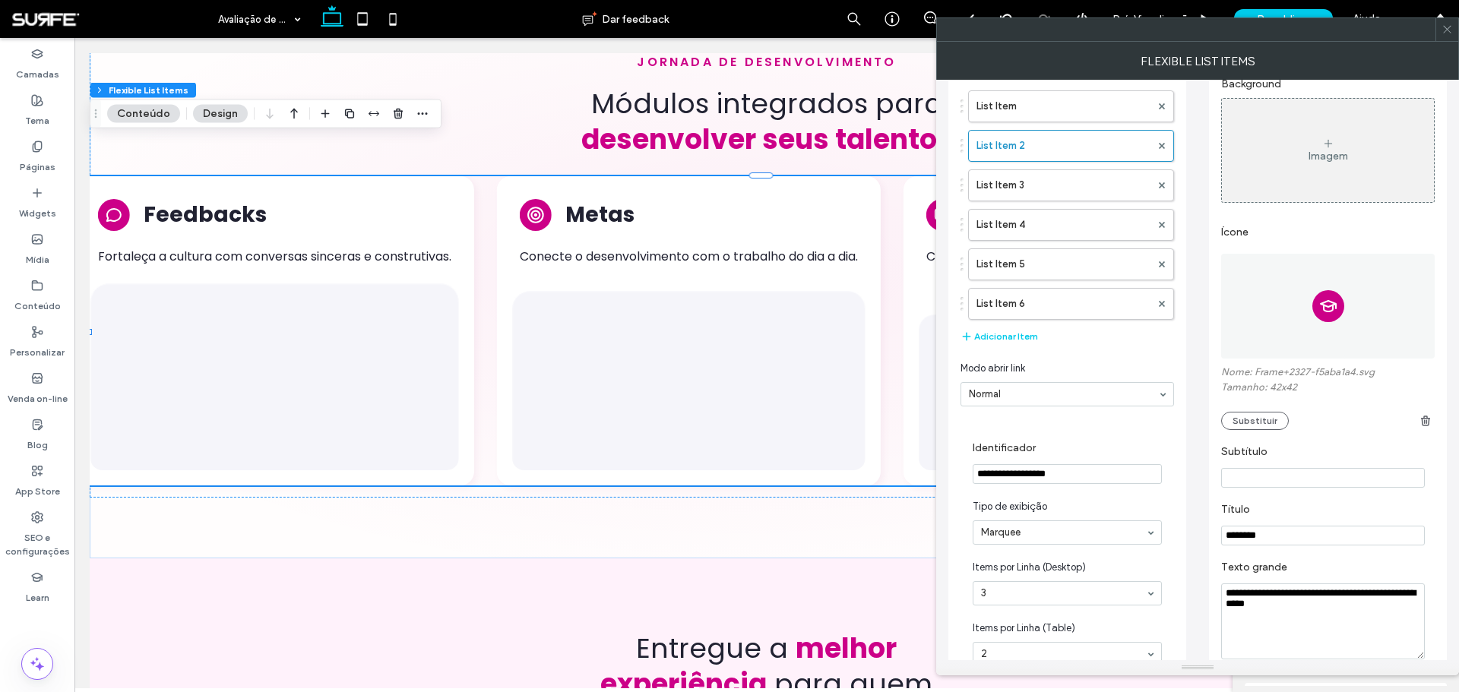
scroll to position [34, 0]
click at [1447, 29] on use at bounding box center [1447, 30] width 8 height 8
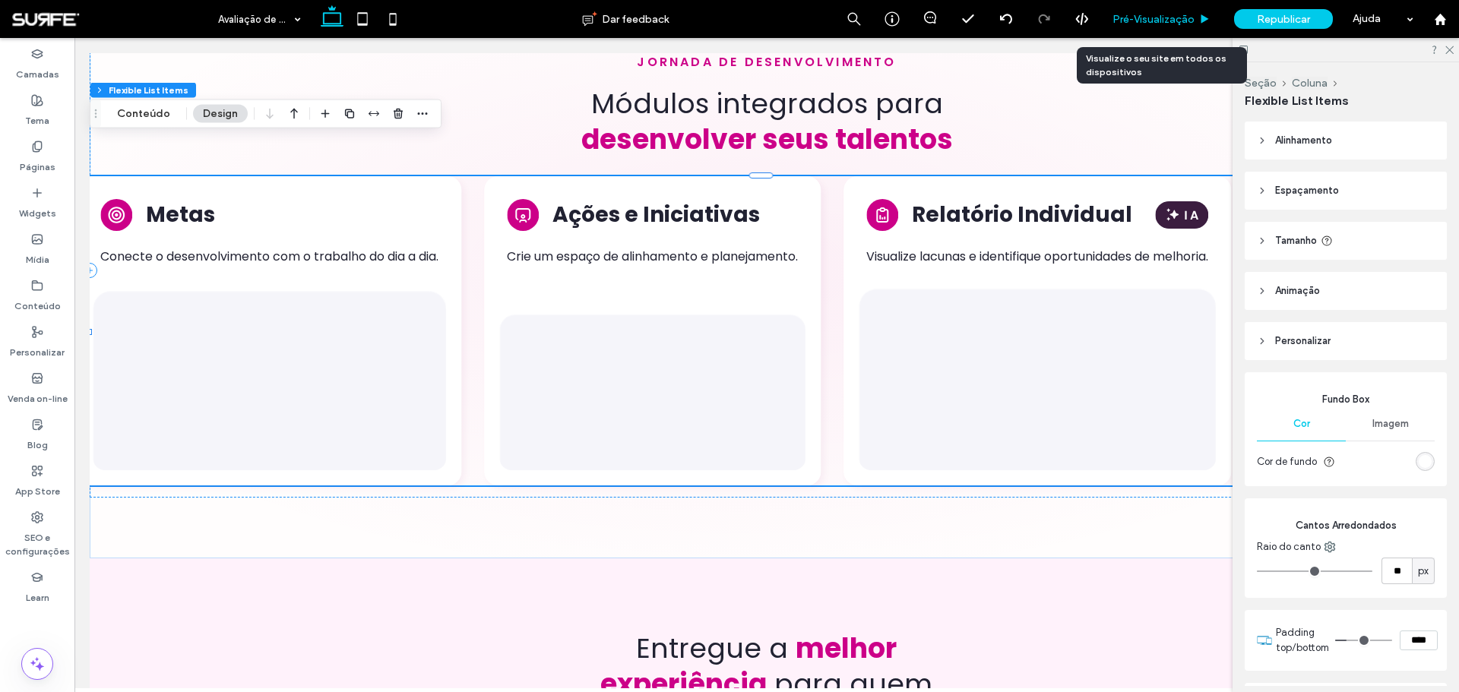
click at [1162, 7] on div "Pré-Visualizaçāo" at bounding box center [1162, 19] width 122 height 38
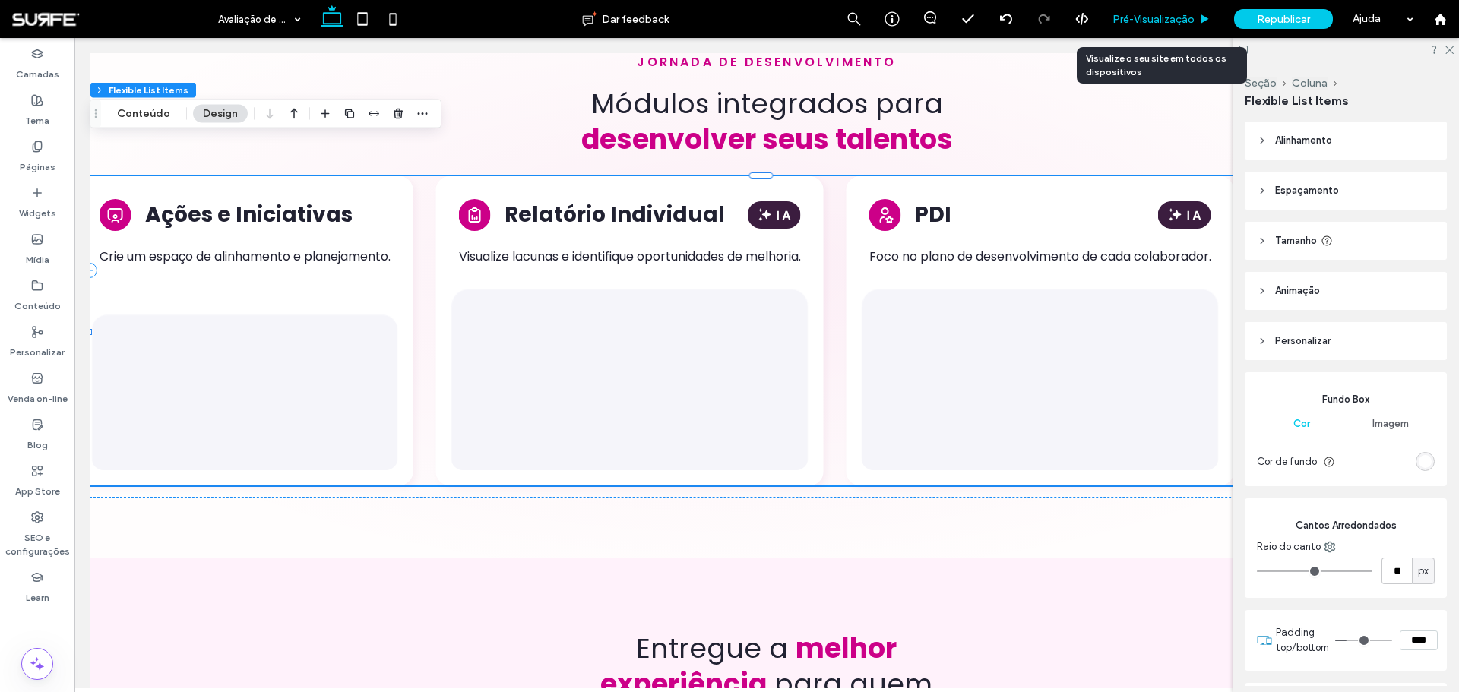
click at [1178, 21] on span "Pré-Visualizaçāo" at bounding box center [1153, 19] width 82 height 13
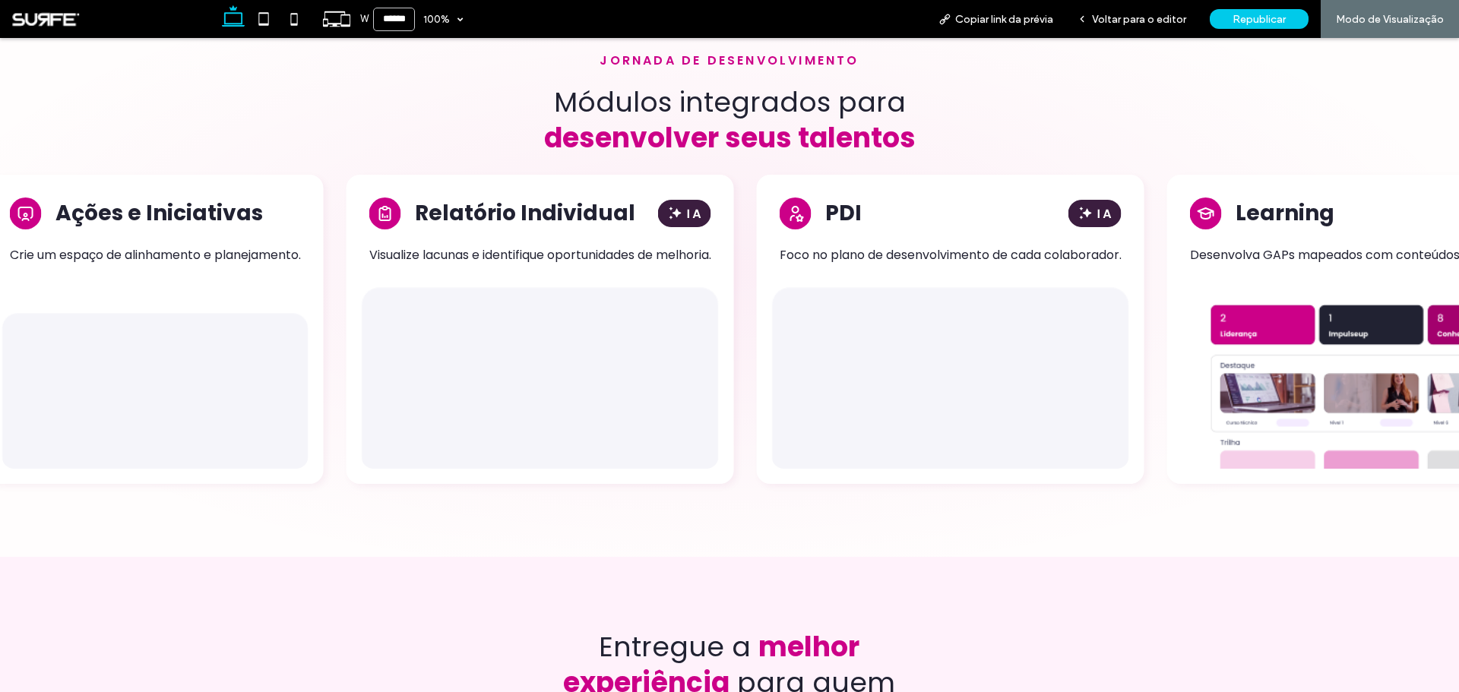
scroll to position [2644, 0]
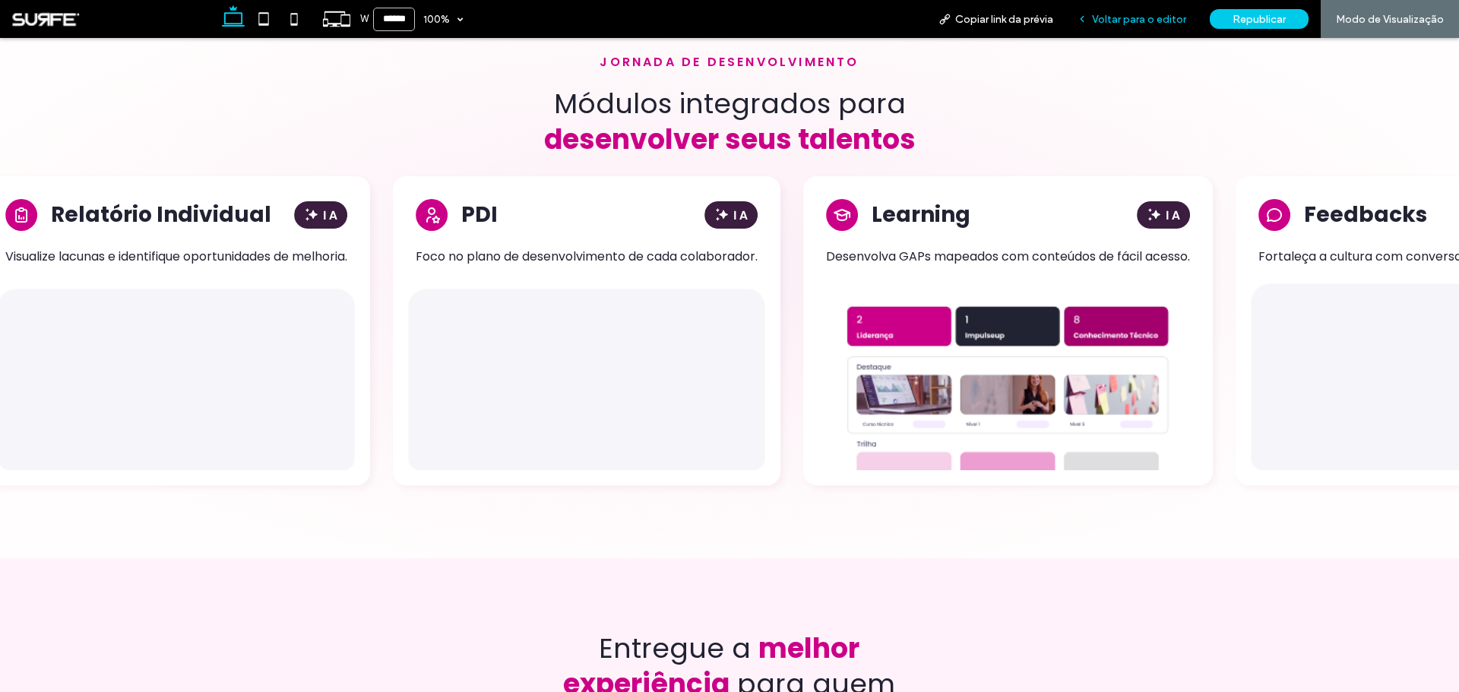
click at [1137, 19] on span "Voltar para o editor" at bounding box center [1139, 19] width 94 height 13
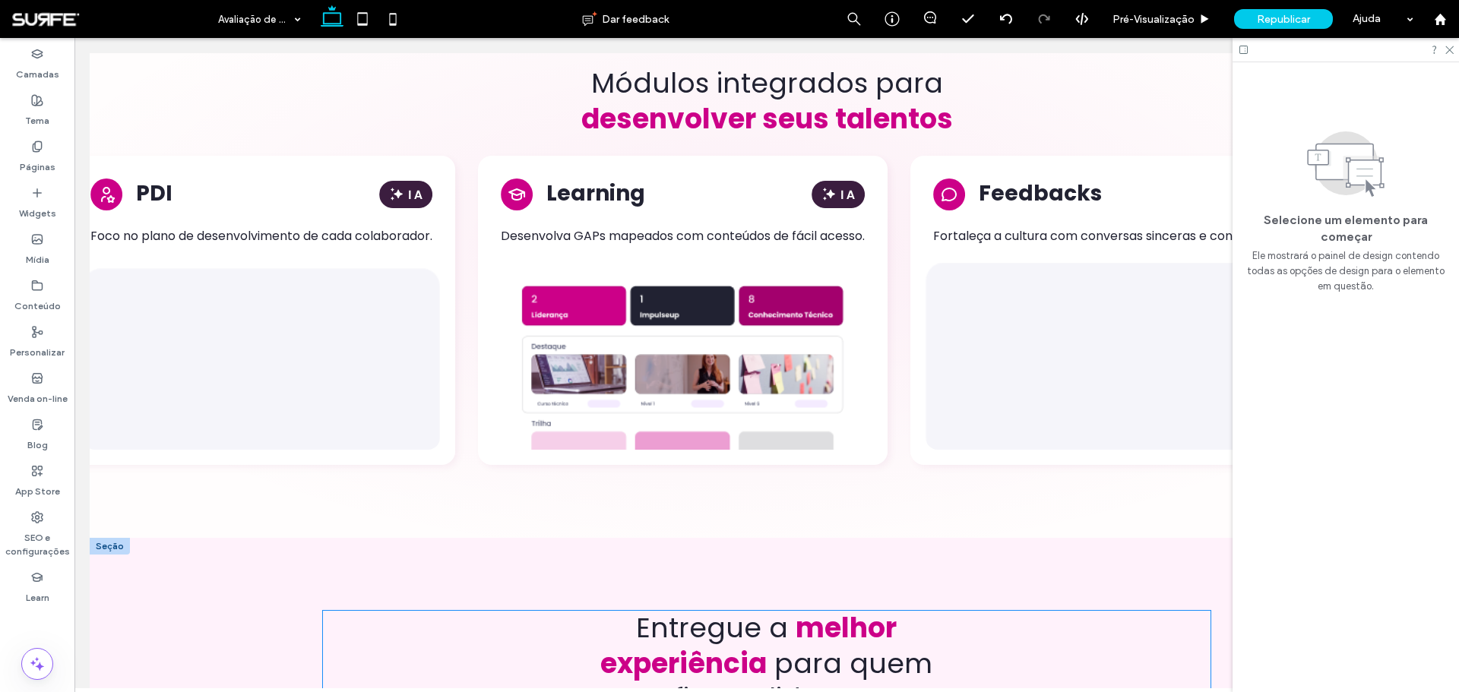
scroll to position [2634, 0]
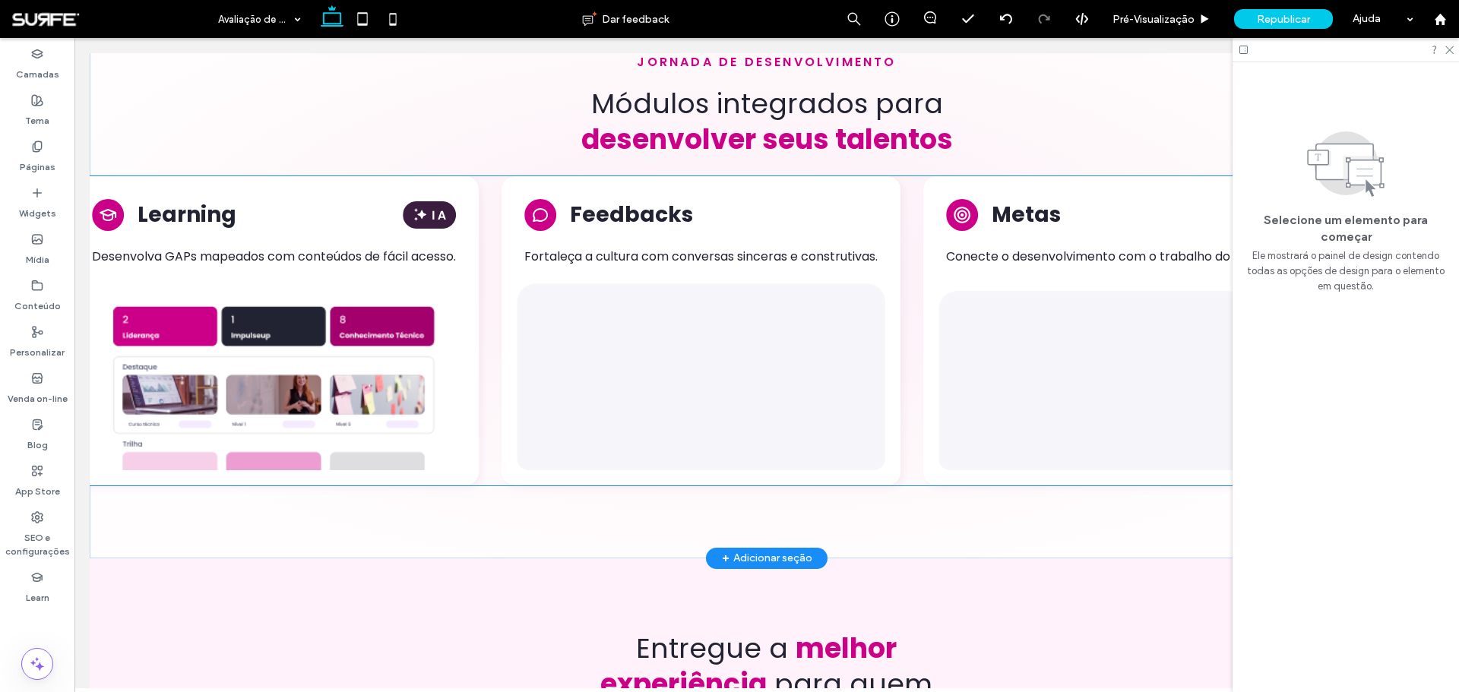
click at [447, 330] on img "2 / 6" at bounding box center [273, 383] width 379 height 175
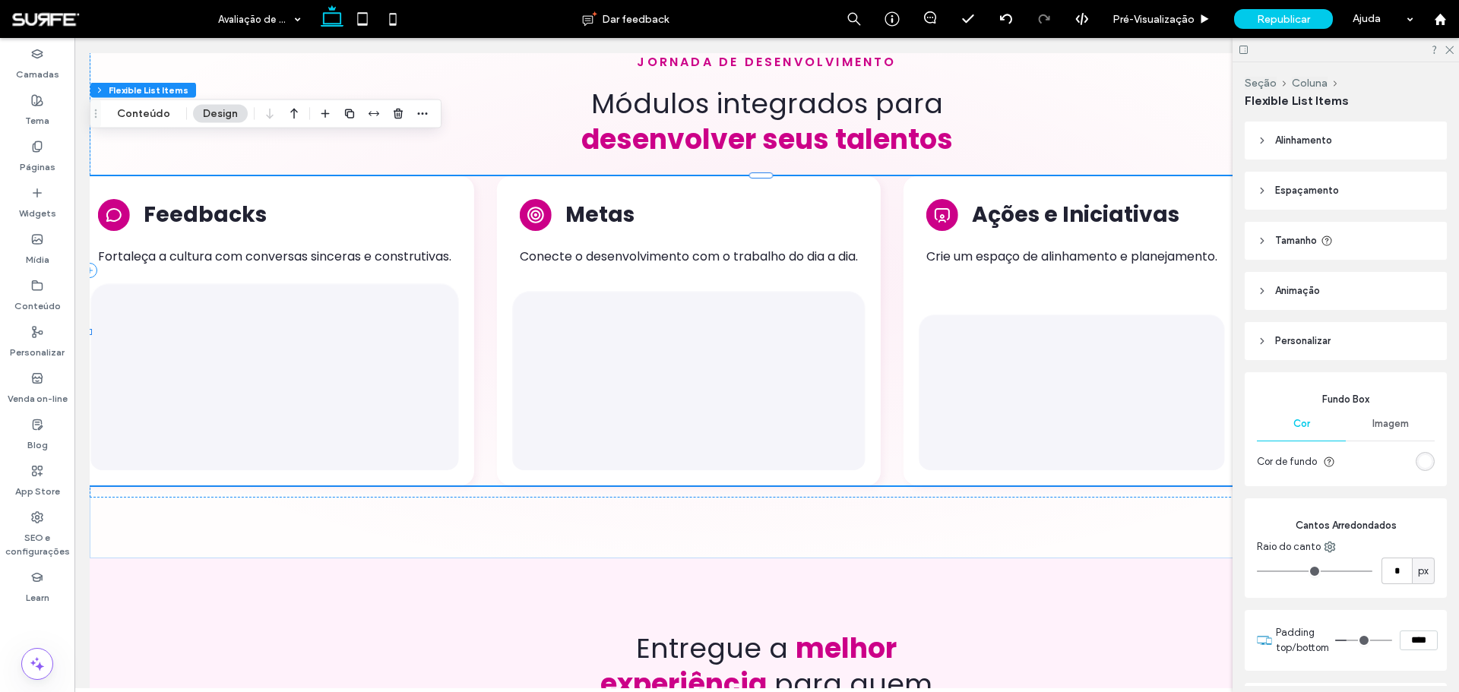
type input "**"
click at [141, 124] on div "Seção Coluna Flexible List Items Conteúdo Design" at bounding box center [266, 114] width 352 height 29
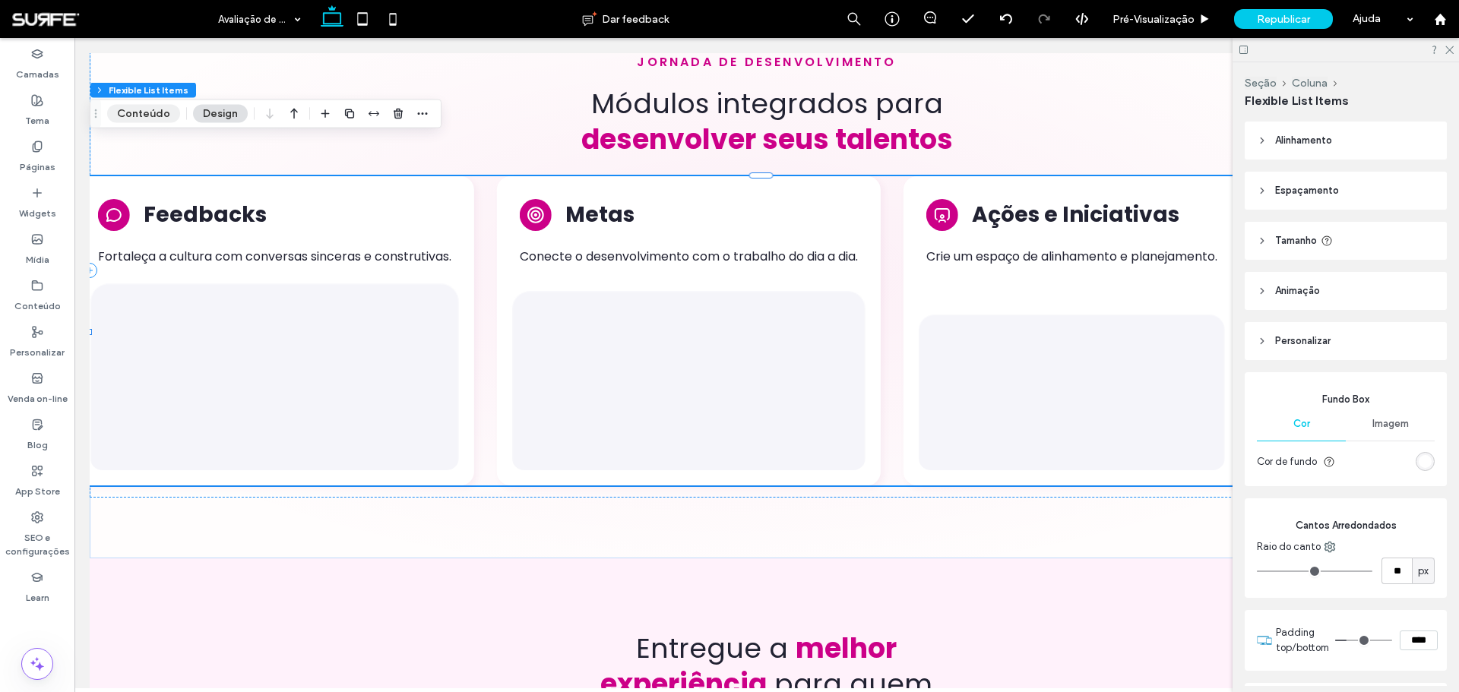
click at [150, 117] on button "Conteúdo" at bounding box center [143, 114] width 73 height 18
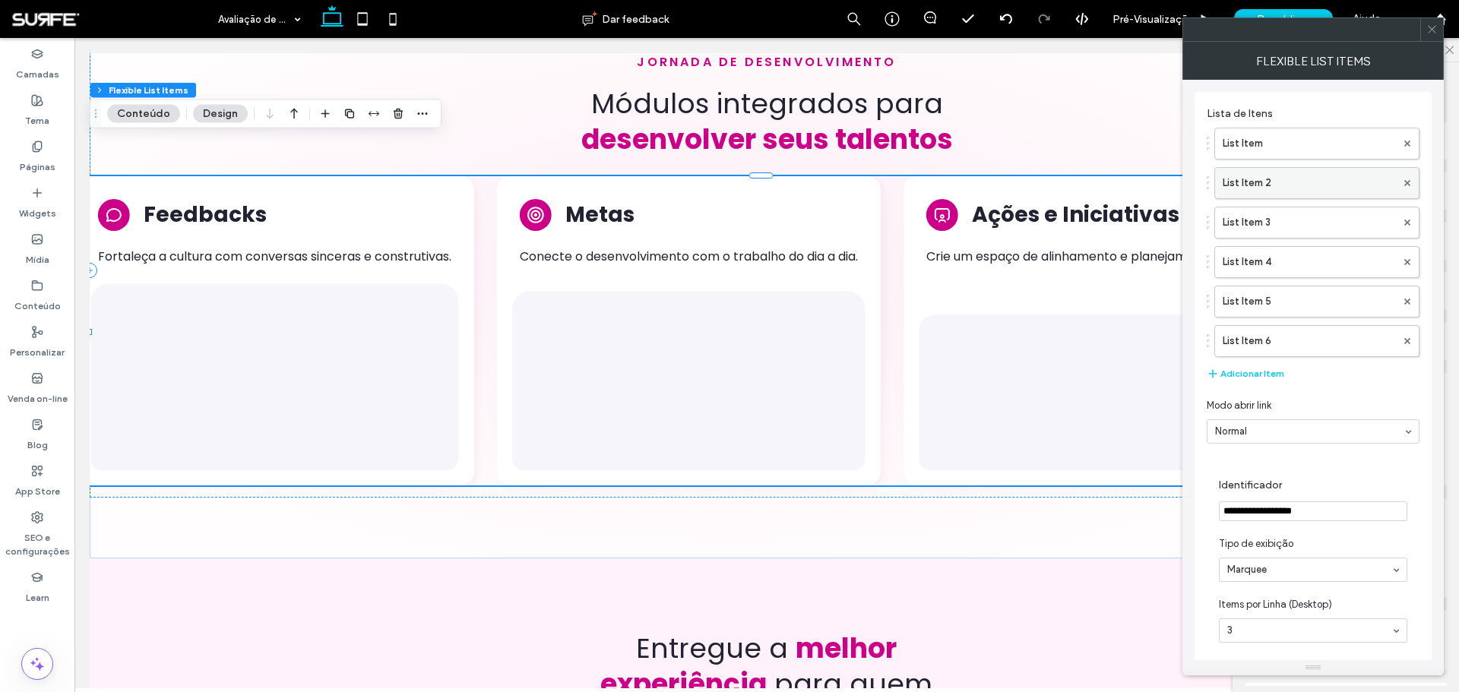
click at [1286, 193] on label "List Item 2" at bounding box center [1308, 183] width 173 height 30
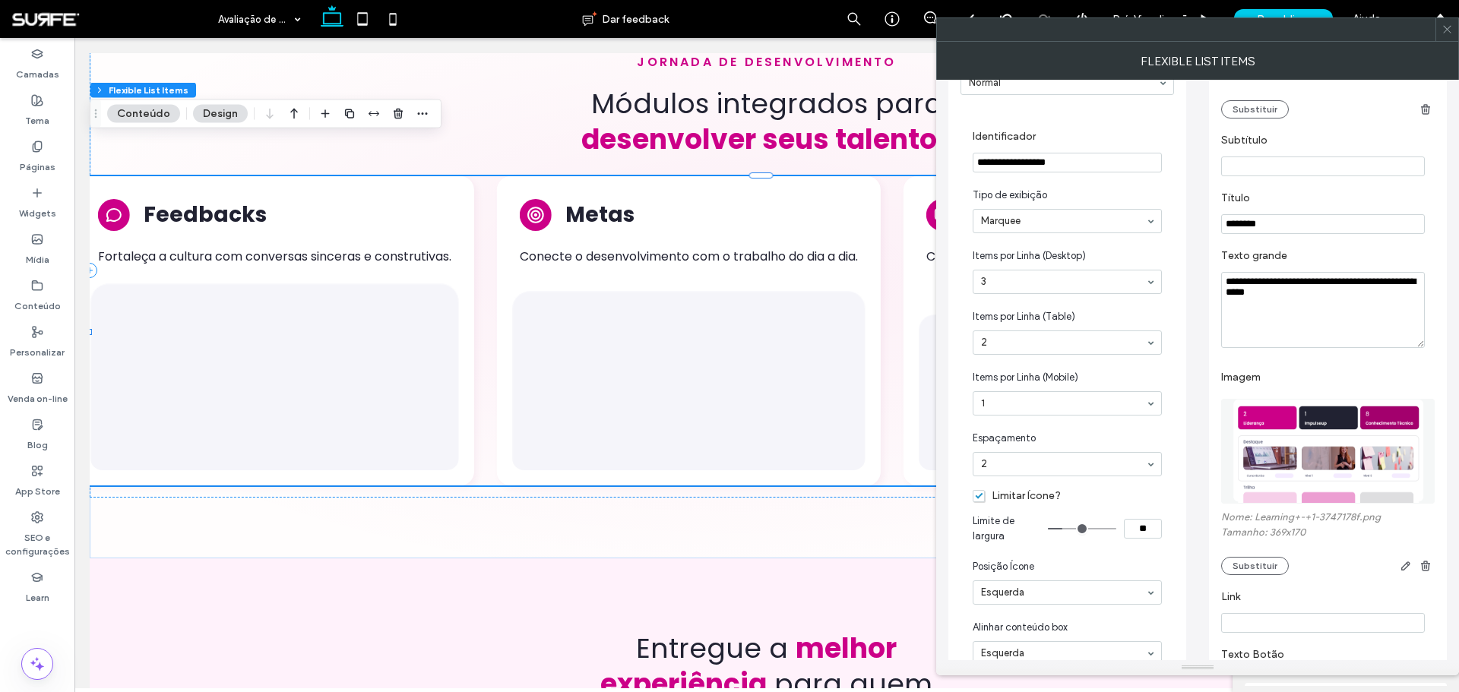
scroll to position [380, 0]
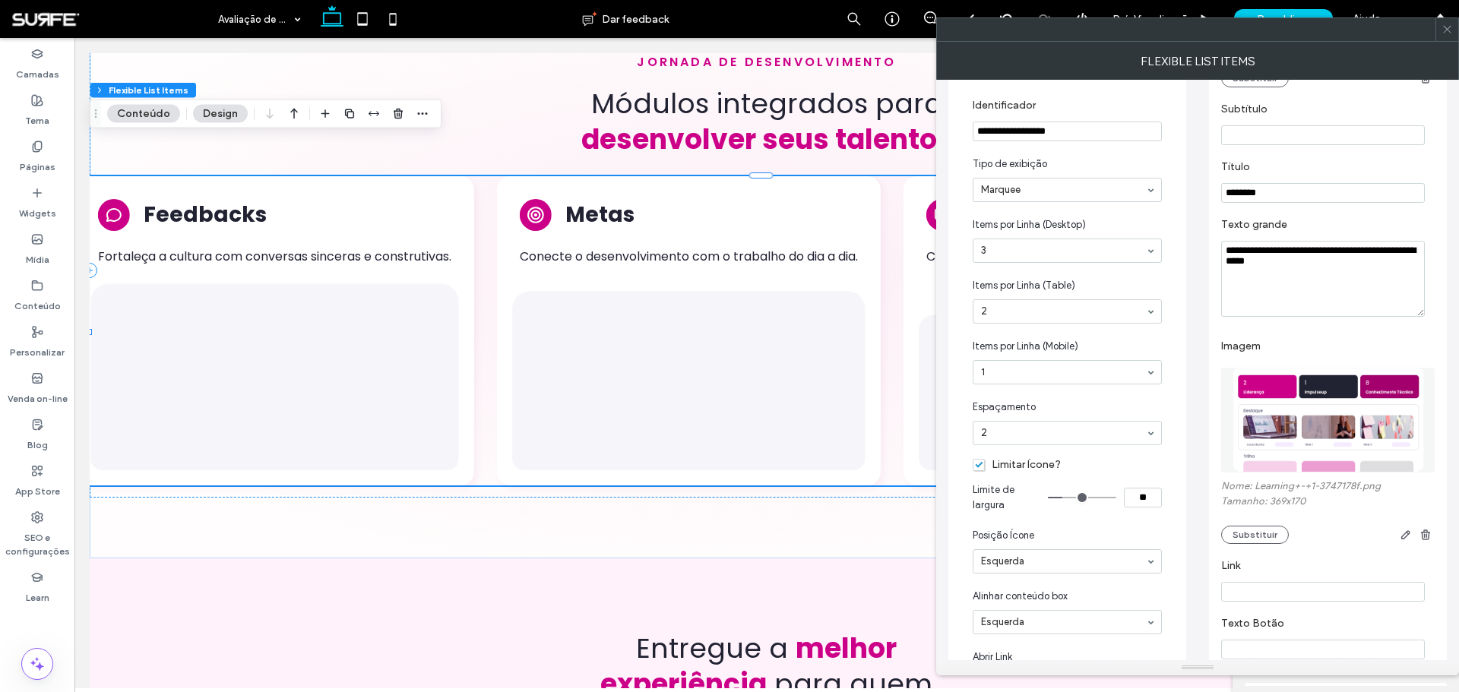
click at [1314, 416] on img at bounding box center [1328, 420] width 215 height 105
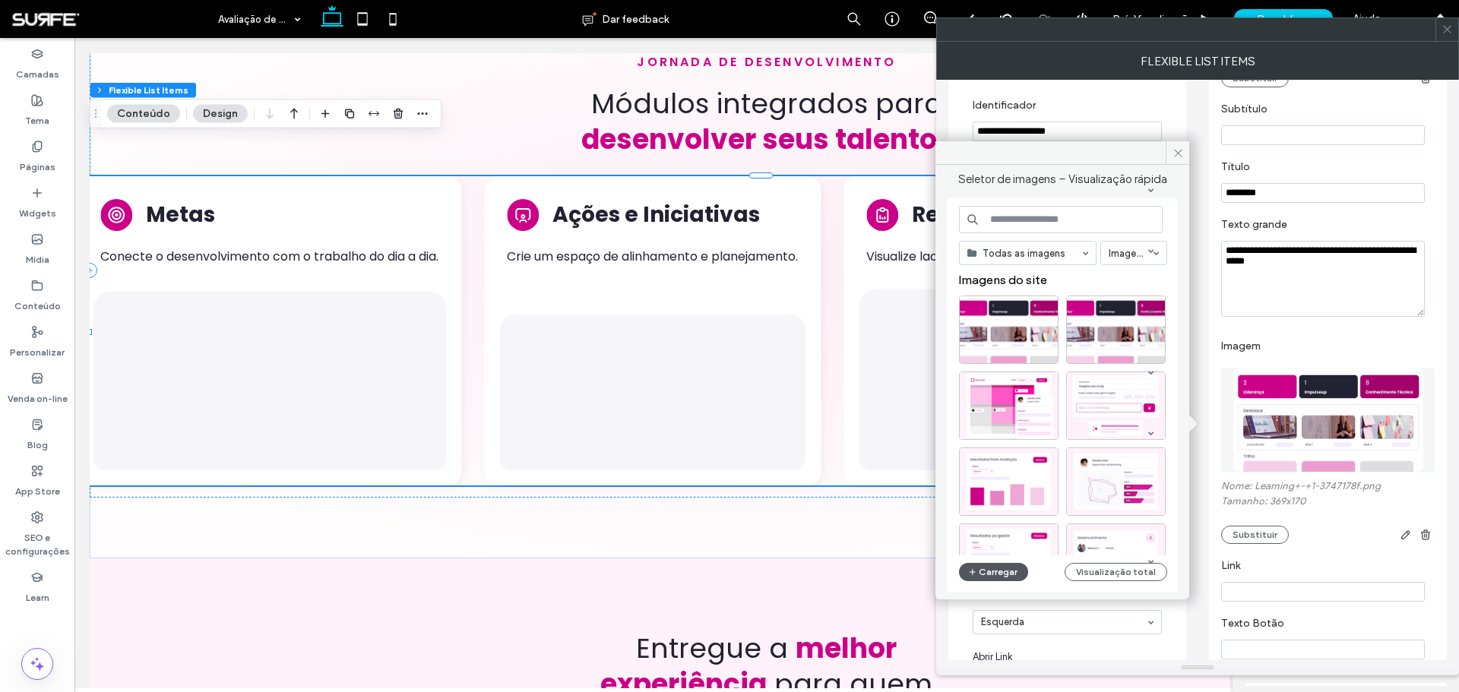
click at [1010, 564] on button "Carregar" at bounding box center [993, 572] width 69 height 18
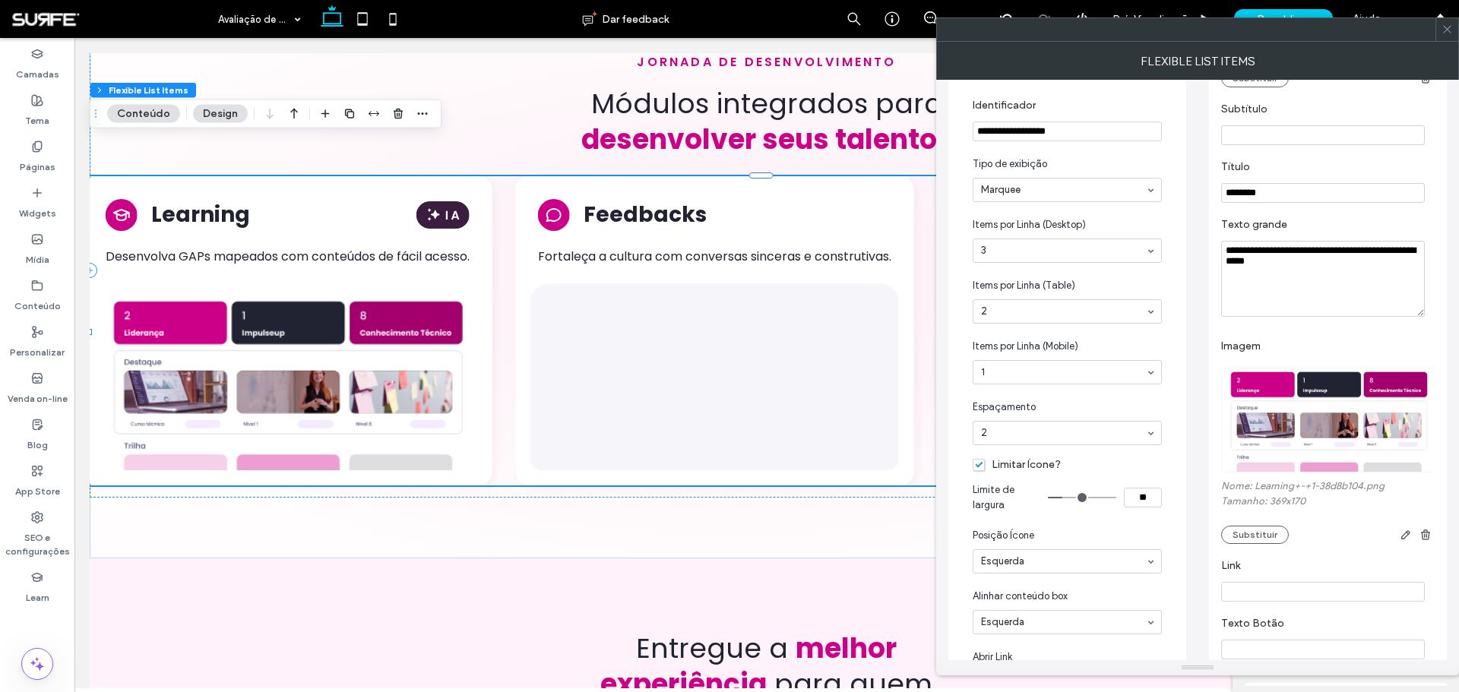
click at [1330, 428] on img at bounding box center [1328, 420] width 215 height 105
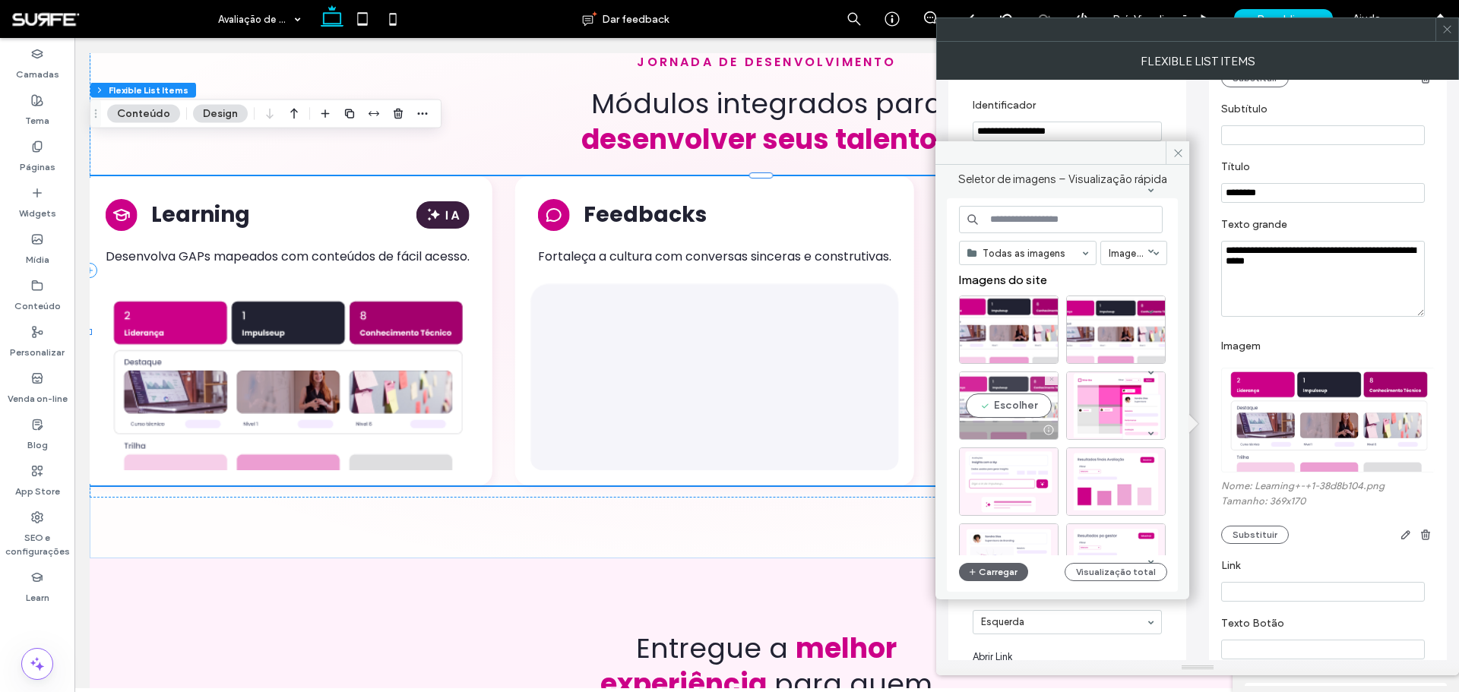
click at [1048, 379] on icon at bounding box center [1051, 379] width 6 height 6
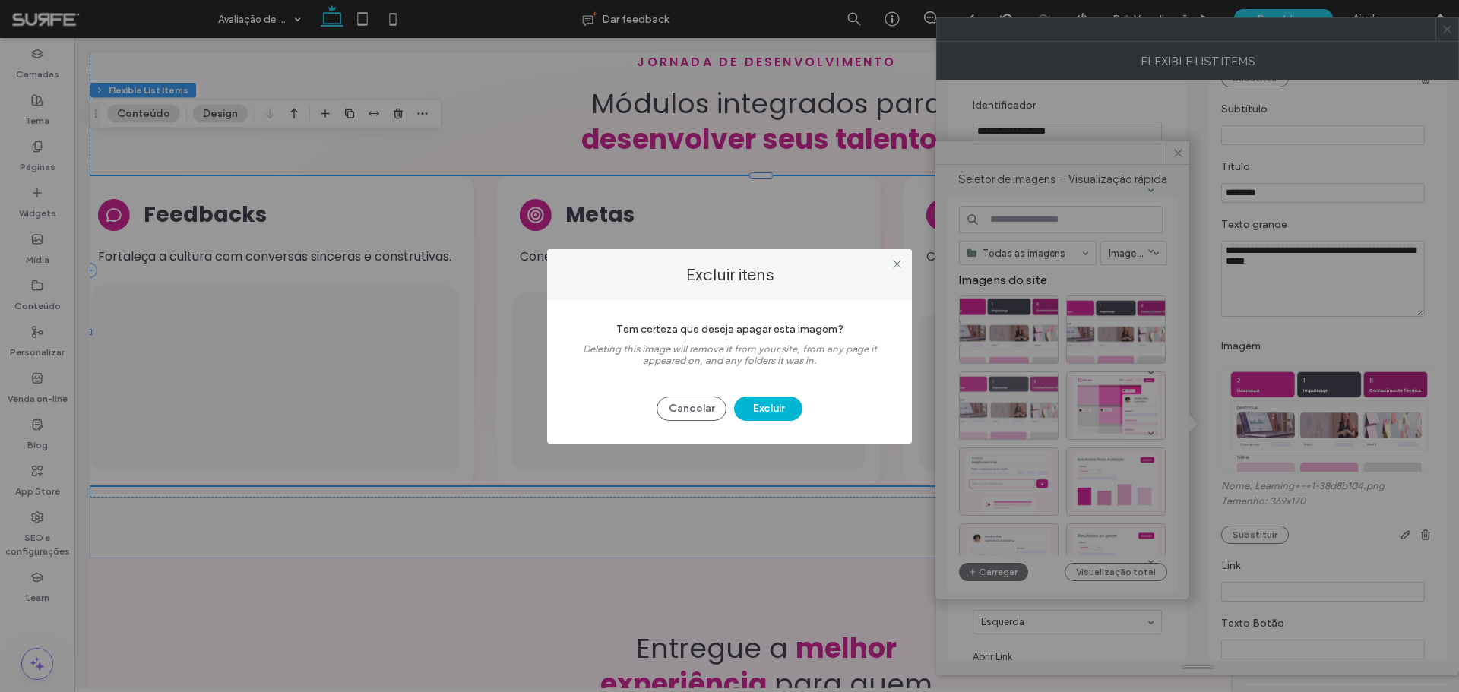
click at [772, 404] on button "Excluir" at bounding box center [768, 409] width 68 height 24
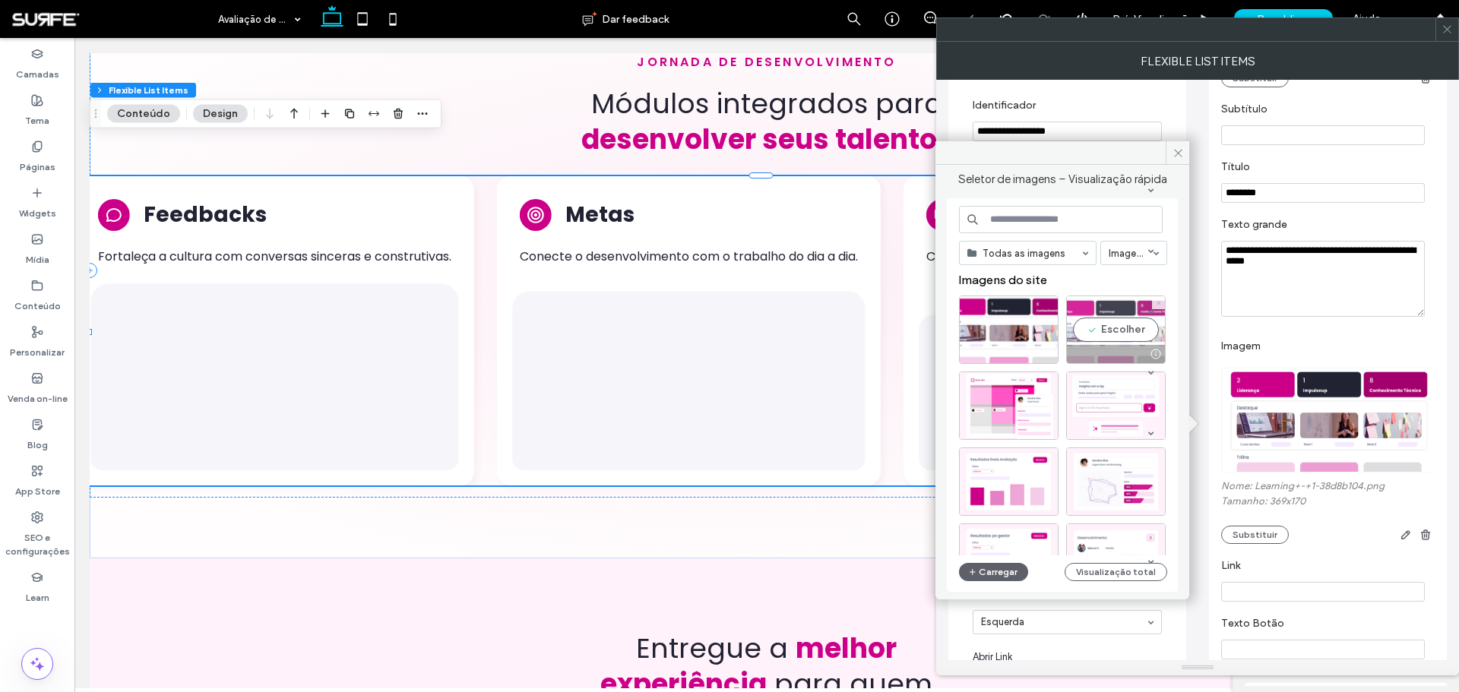
click at [1156, 302] on icon at bounding box center [1159, 303] width 6 height 6
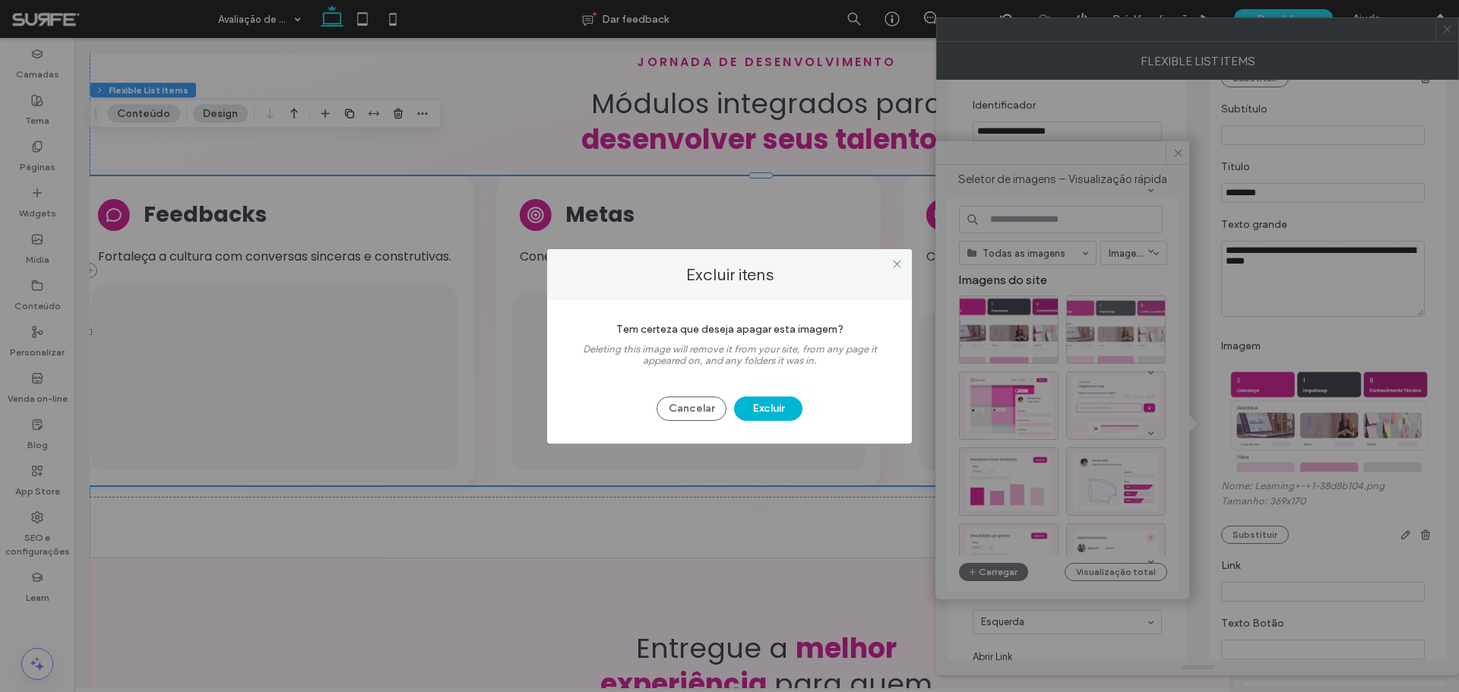
click at [779, 413] on button "Excluir" at bounding box center [768, 409] width 68 height 24
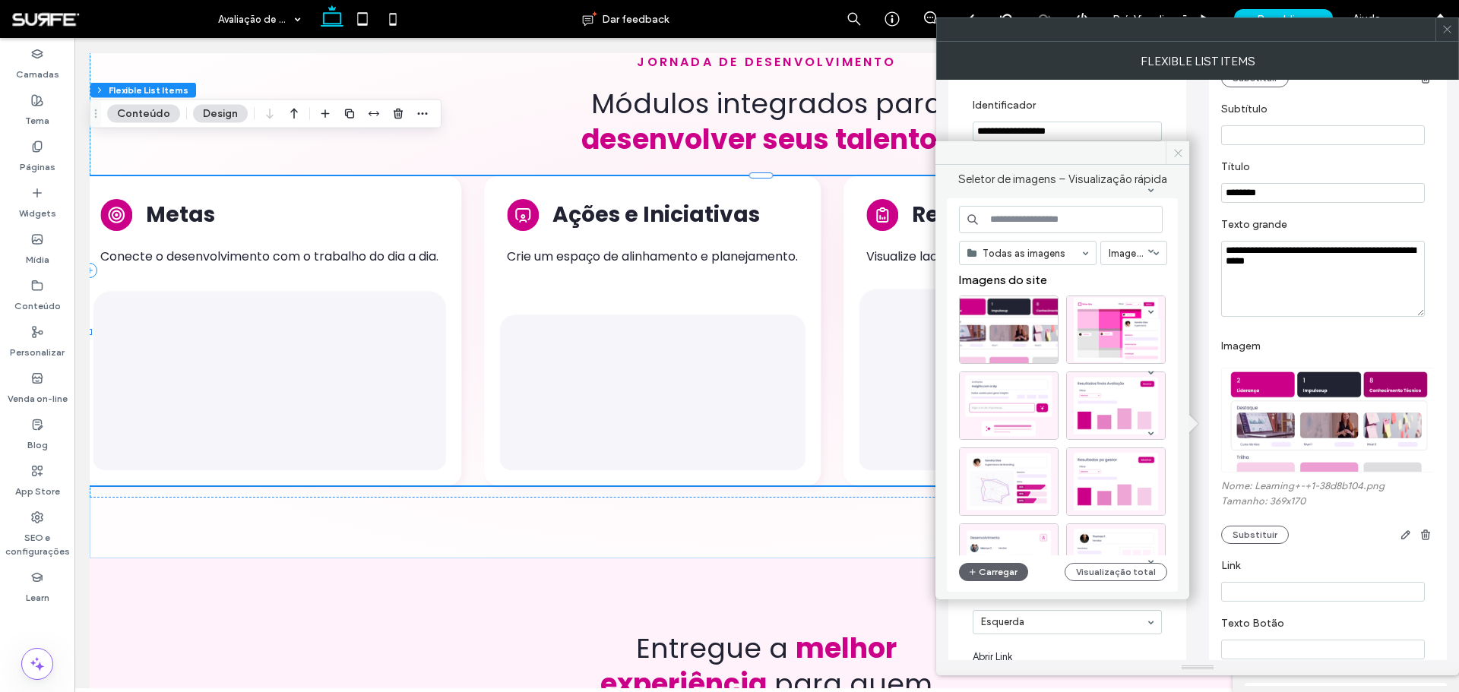
click at [1178, 156] on icon at bounding box center [1177, 152] width 11 height 11
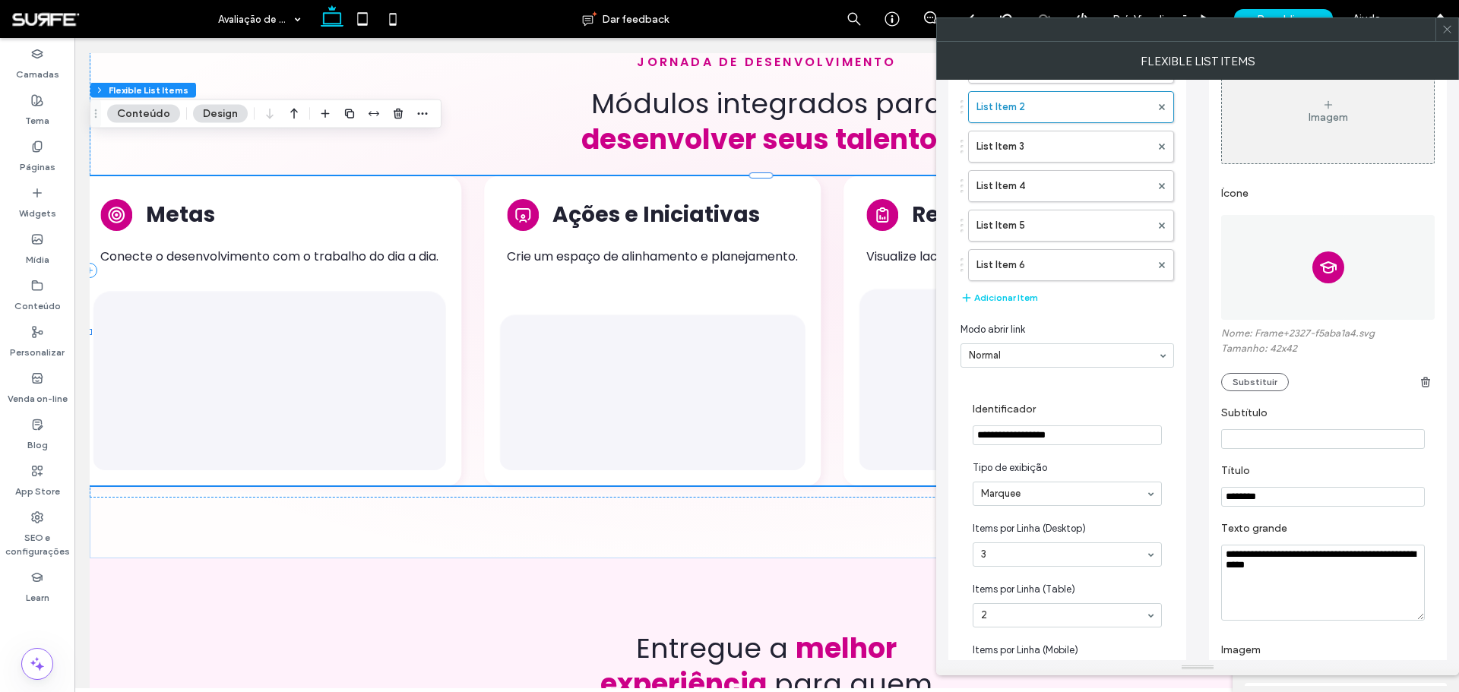
scroll to position [0, 0]
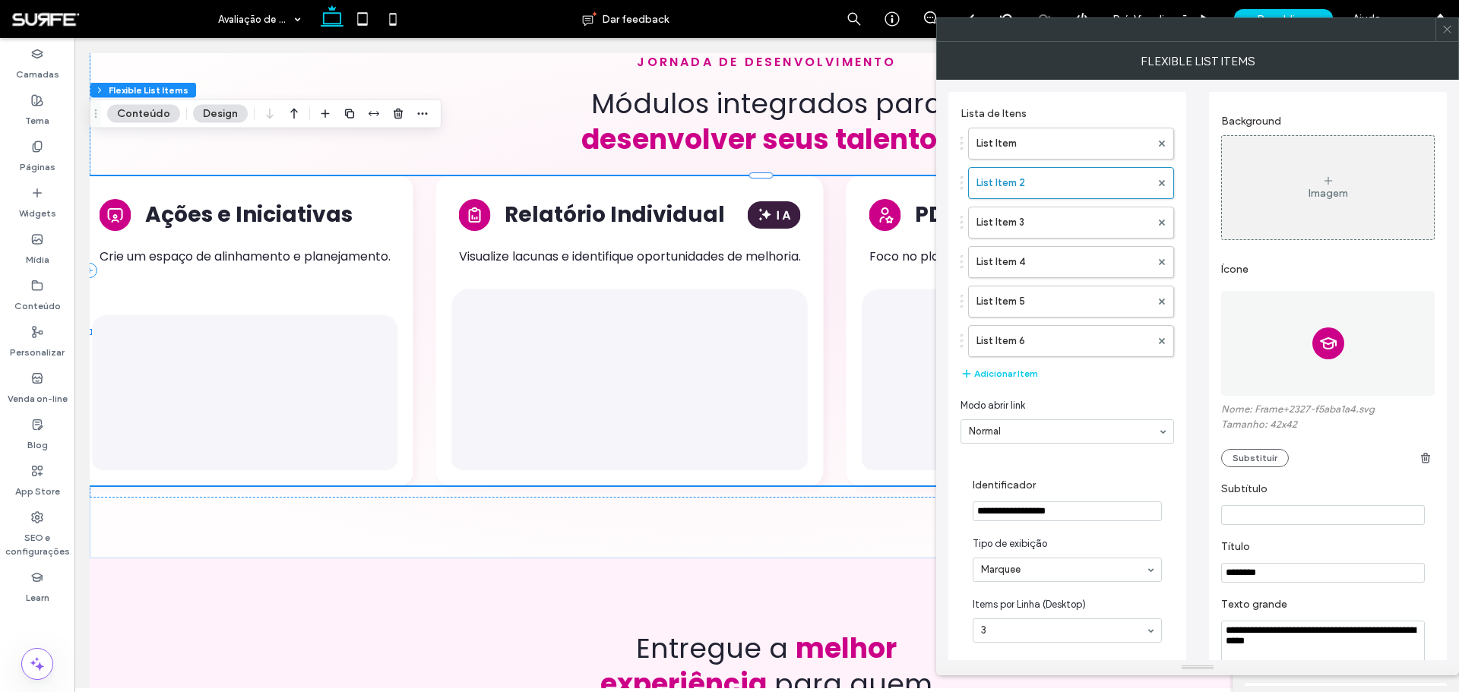
click at [1447, 40] on span at bounding box center [1446, 29] width 11 height 23
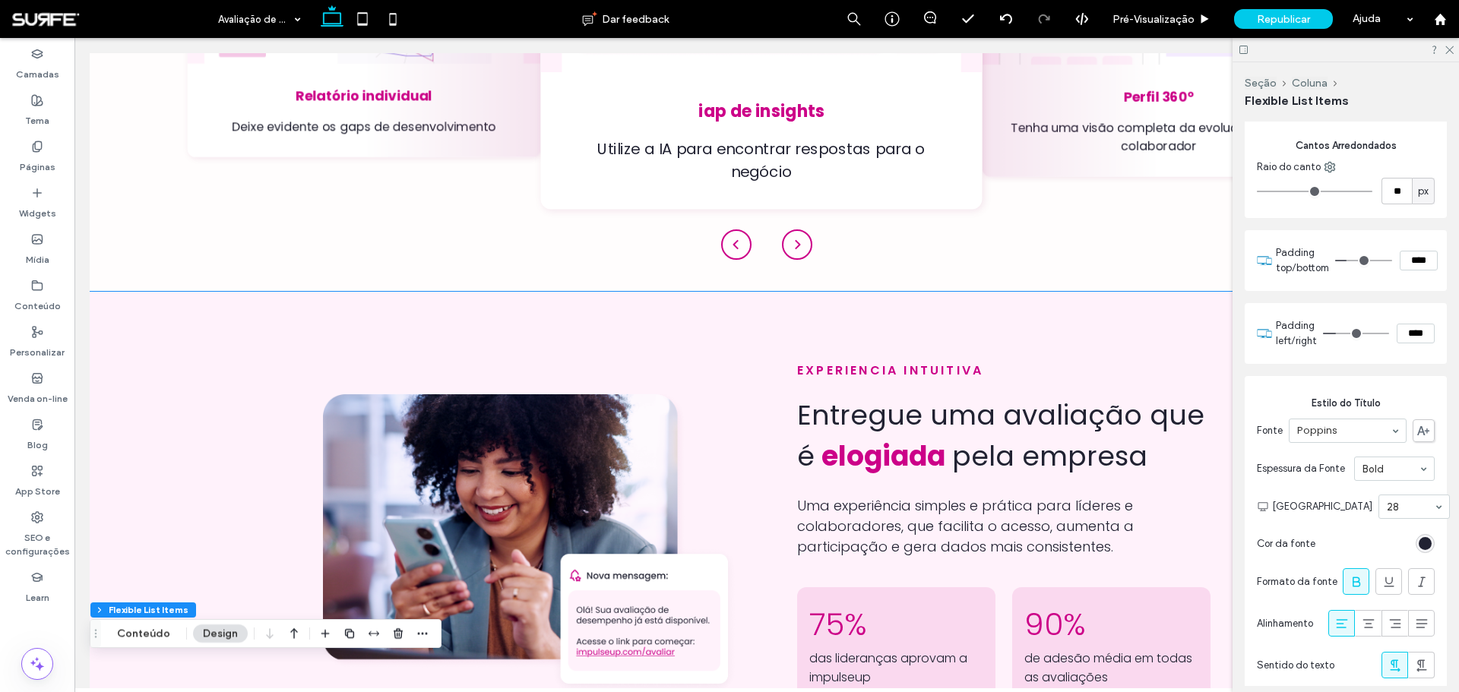
scroll to position [583, 0]
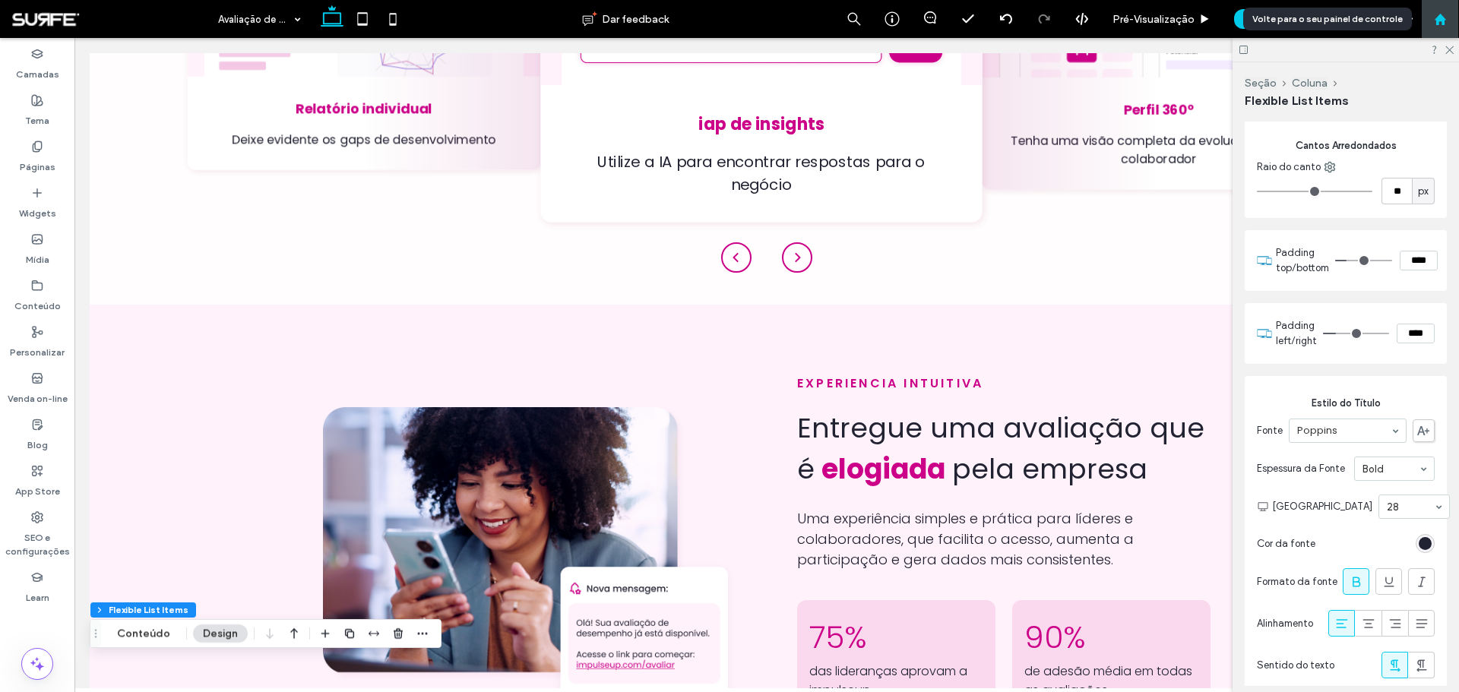
click at [1443, 21] on use at bounding box center [1439, 18] width 11 height 11
